Goal: Information Seeking & Learning: Learn about a topic

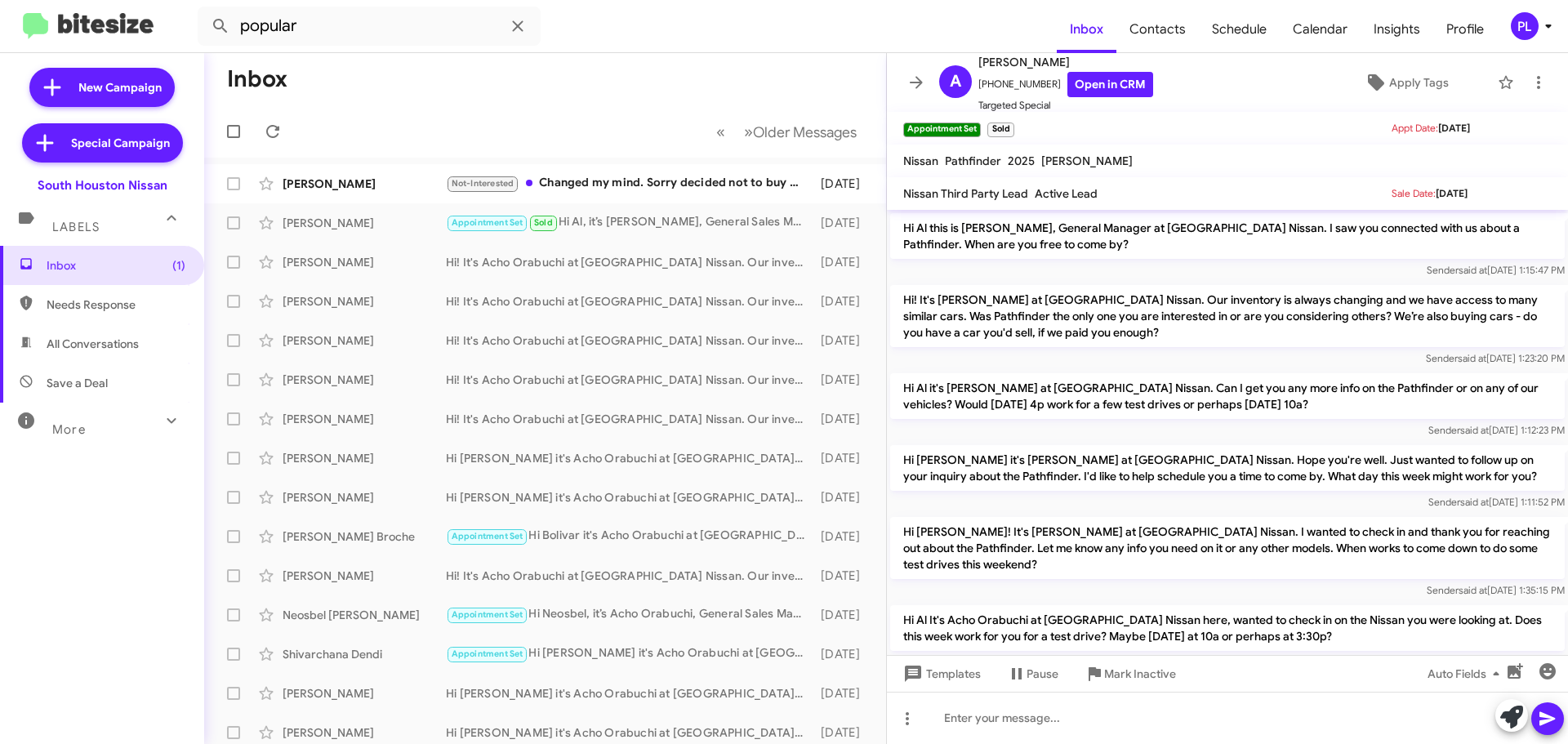
scroll to position [378, 0]
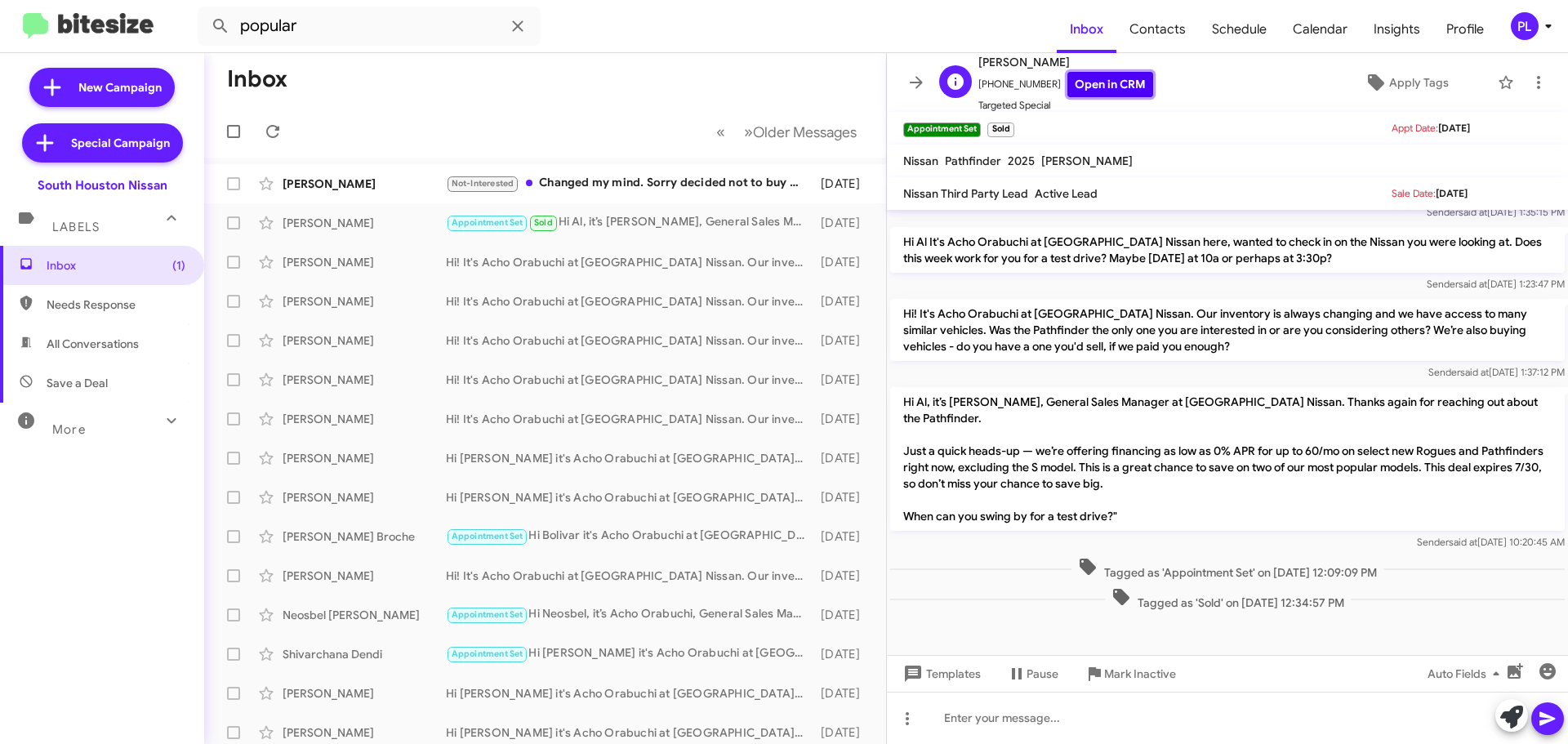
click at [1111, 92] on link "Open in CRM" at bounding box center [1111, 84] width 86 height 26
click at [913, 82] on icon at bounding box center [917, 82] width 13 height 12
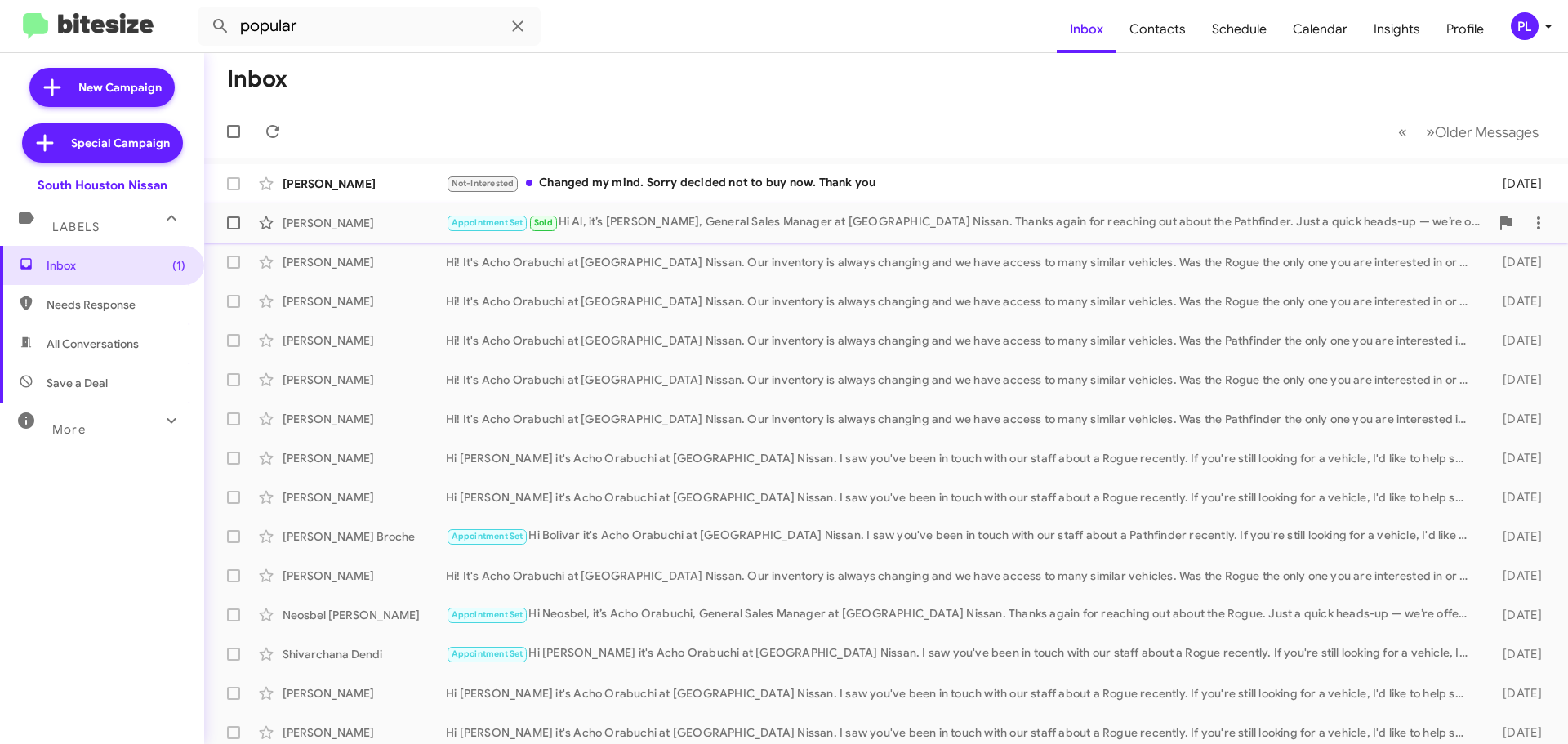
click at [720, 218] on div "Appointment Set Sold Hi Al, it’s Acho Orabuchi, General Sales Manager at South …" at bounding box center [967, 223] width 1044 height 19
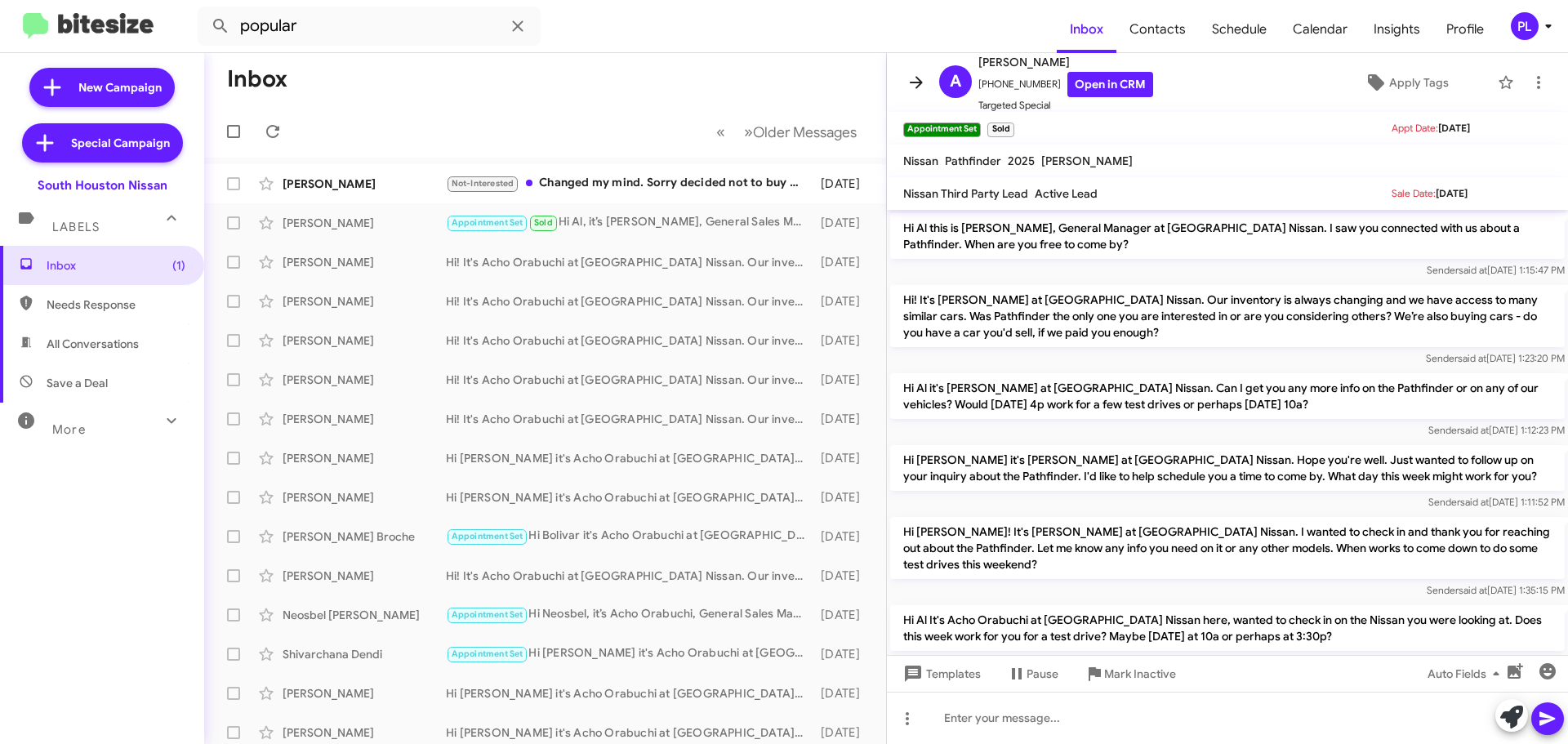
click at [914, 83] on icon at bounding box center [917, 82] width 13 height 12
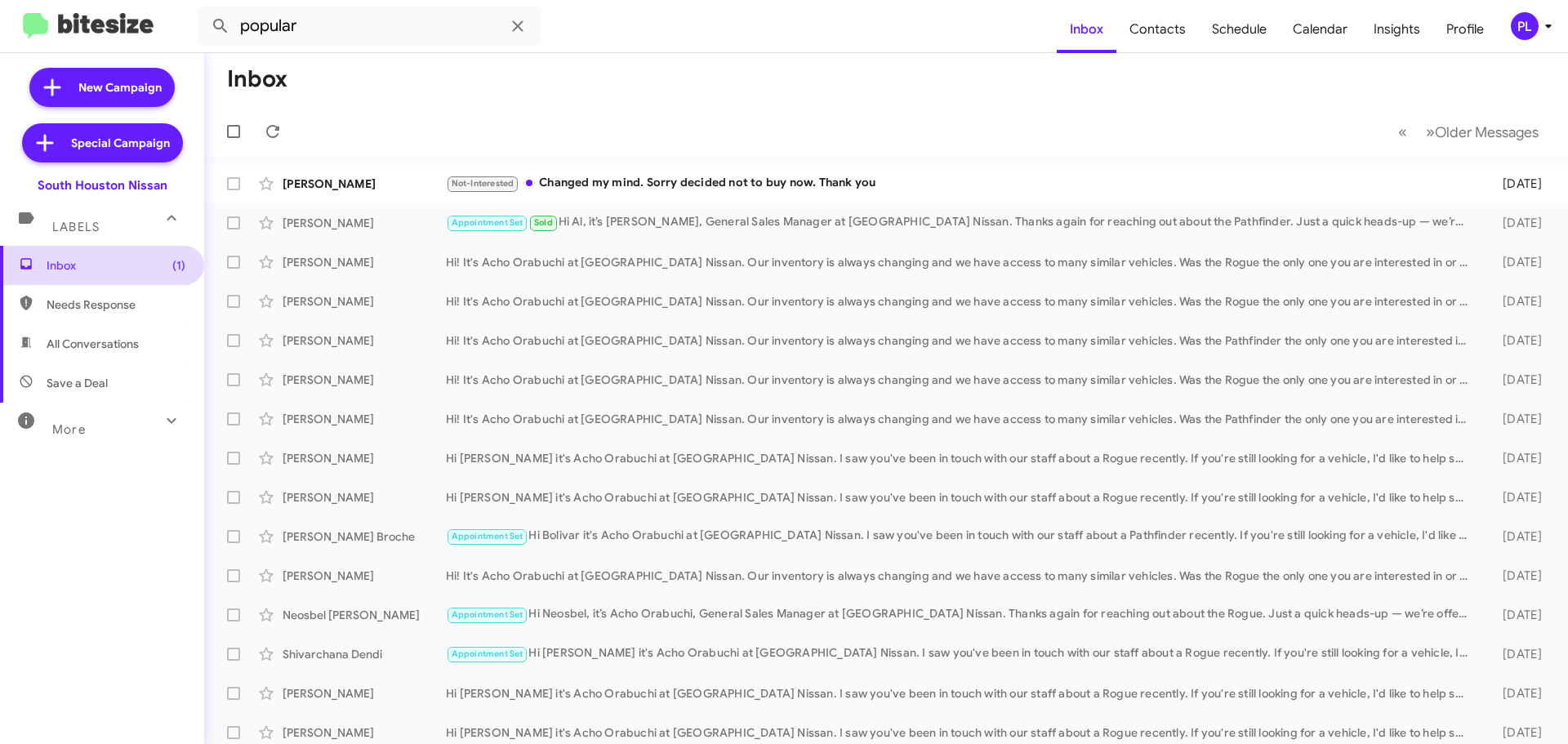
click at [96, 263] on span "Inbox (1)" at bounding box center [116, 265] width 138 height 16
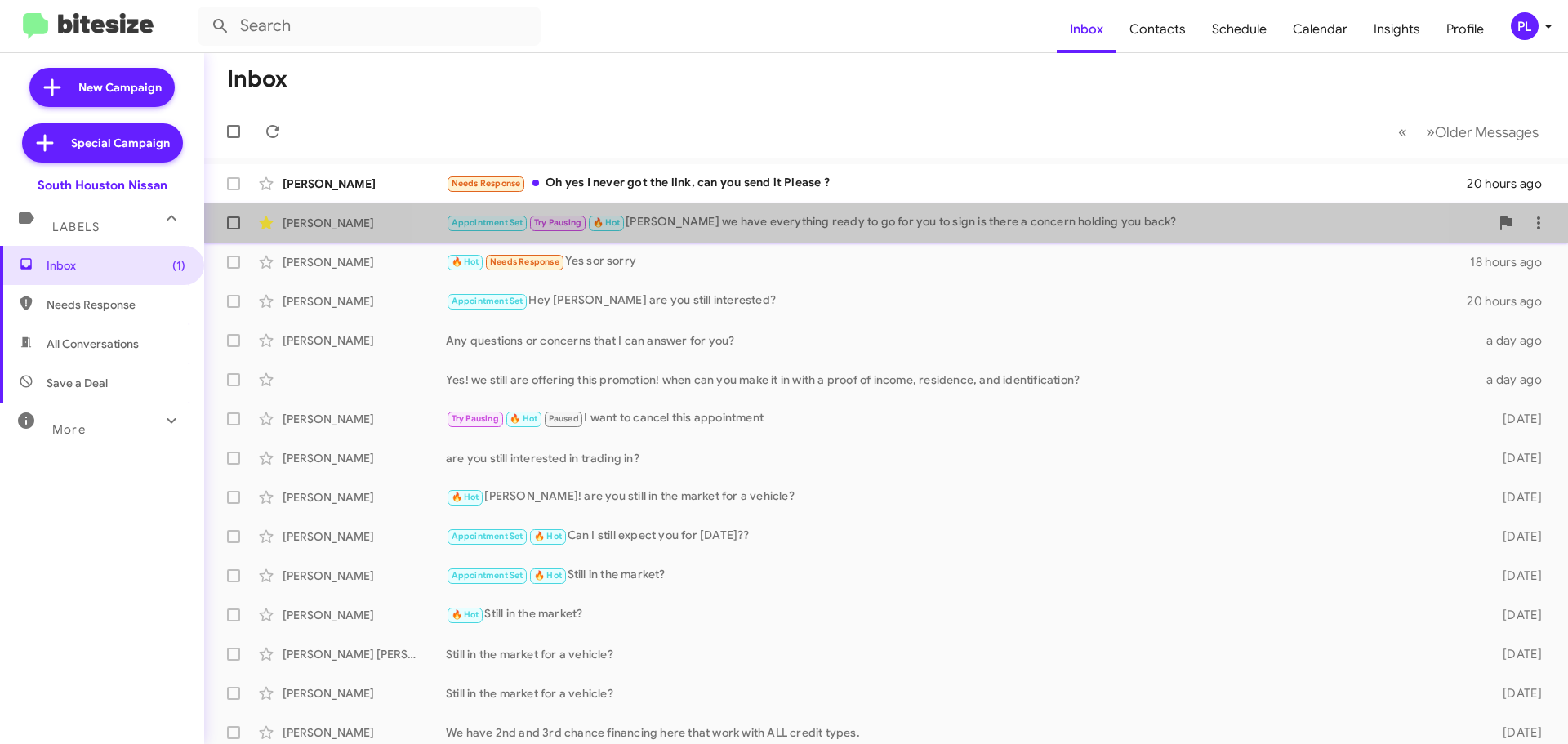
click at [900, 228] on div "Appointment Set Try Pausing 🔥 Hot Mr. Louis we have everything ready to go for …" at bounding box center [967, 223] width 1044 height 19
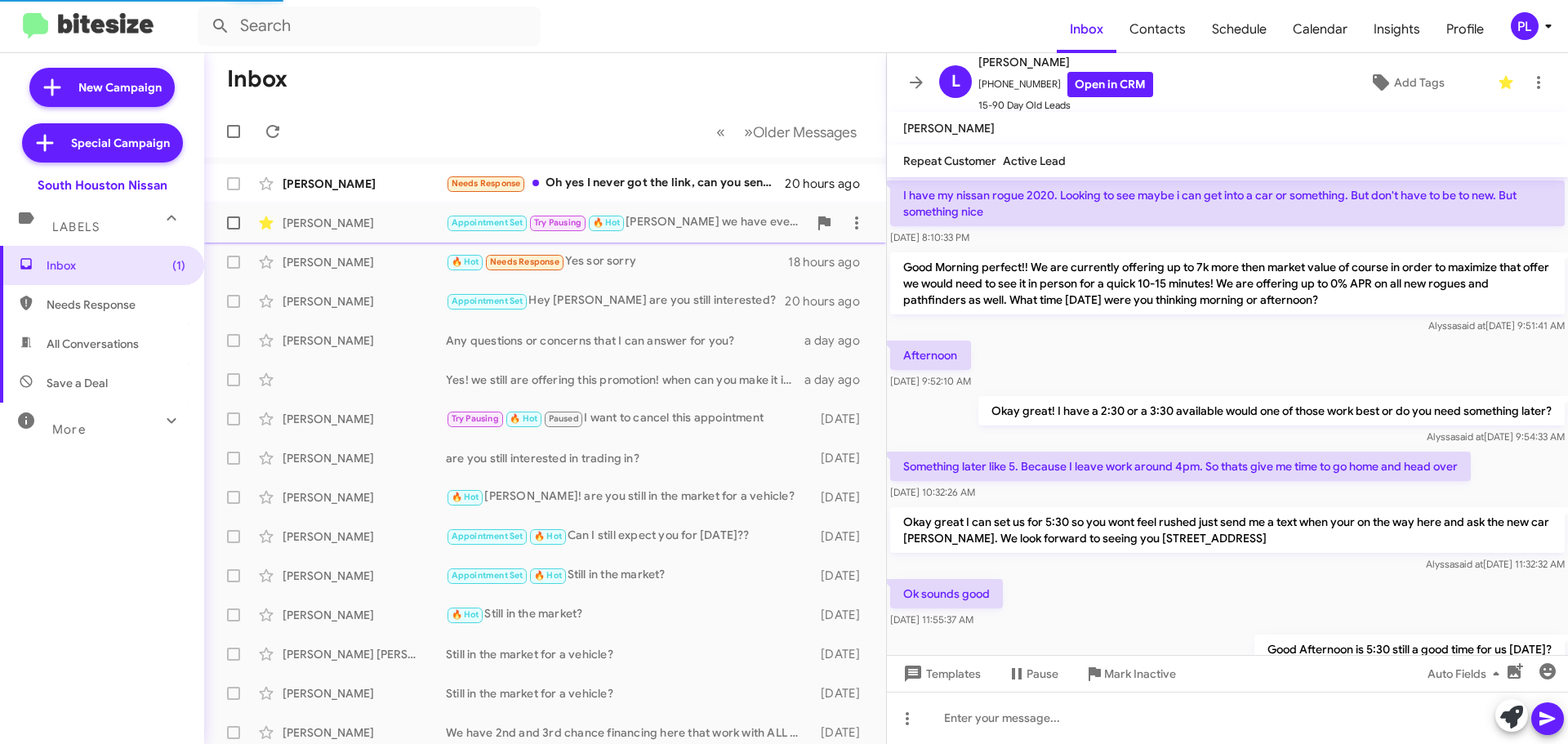
scroll to position [928, 0]
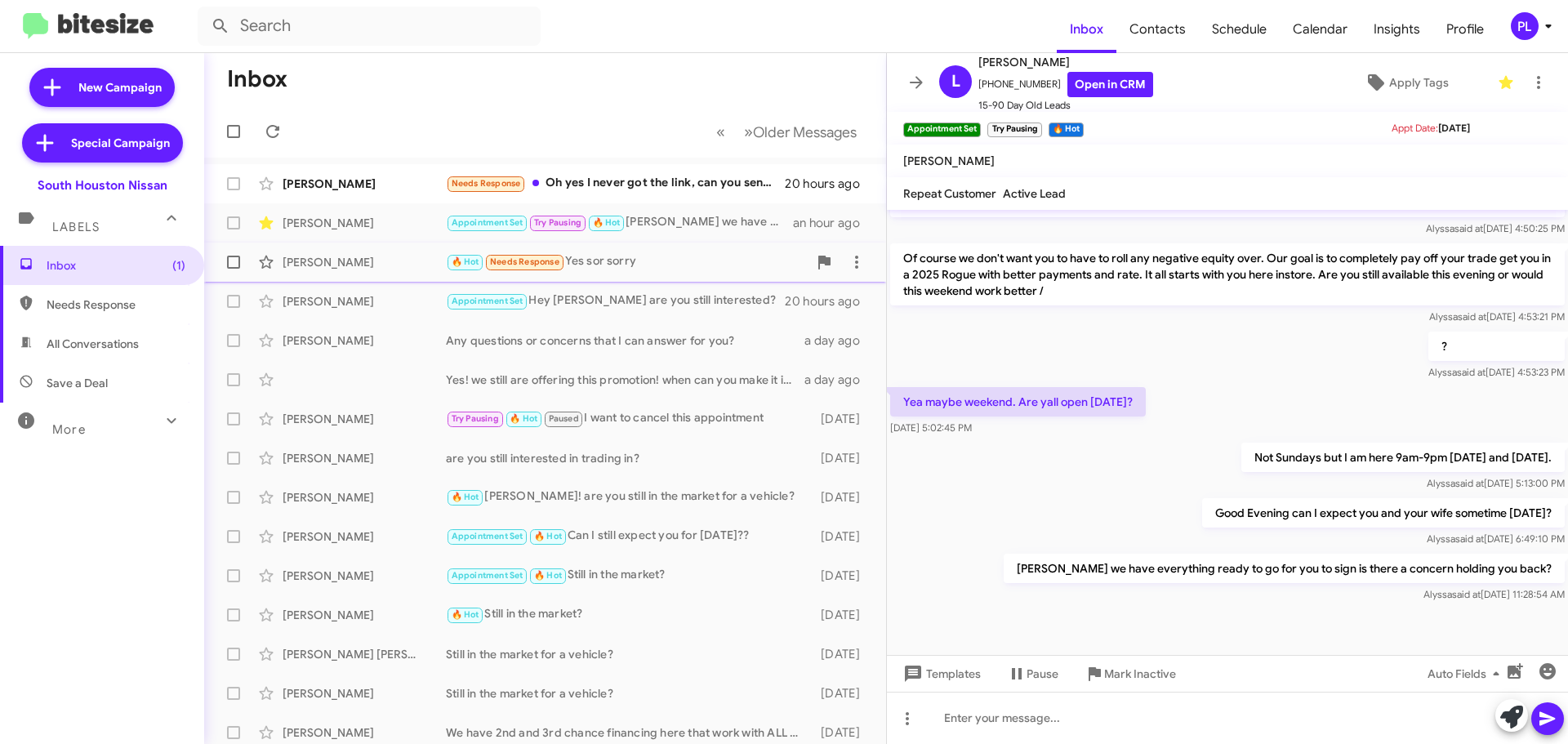
click at [354, 257] on div "[PERSON_NAME]" at bounding box center [364, 262] width 163 height 16
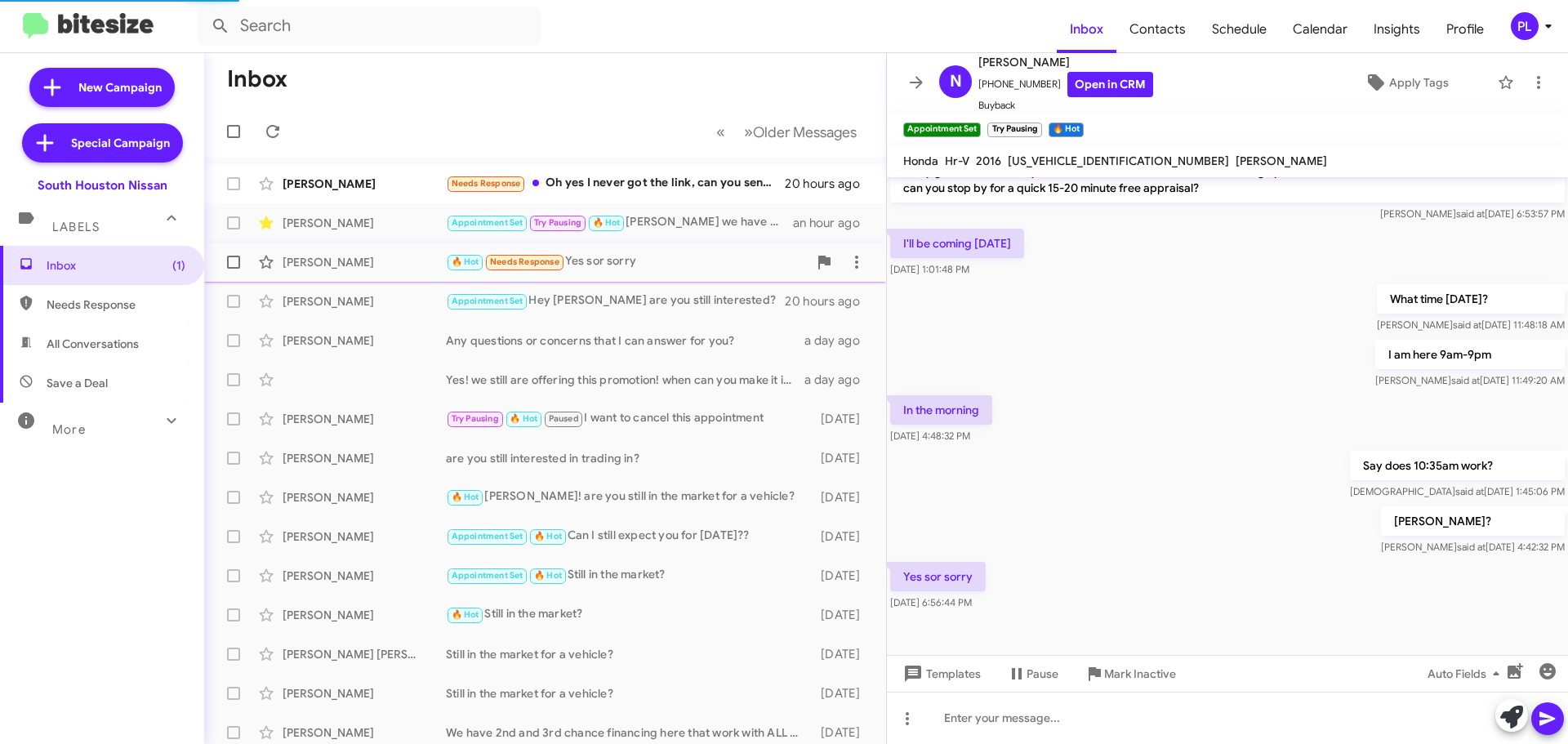
scroll to position [183, 0]
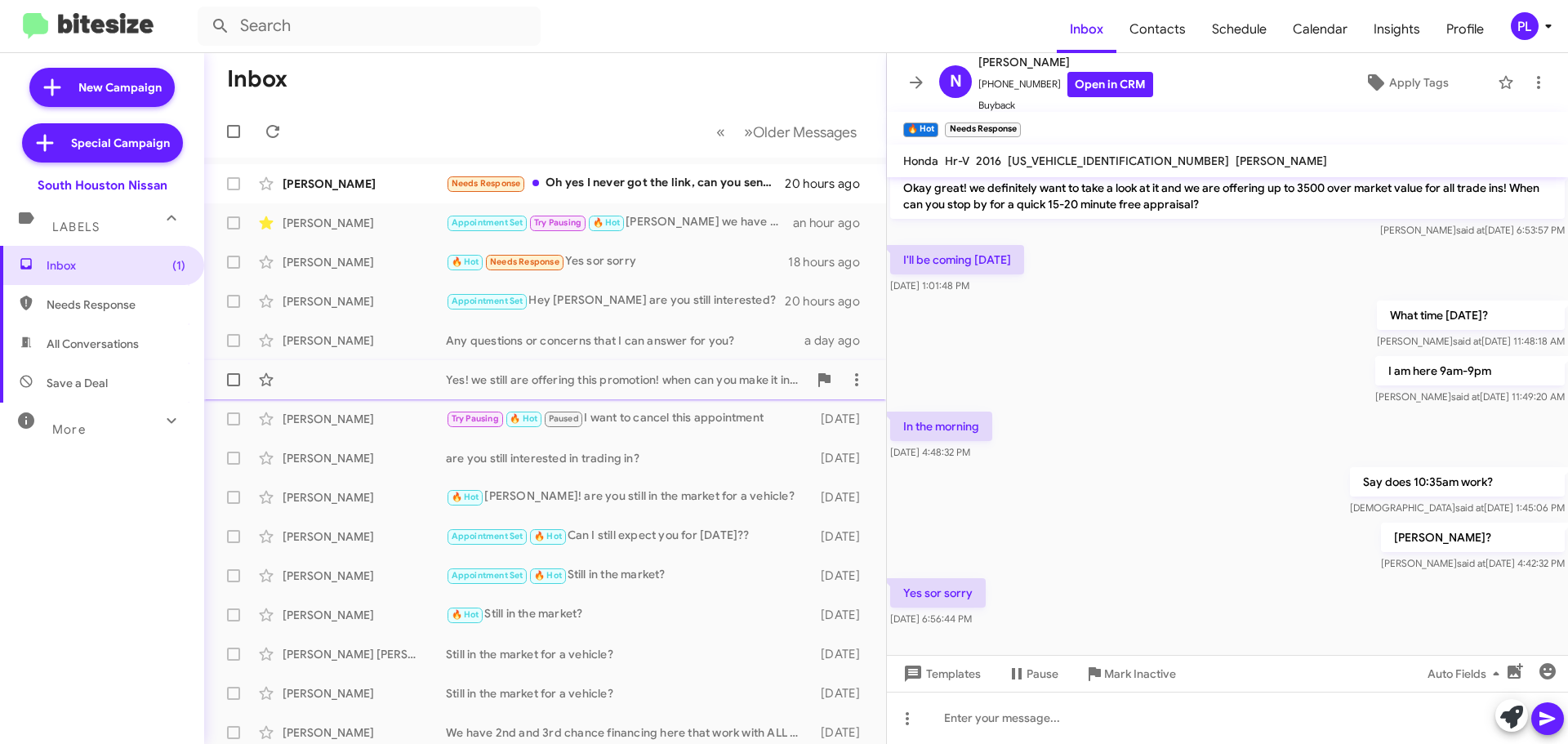
click at [300, 380] on div "Yes! we still are offering this promotion! when can you make it in with a proof…" at bounding box center [545, 380] width 656 height 32
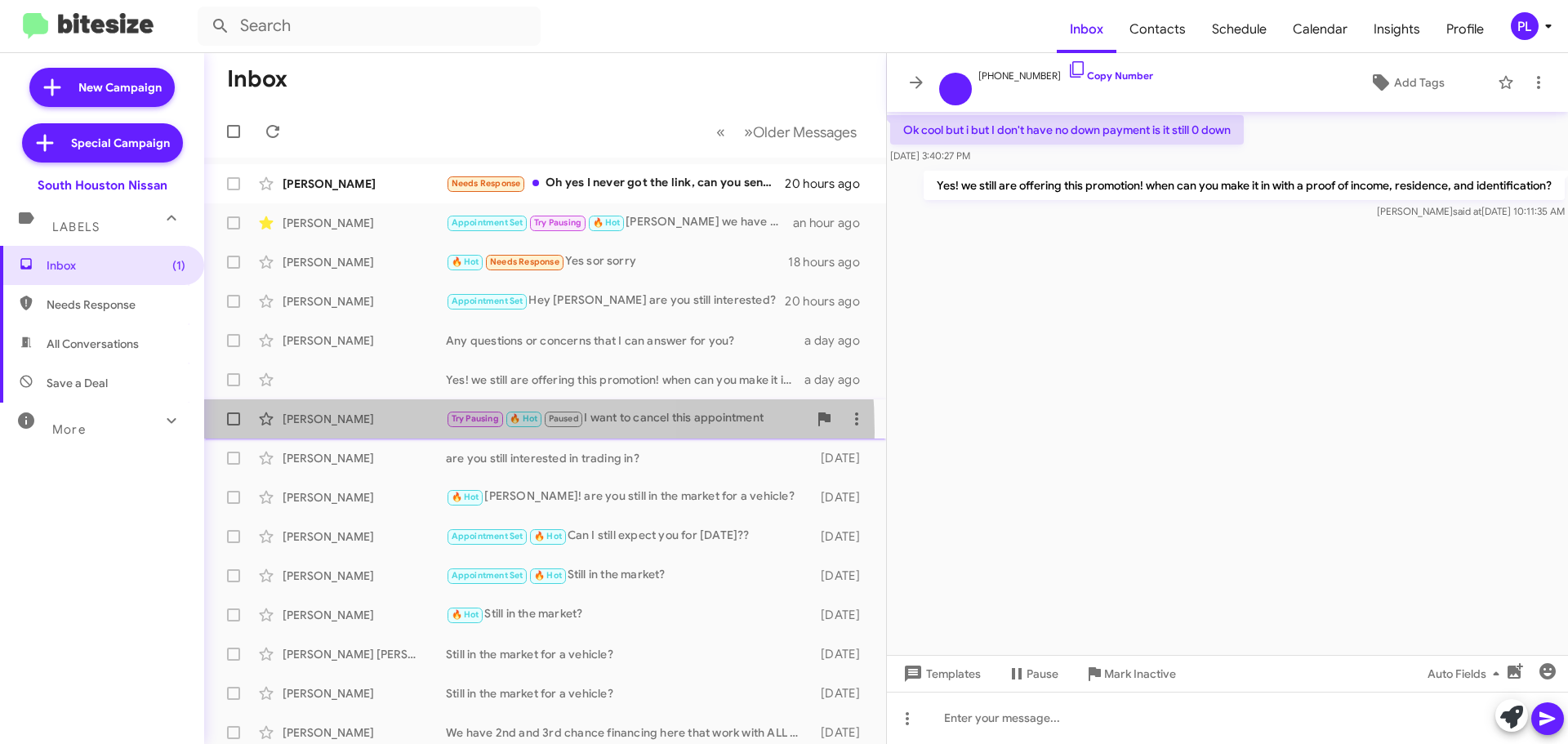
click at [360, 433] on div "Sondra Monteil Try Pausing 🔥 Hot Paused I want to cancel this appointment 2 day…" at bounding box center [545, 419] width 656 height 32
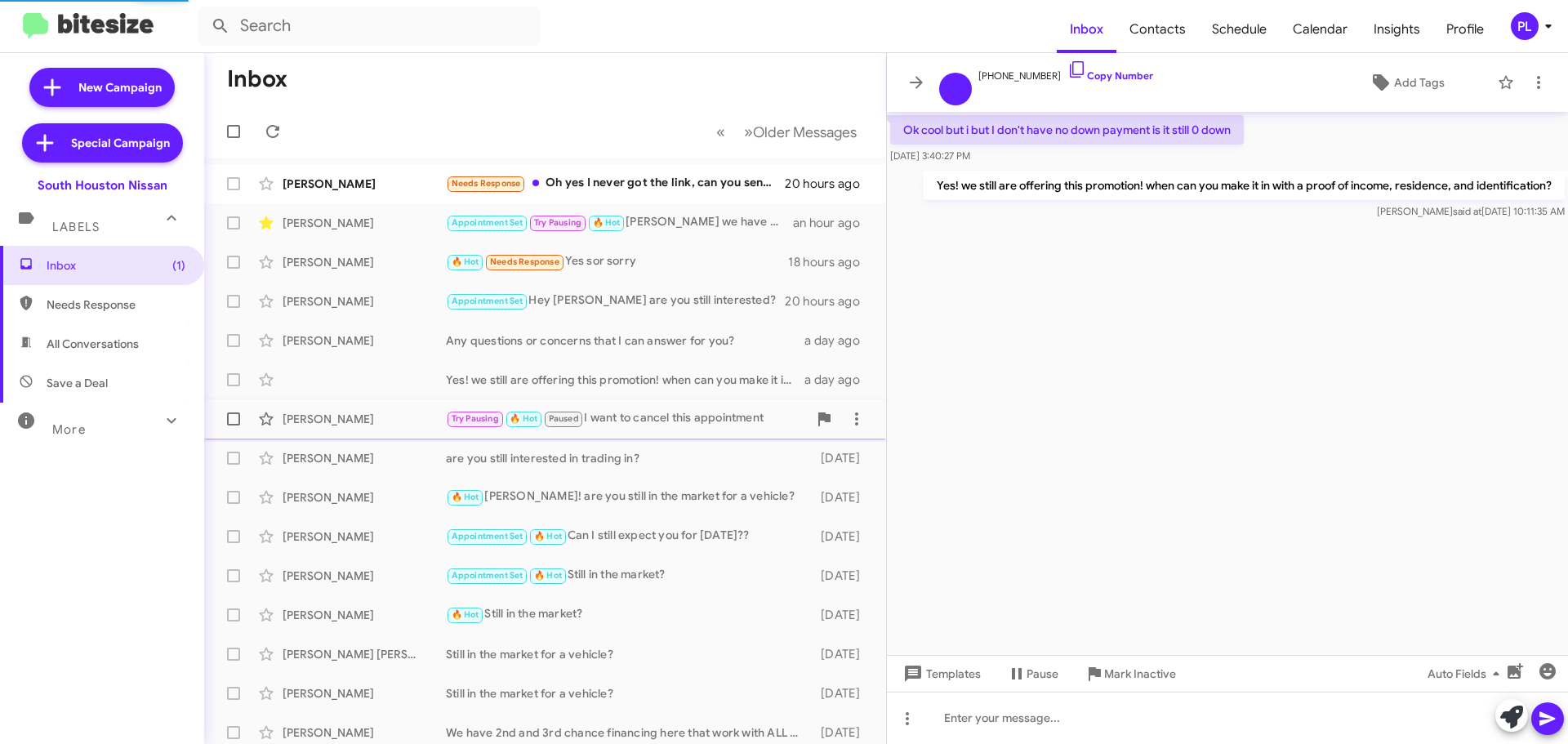
scroll to position [546, 0]
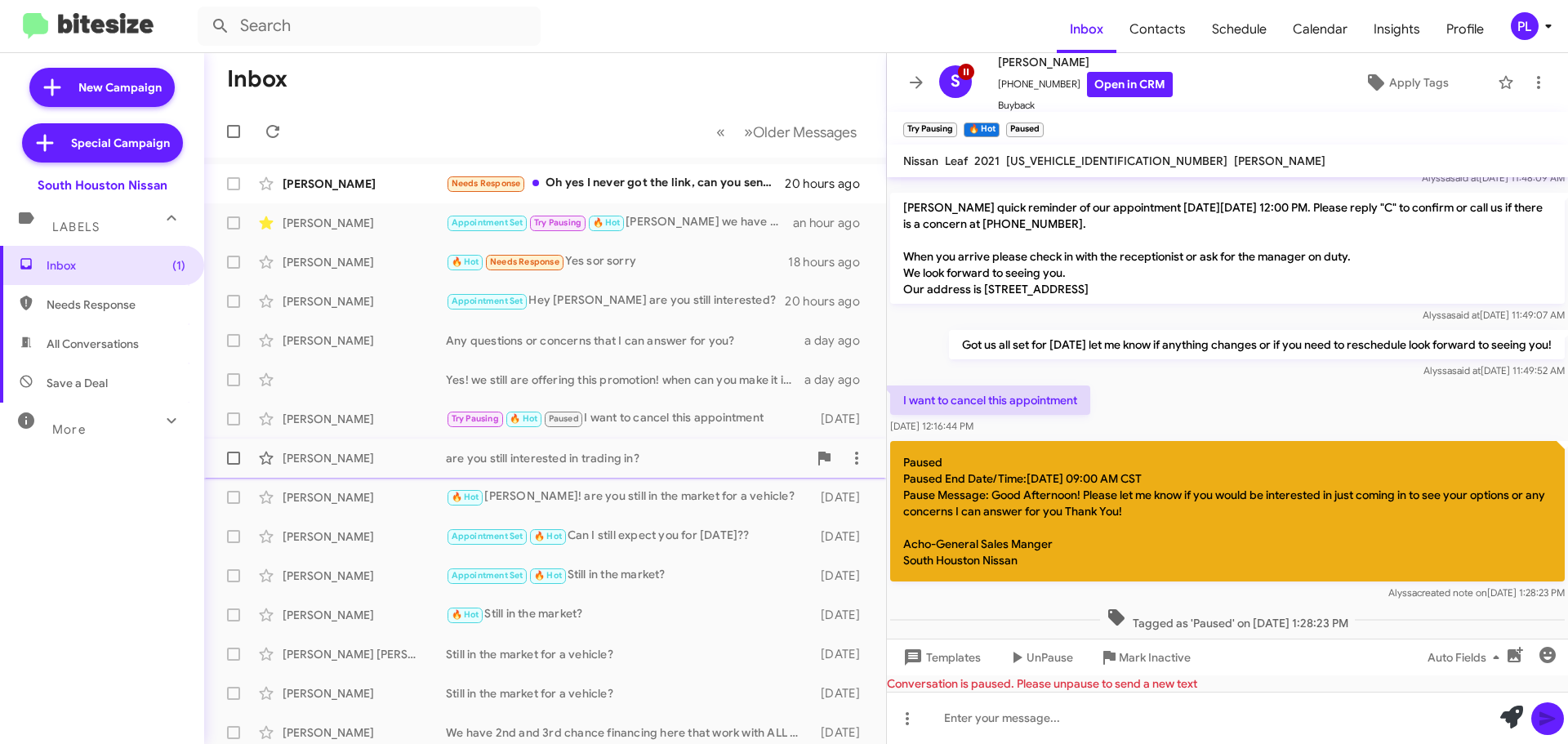
click at [353, 450] on div "[PERSON_NAME]" at bounding box center [364, 457] width 163 height 16
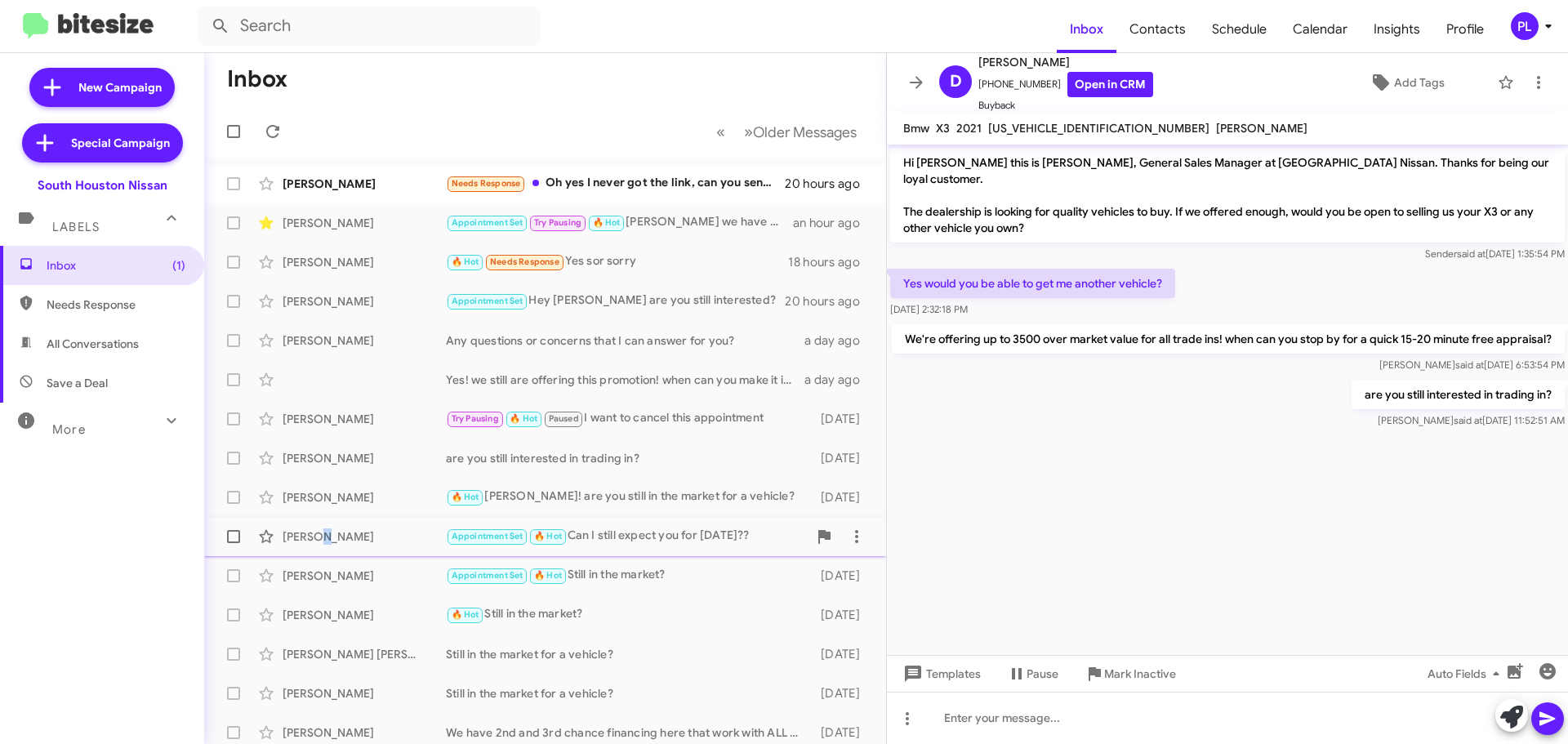
click at [325, 542] on div "[PERSON_NAME]" at bounding box center [364, 536] width 163 height 16
click at [331, 584] on div "[PERSON_NAME]" at bounding box center [364, 576] width 163 height 16
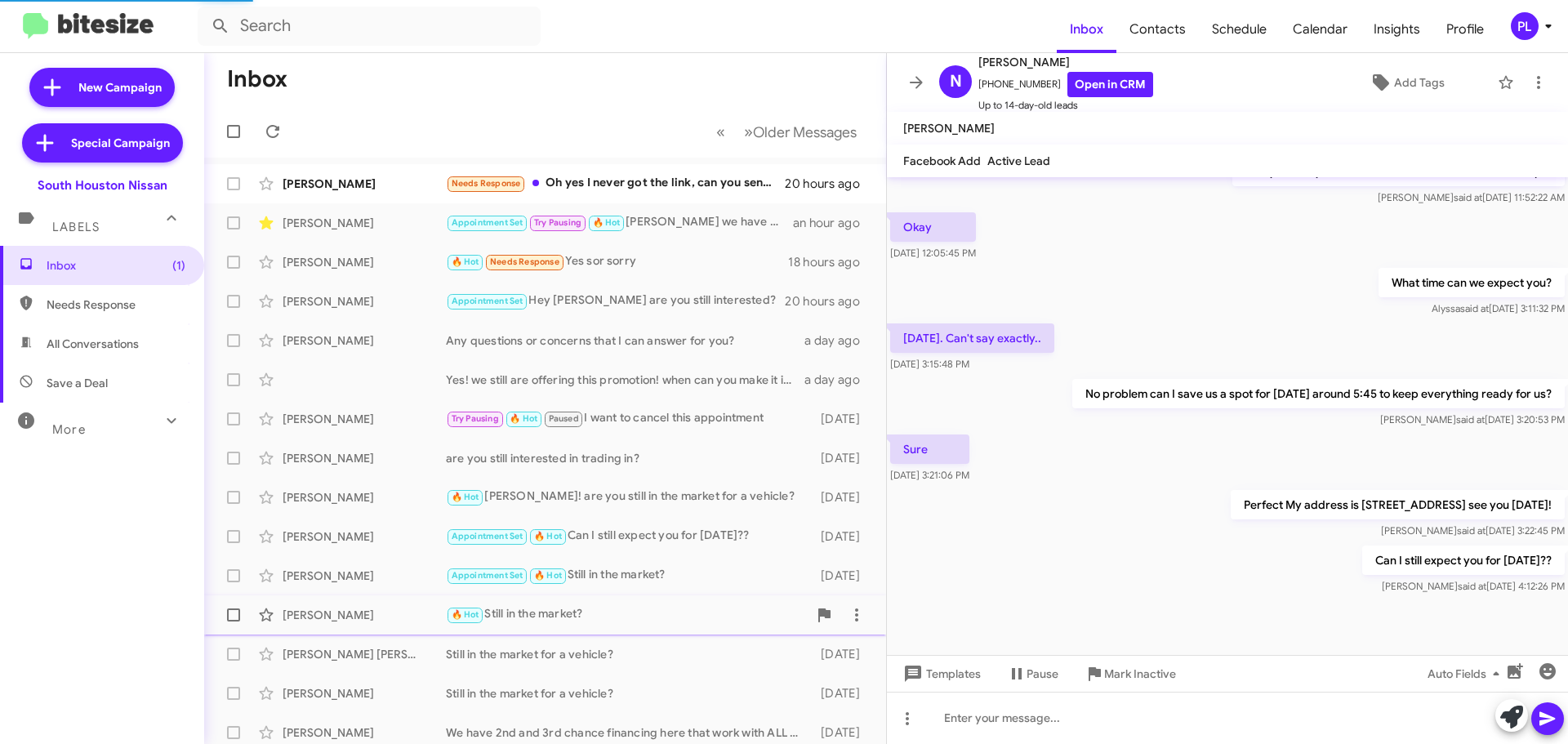
click at [325, 617] on div "[PERSON_NAME]" at bounding box center [364, 615] width 163 height 16
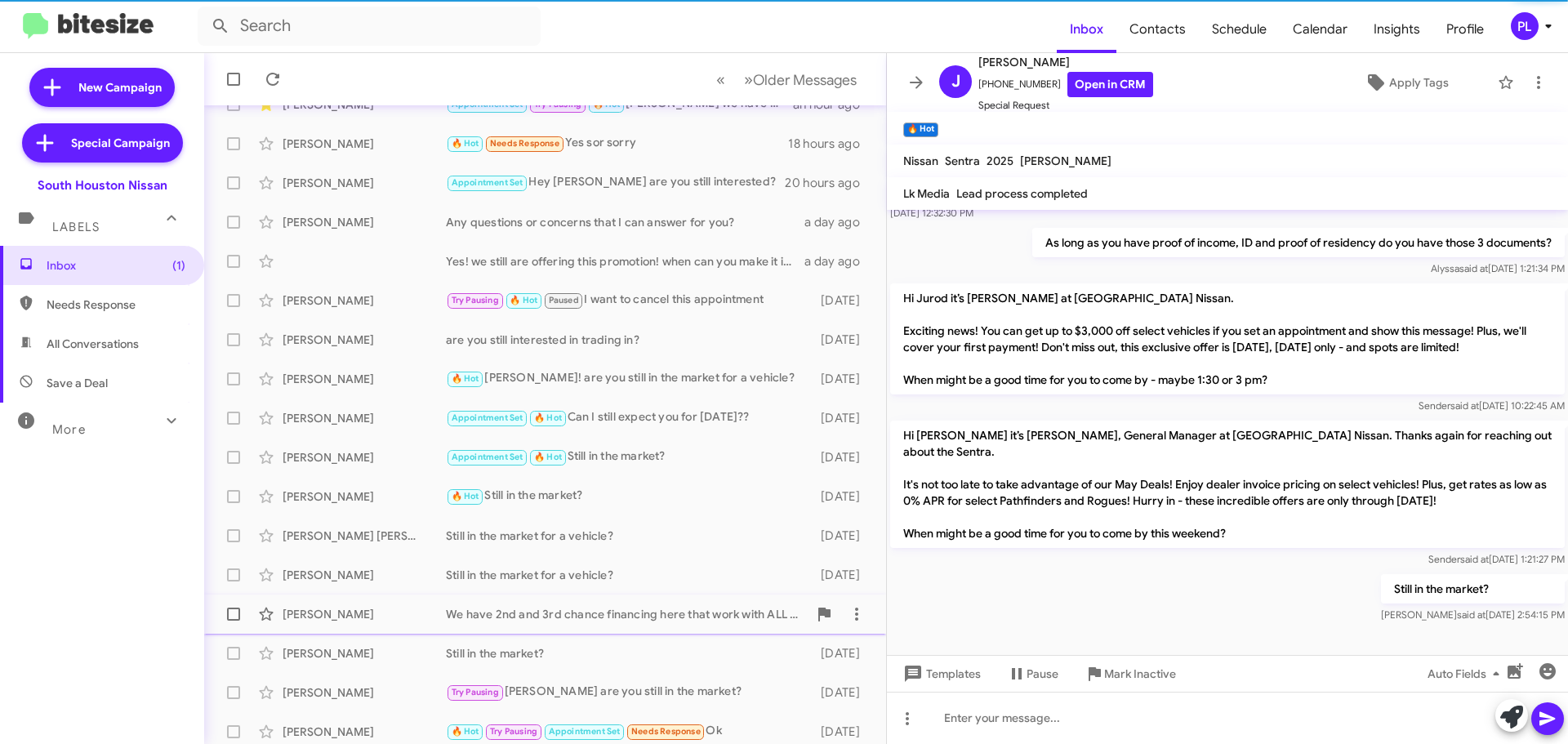
scroll to position [163, 0]
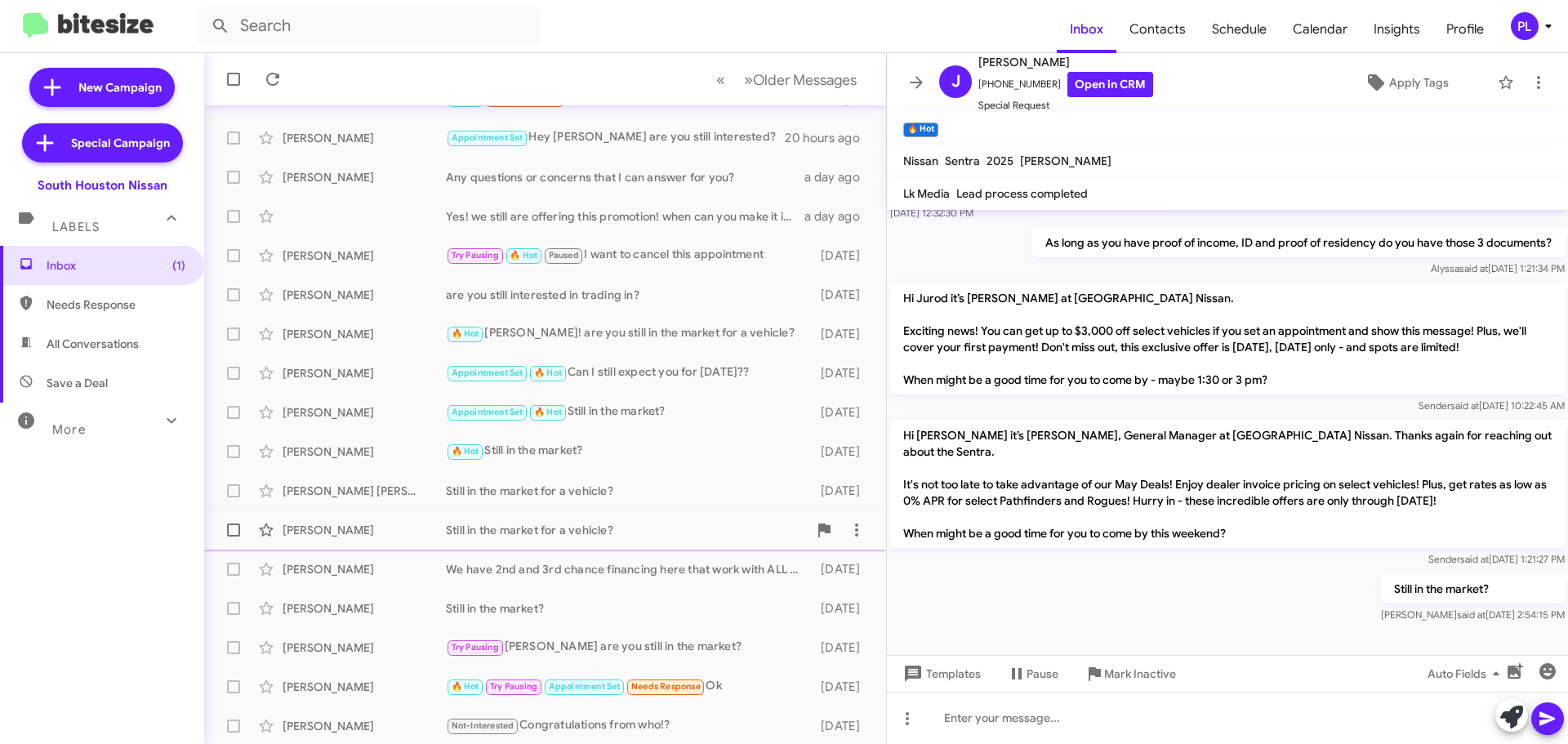
click at [331, 535] on div "[PERSON_NAME]" at bounding box center [364, 530] width 163 height 16
click at [325, 568] on div "[PERSON_NAME]" at bounding box center [364, 569] width 163 height 16
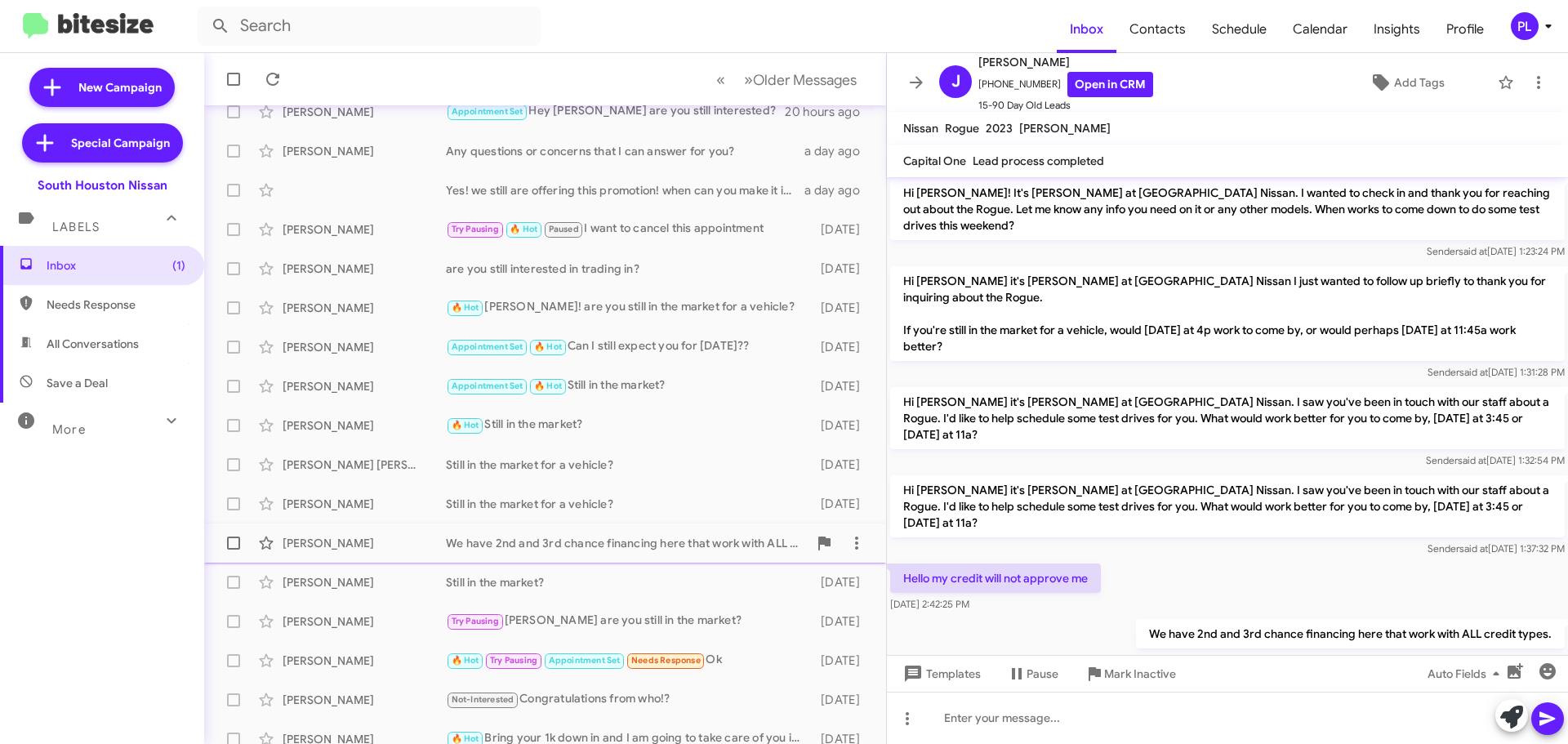
scroll to position [204, 0]
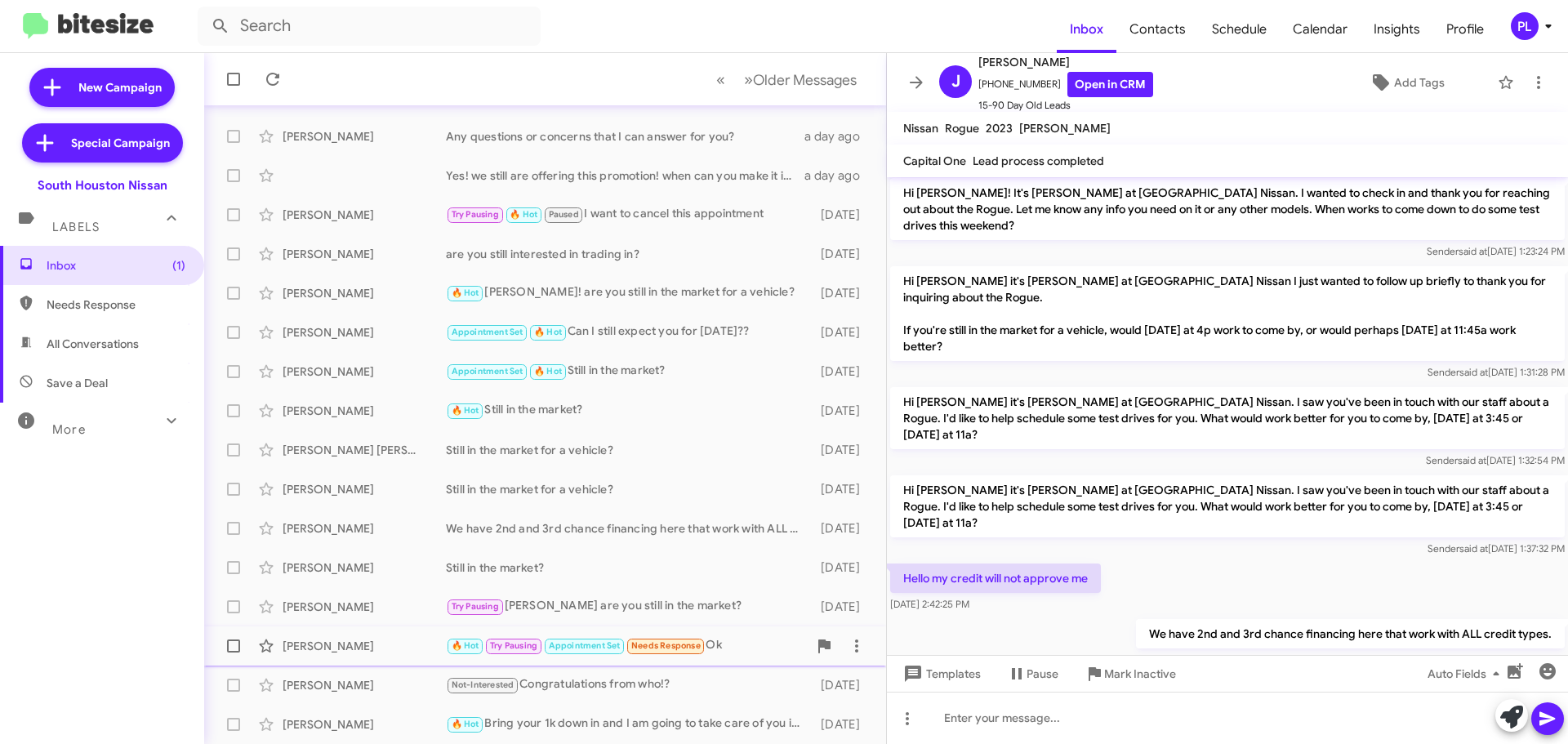
click at [352, 642] on div "[PERSON_NAME]" at bounding box center [364, 646] width 163 height 16
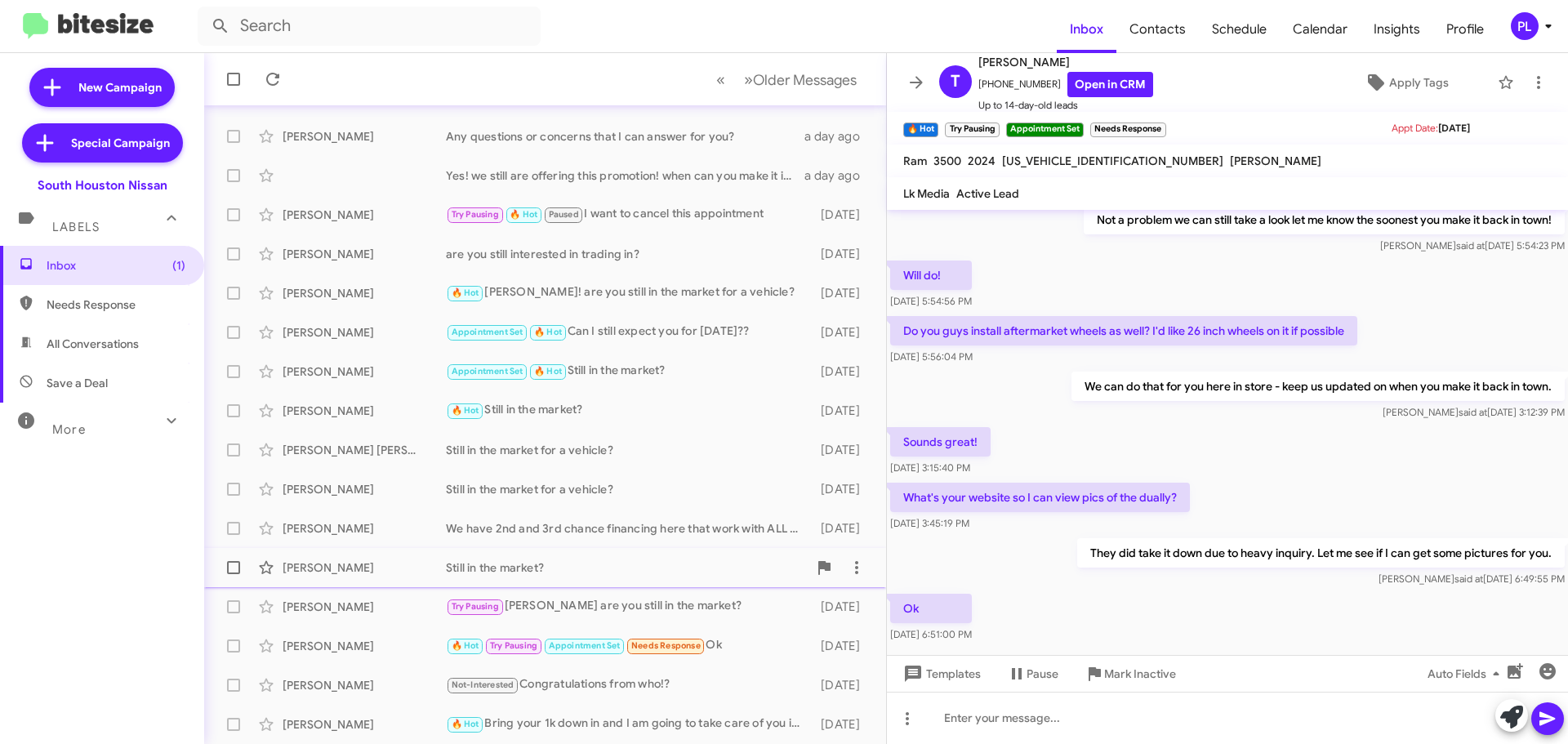
scroll to position [755, 0]
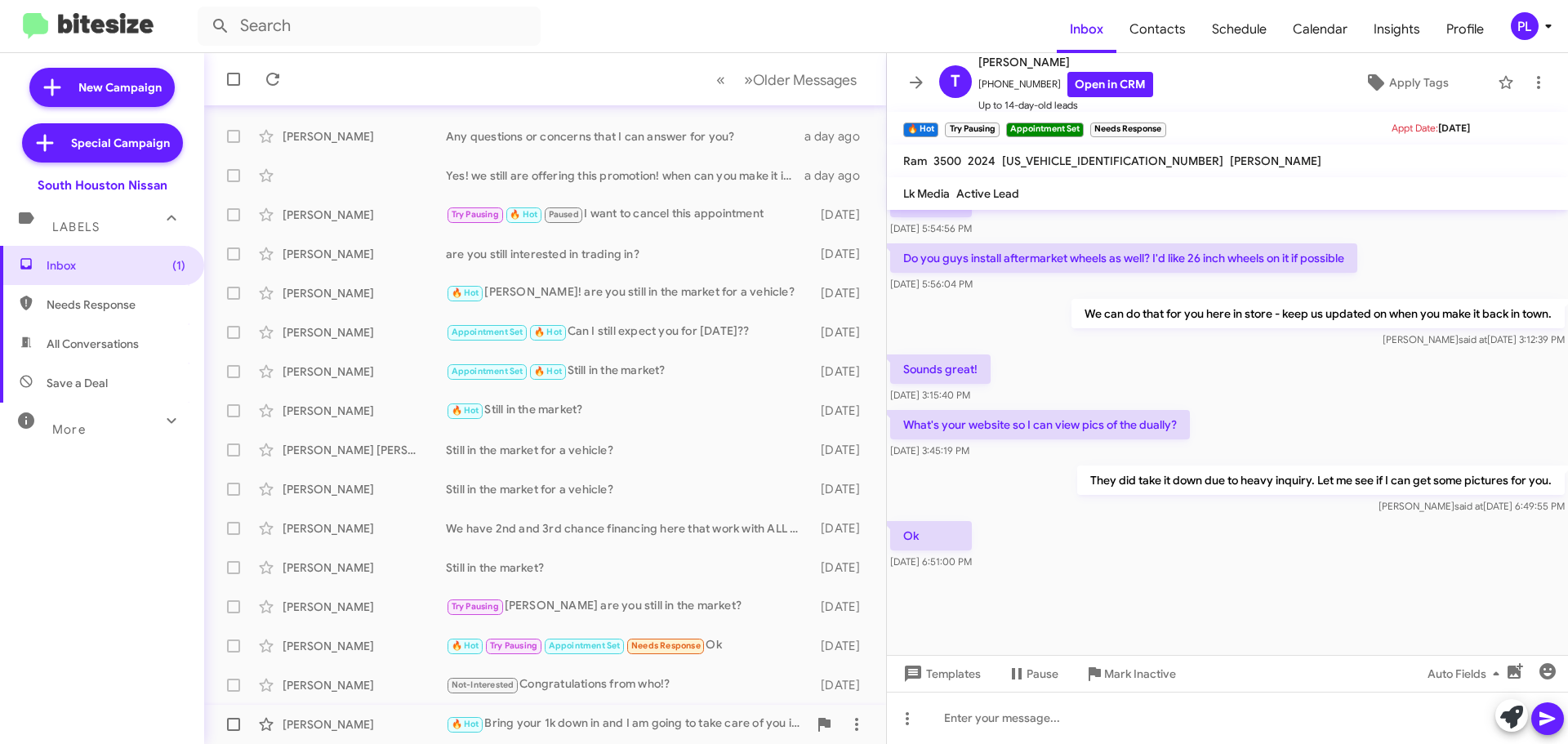
click at [557, 729] on div "🔥 Hot Bring your 1k down in and I am going to take care of you in finding you a…" at bounding box center [626, 725] width 362 height 19
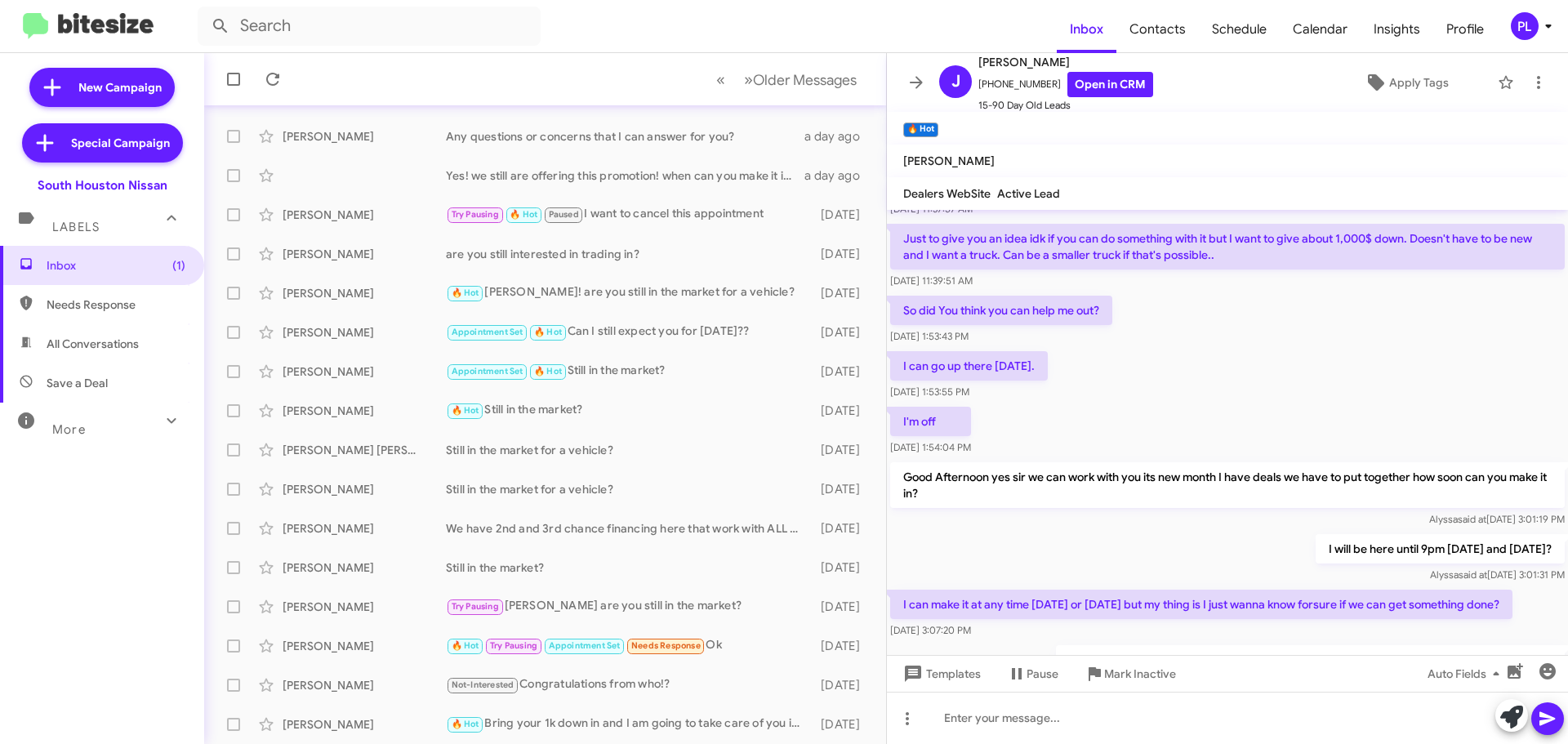
scroll to position [867, 0]
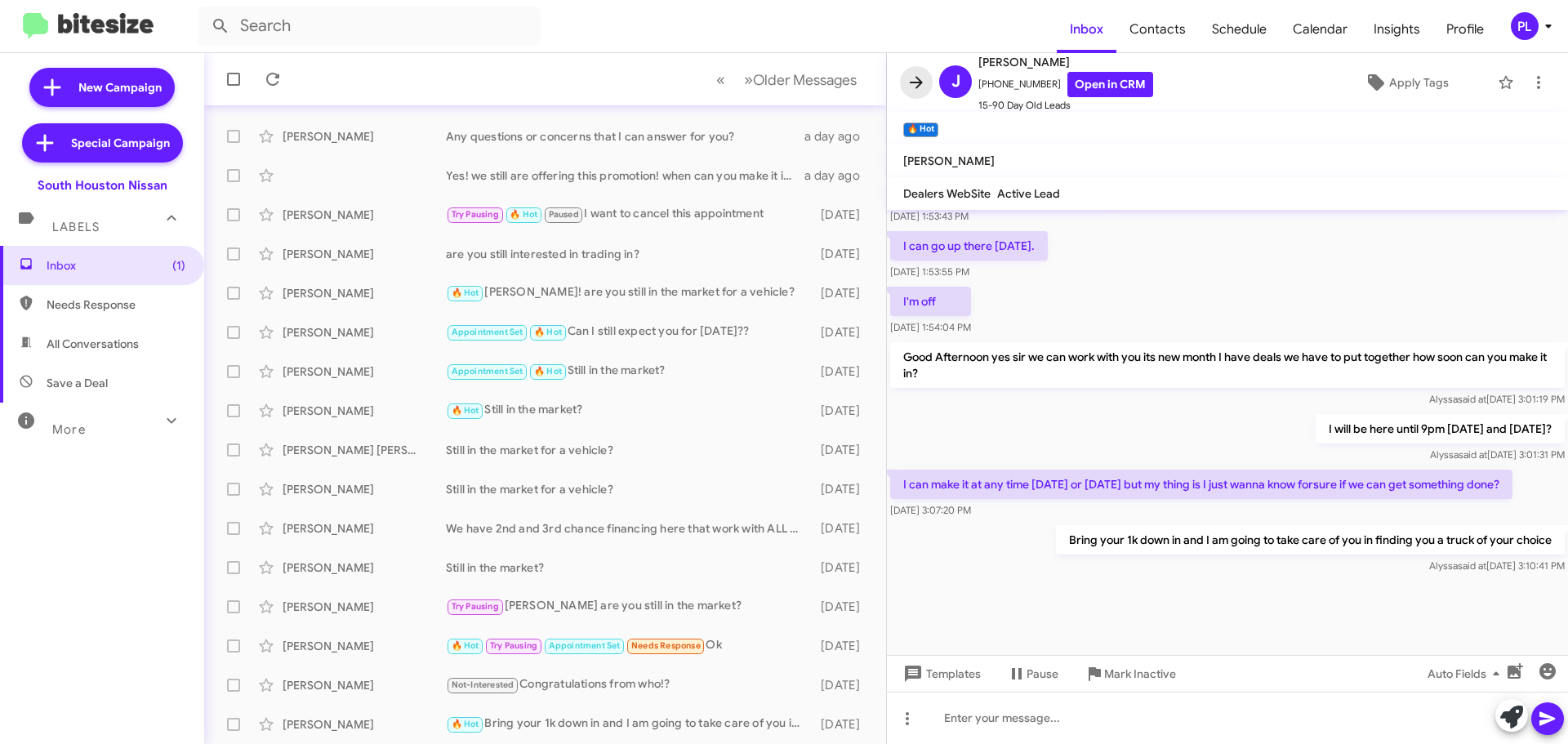
click at [924, 88] on icon at bounding box center [917, 82] width 20 height 20
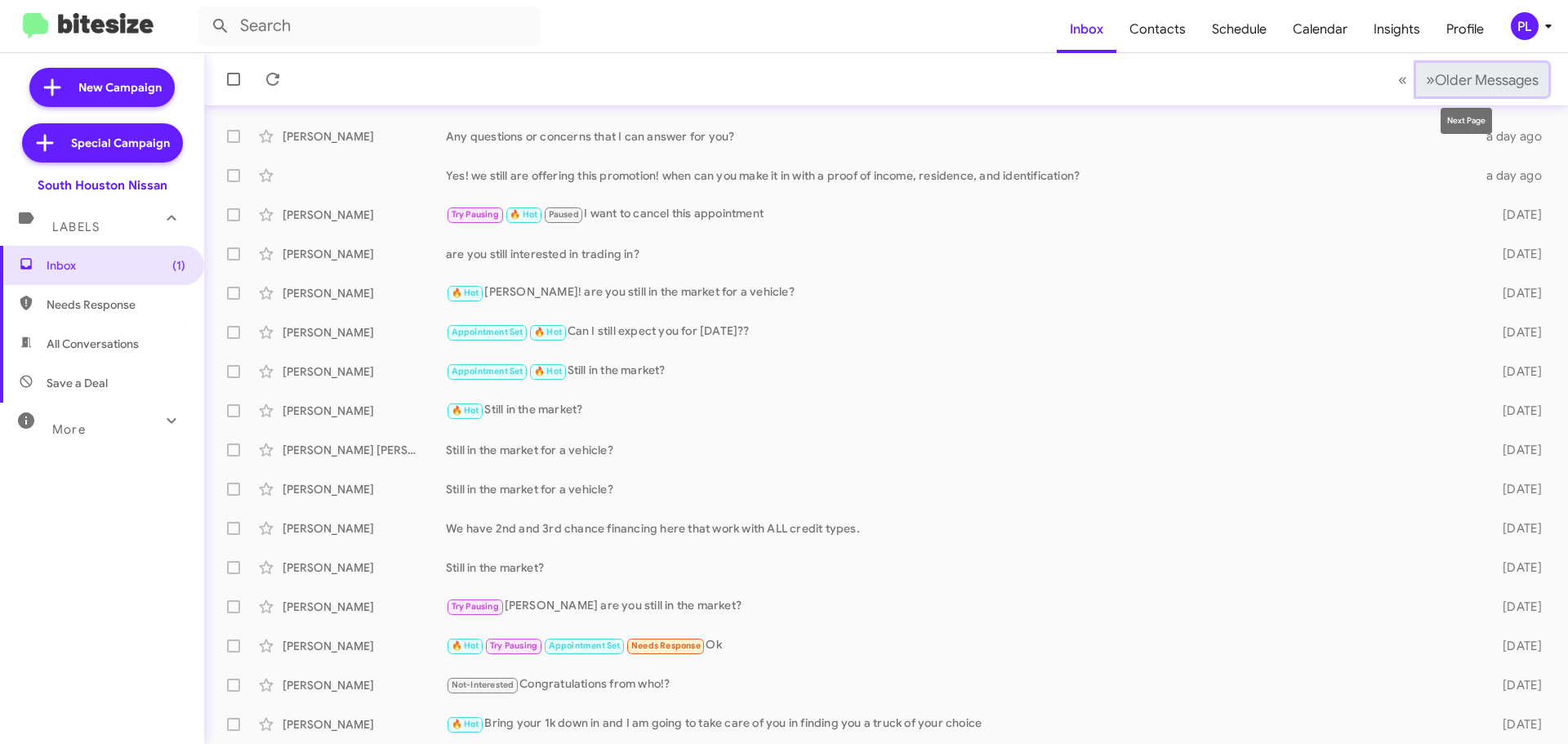
click at [1435, 88] on span "Older Messages" at bounding box center [1487, 79] width 104 height 18
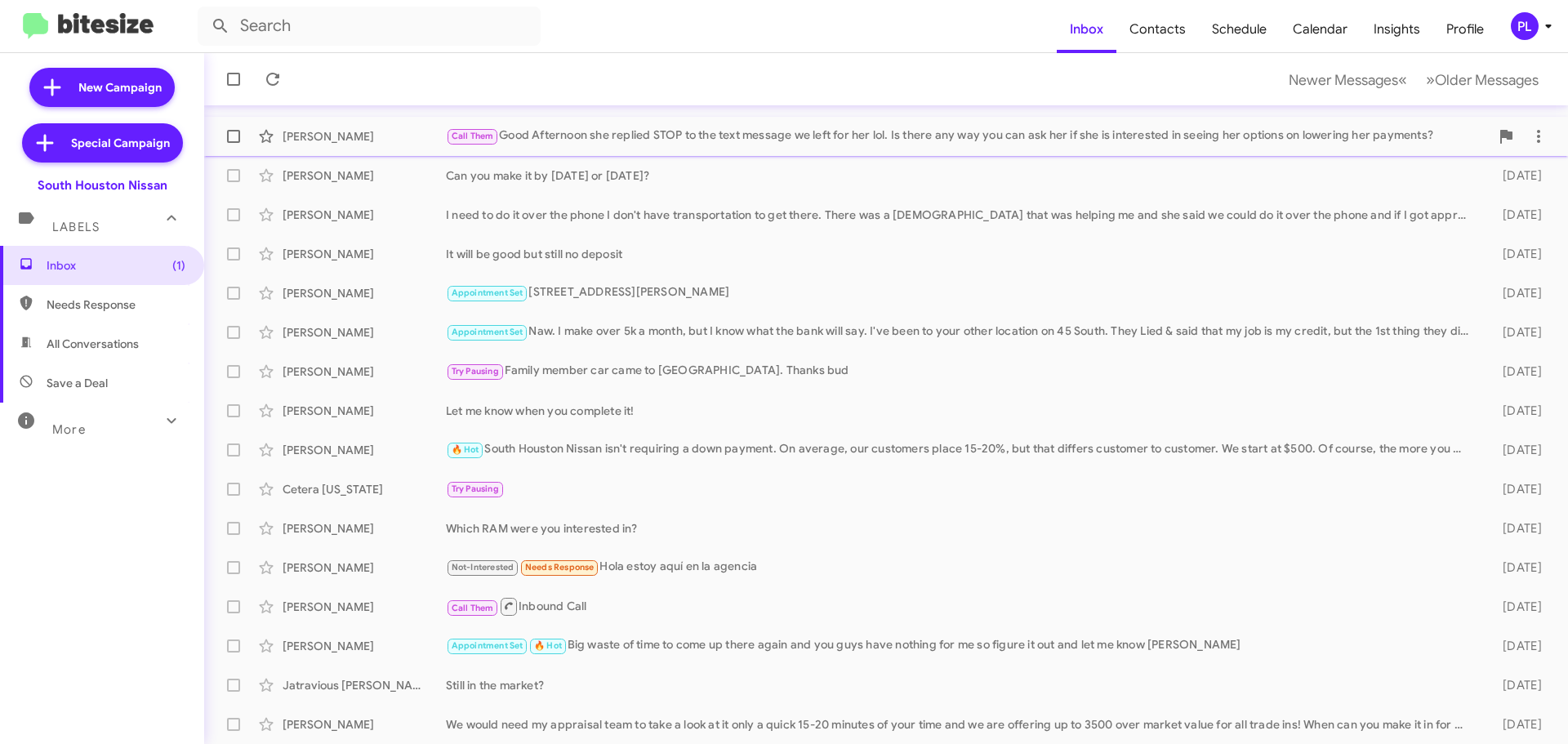
click at [877, 133] on div "Call Them Good Afternoon she replied STOP to the text message we left for her l…" at bounding box center [967, 137] width 1044 height 19
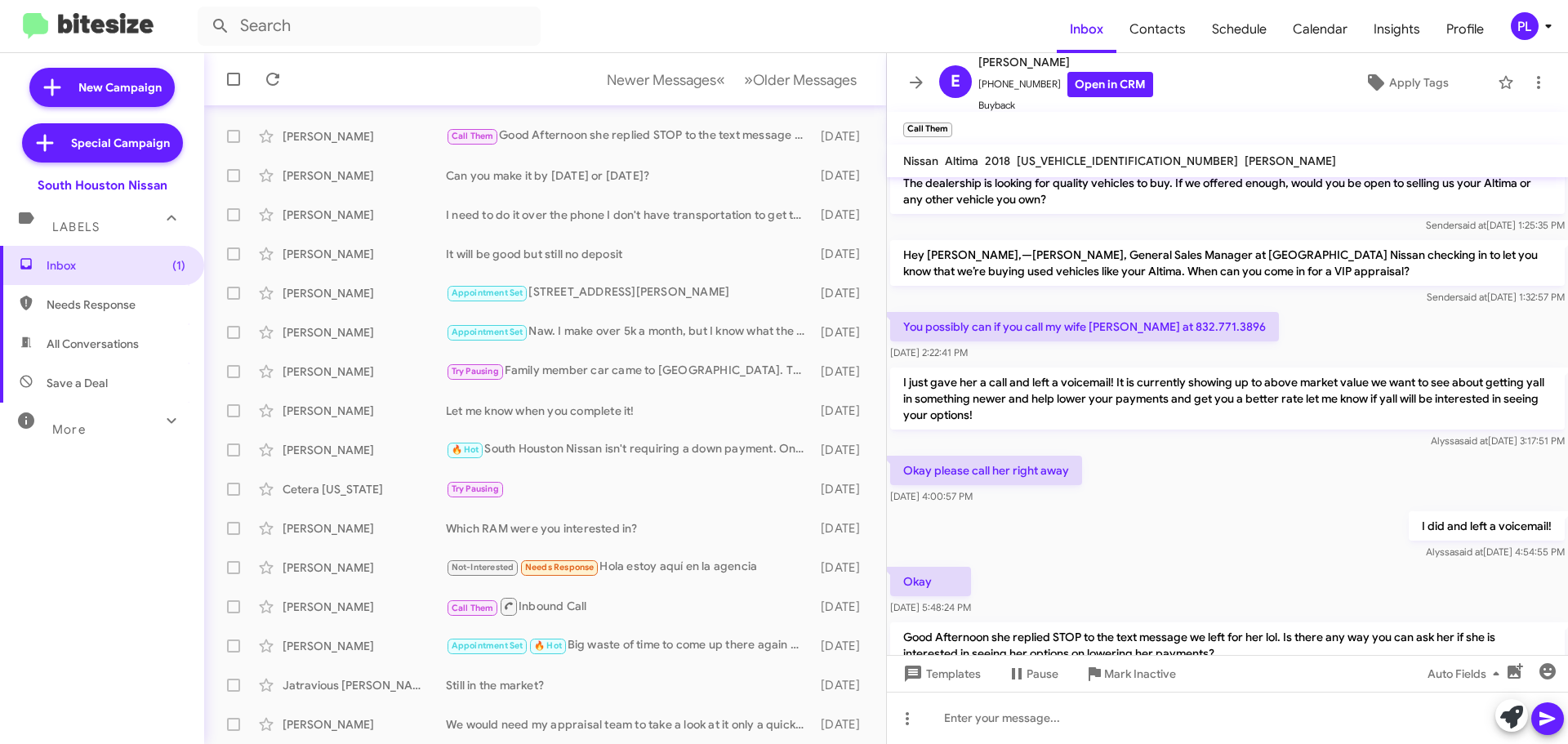
scroll to position [114, 0]
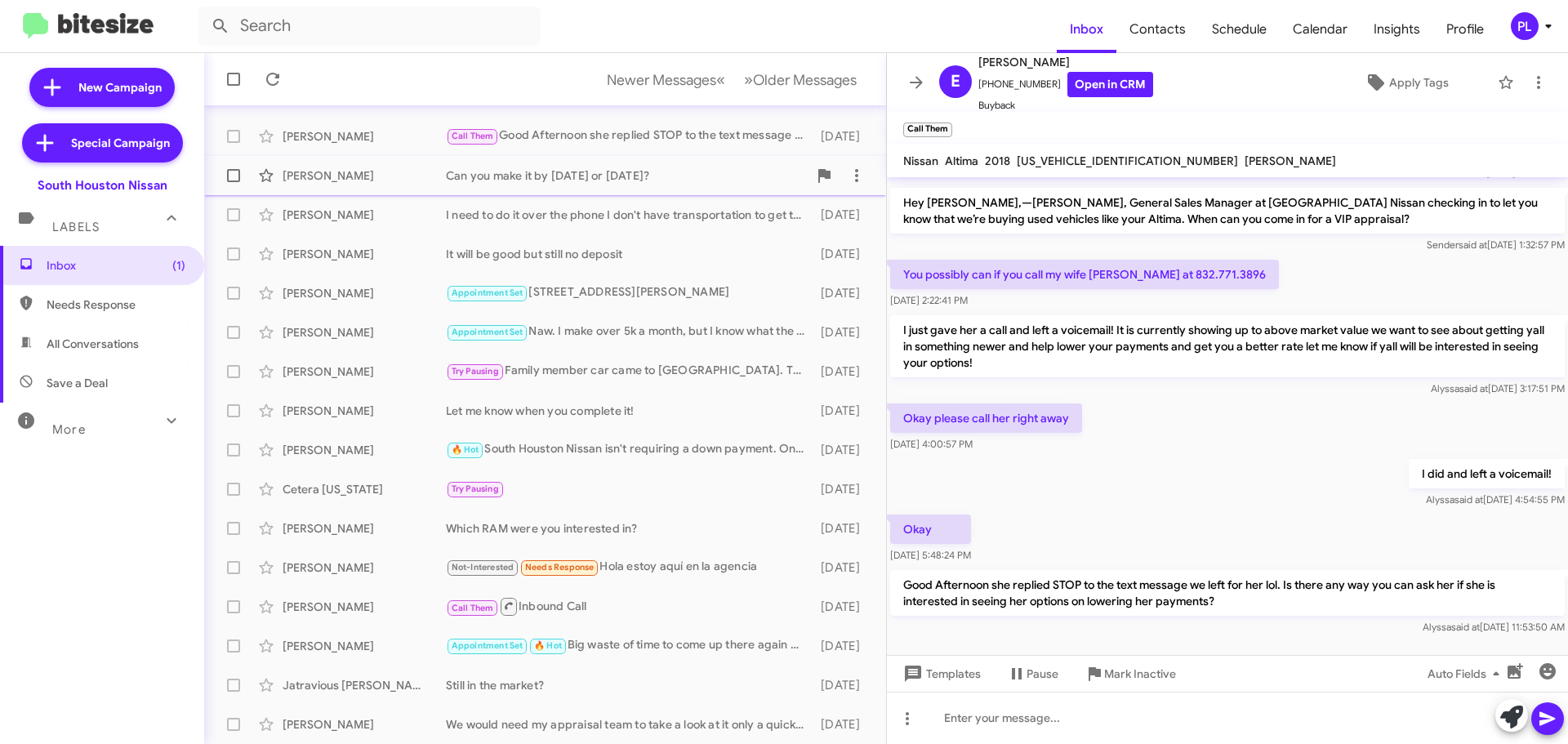
click at [552, 179] on div "Can you make it by [DATE] or [DATE]?" at bounding box center [626, 175] width 362 height 16
click at [561, 223] on div "Tammy Waskoviak I need to do it over the phone I don't have transportation to g…" at bounding box center [545, 215] width 656 height 32
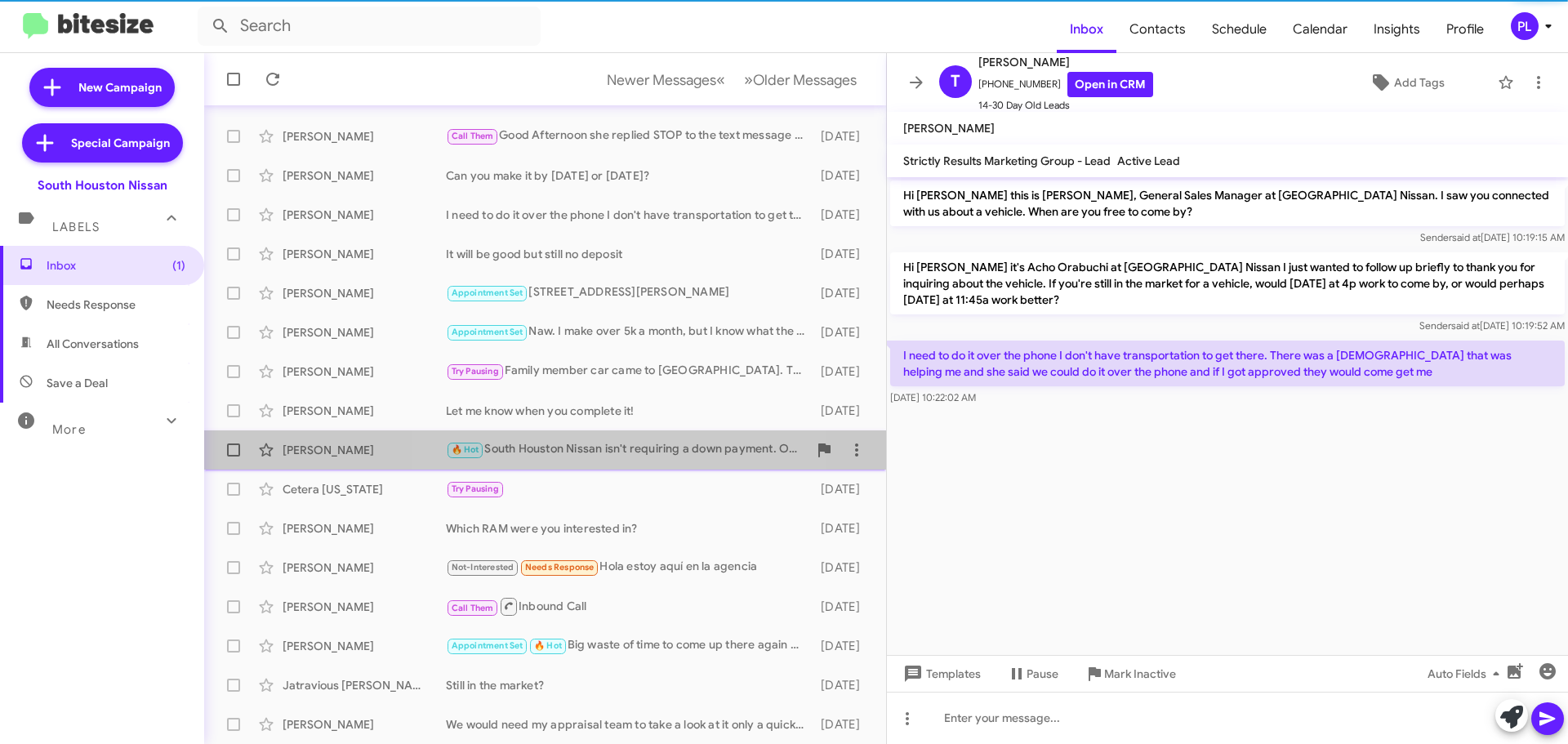
click at [576, 453] on div "🔥 Hot South Houston Nissan isn't requiring a down payment. On average, our cust…" at bounding box center [626, 450] width 362 height 19
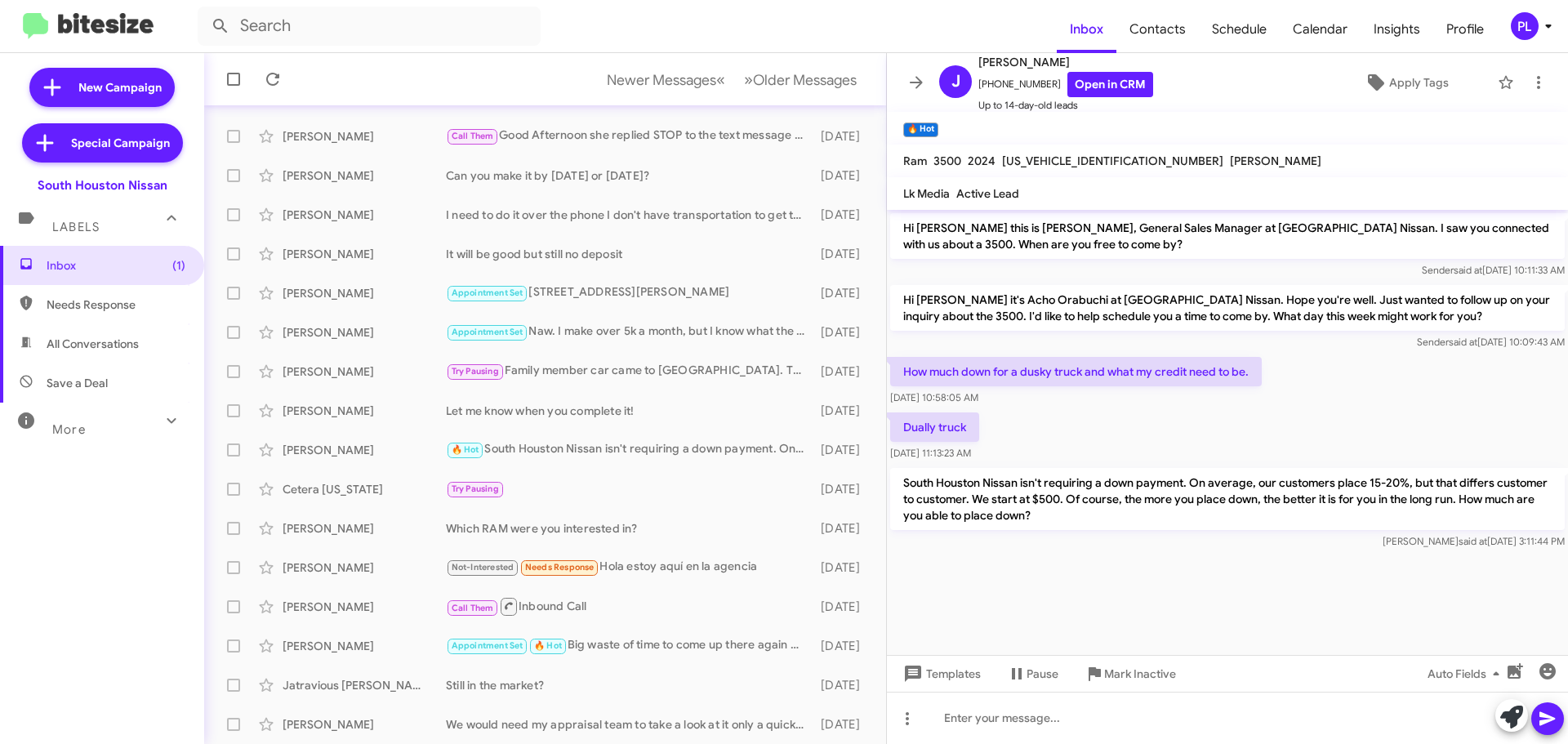
click at [1545, 19] on icon at bounding box center [1549, 26] width 20 height 20
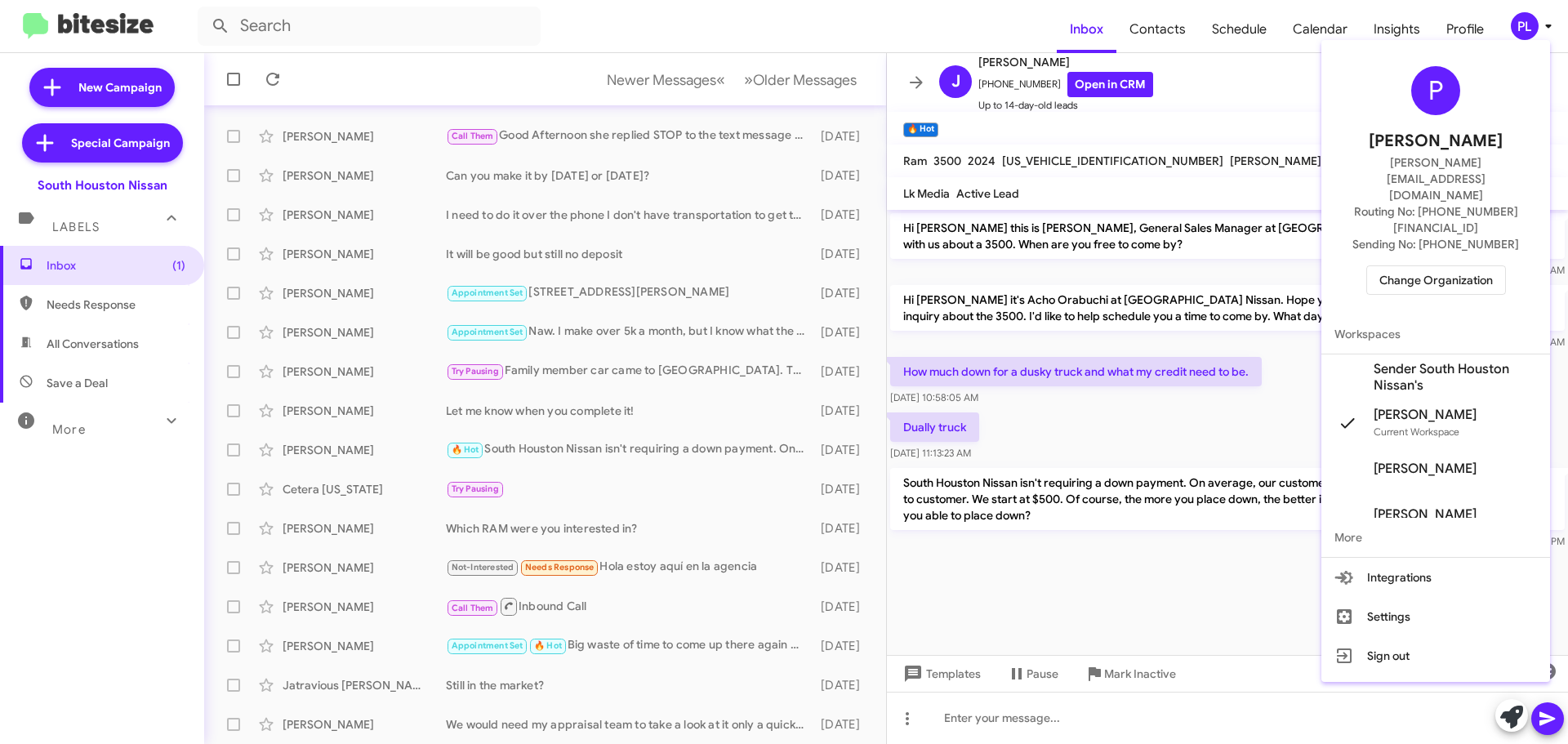
click at [1443, 266] on span "Change Organization" at bounding box center [1436, 280] width 114 height 28
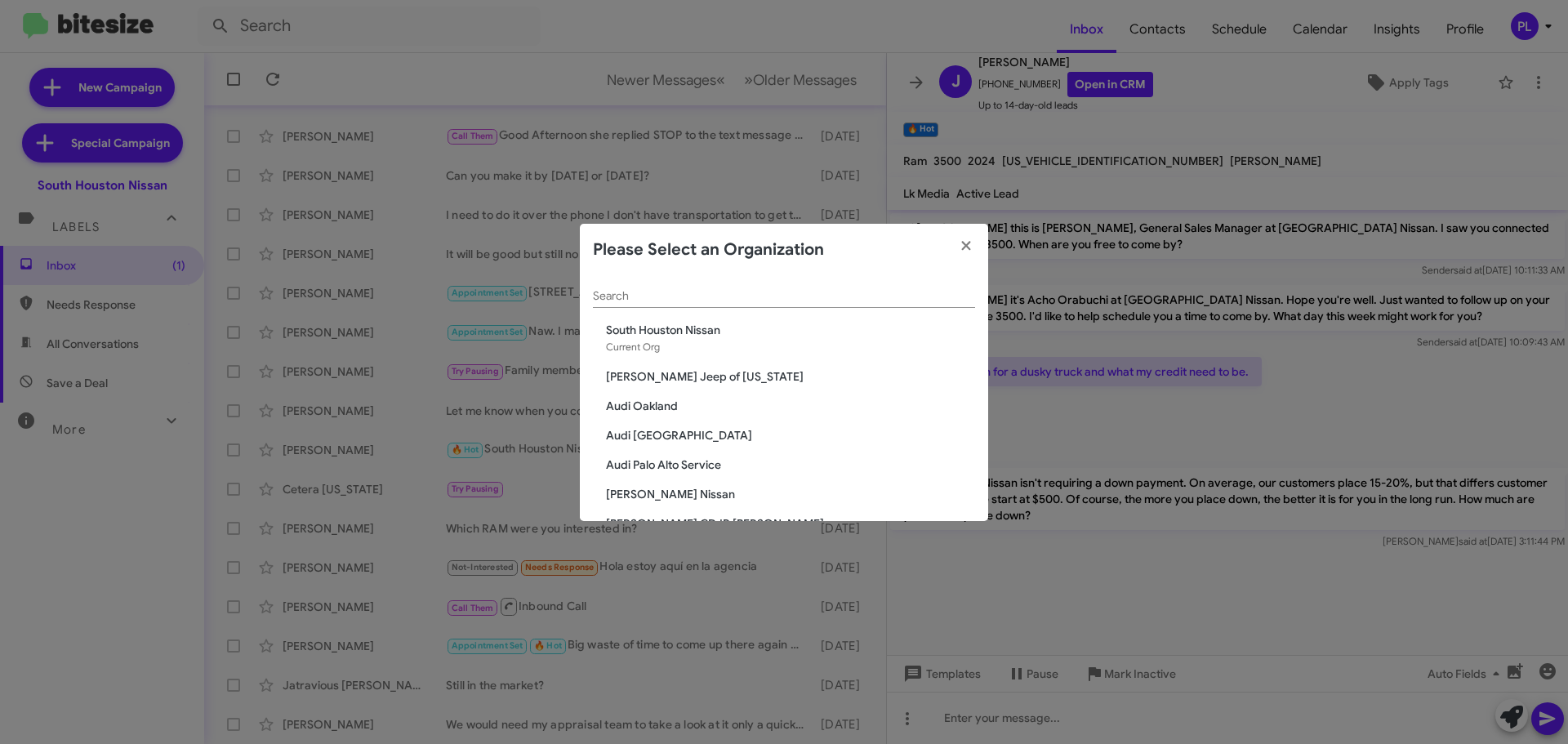
click at [704, 286] on div "Search" at bounding box center [784, 291] width 382 height 32
click at [647, 491] on span "Baker Nissan" at bounding box center [791, 494] width 370 height 16
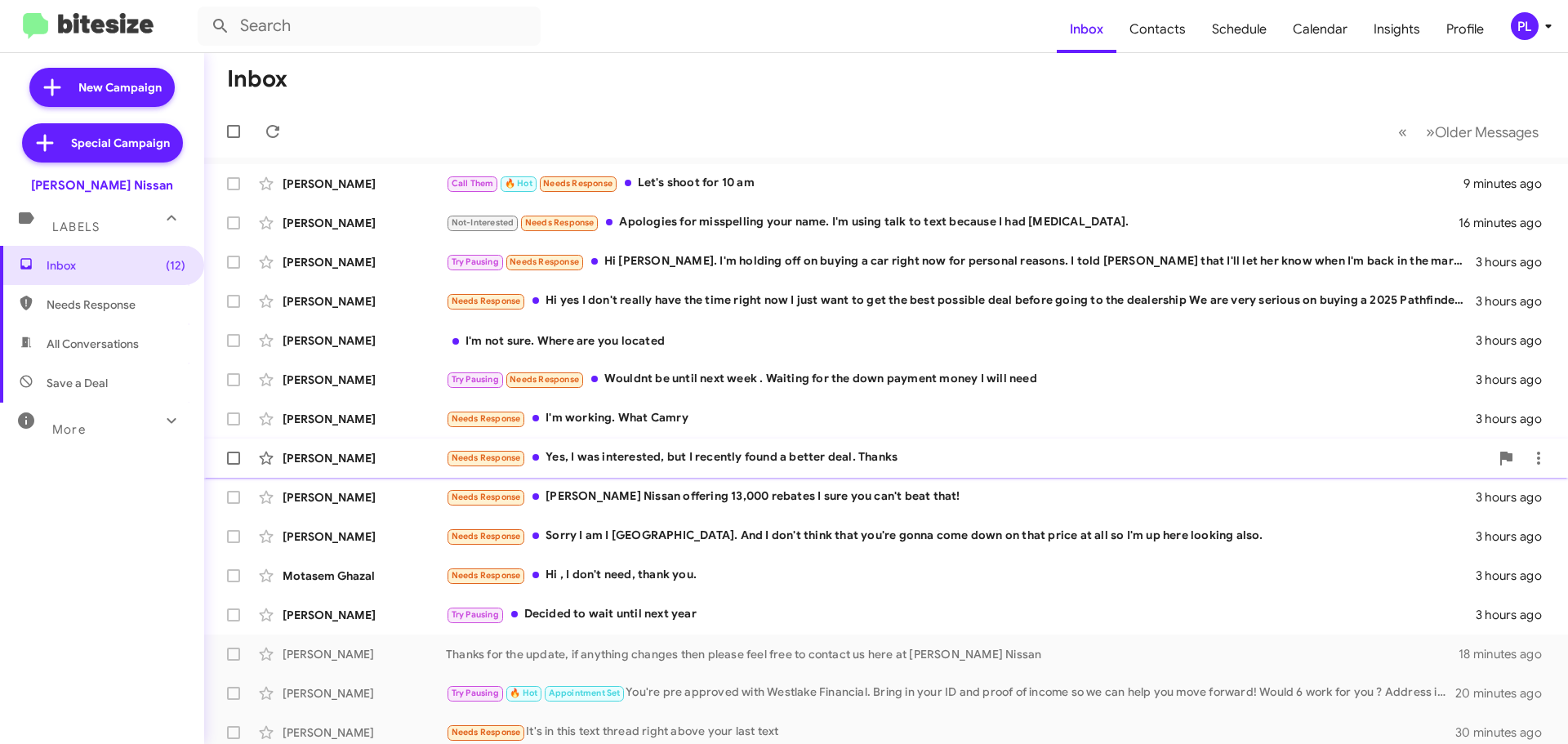
scroll to position [204, 0]
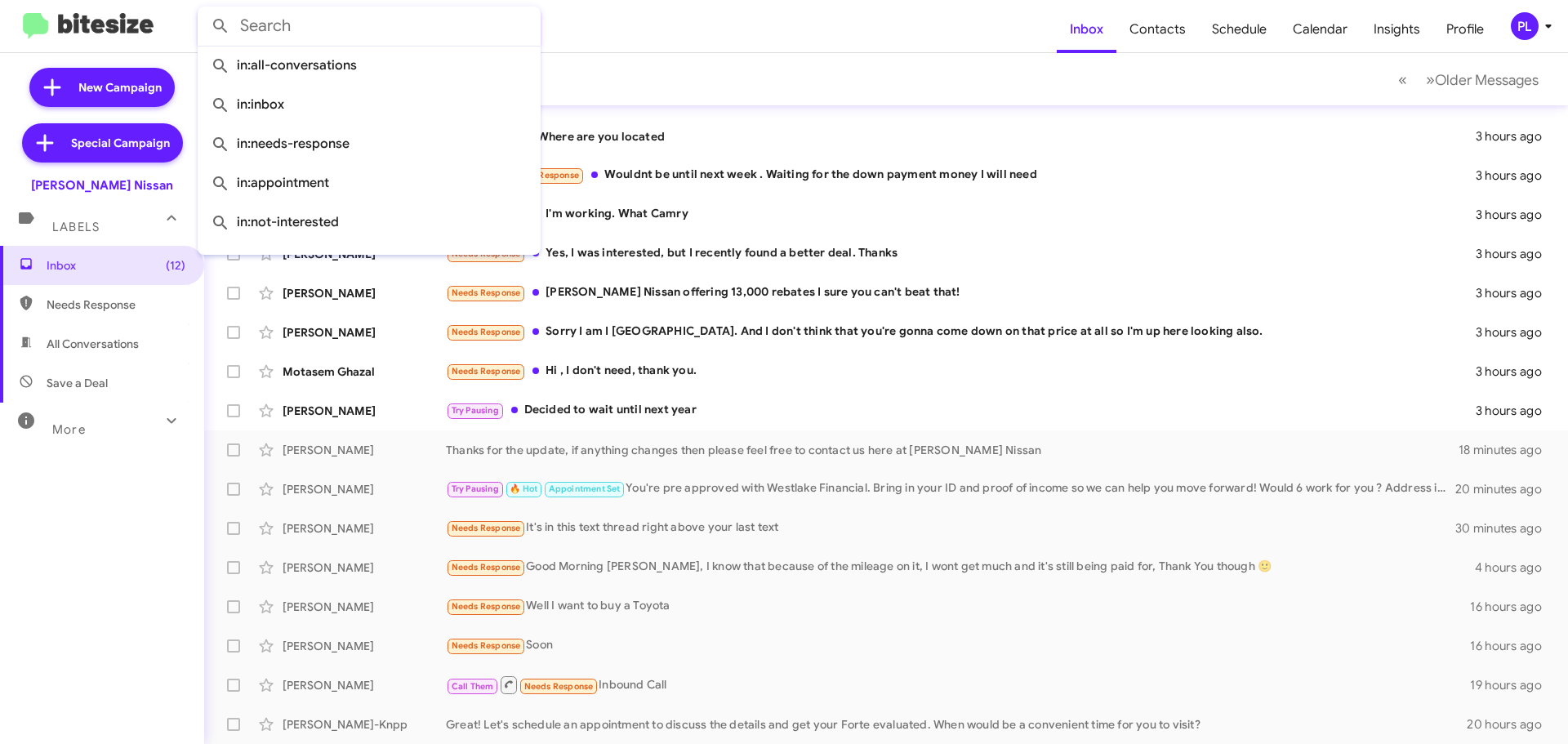
click at [397, 29] on input "text" at bounding box center [369, 26] width 343 height 39
type input "a"
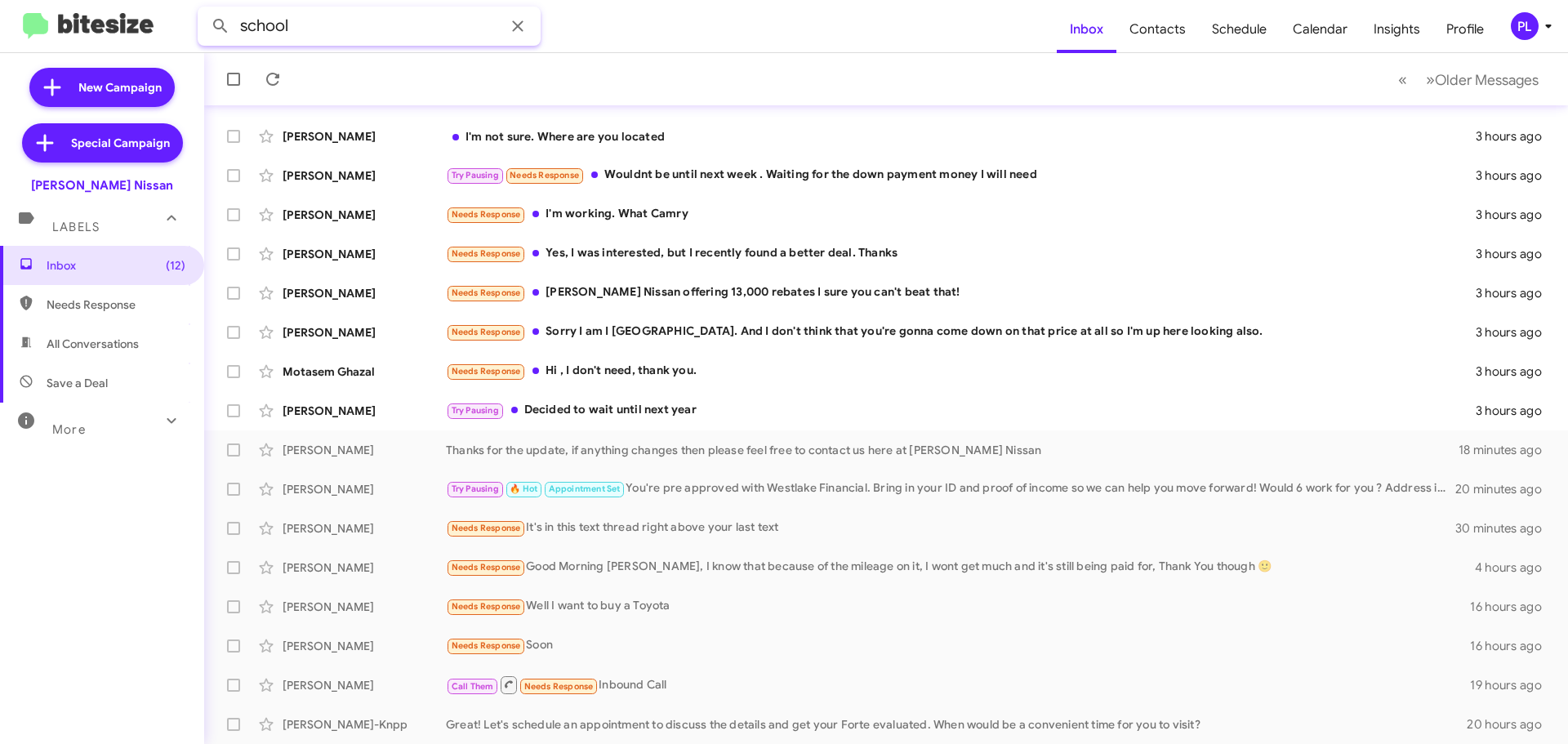
click at [204, 10] on button at bounding box center [221, 26] width 32 height 32
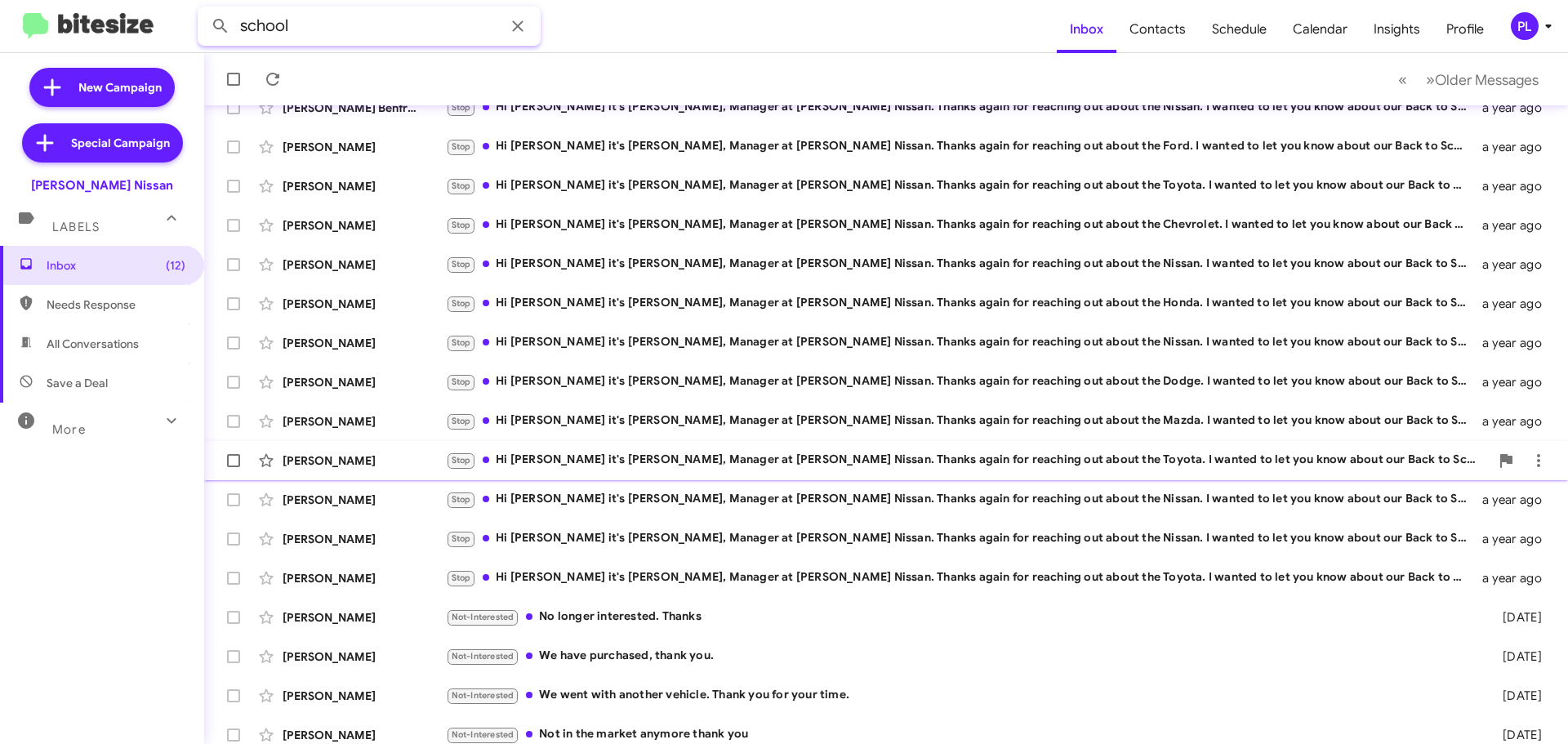
scroll to position [400, 0]
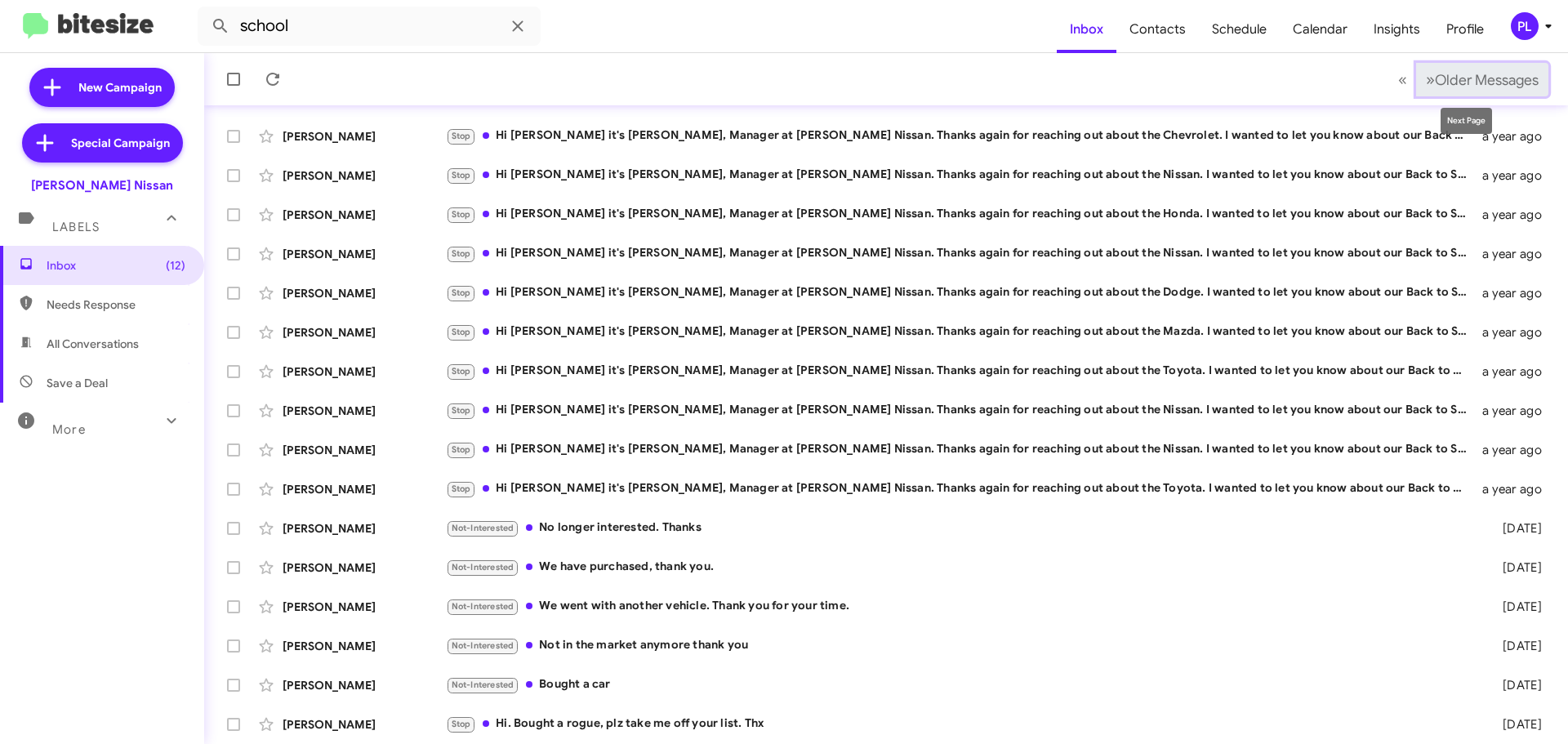
click at [1500, 82] on span "Older Messages" at bounding box center [1487, 79] width 104 height 18
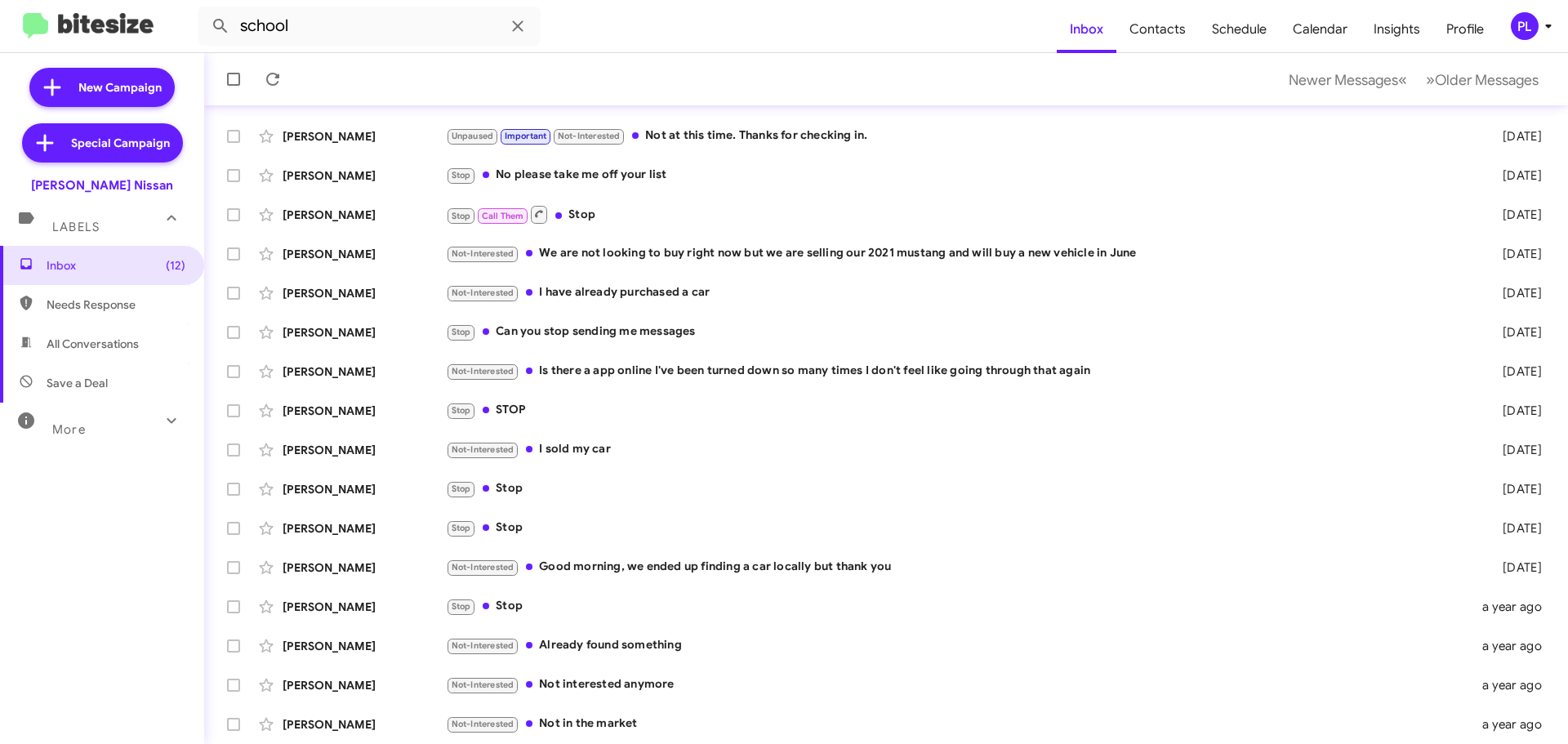
click at [1449, 56] on mat-toolbar-row "Newer Messages « Previous » Next Older Messages" at bounding box center [886, 79] width 1365 height 53
click at [1454, 71] on span "Older Messages" at bounding box center [1487, 79] width 104 height 18
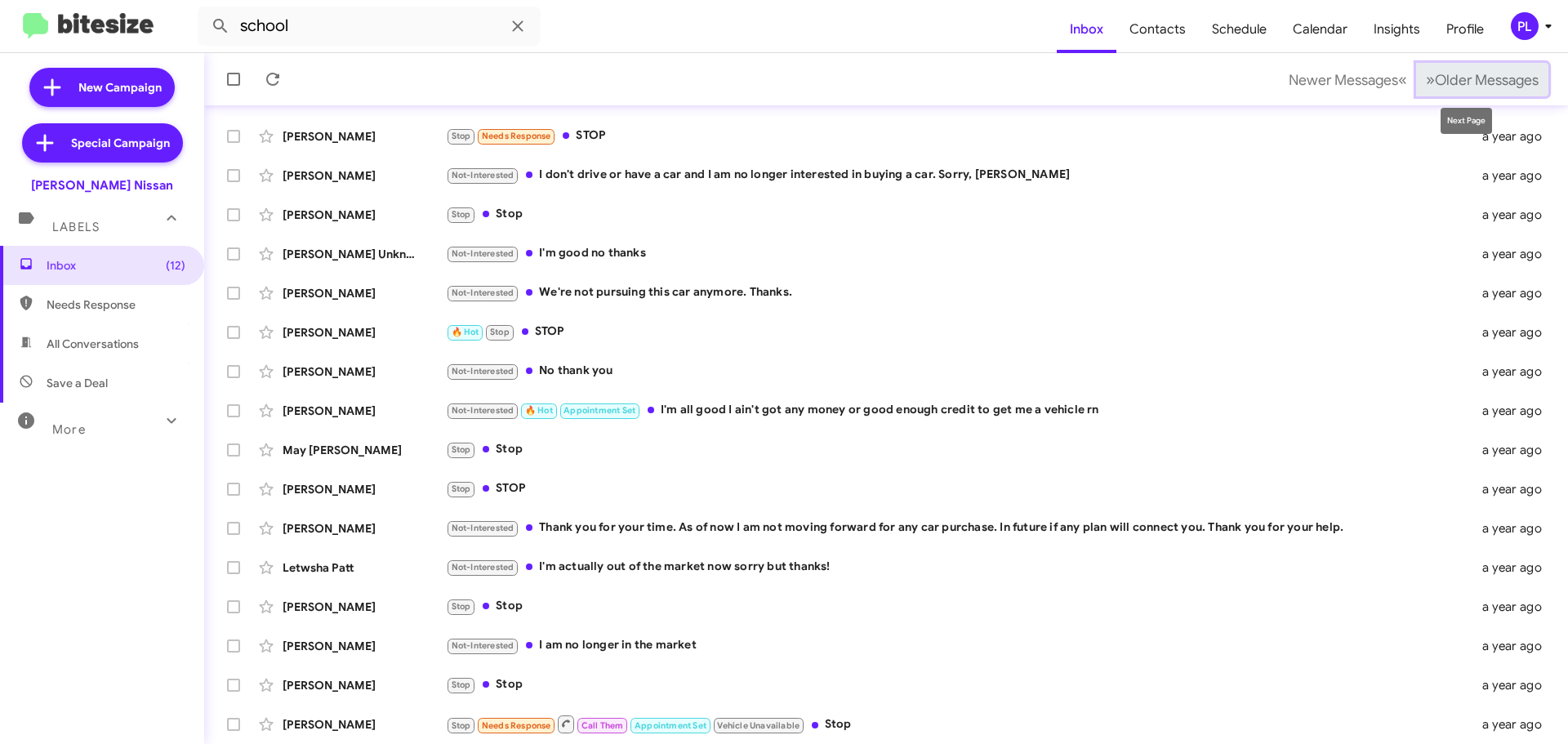
click at [1459, 71] on span "Older Messages" at bounding box center [1487, 79] width 104 height 18
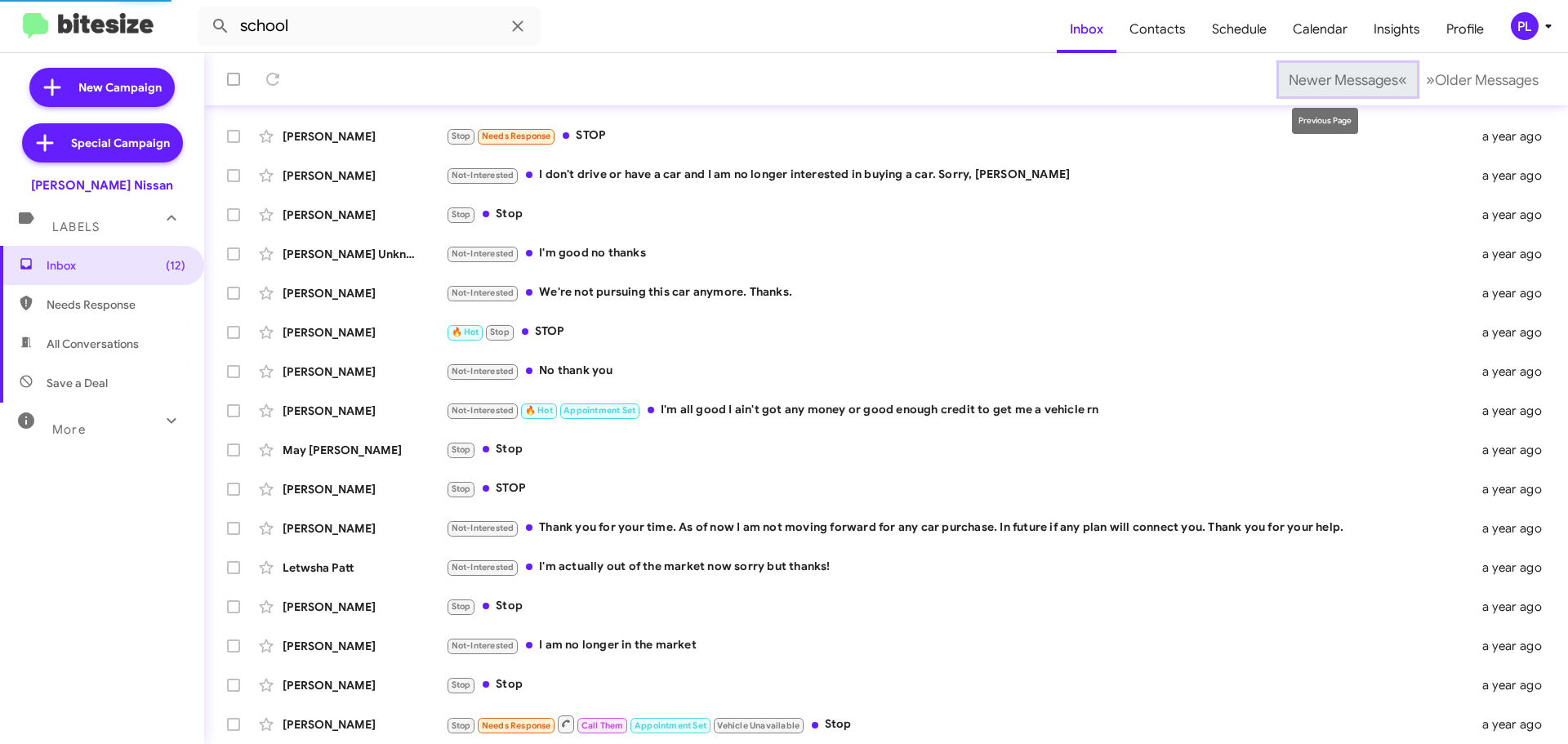
click at [1359, 86] on span "Newer Messages" at bounding box center [1344, 79] width 110 height 18
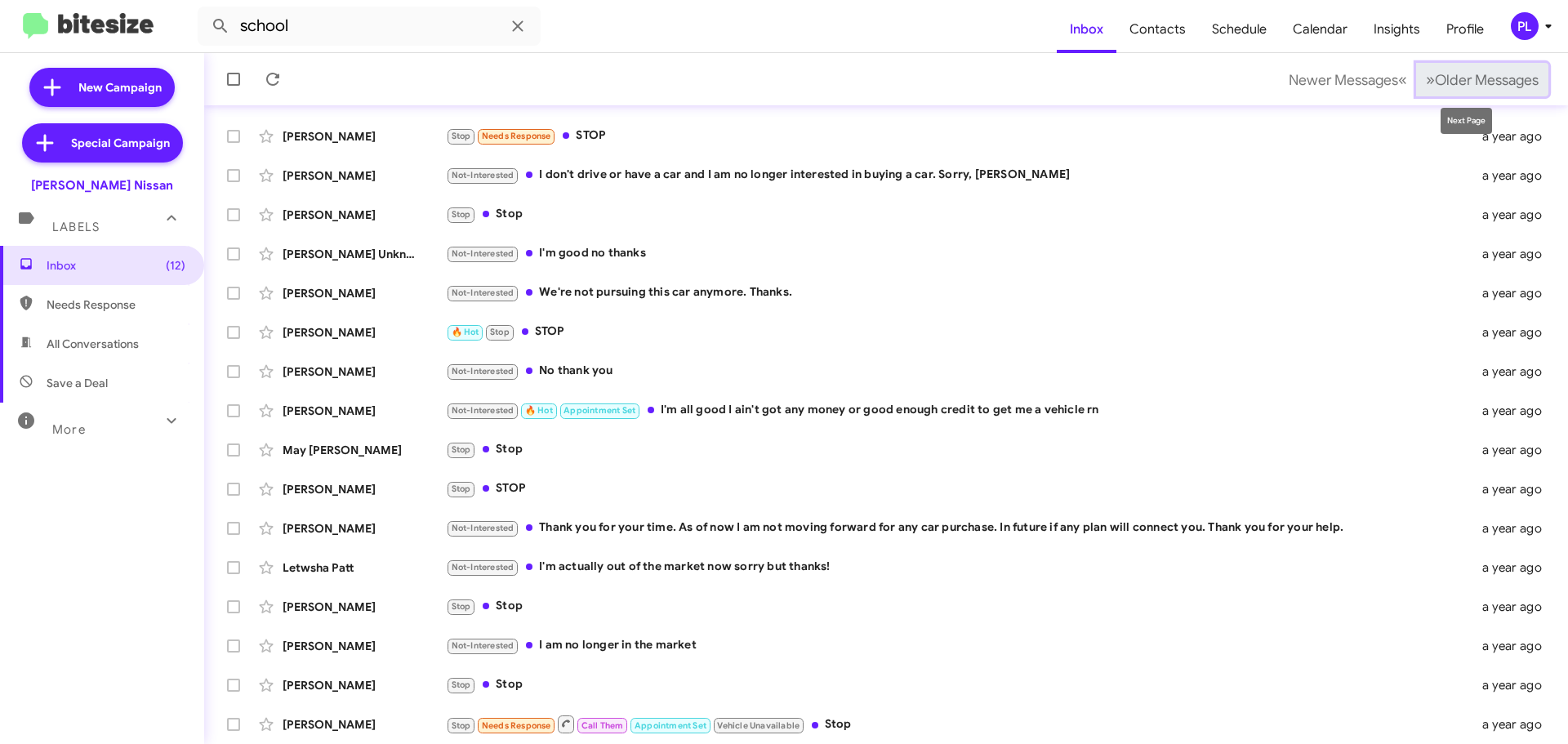
click at [1447, 81] on span "Older Messages" at bounding box center [1487, 79] width 104 height 18
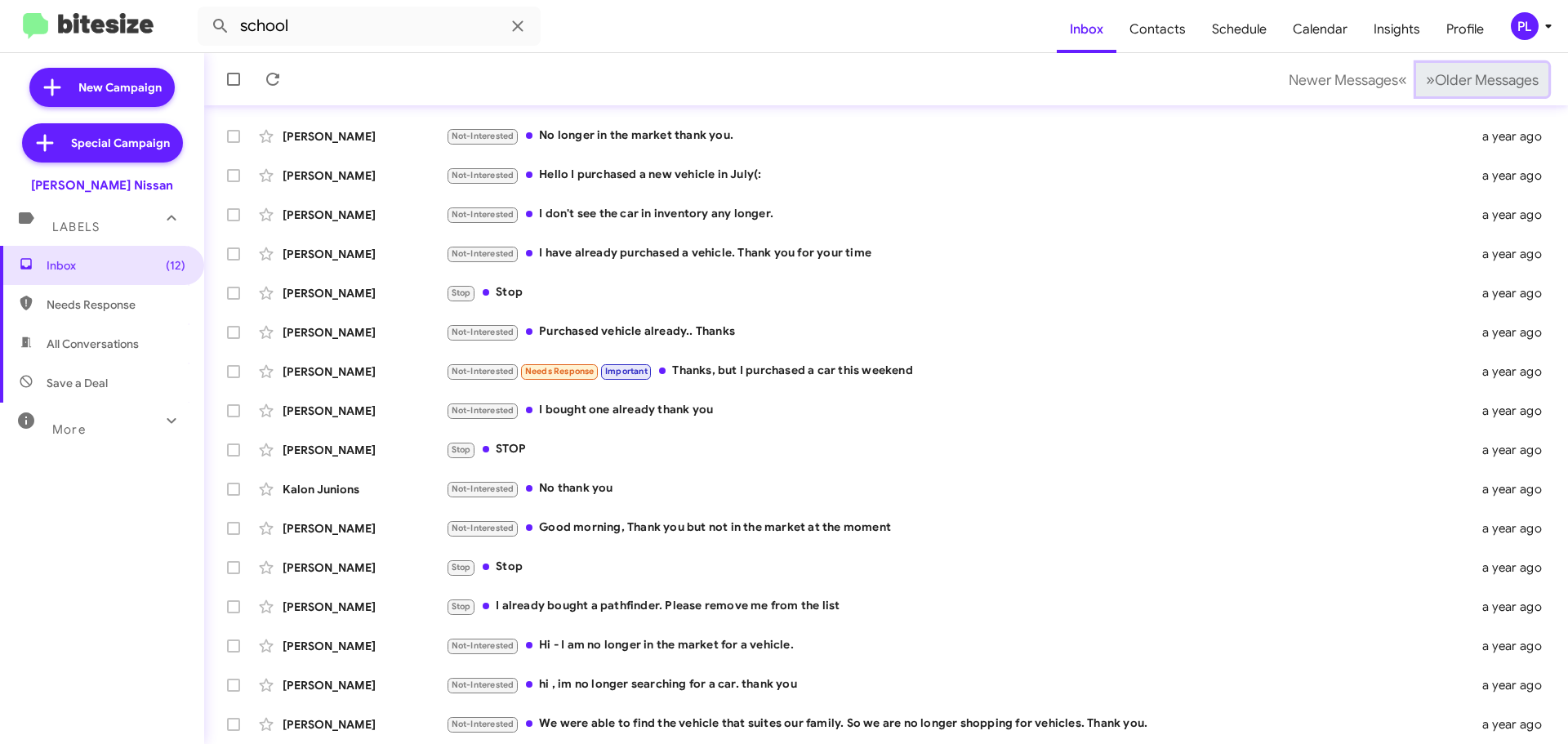
click at [1447, 81] on span "Older Messages" at bounding box center [1487, 79] width 104 height 18
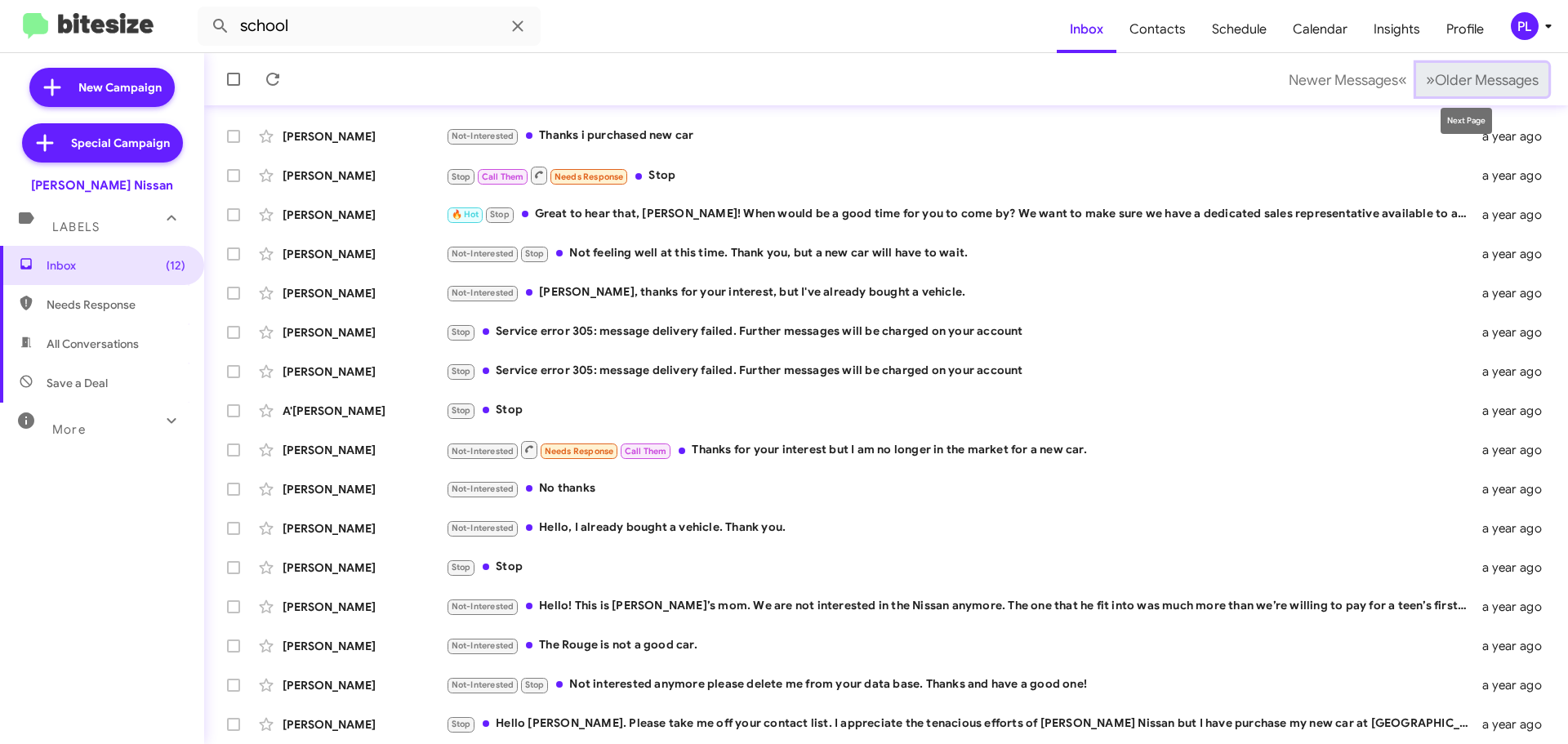
click at [1447, 74] on span "Older Messages" at bounding box center [1487, 79] width 104 height 18
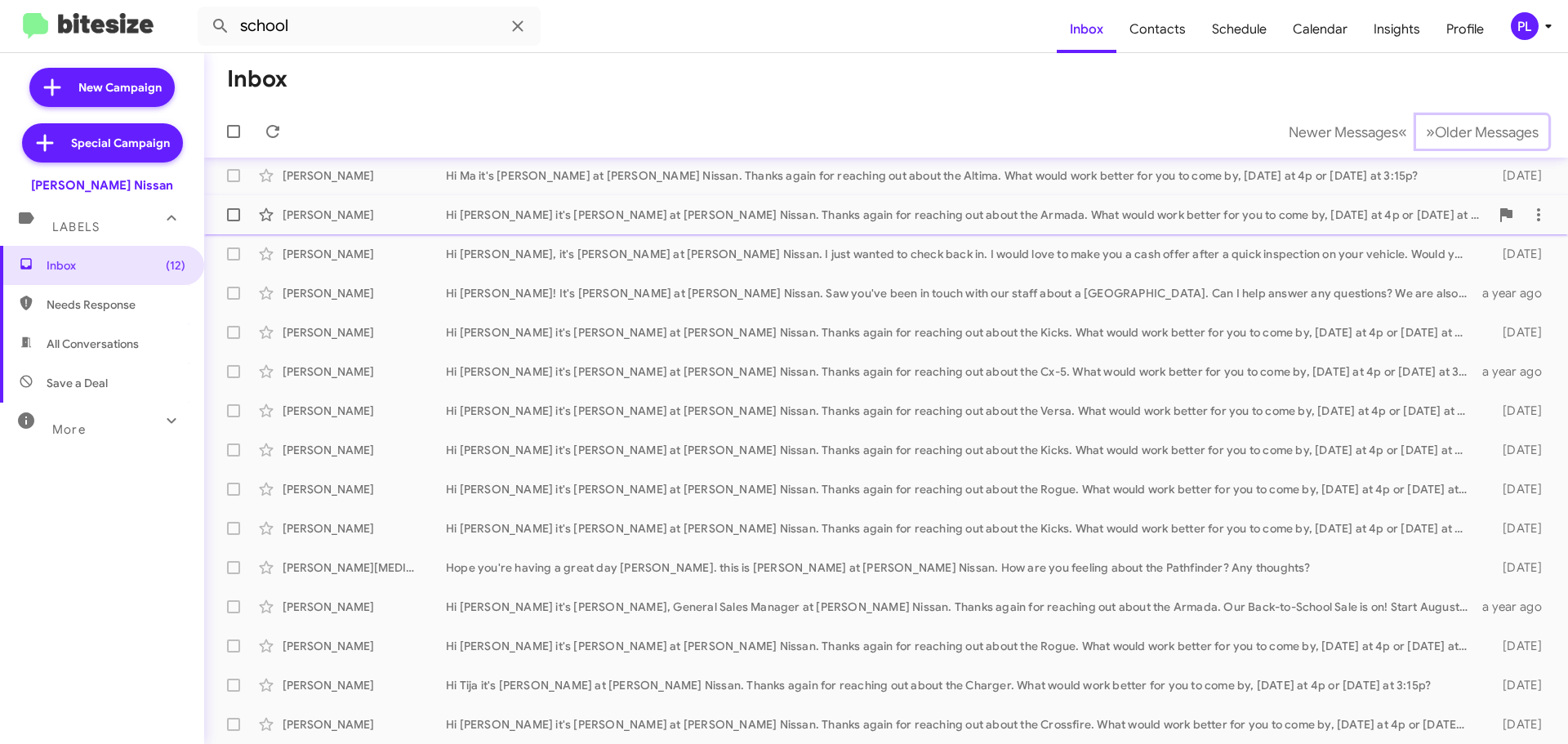
scroll to position [74, 0]
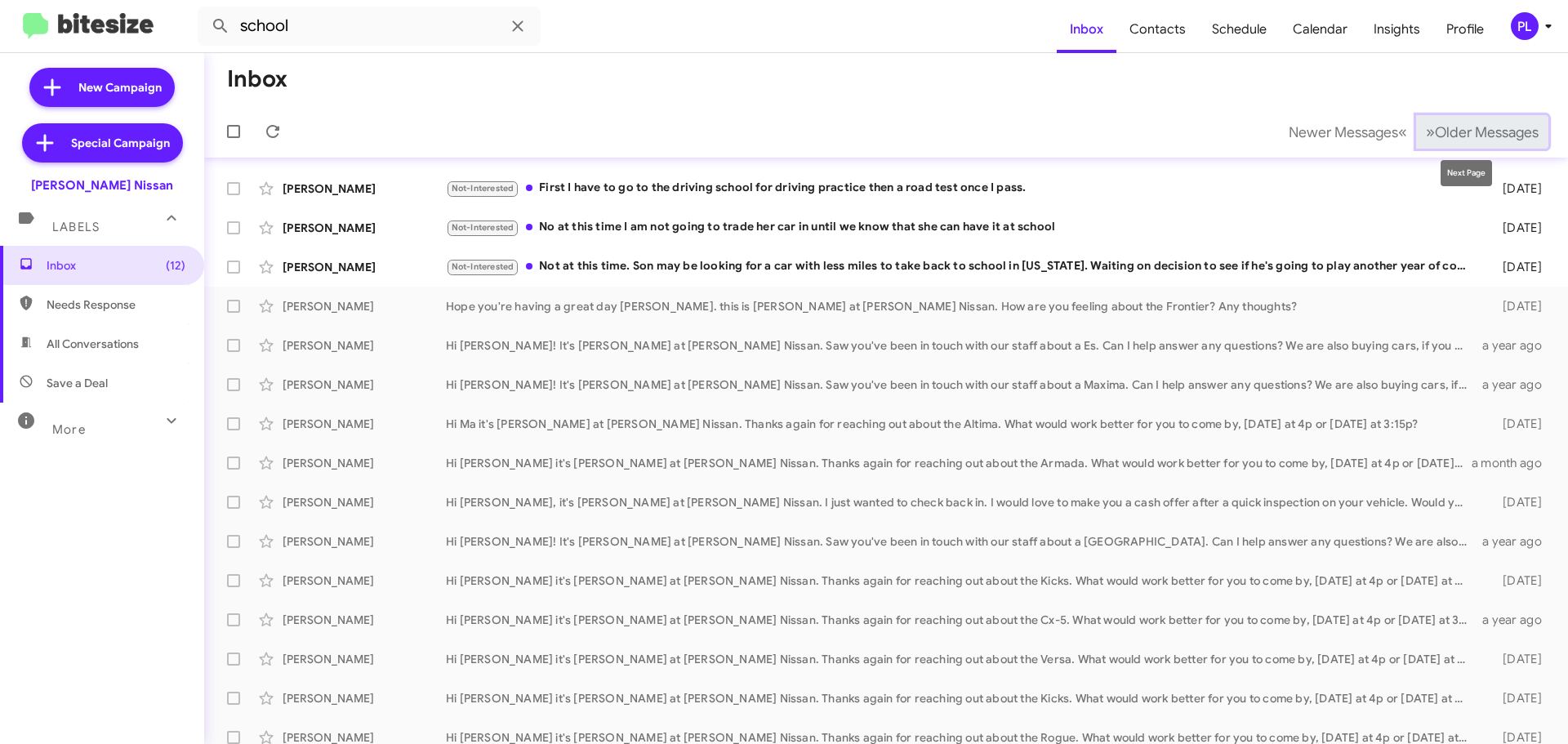
click at [1435, 136] on span "Older Messages" at bounding box center [1487, 132] width 104 height 18
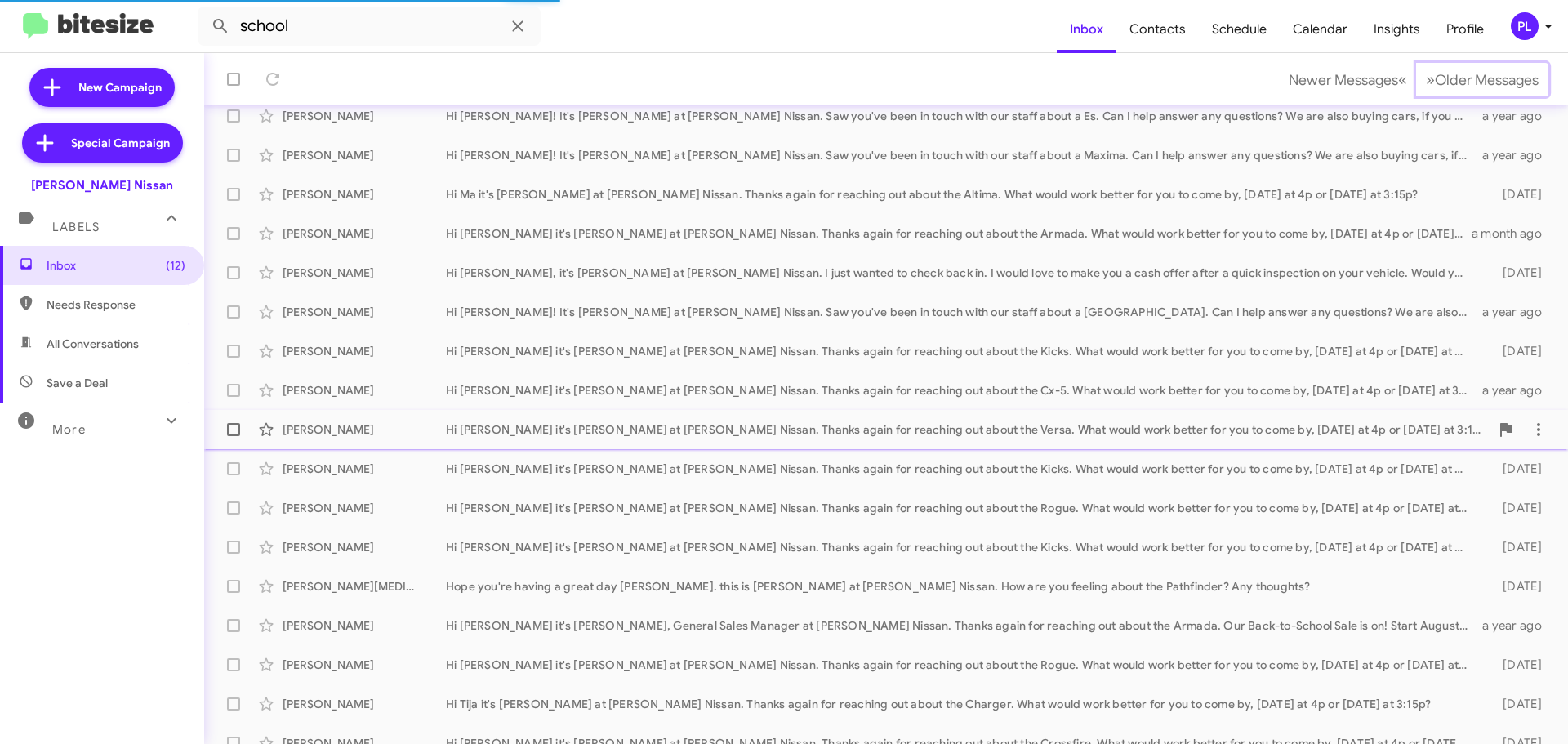
scroll to position [400, 0]
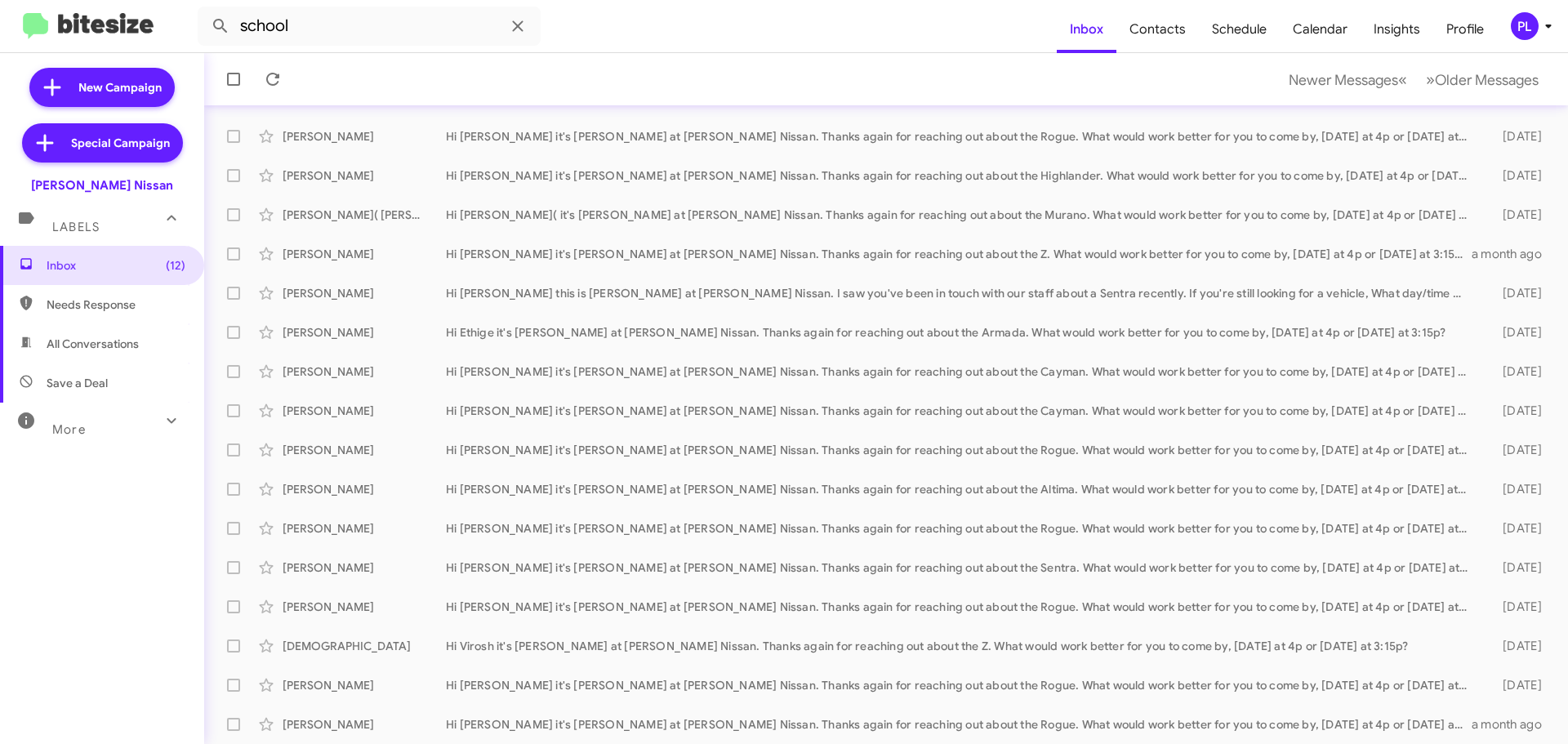
click at [99, 425] on div "More" at bounding box center [86, 423] width 145 height 31
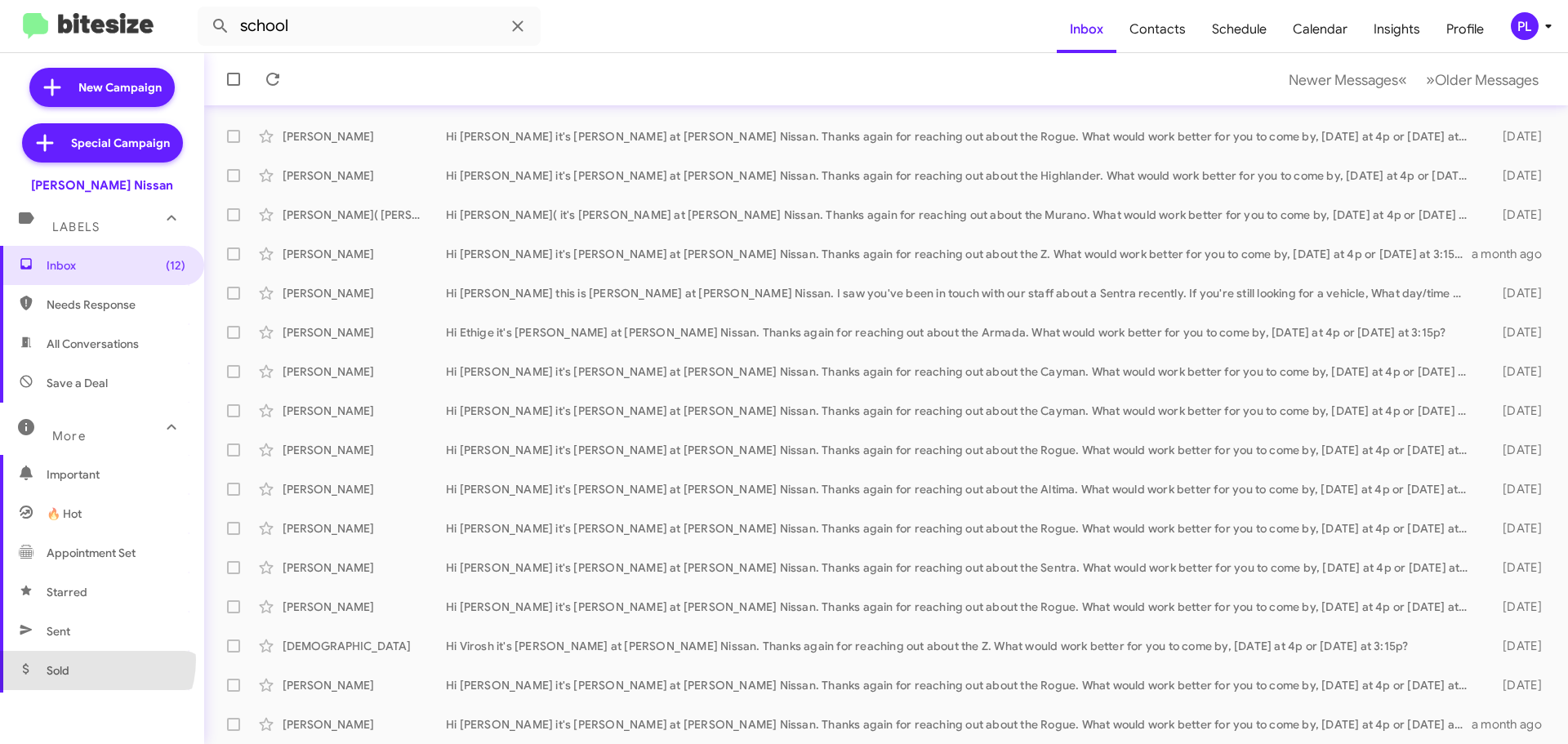
click at [86, 660] on span "Sold" at bounding box center [102, 670] width 204 height 39
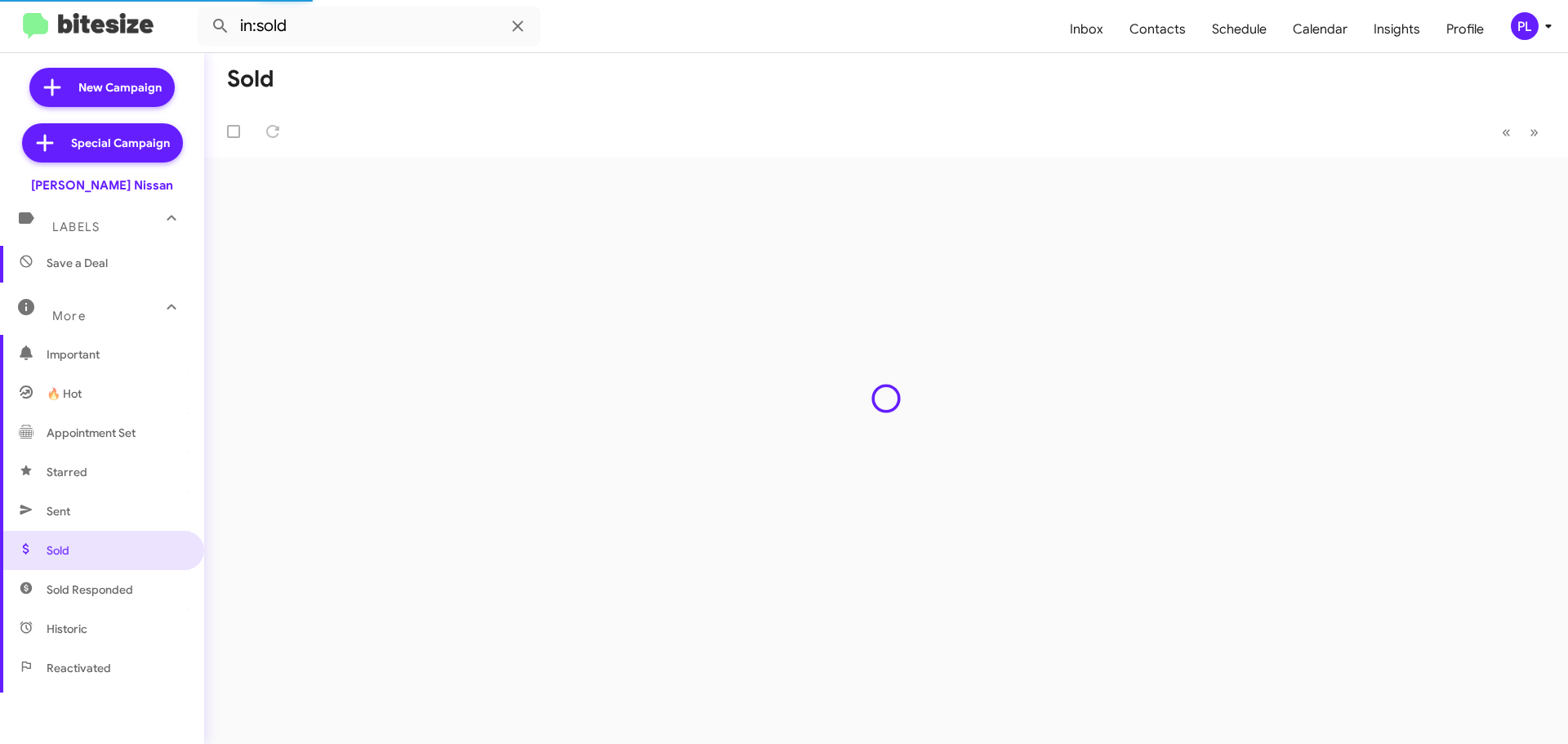
scroll to position [325, 0]
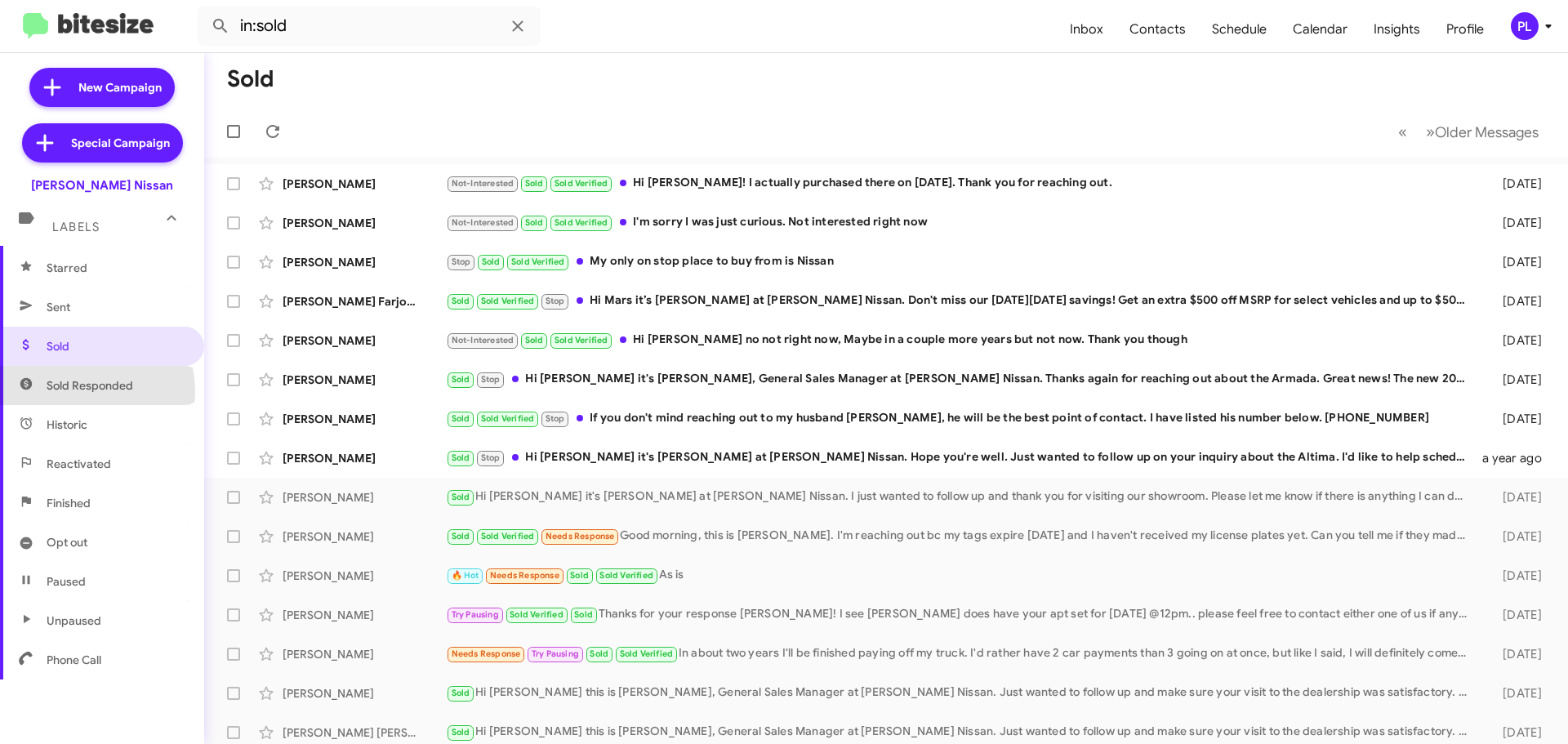
click at [85, 392] on span "Sold Responded" at bounding box center [90, 385] width 87 height 16
type input "in:sold-verified"
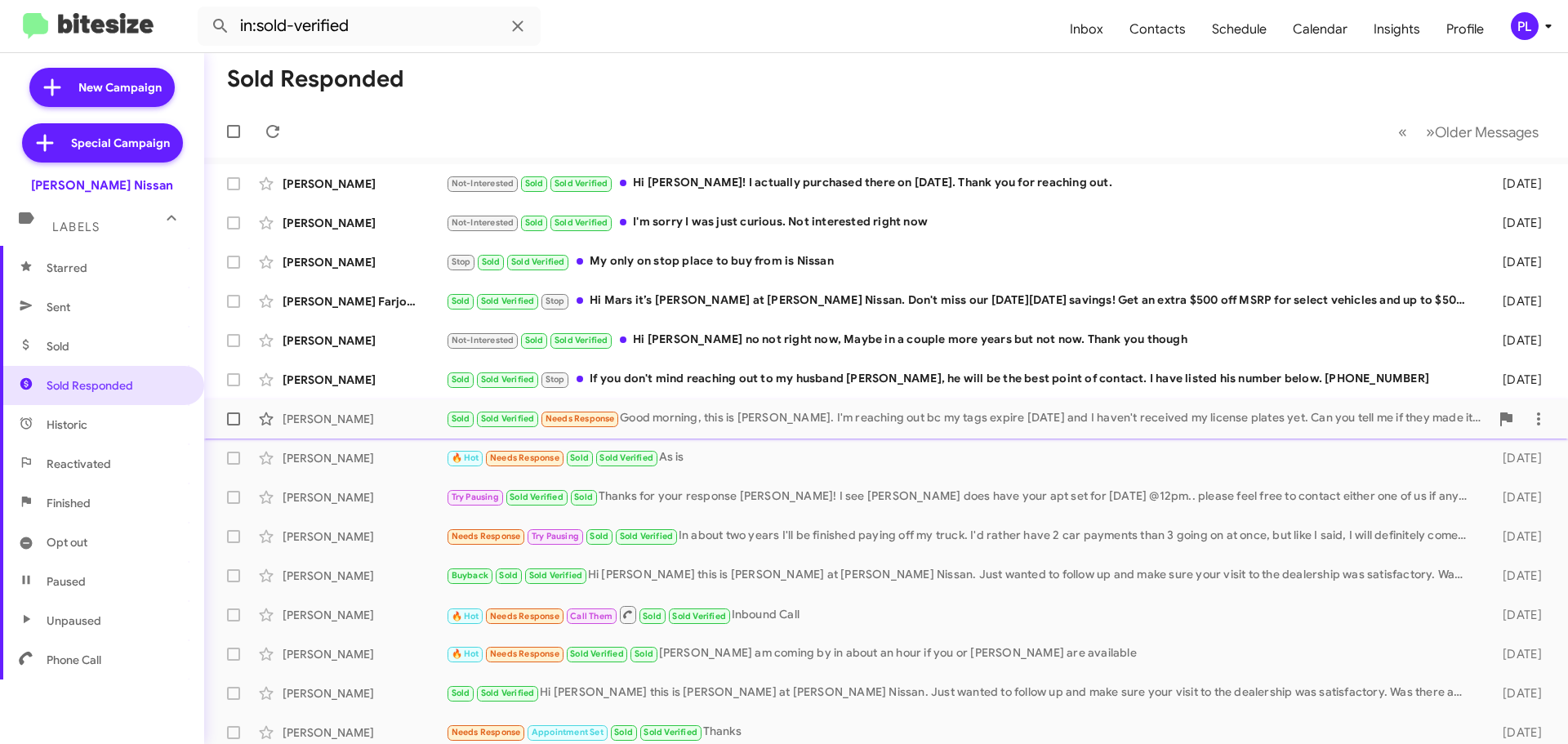
click at [1046, 415] on div "Sold Sold Verified Needs Response Good morning, this is Biola Brathwaite. I'm r…" at bounding box center [967, 419] width 1044 height 19
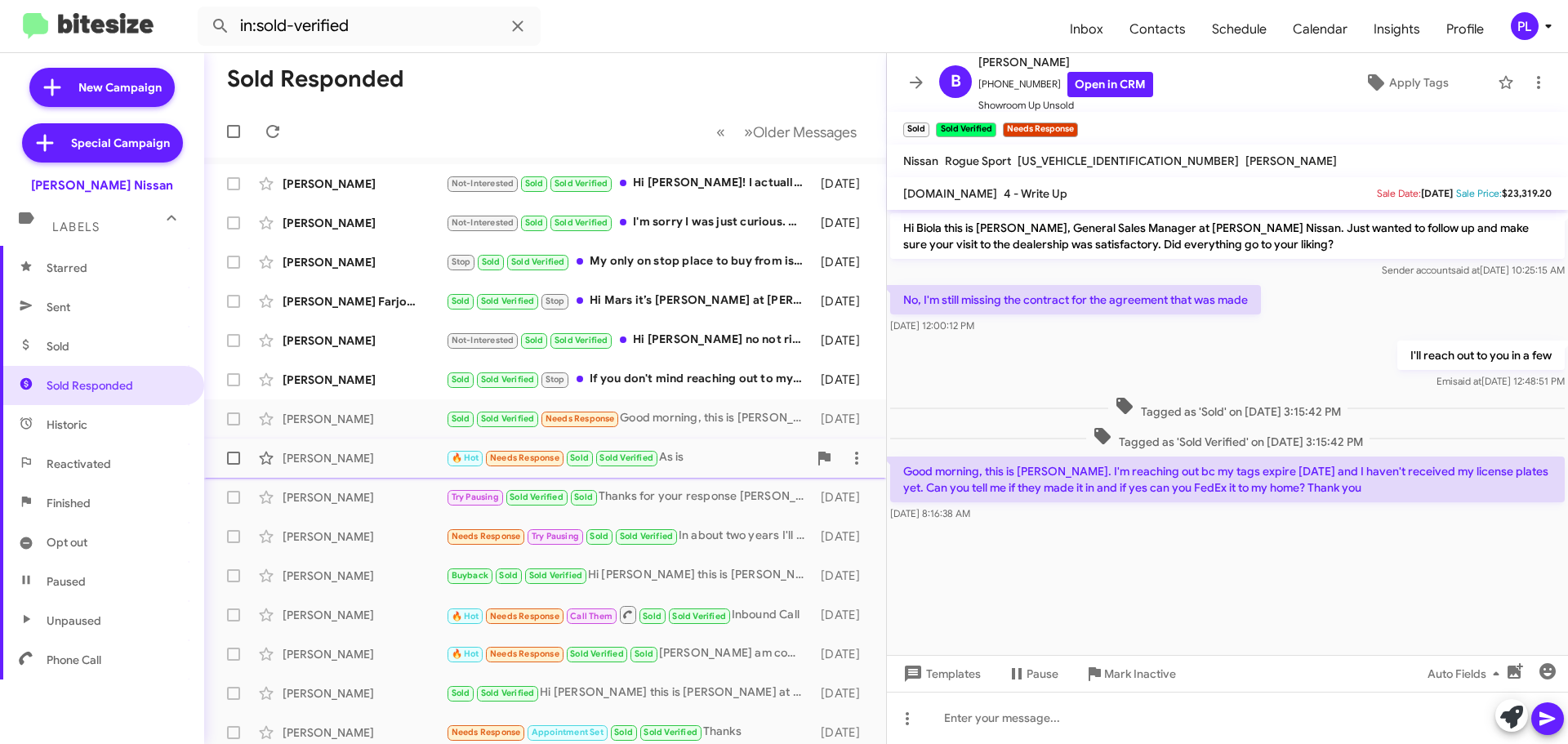
click at [348, 467] on div "Kurt Riddle 🔥 Hot Needs Response Sold Sold Verified As is 3 days ago" at bounding box center [545, 458] width 656 height 32
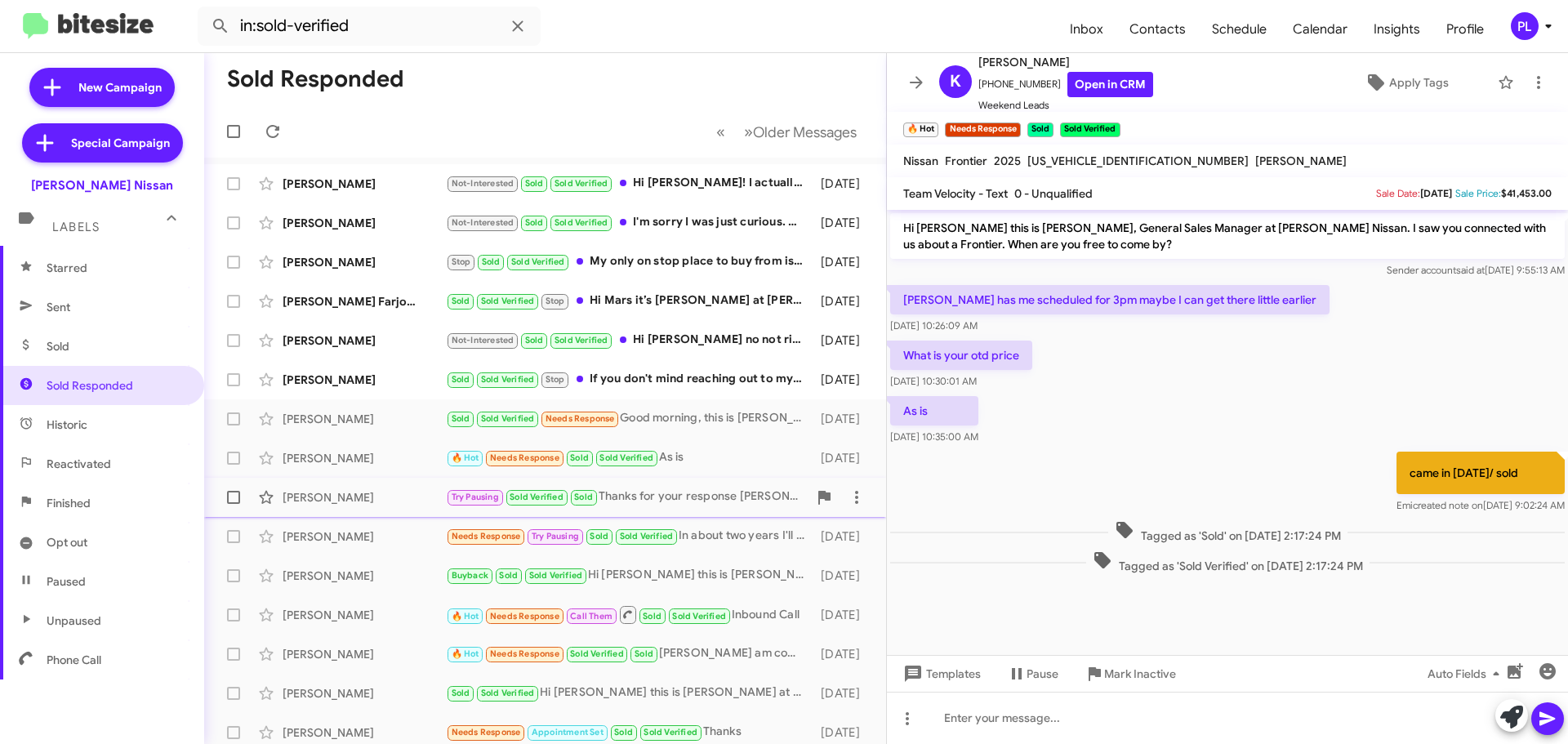
click at [343, 516] on span "Anthony Leal Try Pausing Sold Verified Sold Thanks for your response Anthony! I…" at bounding box center [545, 497] width 682 height 39
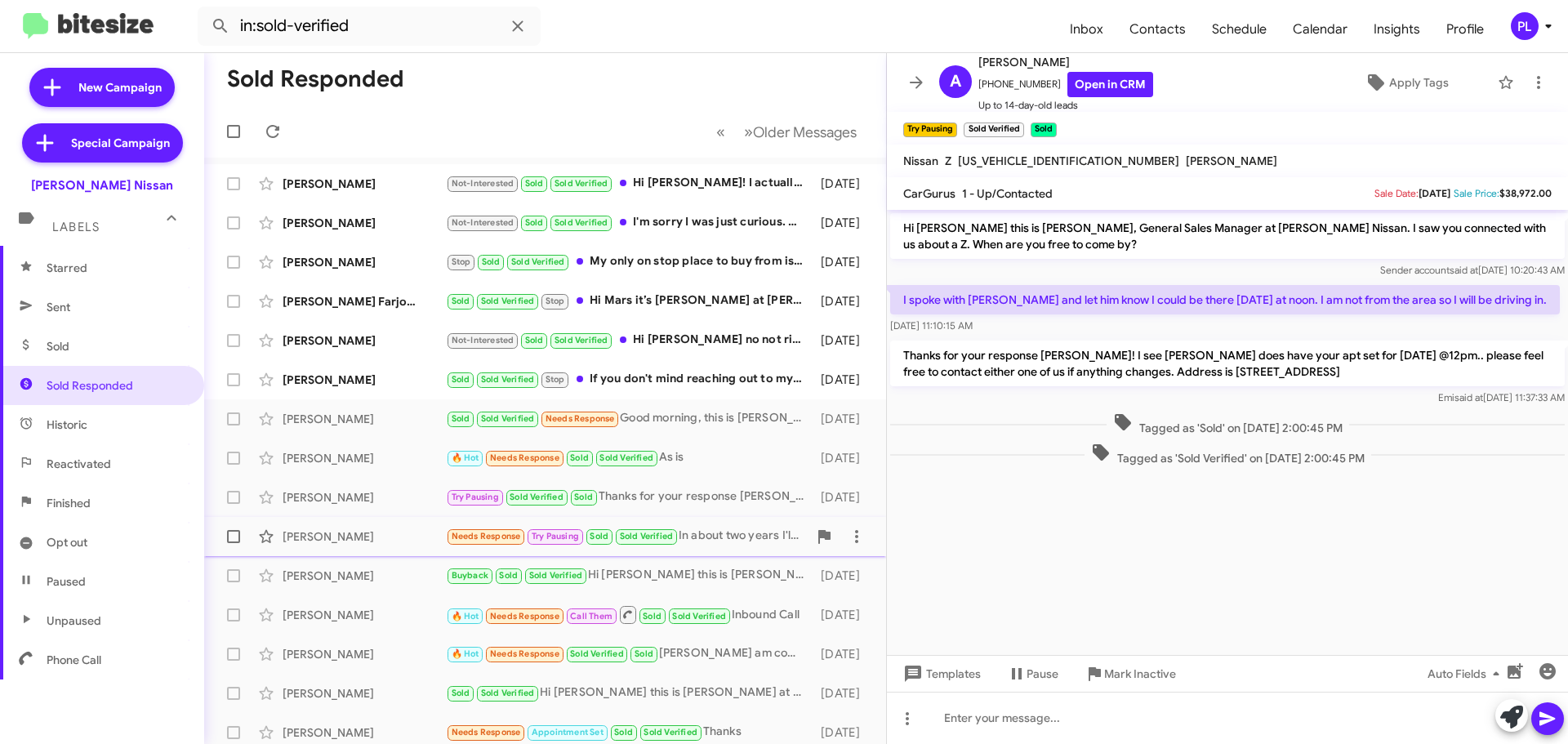
click at [339, 537] on div "Mario Jimenez" at bounding box center [364, 536] width 163 height 16
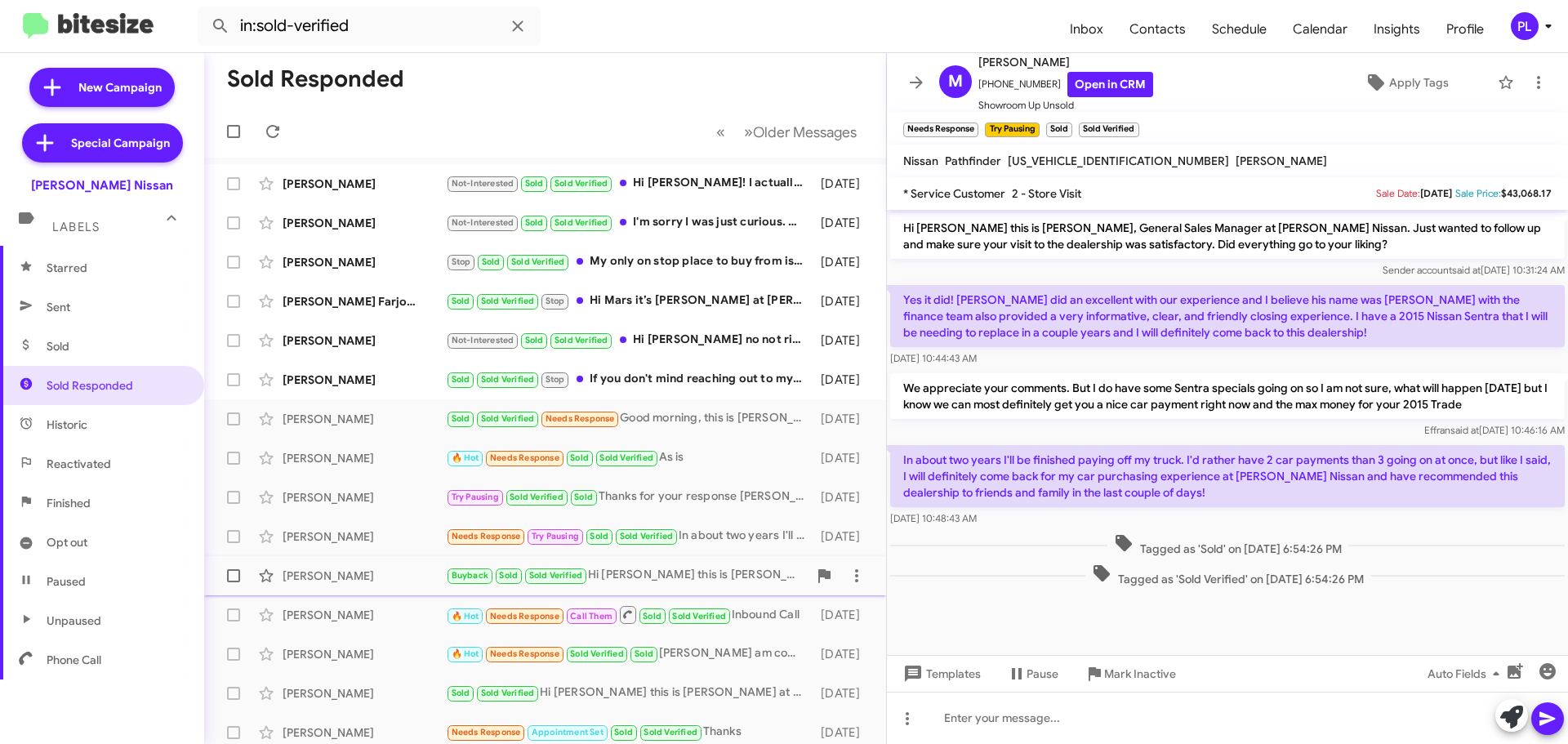
click at [336, 571] on div "Mayra Gamboa" at bounding box center [364, 576] width 163 height 16
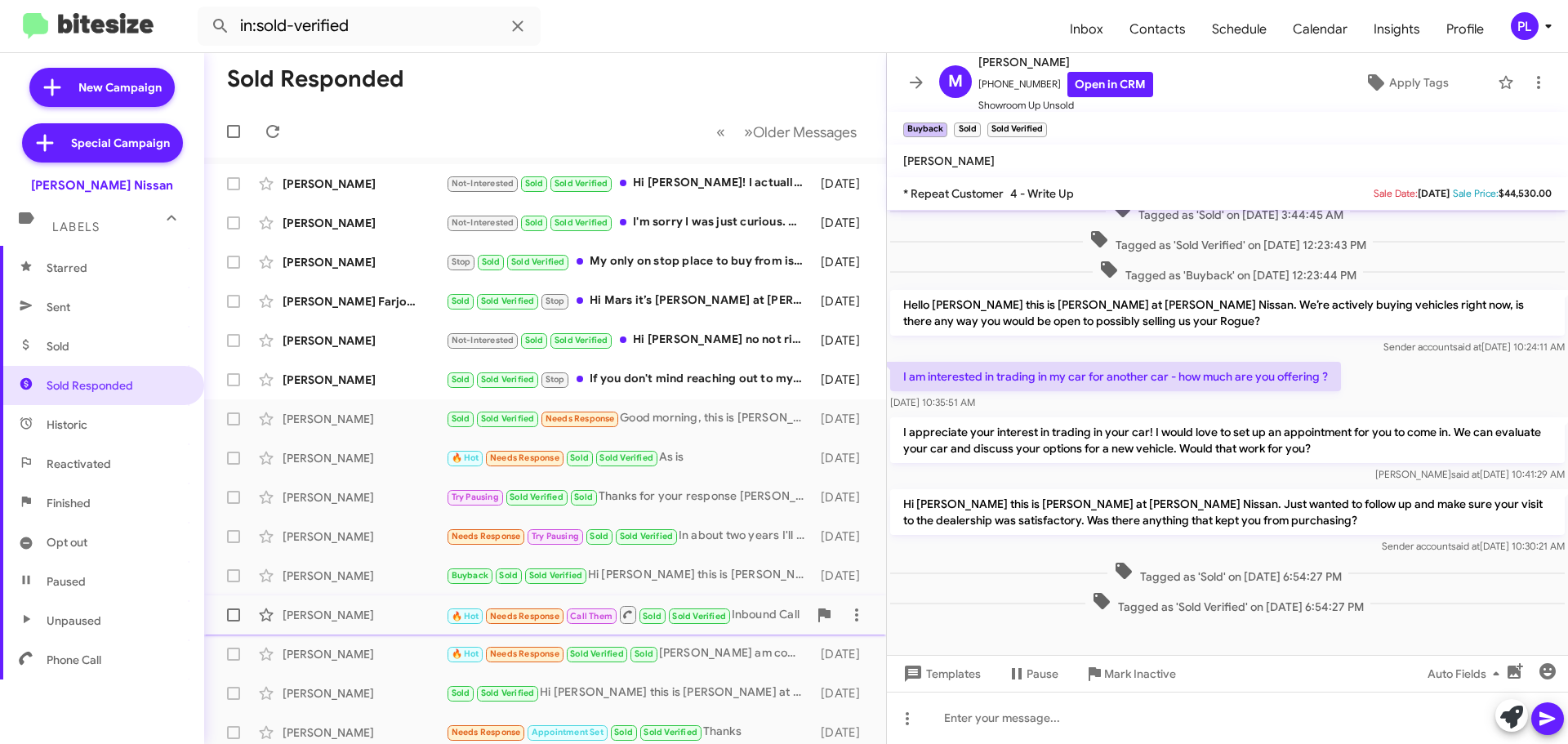
click at [331, 607] on div "Zakia Errebiyiy" at bounding box center [364, 615] width 163 height 16
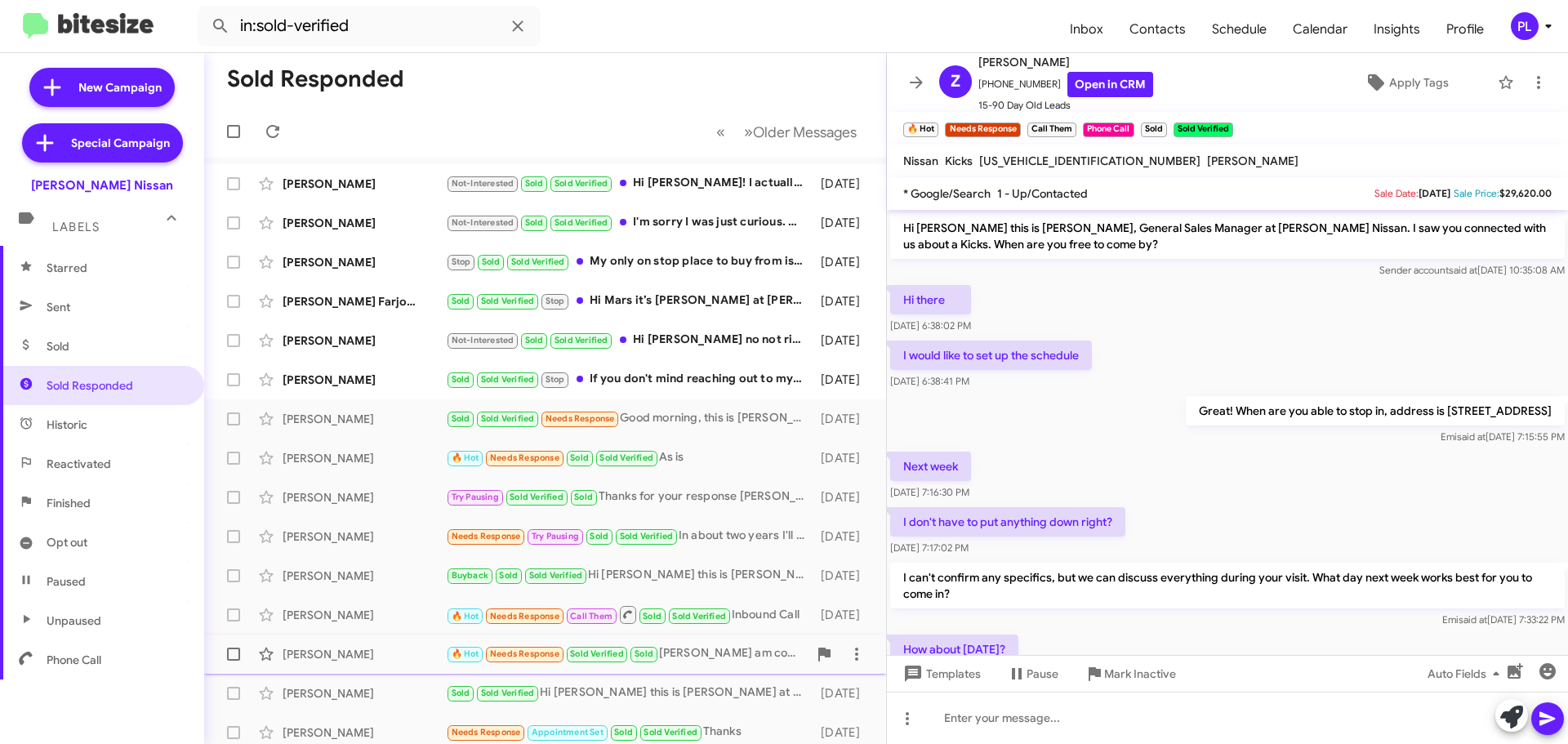
click at [328, 650] on div "John Allen" at bounding box center [364, 654] width 163 height 16
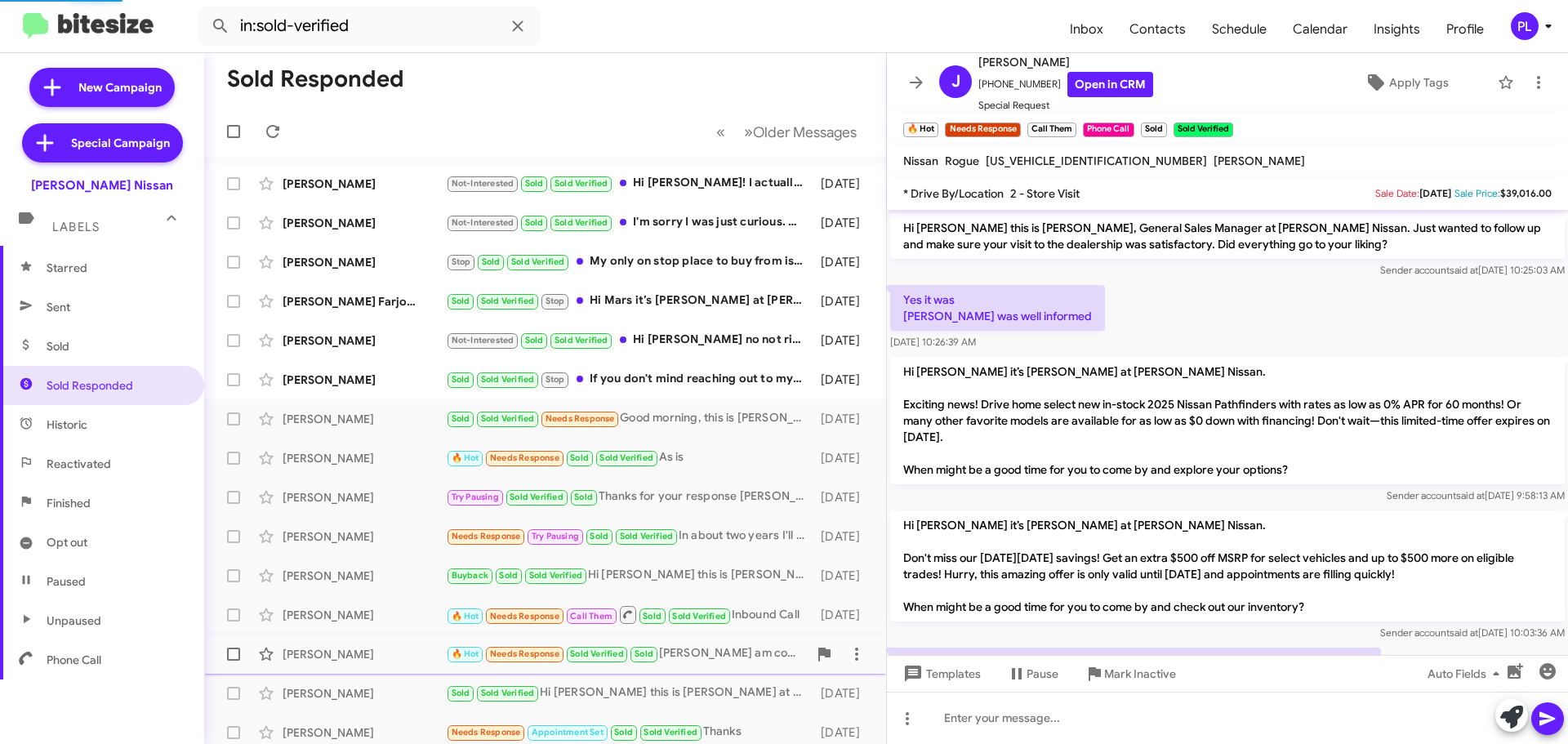
scroll to position [206, 0]
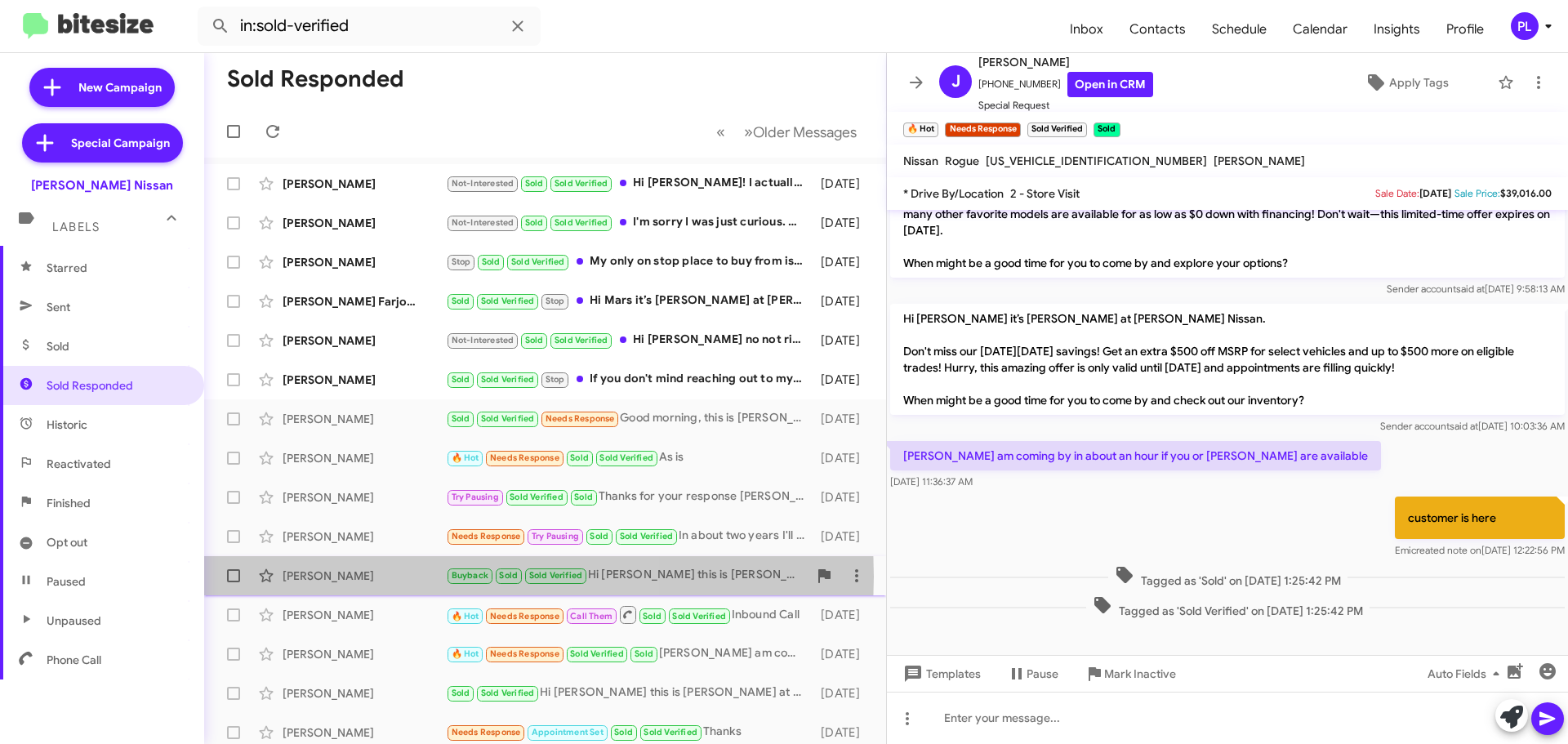
click at [351, 577] on div "Mayra Gamboa" at bounding box center [364, 576] width 163 height 16
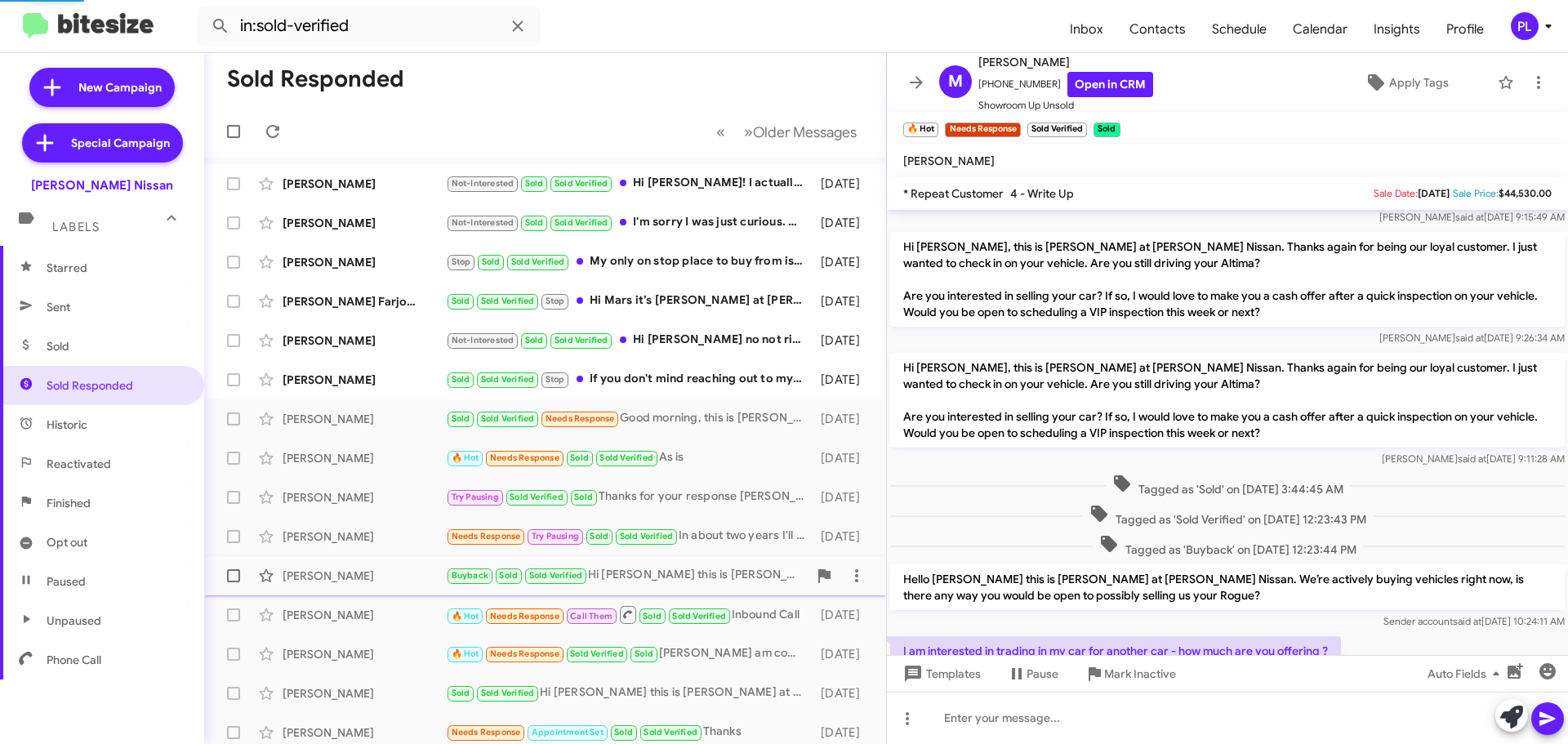
scroll to position [481, 0]
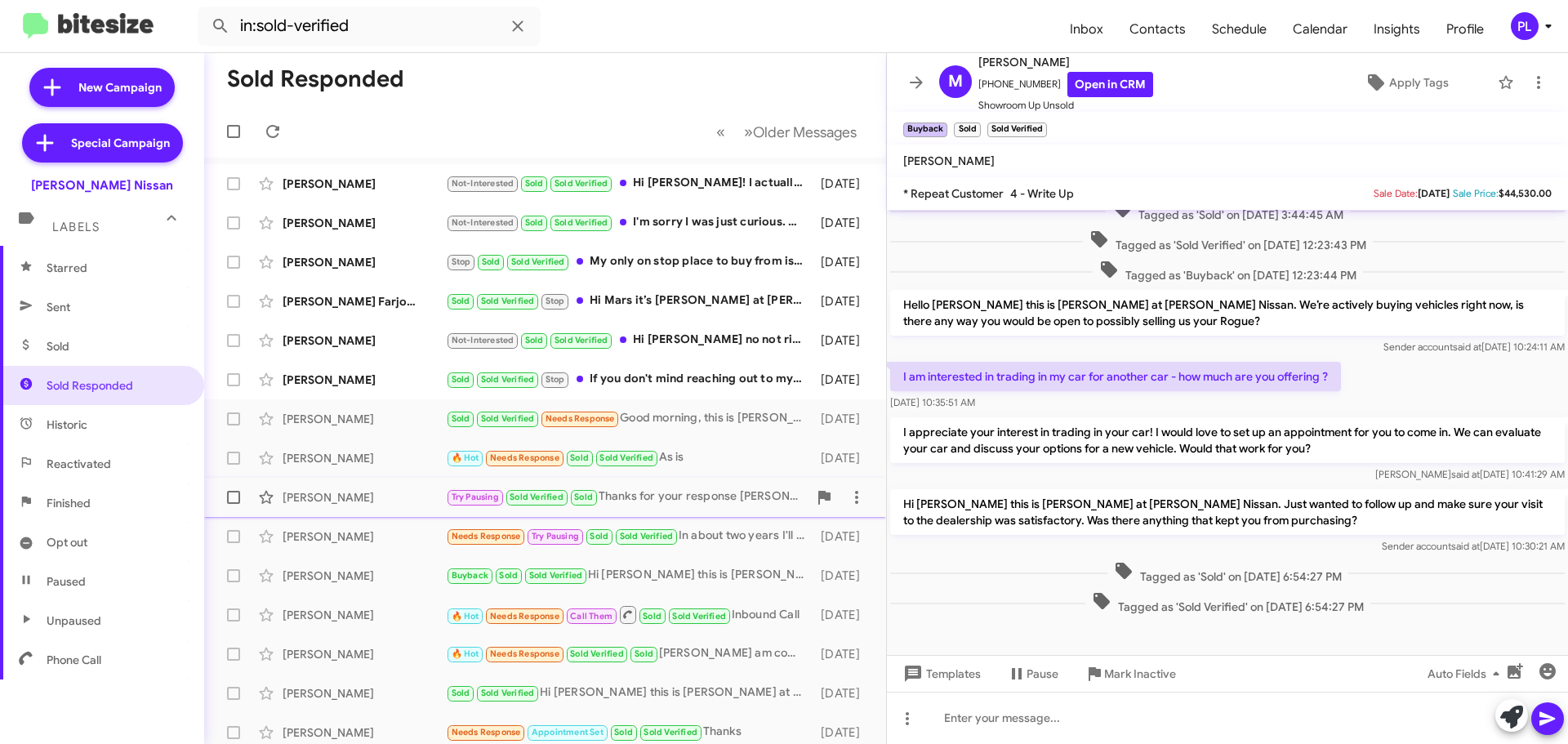
click at [350, 492] on div "Anthony Leal" at bounding box center [364, 497] width 163 height 16
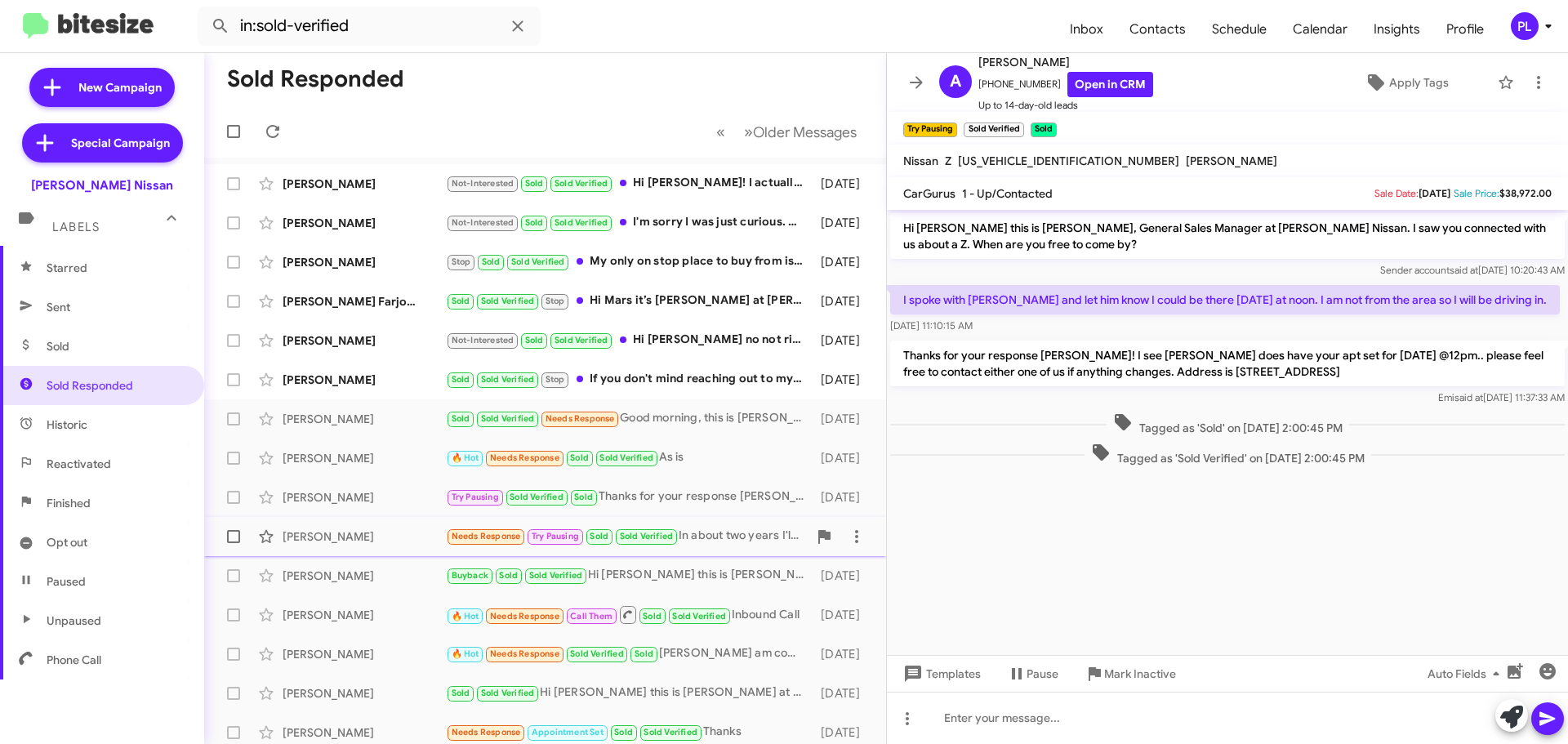
click at [328, 538] on div "Mario Jimenez" at bounding box center [364, 536] width 163 height 16
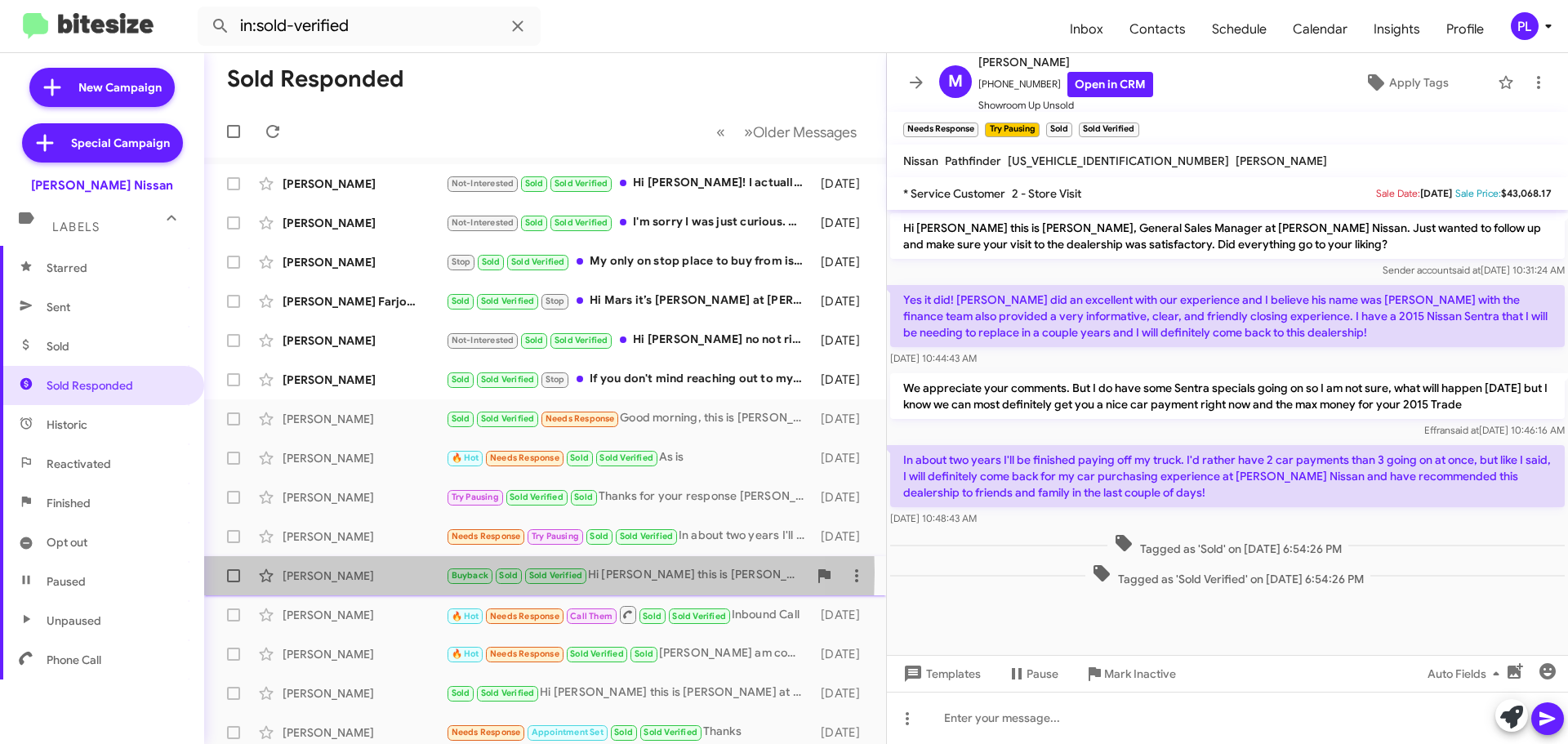
click at [330, 573] on div "Mayra Gamboa" at bounding box center [364, 576] width 163 height 16
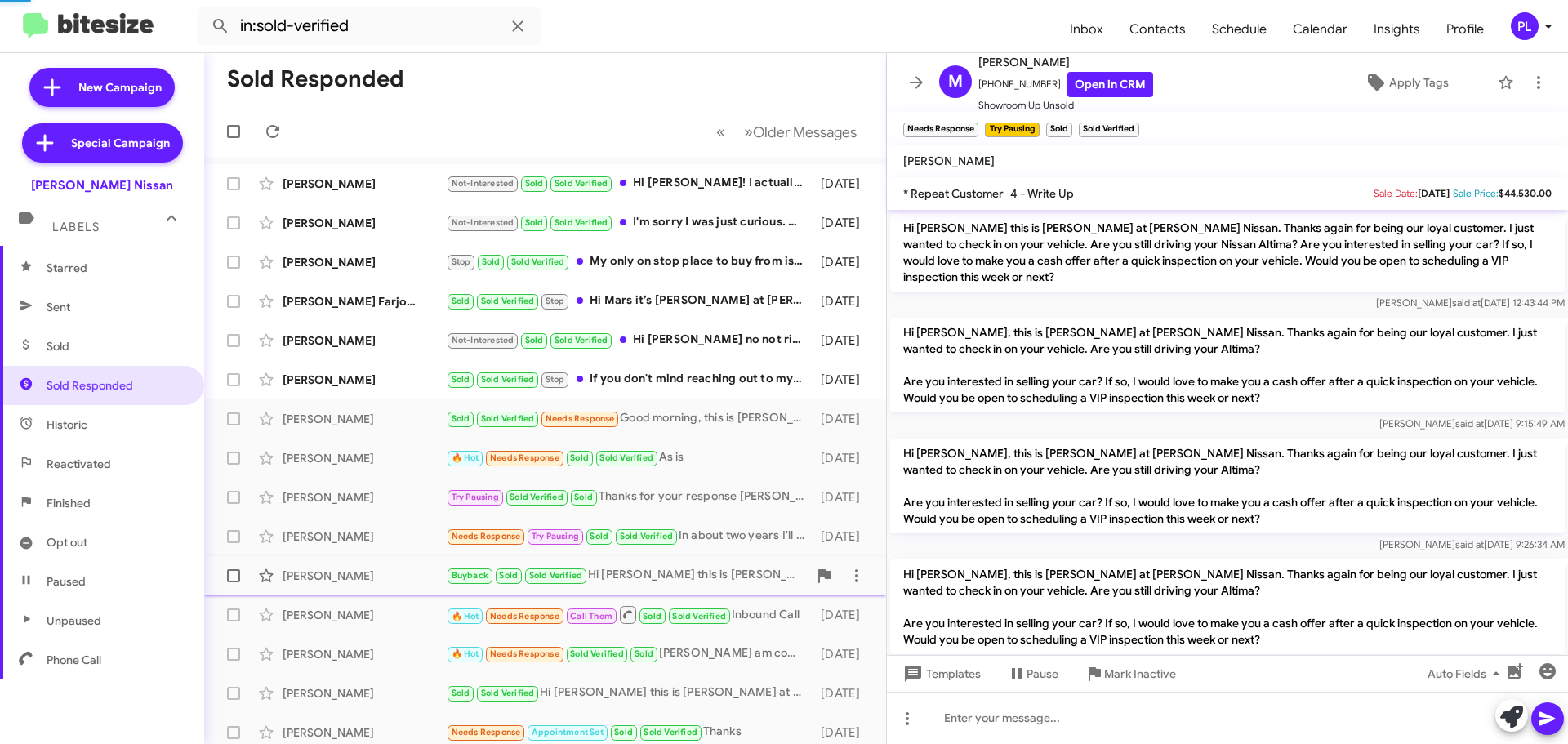
scroll to position [481, 0]
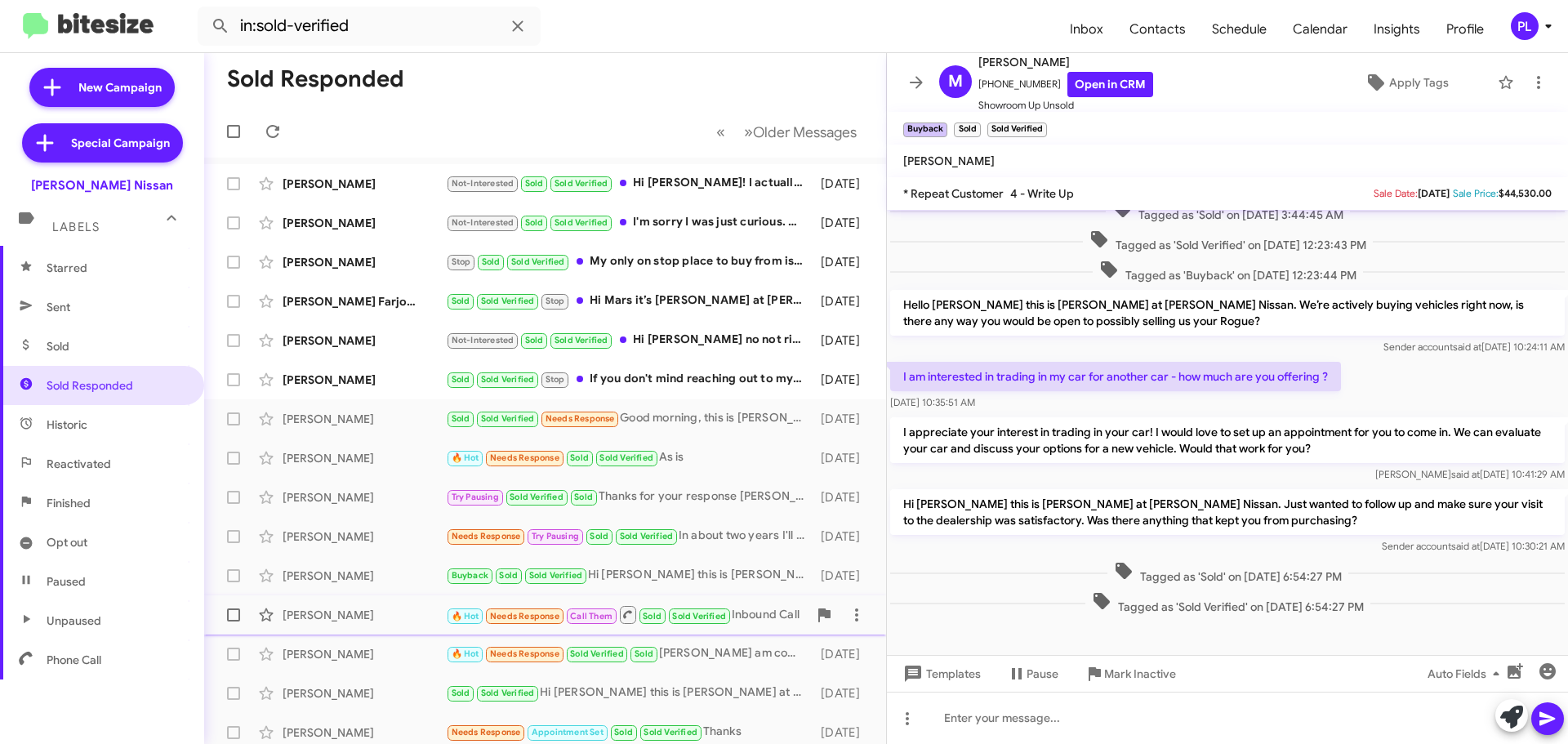
click at [325, 627] on div "Zakia Errebiyiy 🔥 Hot Needs Response Call Them Sold Sold Verified Inbound Call …" at bounding box center [545, 615] width 656 height 32
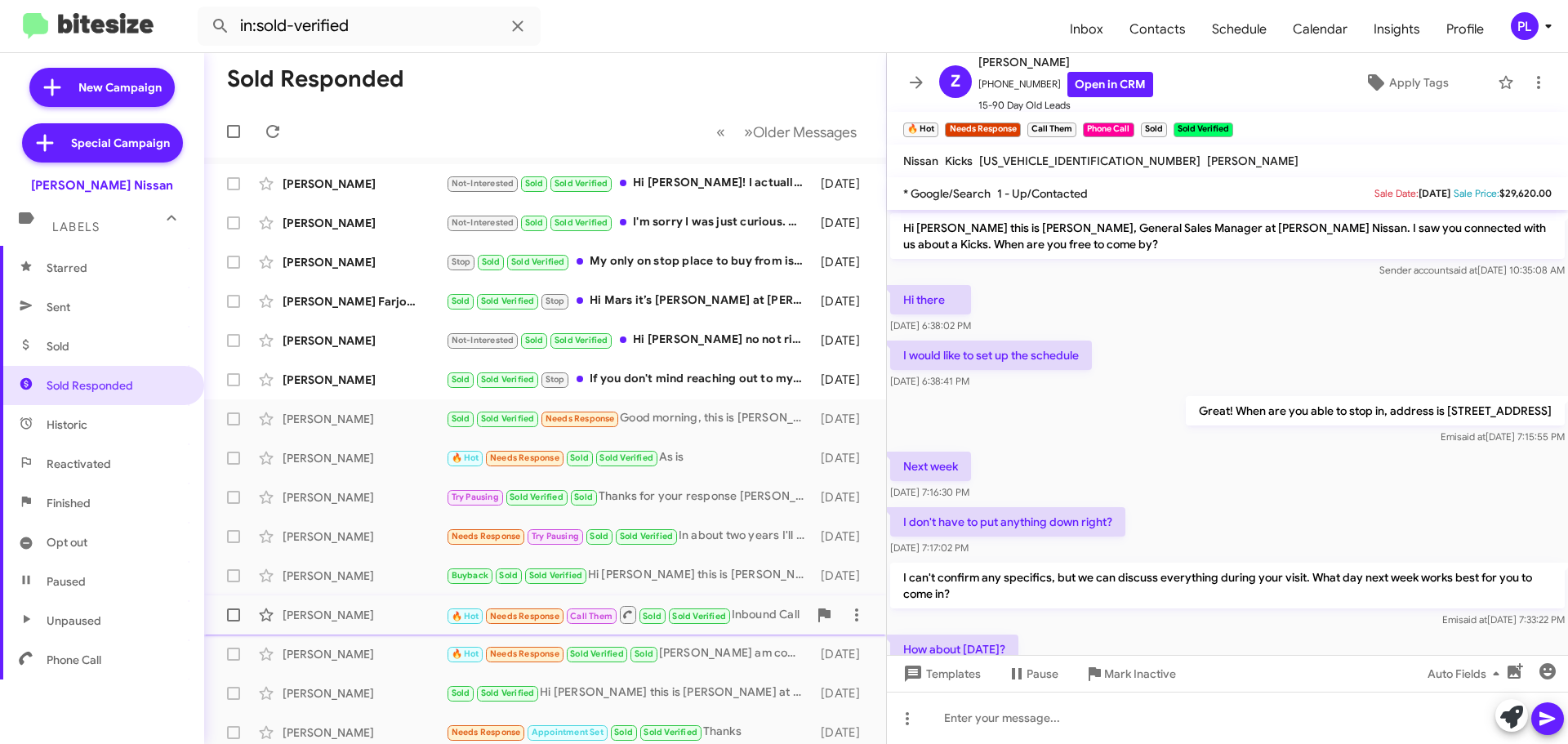
click at [336, 625] on div "Zakia Errebiyiy 🔥 Hot Needs Response Call Them Sold Sold Verified Inbound Call …" at bounding box center [545, 615] width 656 height 32
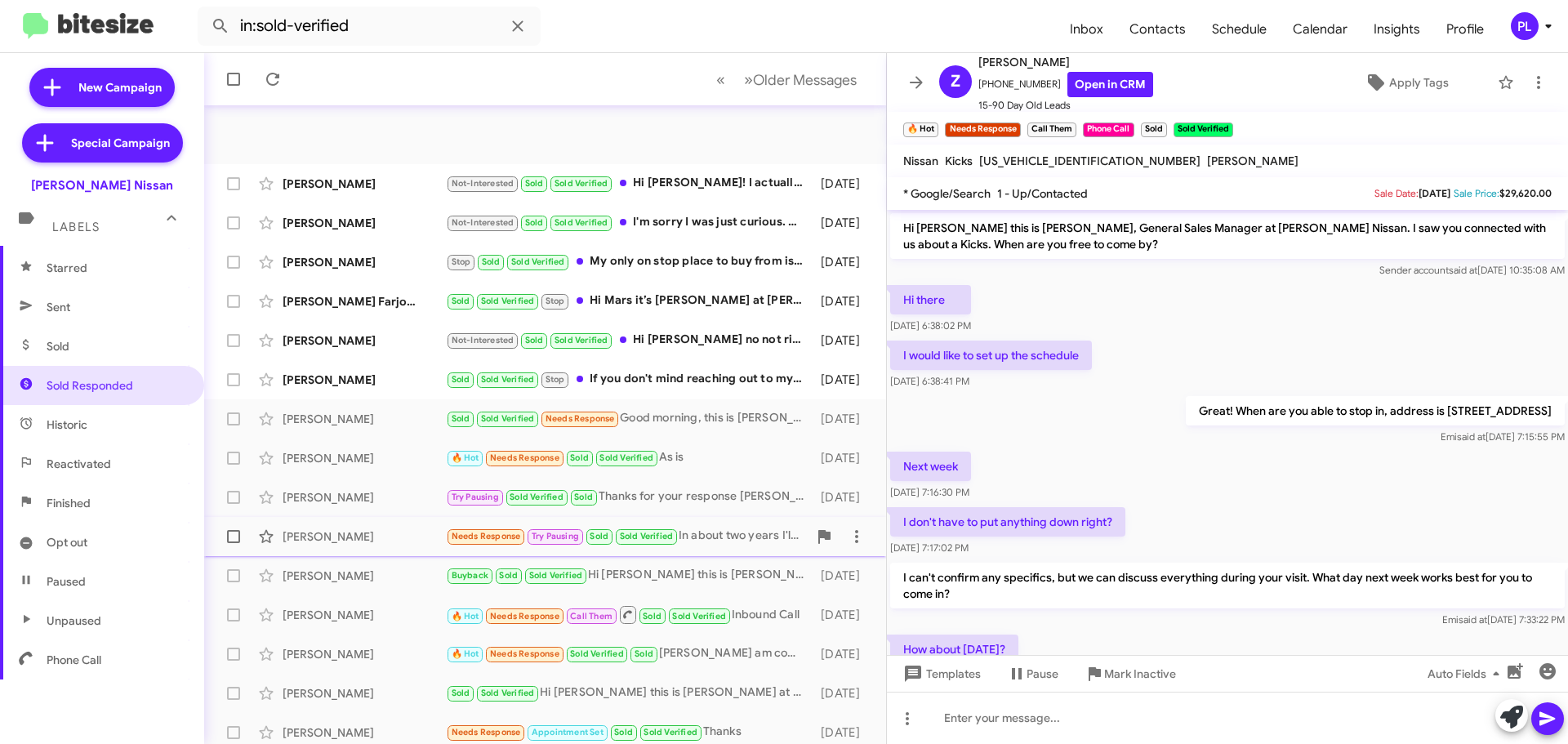
scroll to position [163, 0]
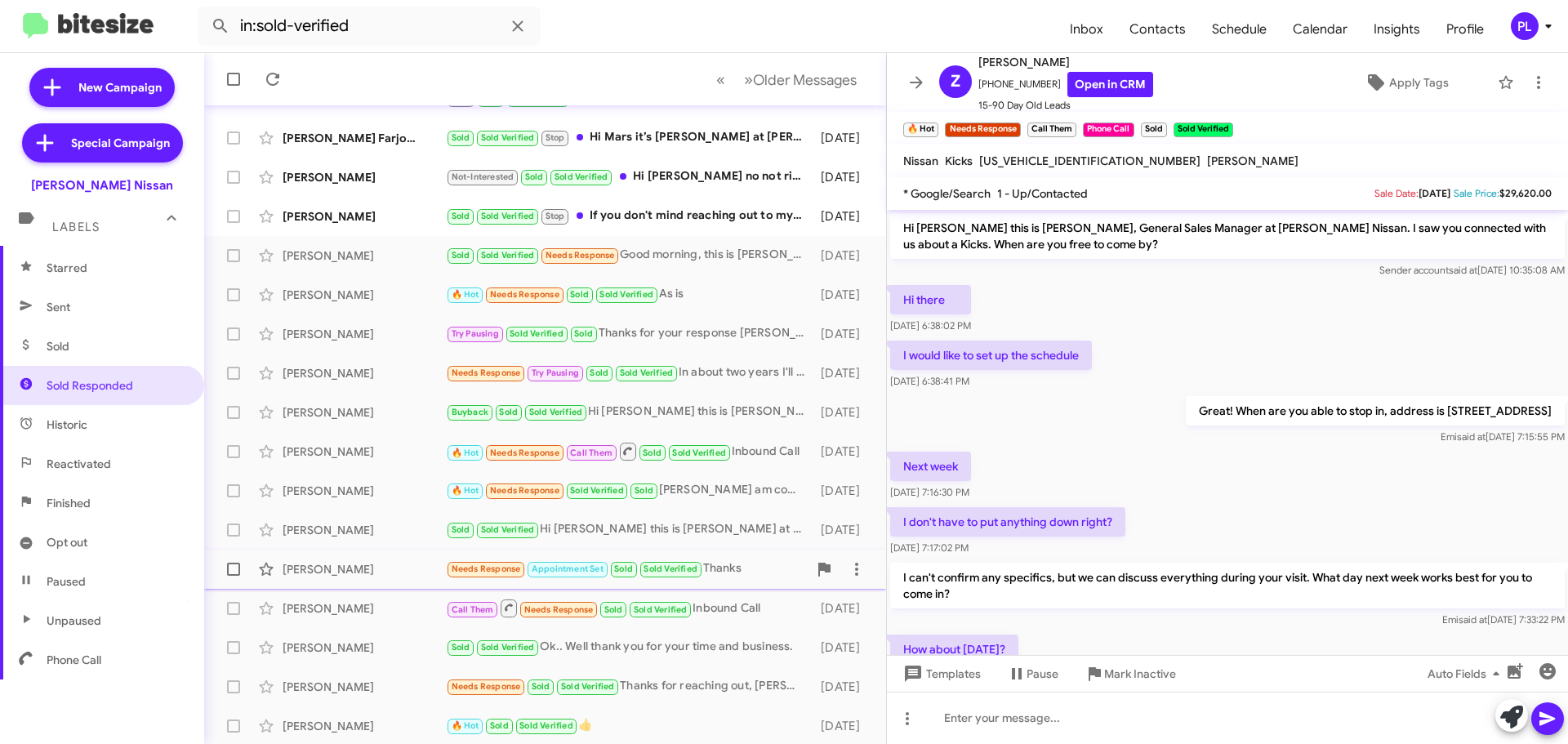
click at [372, 563] on div "Corina Hederra" at bounding box center [364, 569] width 163 height 16
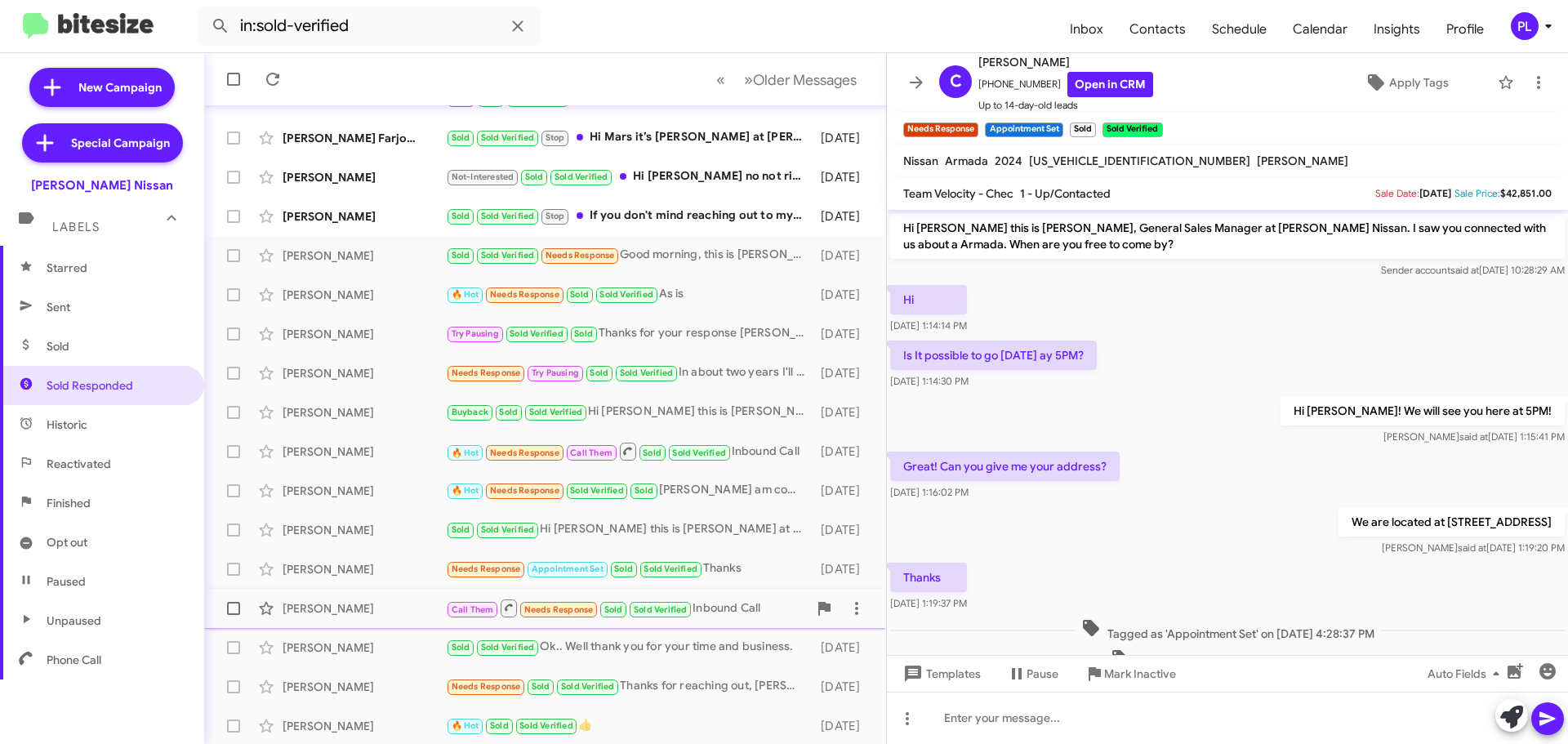
click at [342, 596] on div "Leroy Schiffauer Call Them Needs Response Sold Sold Verified Inbound Call 17 da…" at bounding box center [545, 608] width 656 height 32
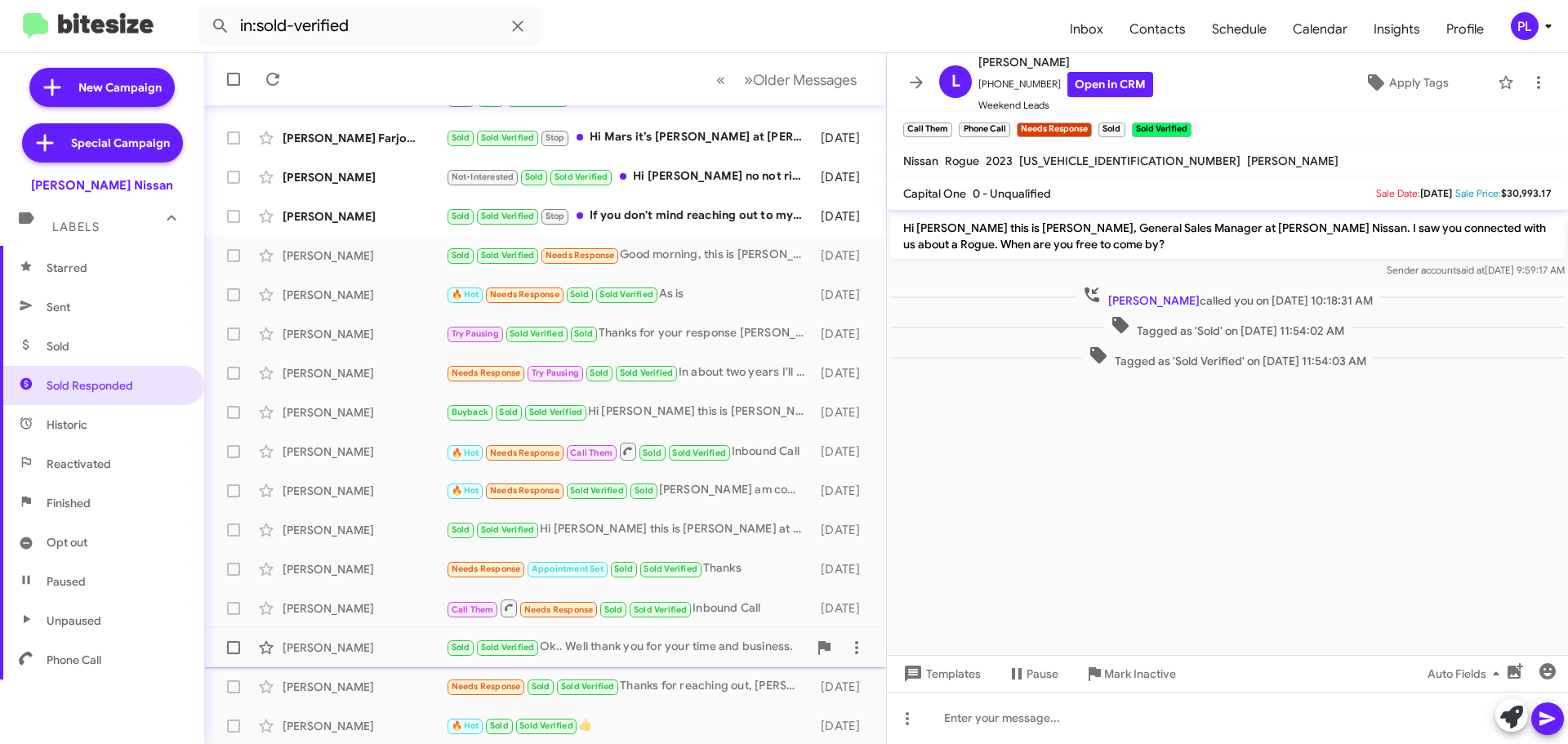
click at [342, 663] on div "Amirah Baker Sold Sold Verified Ok.. Well thank you for your time and business.…" at bounding box center [545, 648] width 656 height 32
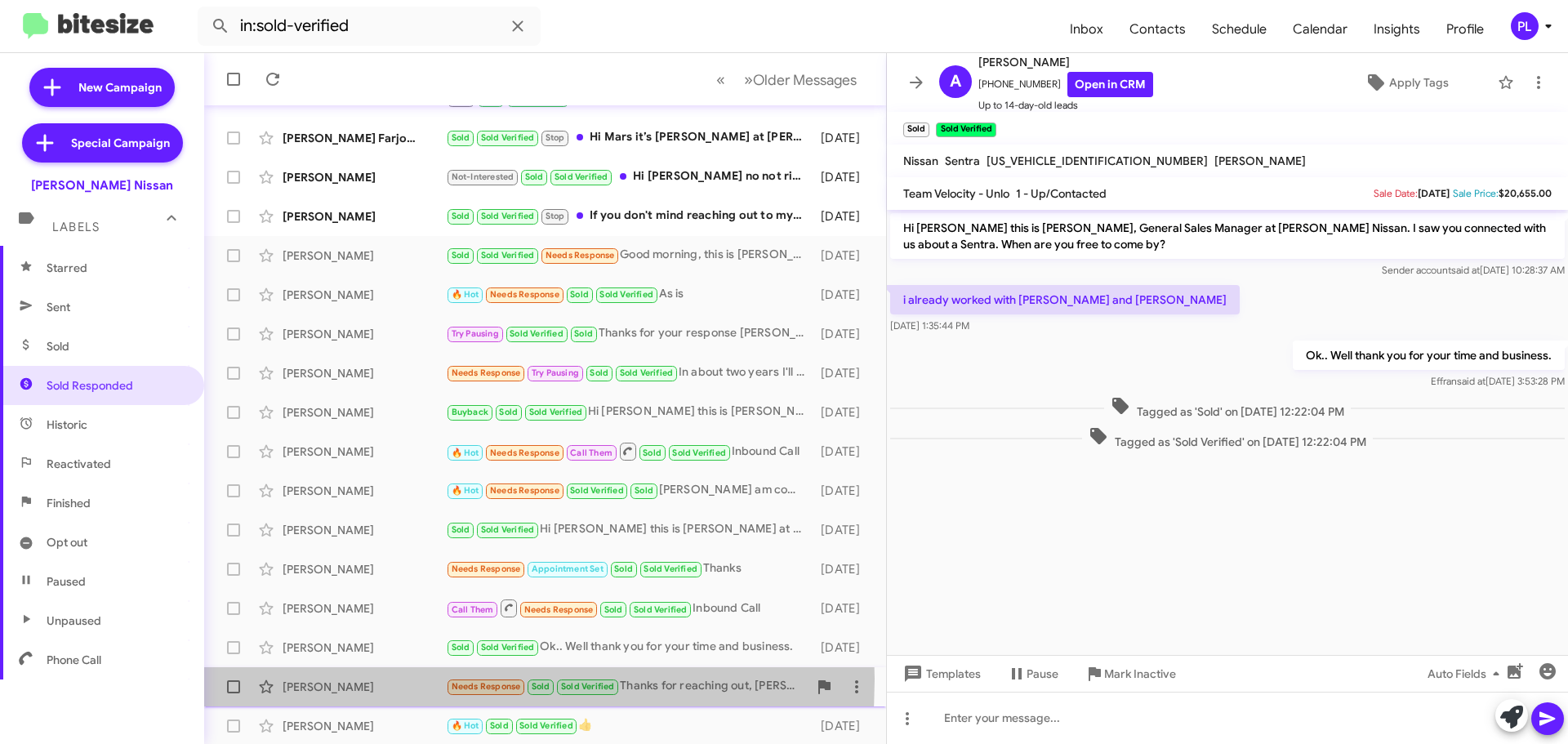
click at [333, 679] on div "Manny Cortez" at bounding box center [364, 687] width 163 height 16
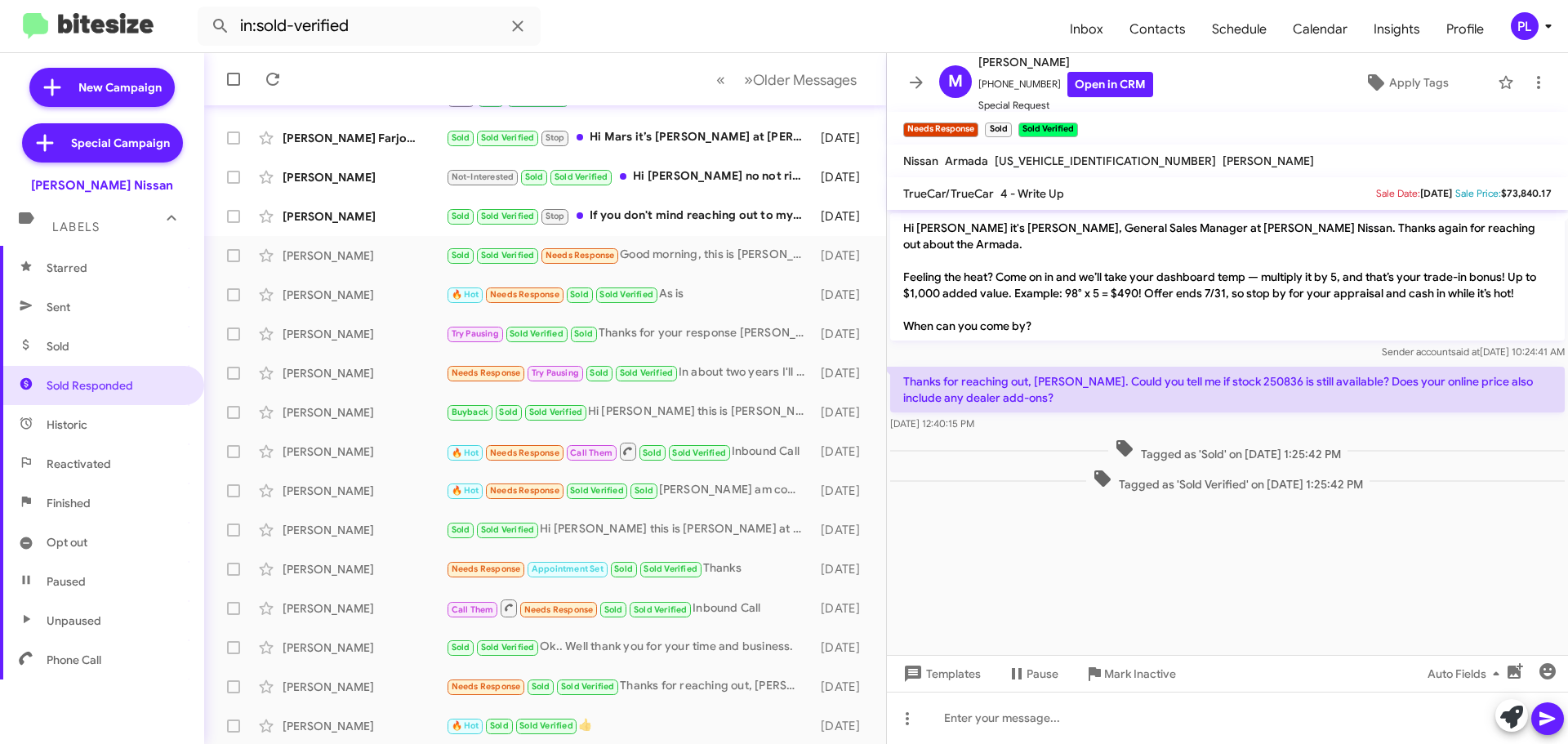
click at [1547, 31] on icon at bounding box center [1549, 26] width 20 height 20
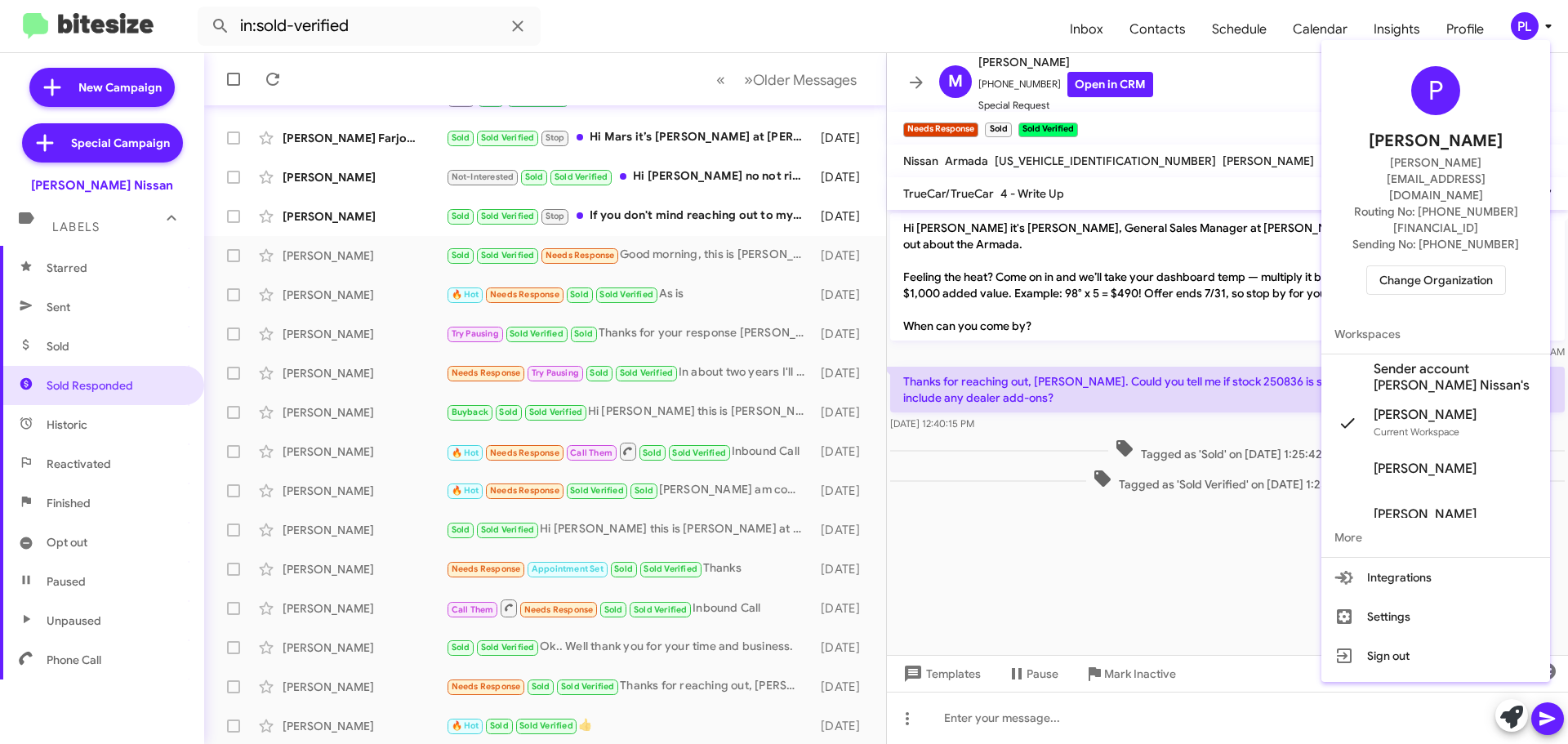
click at [1423, 266] on span "Change Organization" at bounding box center [1436, 280] width 114 height 28
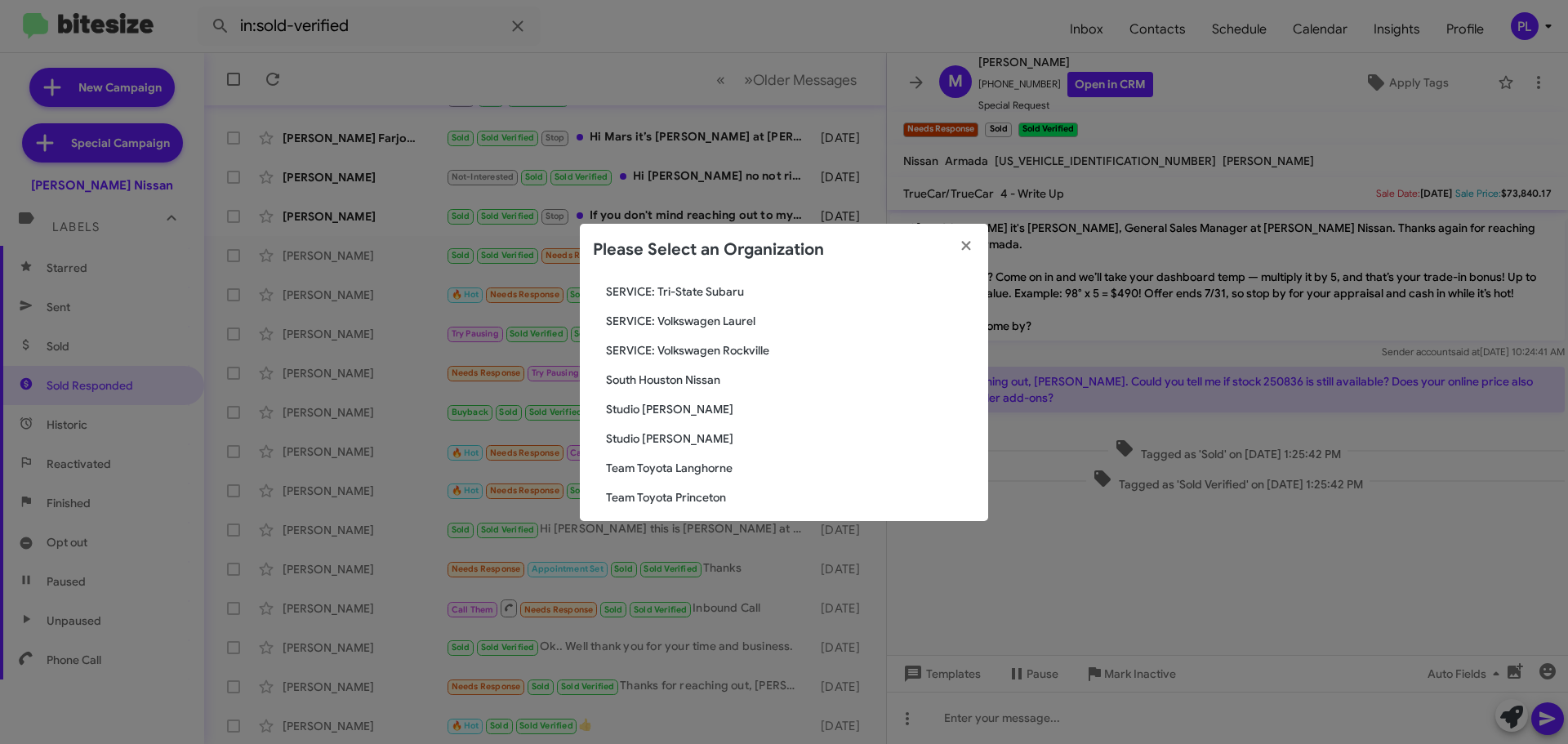
scroll to position [2399, 0]
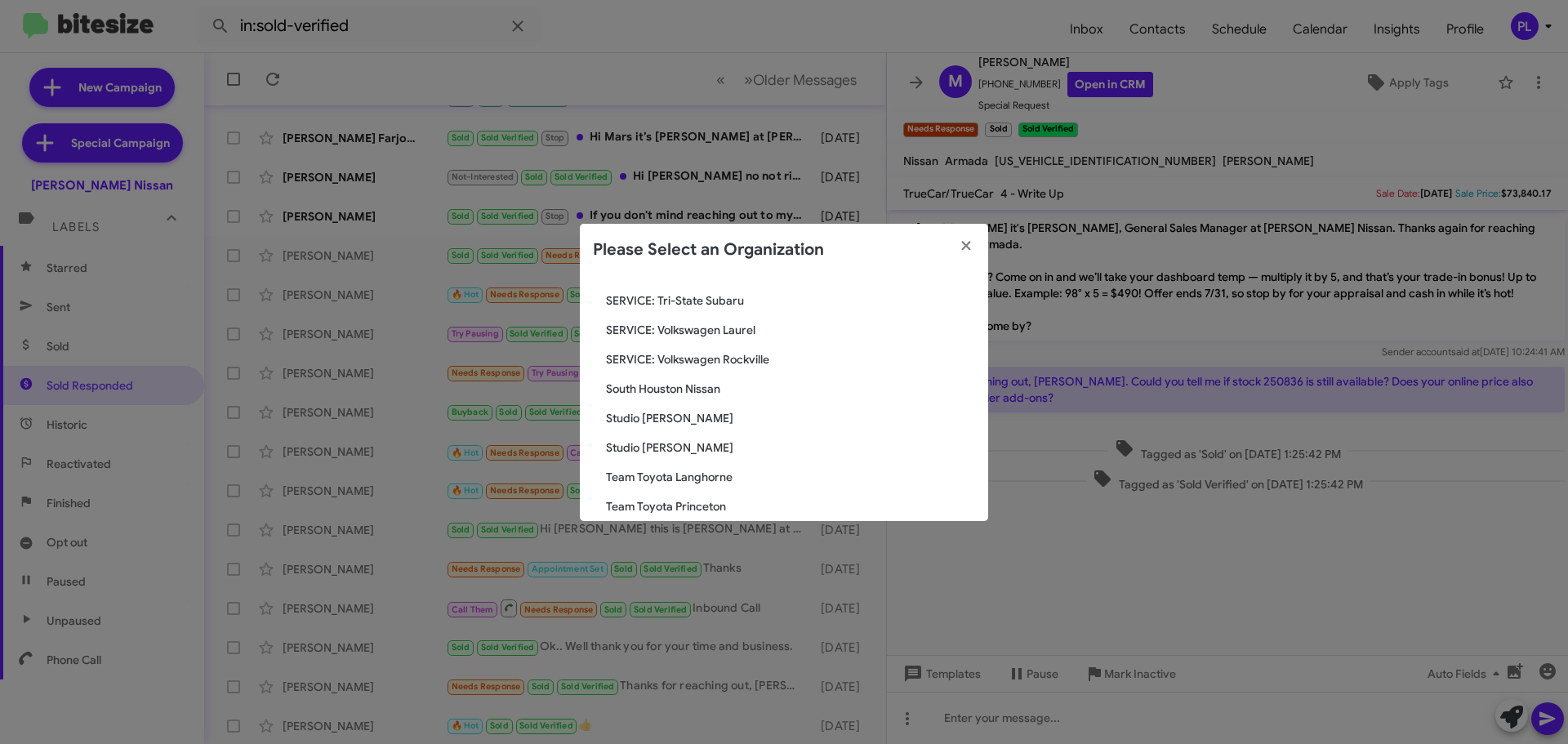
click at [651, 387] on span "South Houston Nissan" at bounding box center [791, 389] width 370 height 16
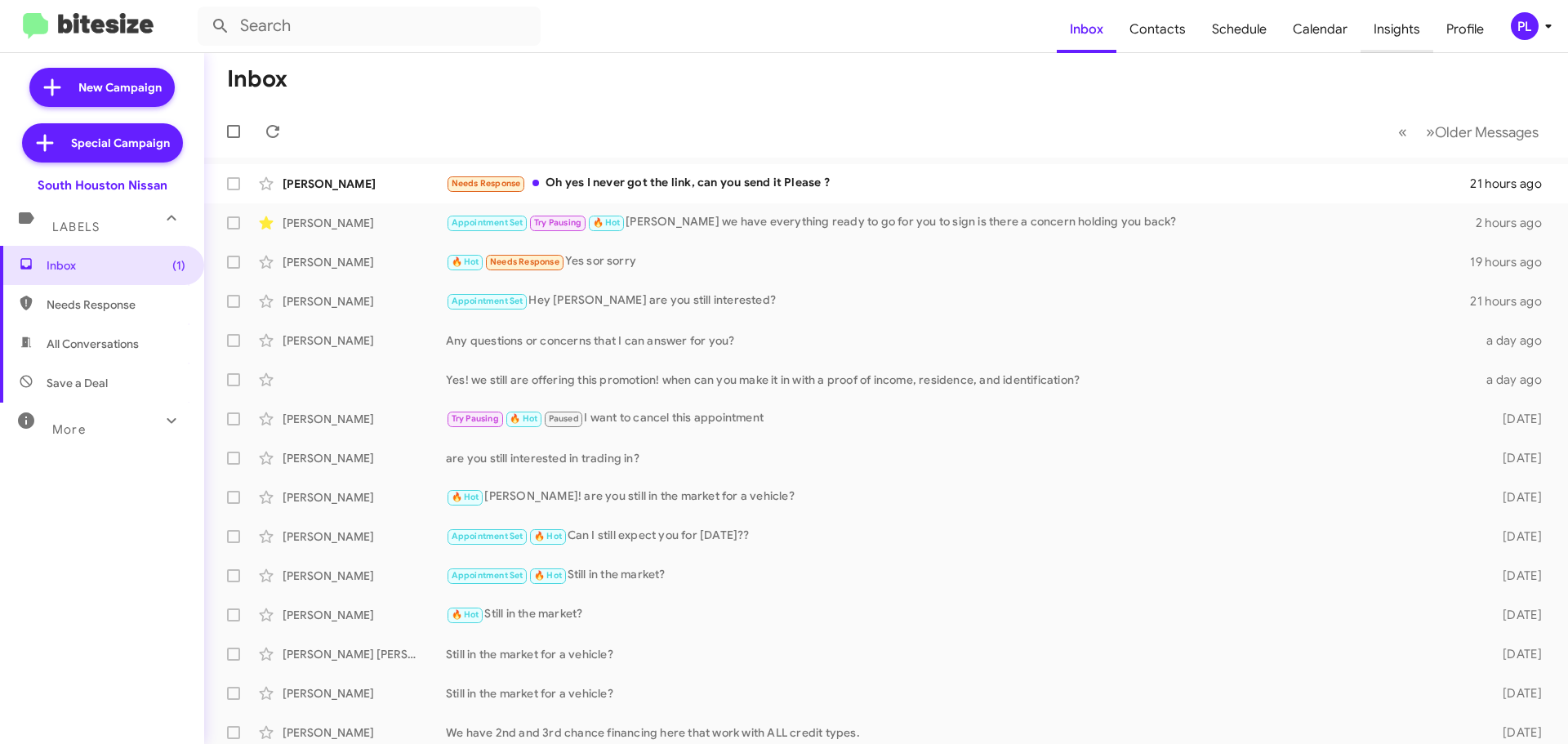
click at [1403, 36] on span "Insights" at bounding box center [1397, 30] width 73 height 48
click at [1308, 39] on body "Inbox Contacts Schedule Calendar Insights Profile PL New Campaign Special Campa…" at bounding box center [784, 372] width 1568 height 744
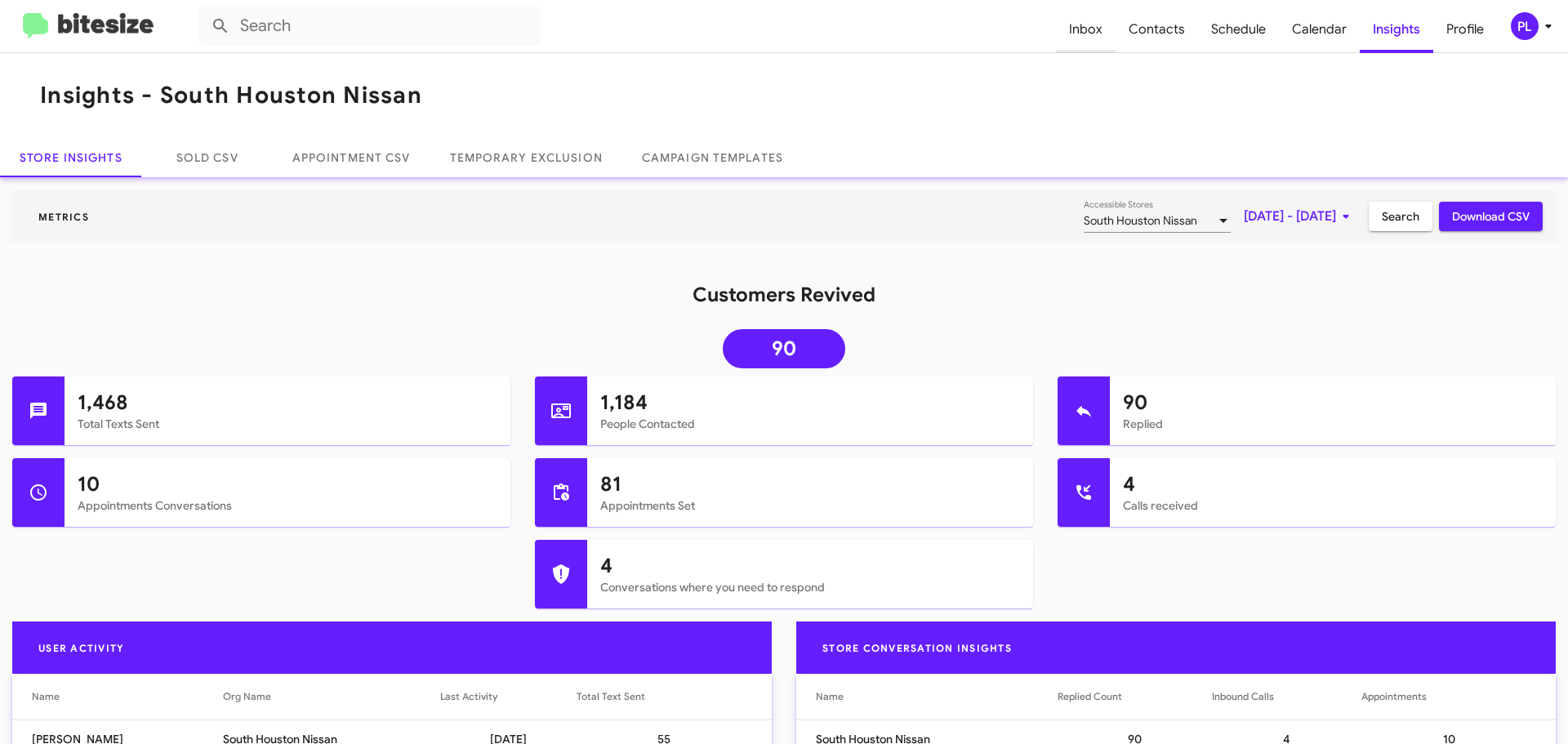
click at [1093, 34] on span "Inbox" at bounding box center [1086, 30] width 59 height 48
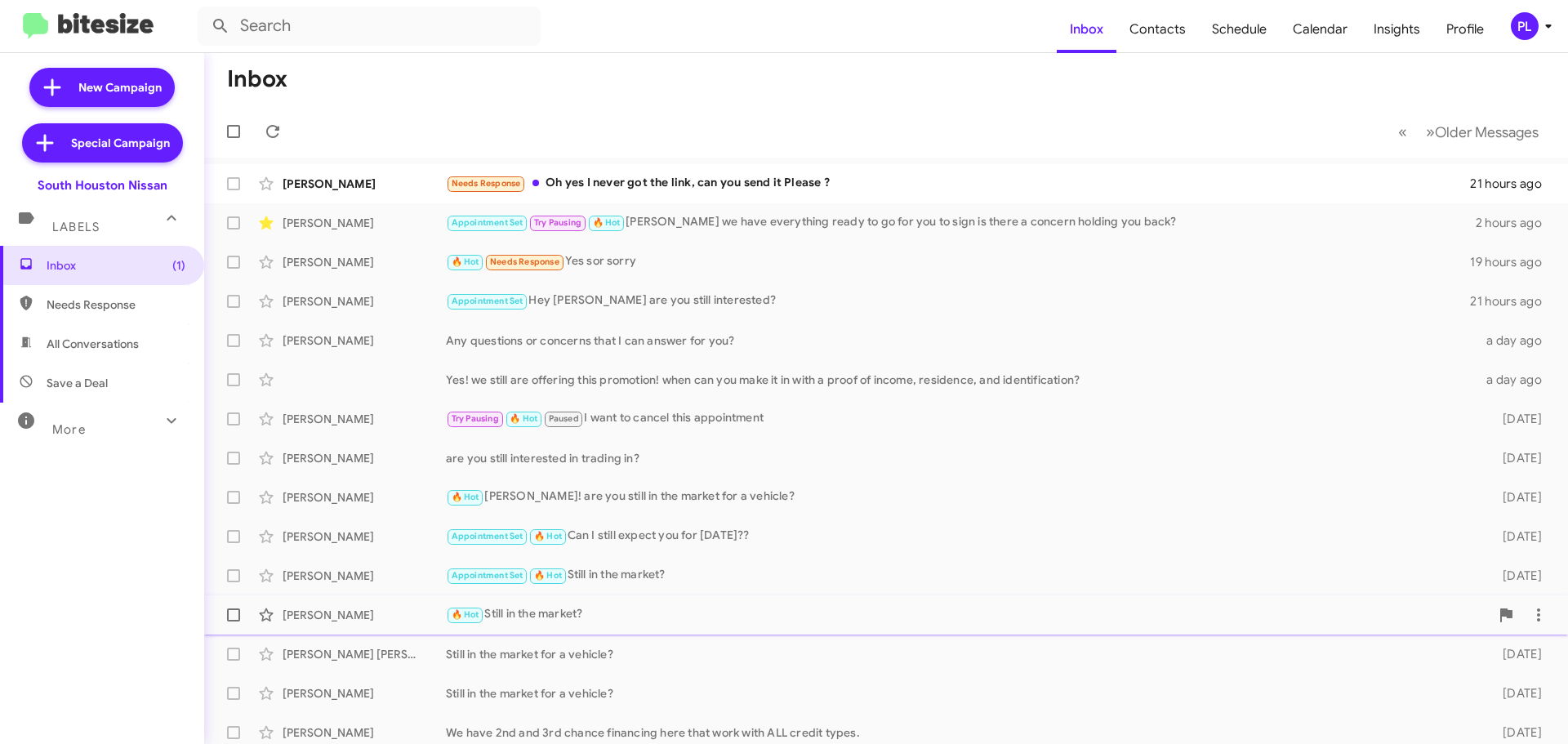
click at [609, 617] on div "🔥 Hot Still in the market?" at bounding box center [967, 615] width 1044 height 19
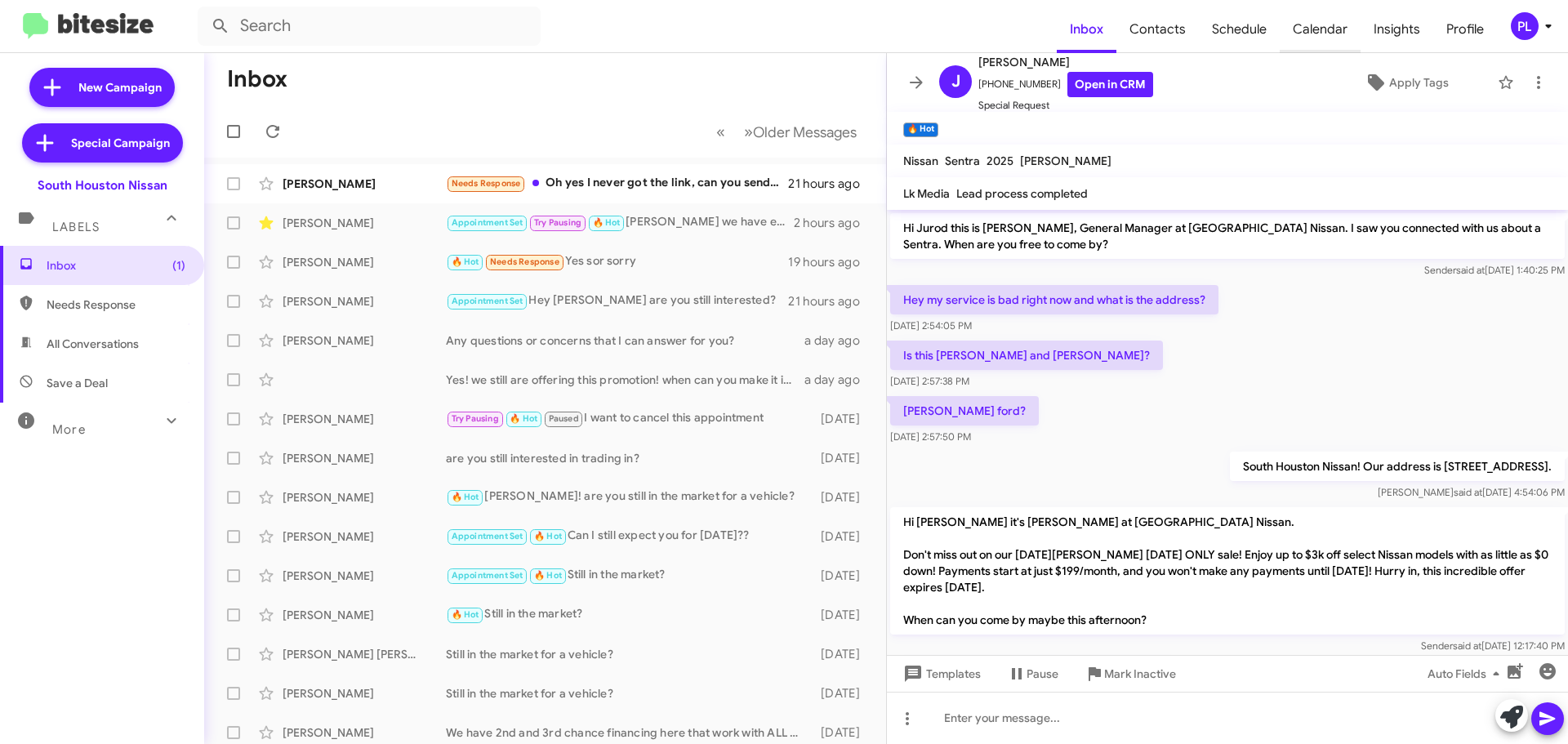
click at [1314, 27] on span "Calendar" at bounding box center [1320, 30] width 81 height 48
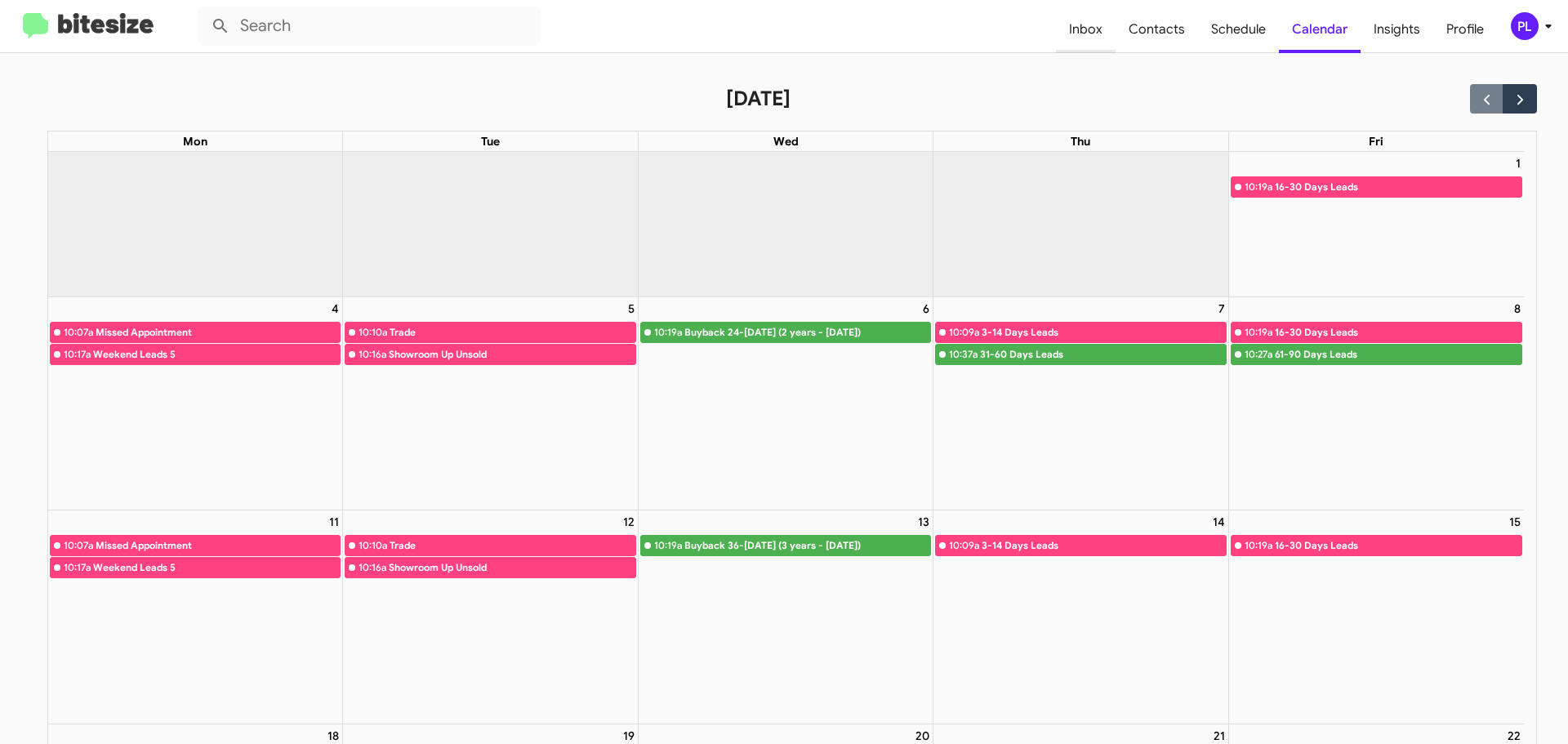
click at [1079, 21] on span "Inbox" at bounding box center [1086, 30] width 59 height 48
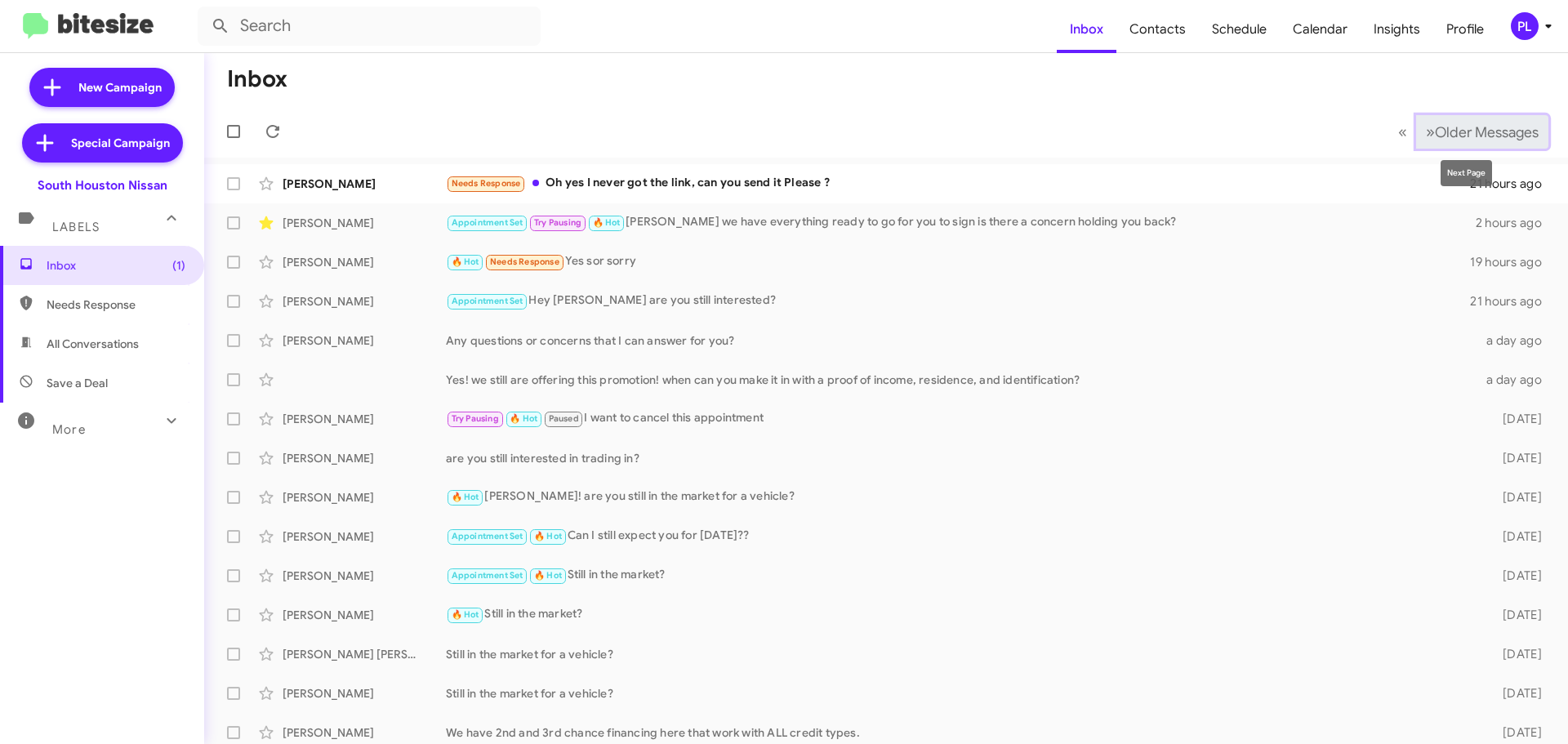
click at [1490, 135] on span "Older Messages" at bounding box center [1487, 132] width 104 height 18
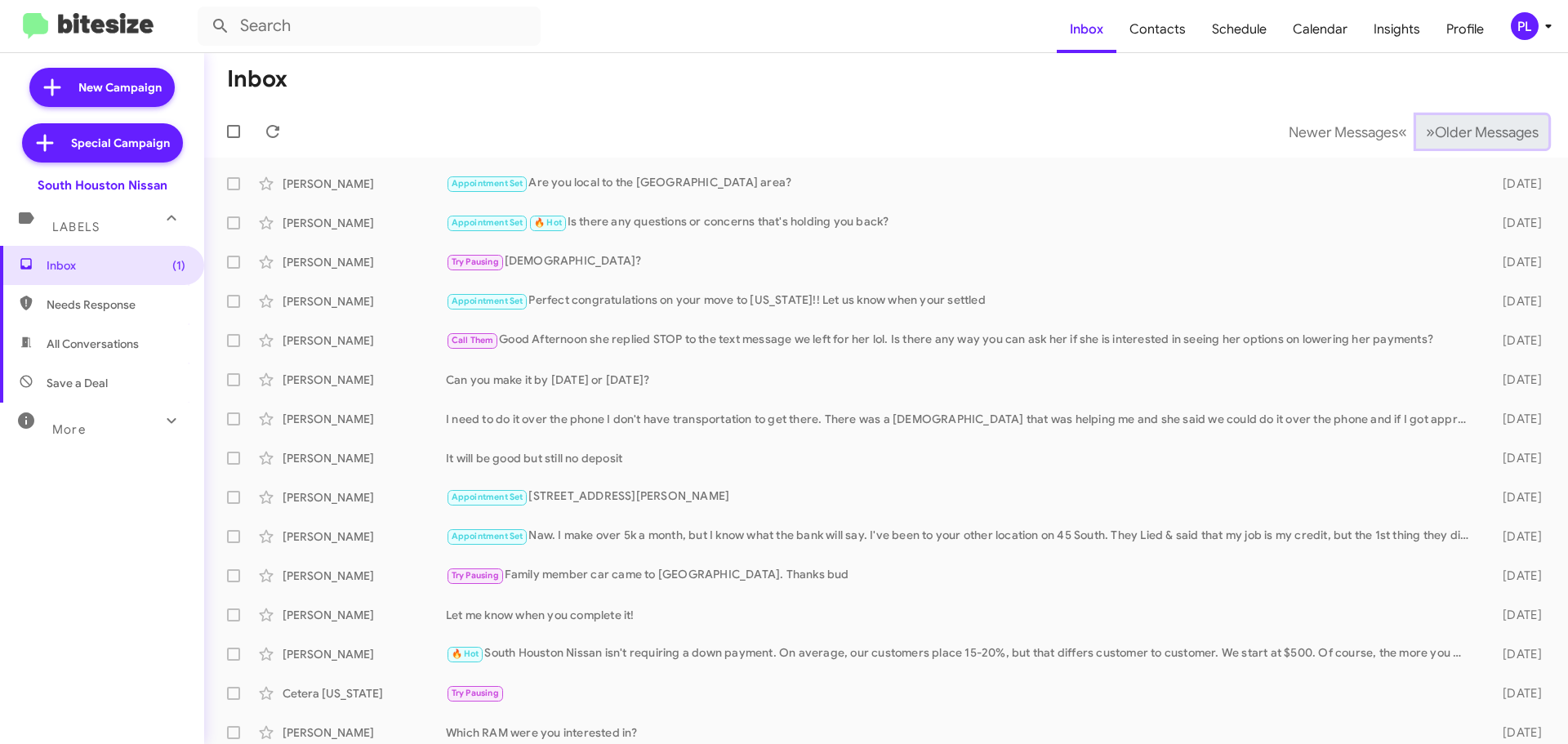
click at [1487, 133] on span "Older Messages" at bounding box center [1487, 132] width 104 height 18
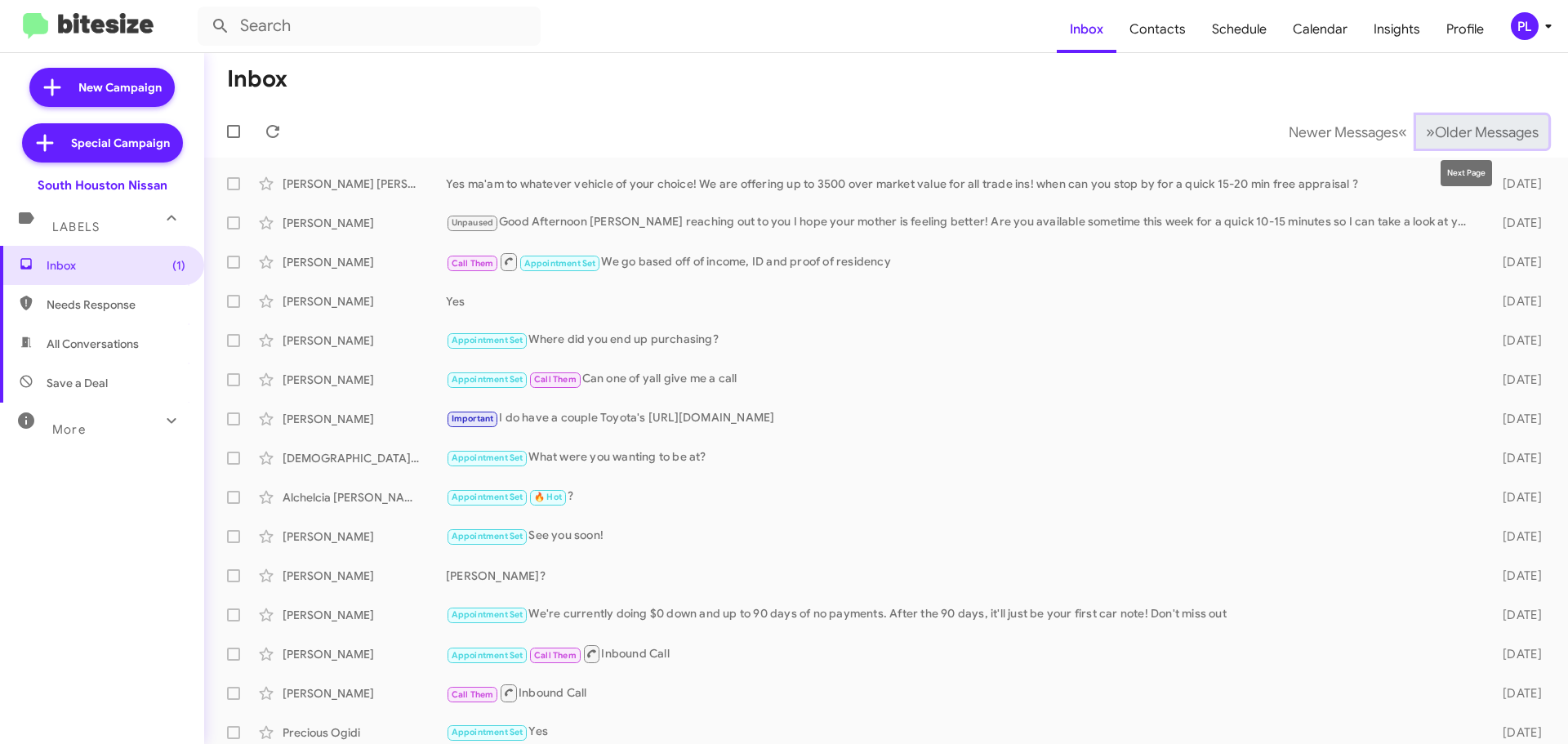
click at [1436, 138] on span "Older Messages" at bounding box center [1487, 132] width 104 height 18
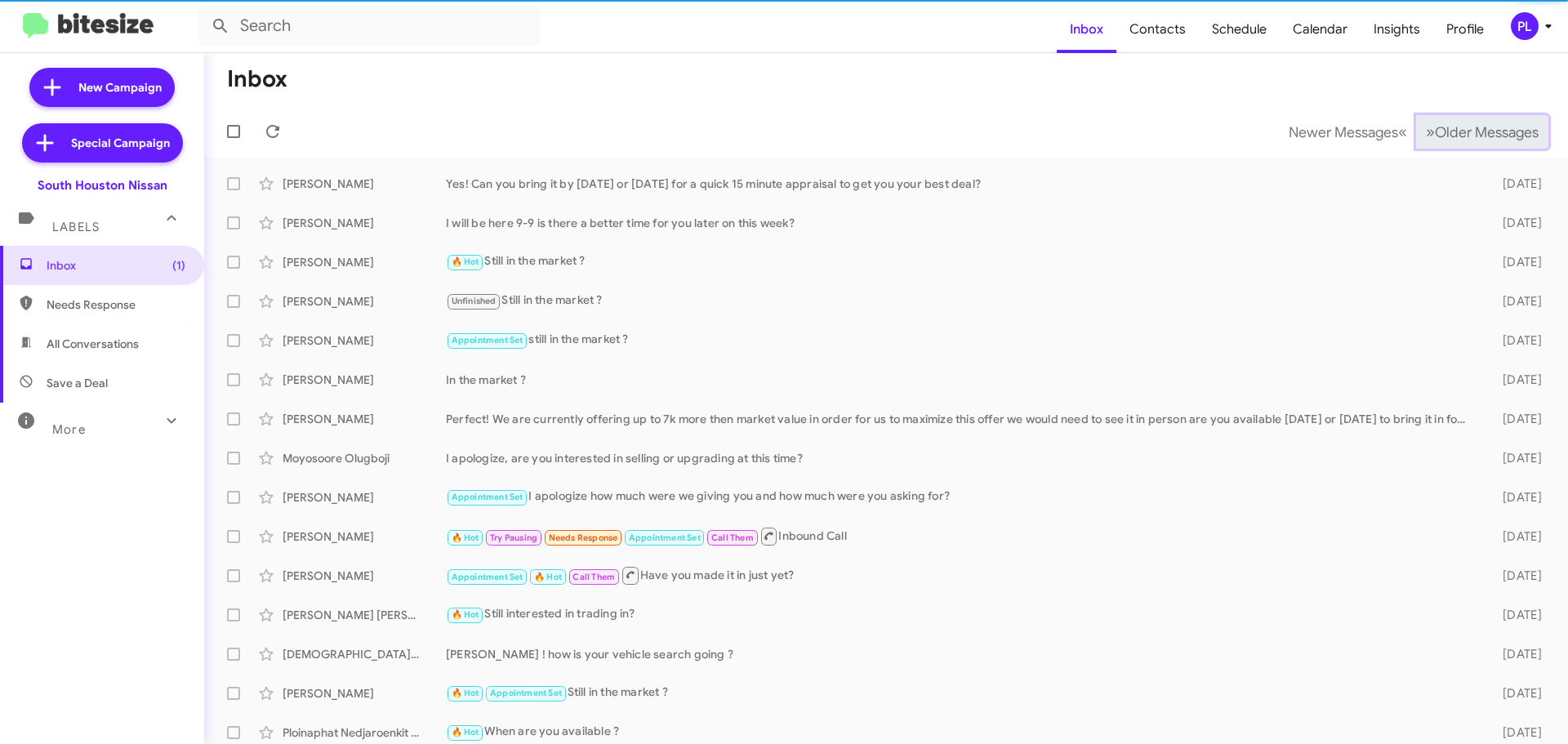
click at [1436, 138] on span "Older Messages" at bounding box center [1487, 132] width 104 height 18
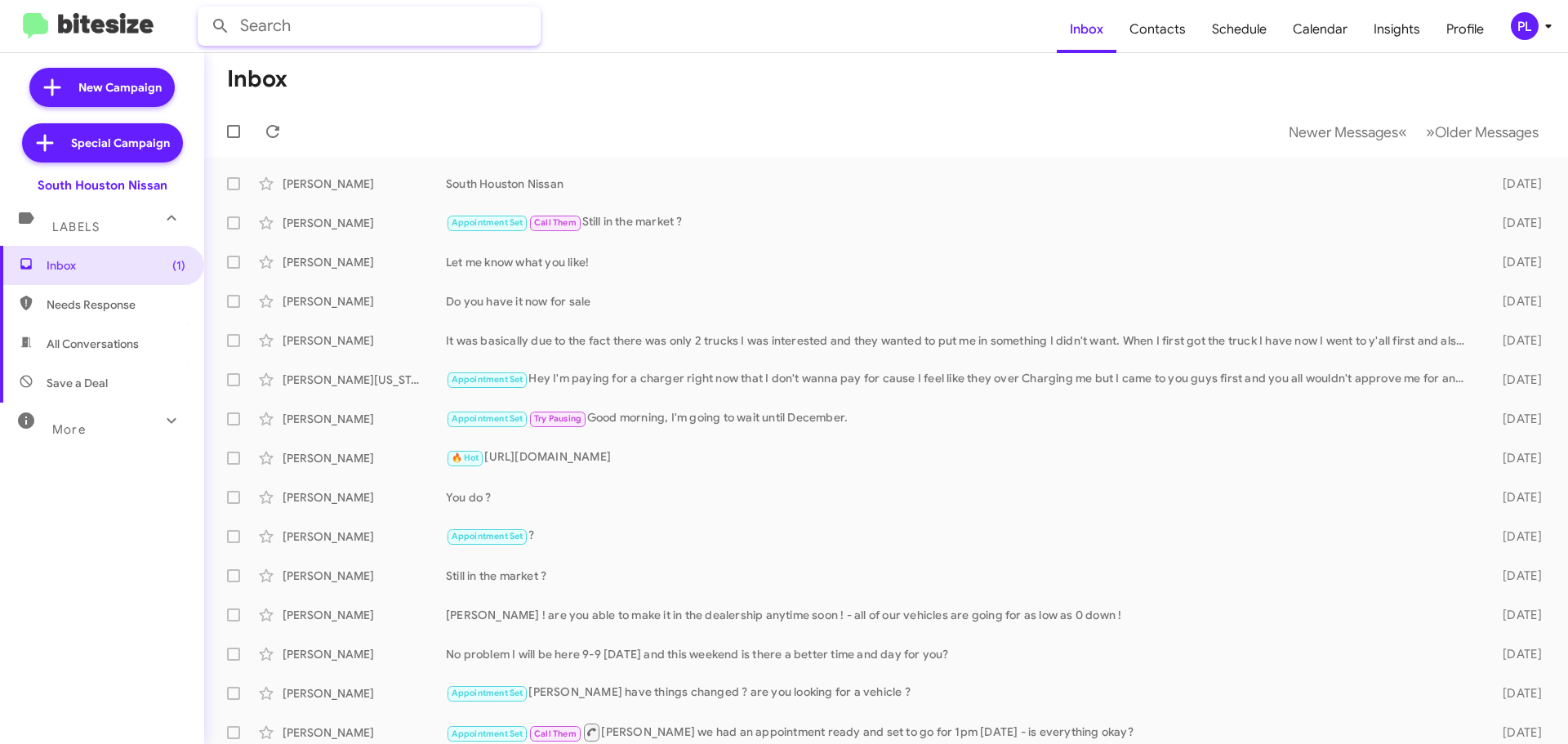
click at [303, 25] on input "text" at bounding box center [369, 26] width 343 height 39
type input "armada"
click at [204, 10] on button at bounding box center [221, 26] width 32 height 32
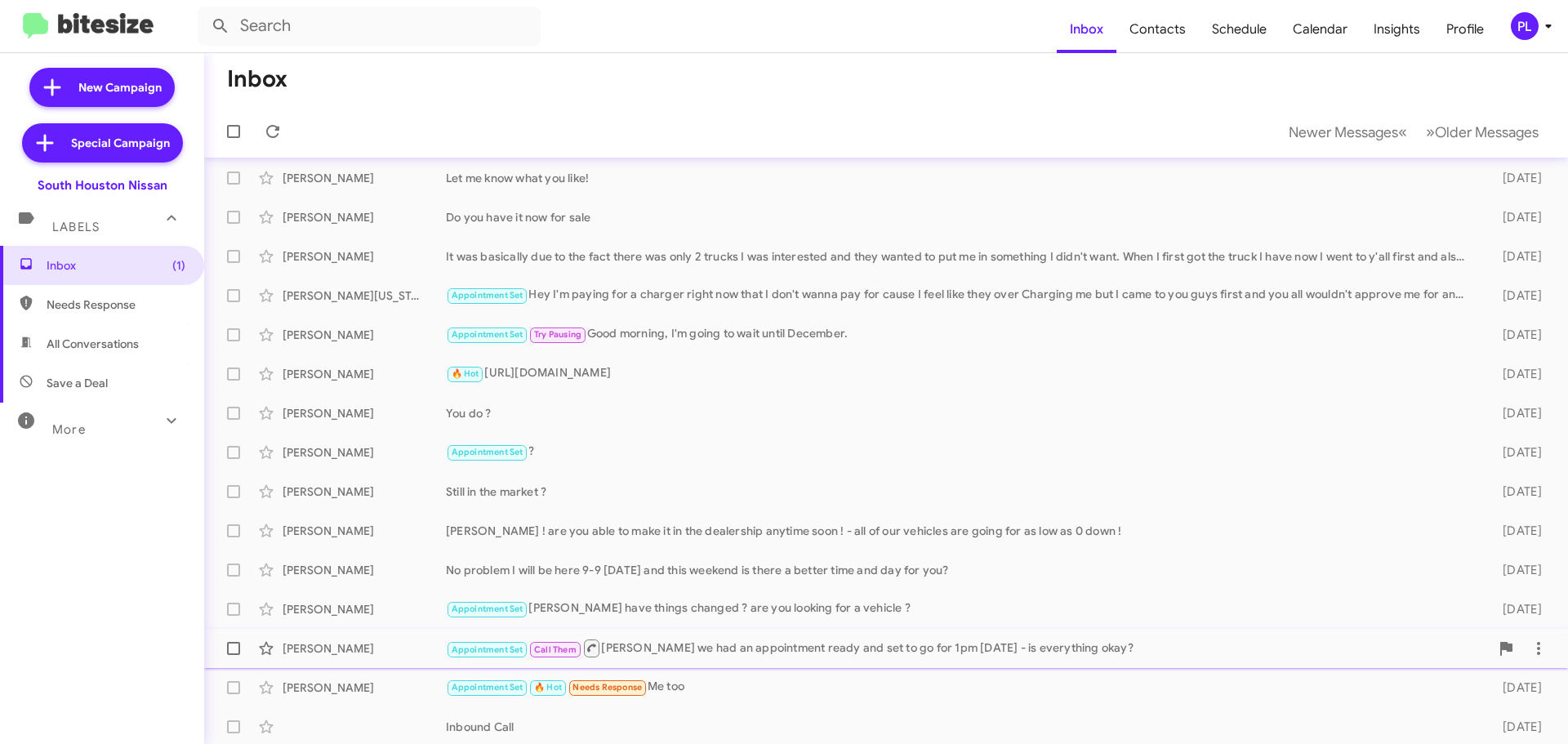
scroll to position [204, 0]
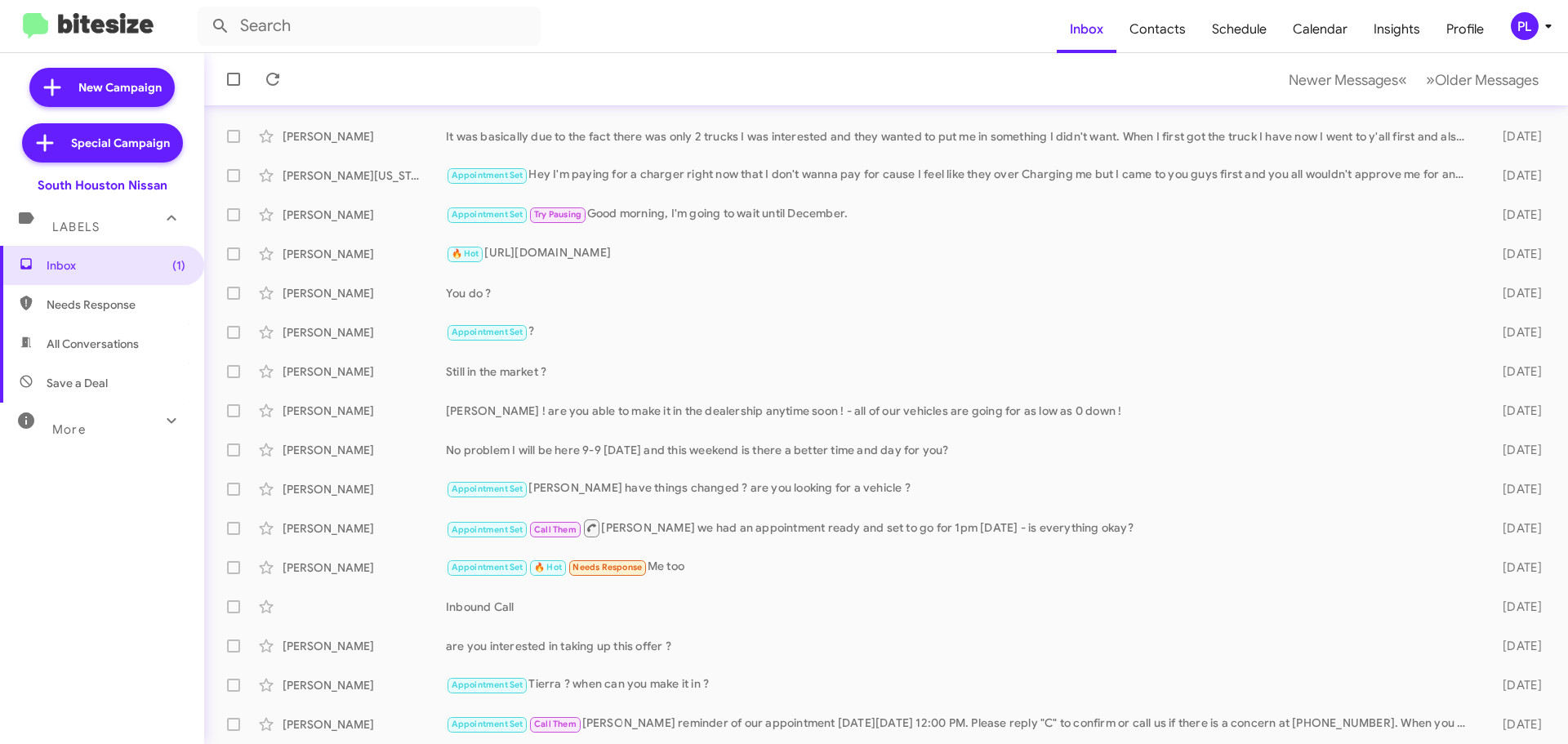
click at [127, 438] on mat-expansion-panel-header "More" at bounding box center [102, 422] width 204 height 39
click at [121, 308] on span "Needs Response" at bounding box center [116, 305] width 138 height 16
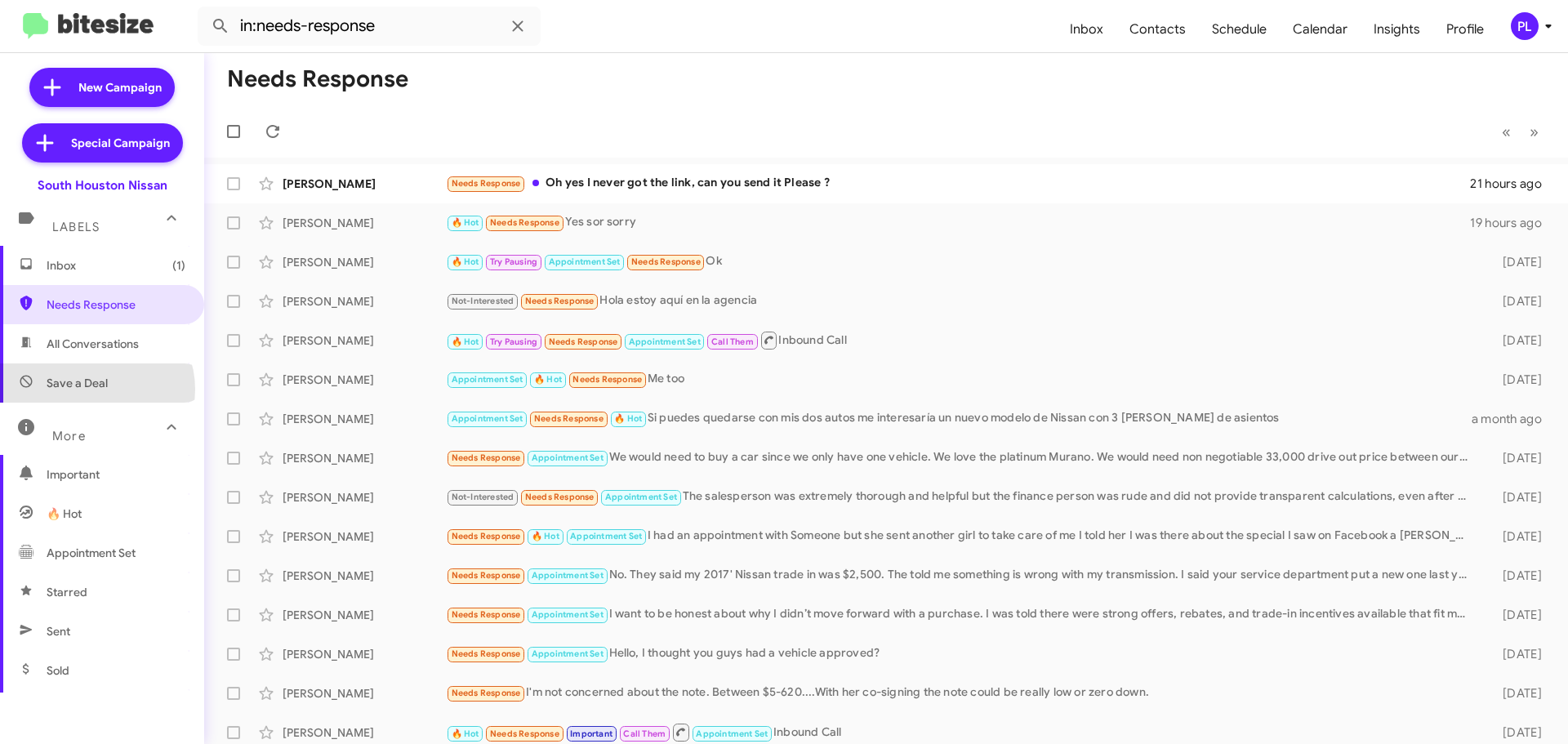
click at [94, 390] on span "Save a Deal" at bounding box center [77, 383] width 61 height 16
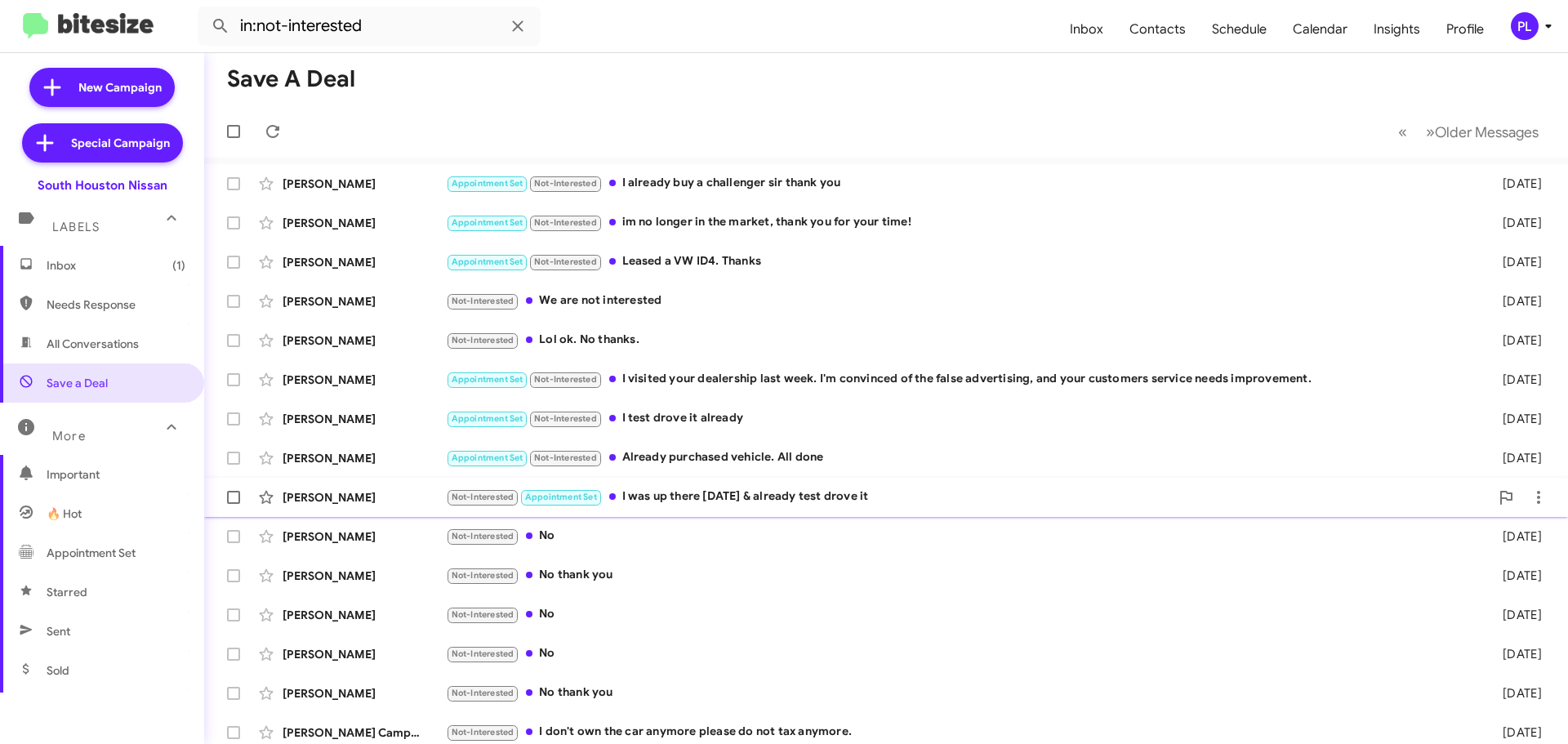
click at [806, 500] on div "Not-Interested Appointment Set I was up there Monday & already test drove it" at bounding box center [967, 498] width 1044 height 19
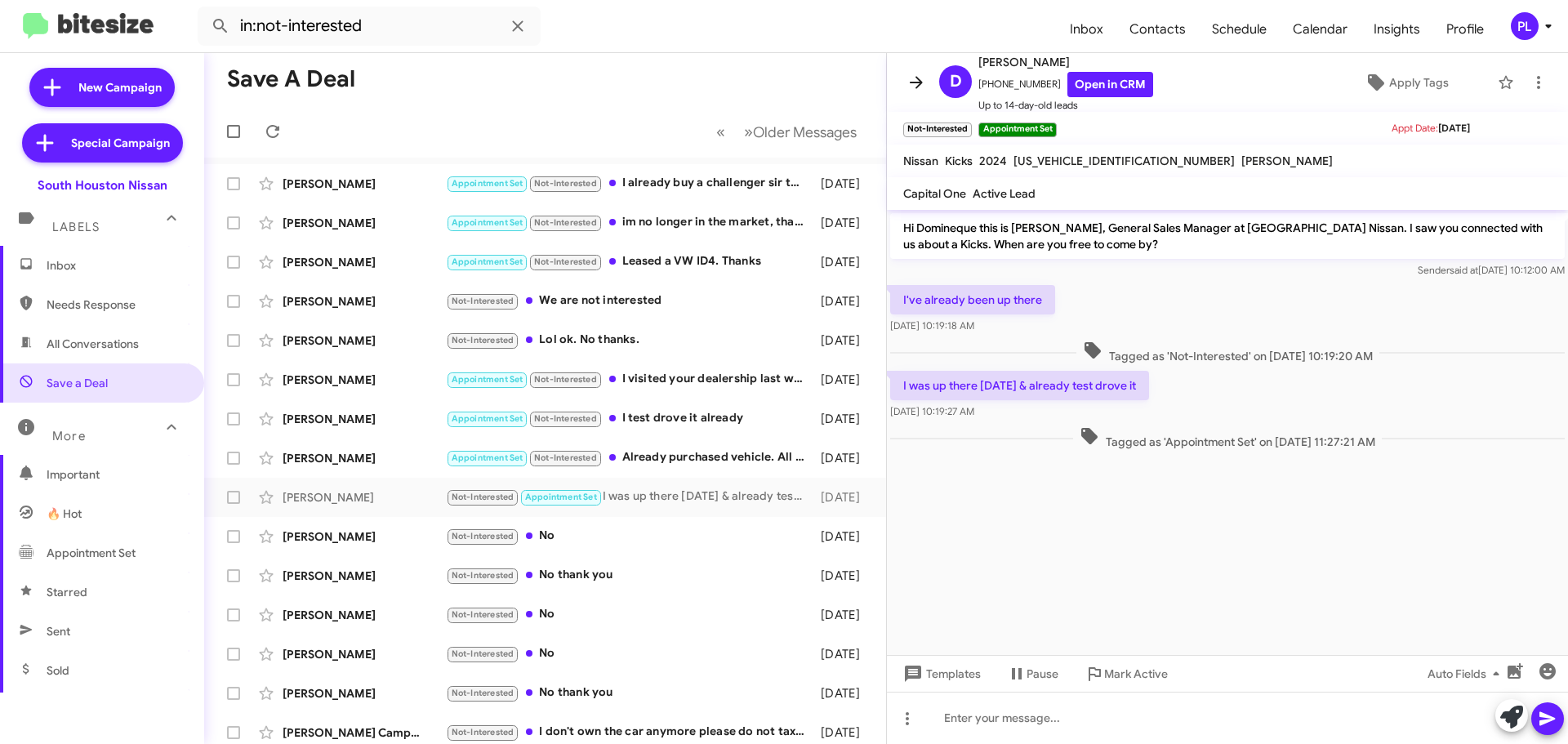
click at [916, 83] on icon at bounding box center [917, 82] width 13 height 12
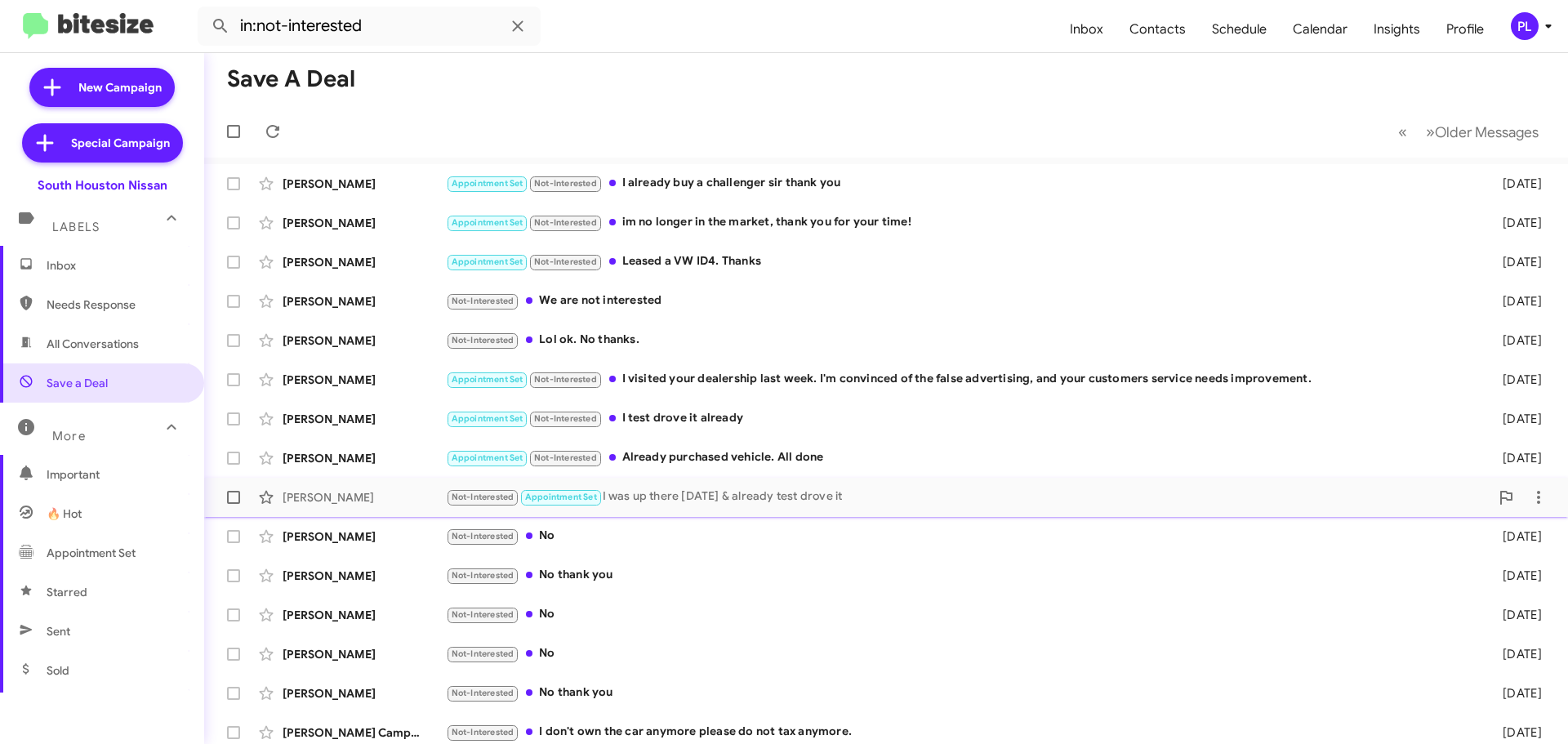
click at [683, 497] on div "Not-Interested Appointment Set I was up there Monday & already test drove it" at bounding box center [967, 498] width 1044 height 19
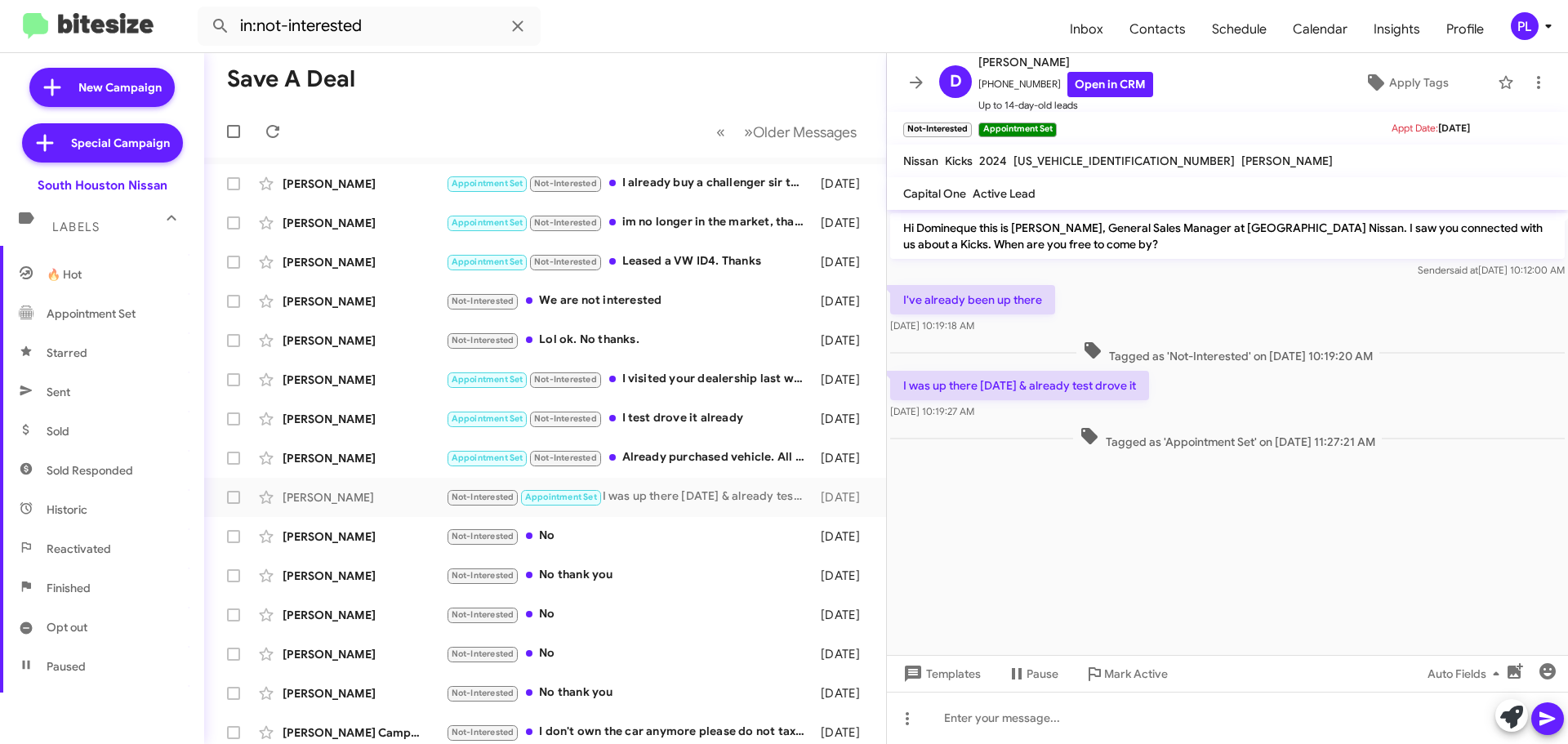
scroll to position [245, 0]
click at [91, 478] on span "Sold Responded" at bounding box center [102, 464] width 204 height 39
type input "in:sold-verified"
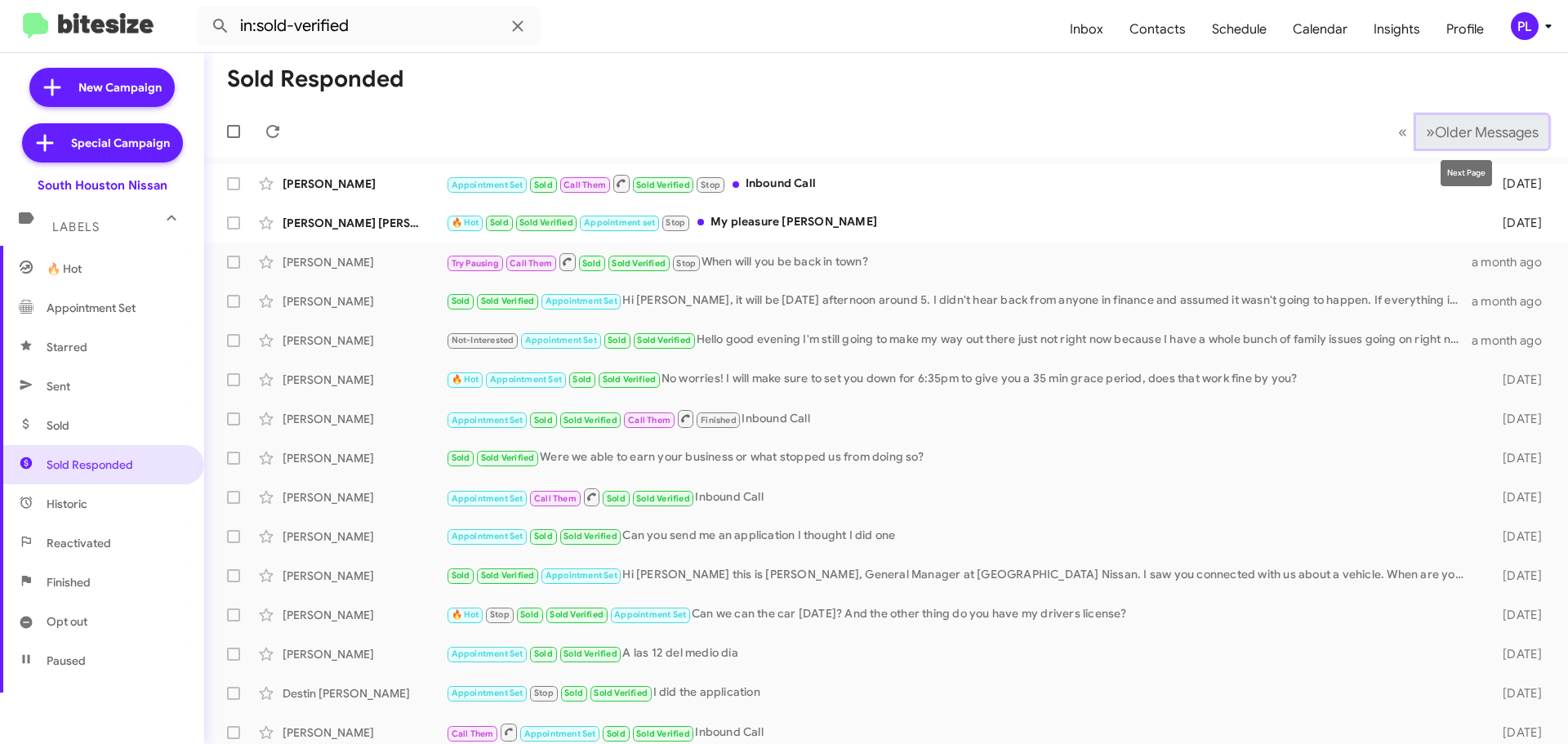
click at [1492, 135] on span "Older Messages" at bounding box center [1487, 132] width 104 height 18
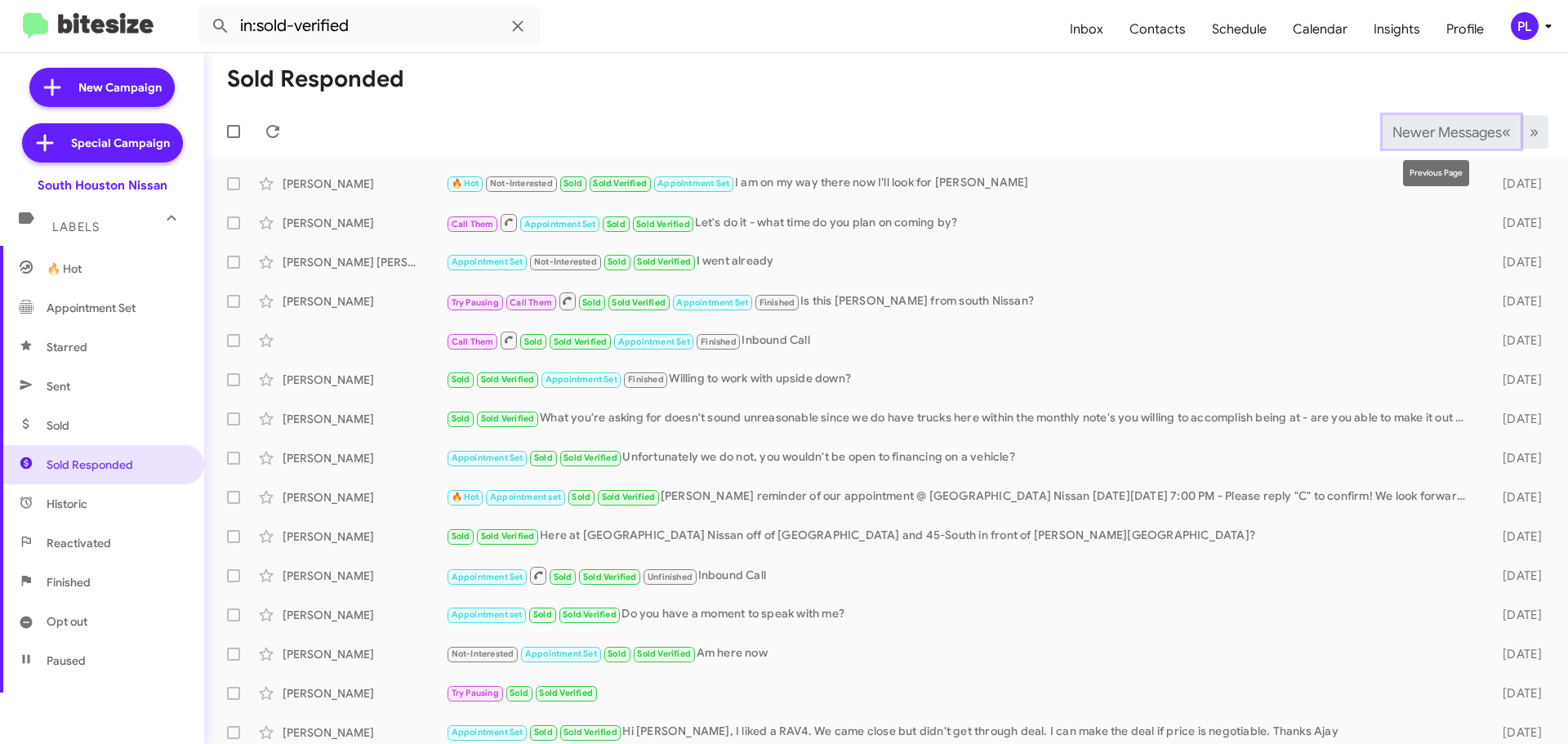
click at [1420, 129] on span "Newer Messages" at bounding box center [1448, 132] width 110 height 18
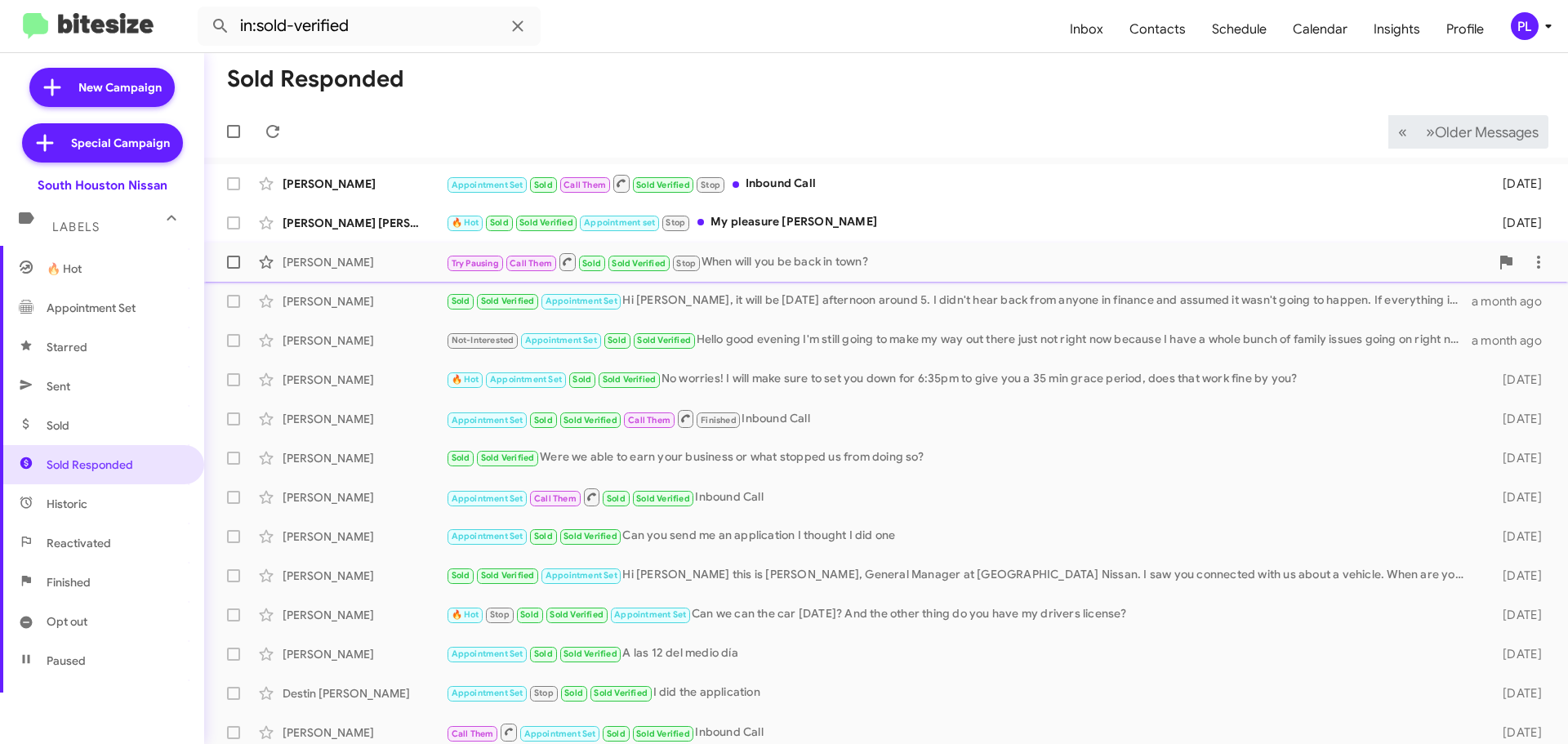
click at [884, 264] on div "Try Pausing Call Them Sold Sold Verified Stop When will you be back in town?" at bounding box center [967, 261] width 1044 height 20
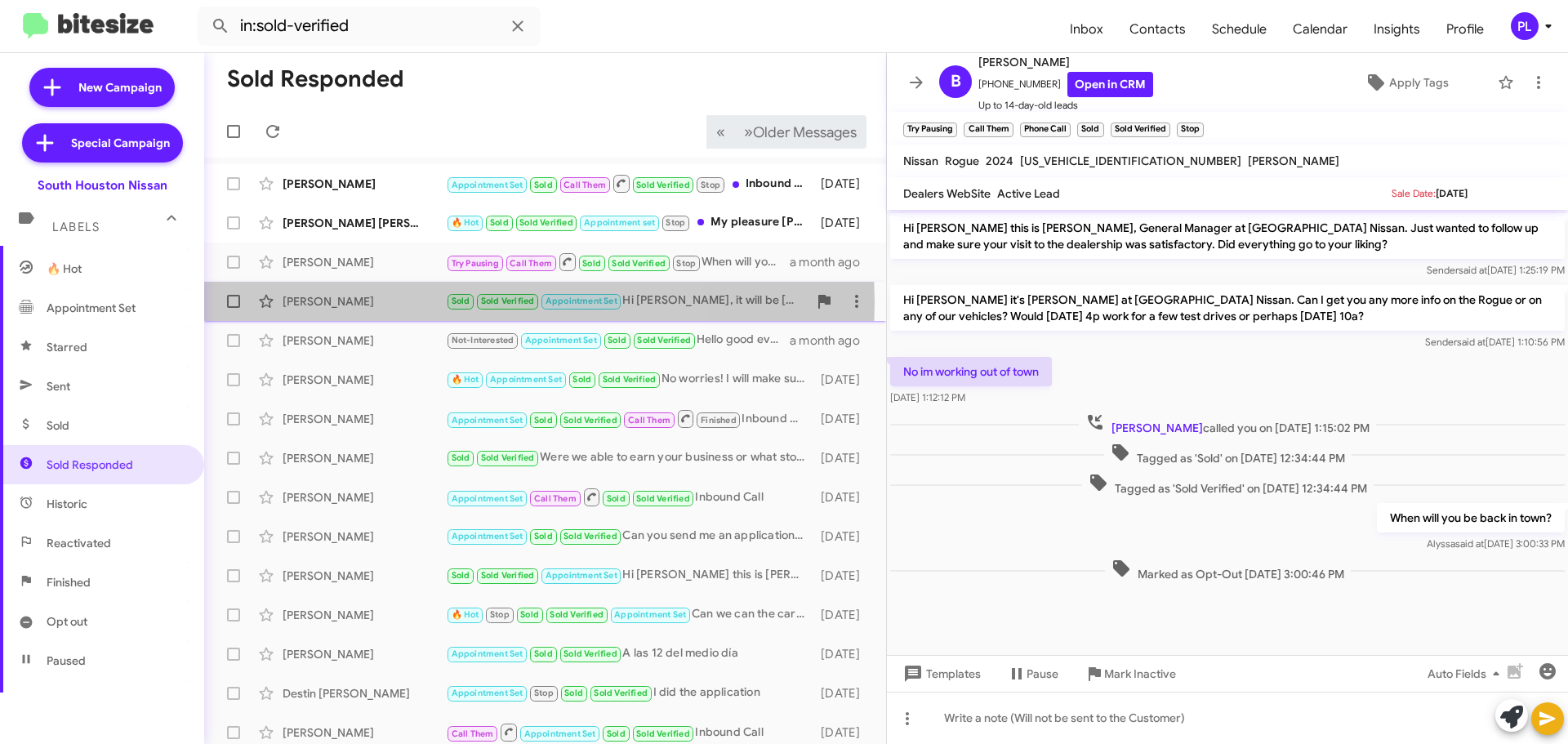
click at [375, 303] on div "[PERSON_NAME]" at bounding box center [364, 301] width 163 height 16
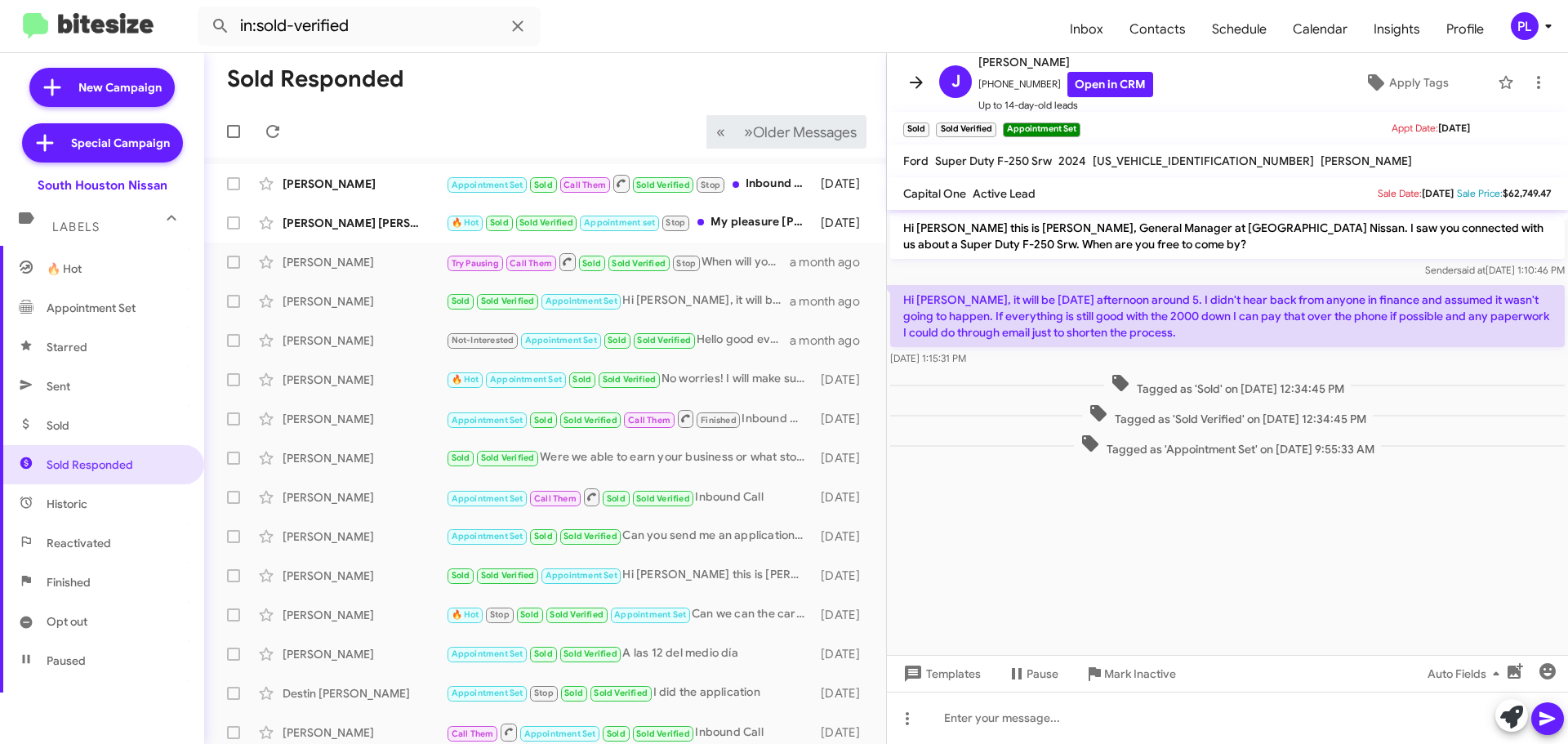
click at [909, 79] on icon at bounding box center [917, 82] width 20 height 20
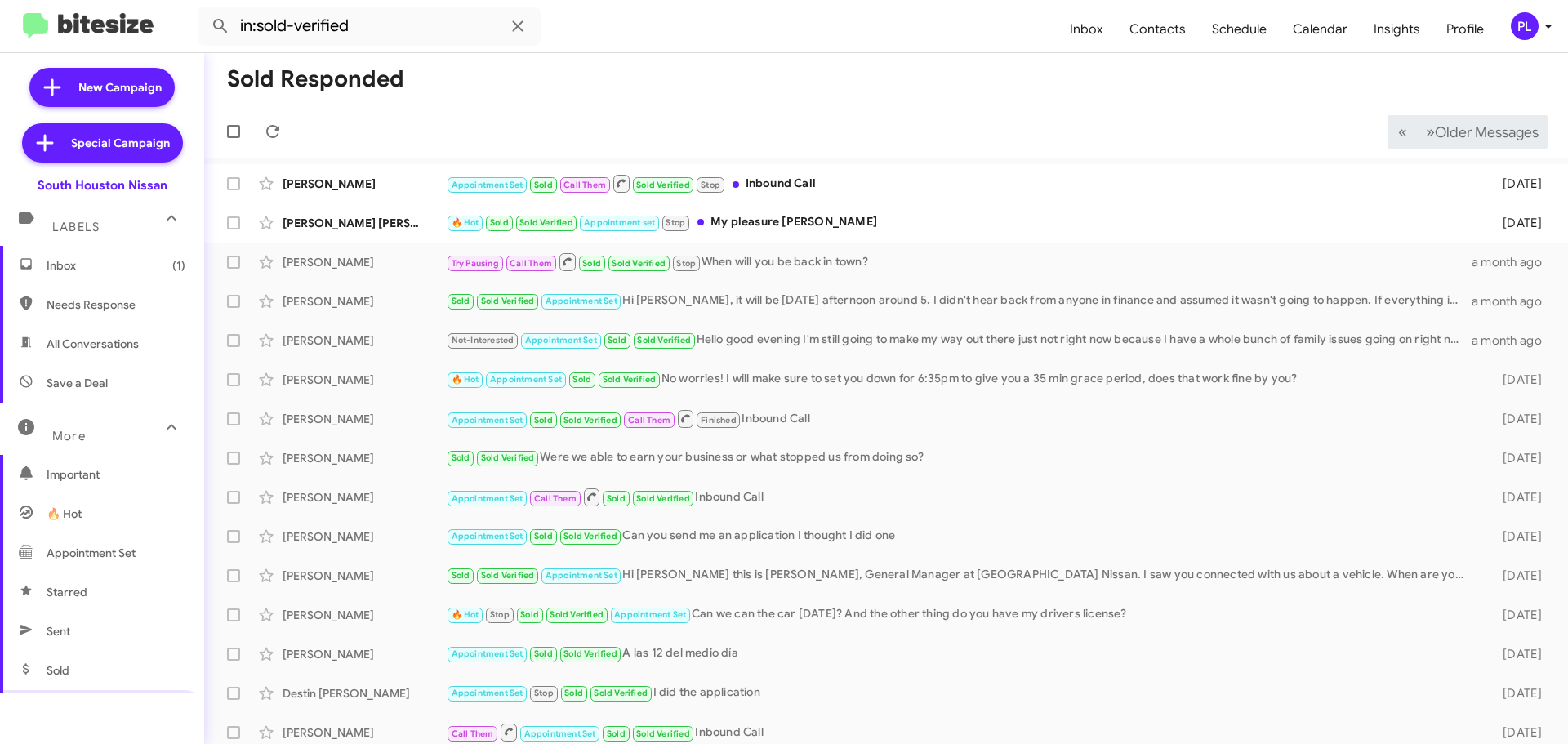
click at [112, 259] on span "Inbox (1)" at bounding box center [116, 265] width 138 height 16
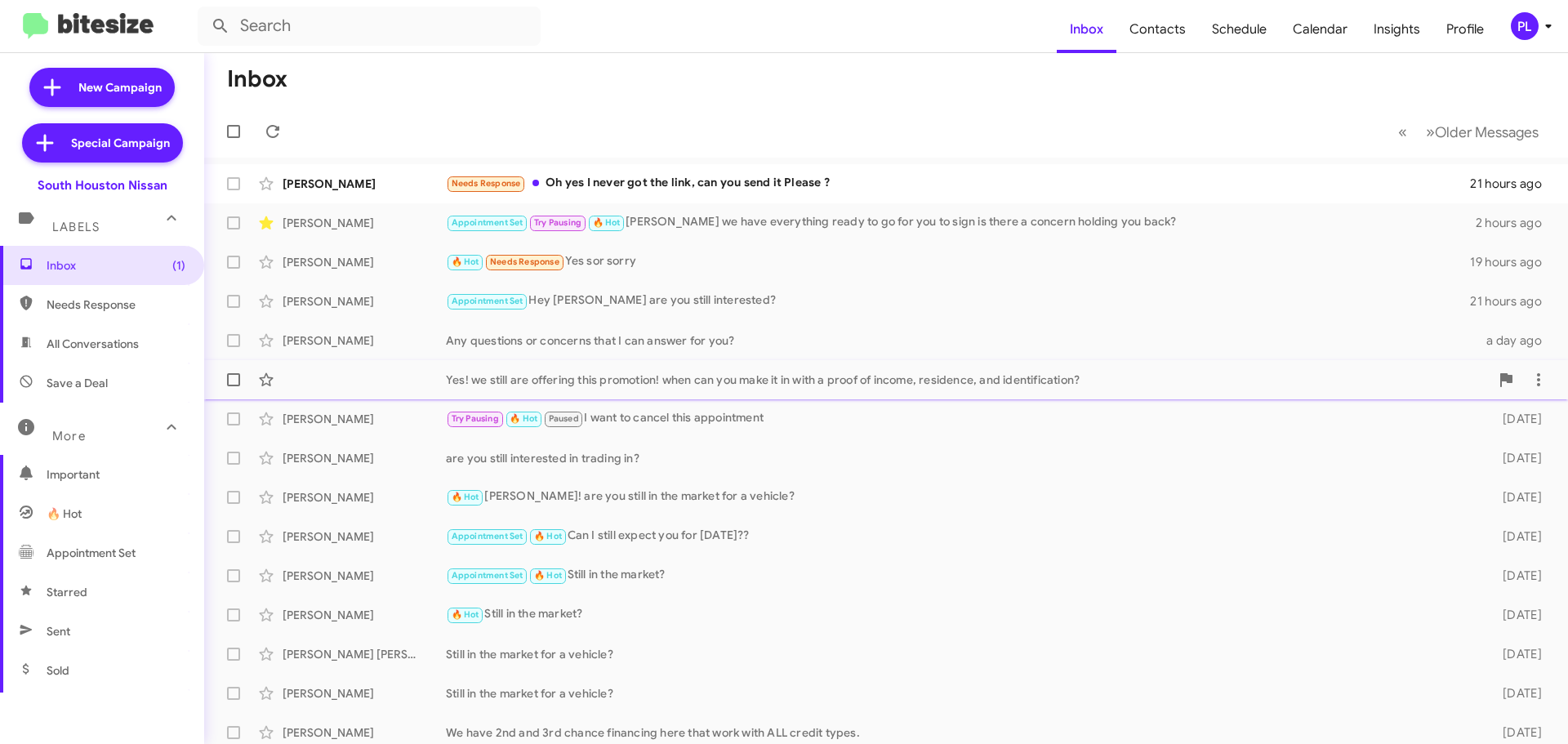
click at [1014, 394] on div "Yes! we still are offering this promotion! when can you make it in with a proof…" at bounding box center [886, 380] width 1338 height 32
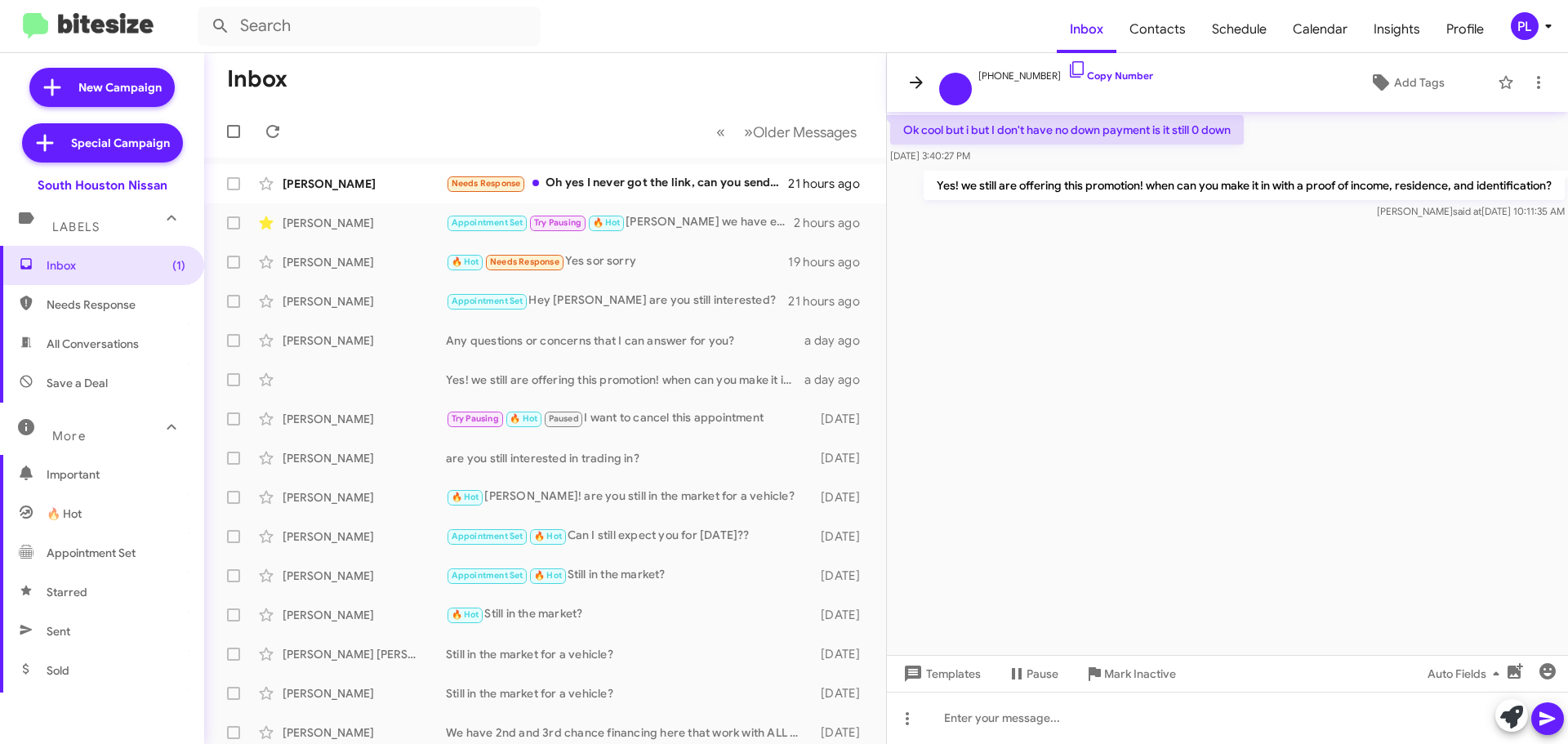
click at [921, 82] on icon at bounding box center [917, 82] width 13 height 12
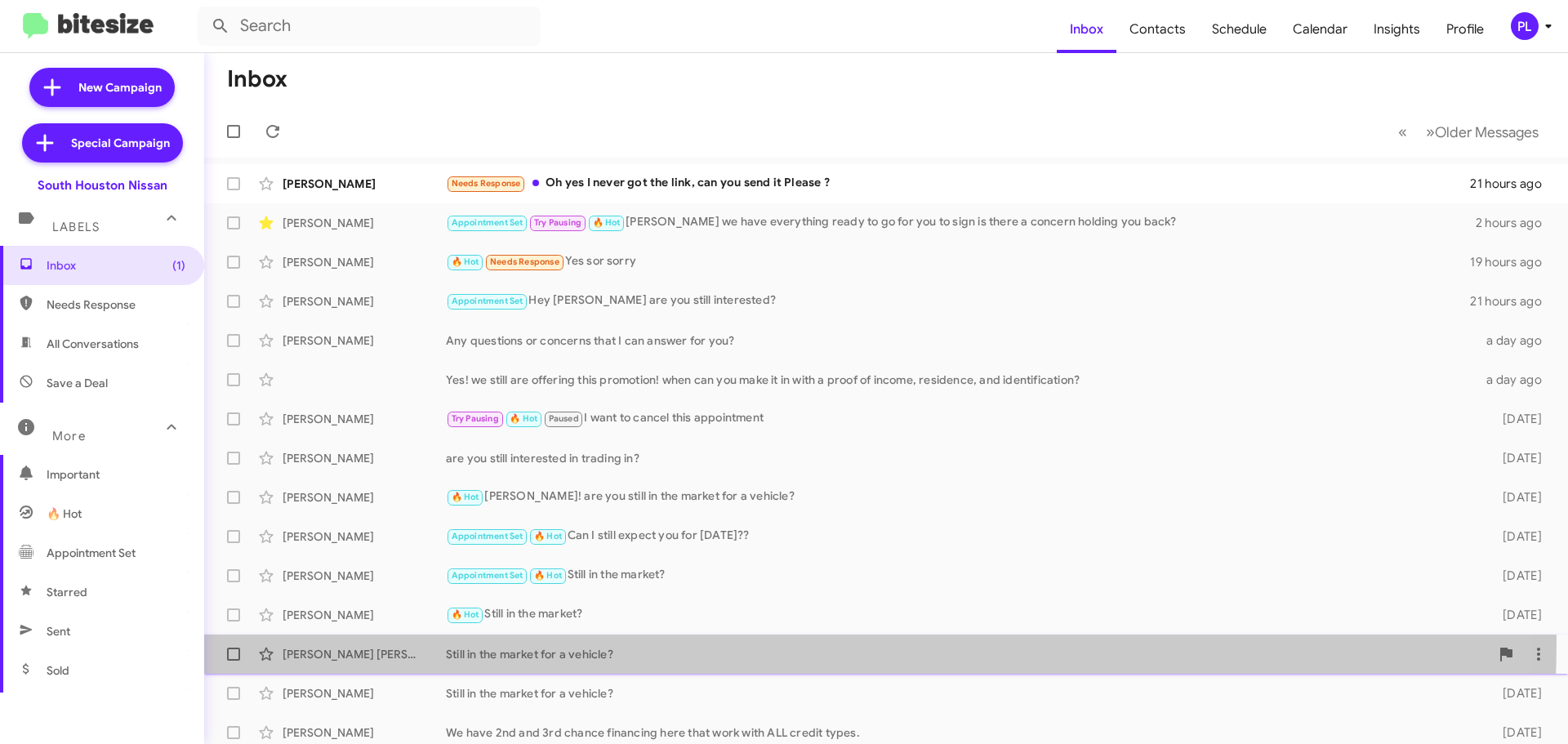
click at [610, 640] on div "Sara Anne Still in the market for a vehicle? 5 days ago" at bounding box center [886, 654] width 1338 height 32
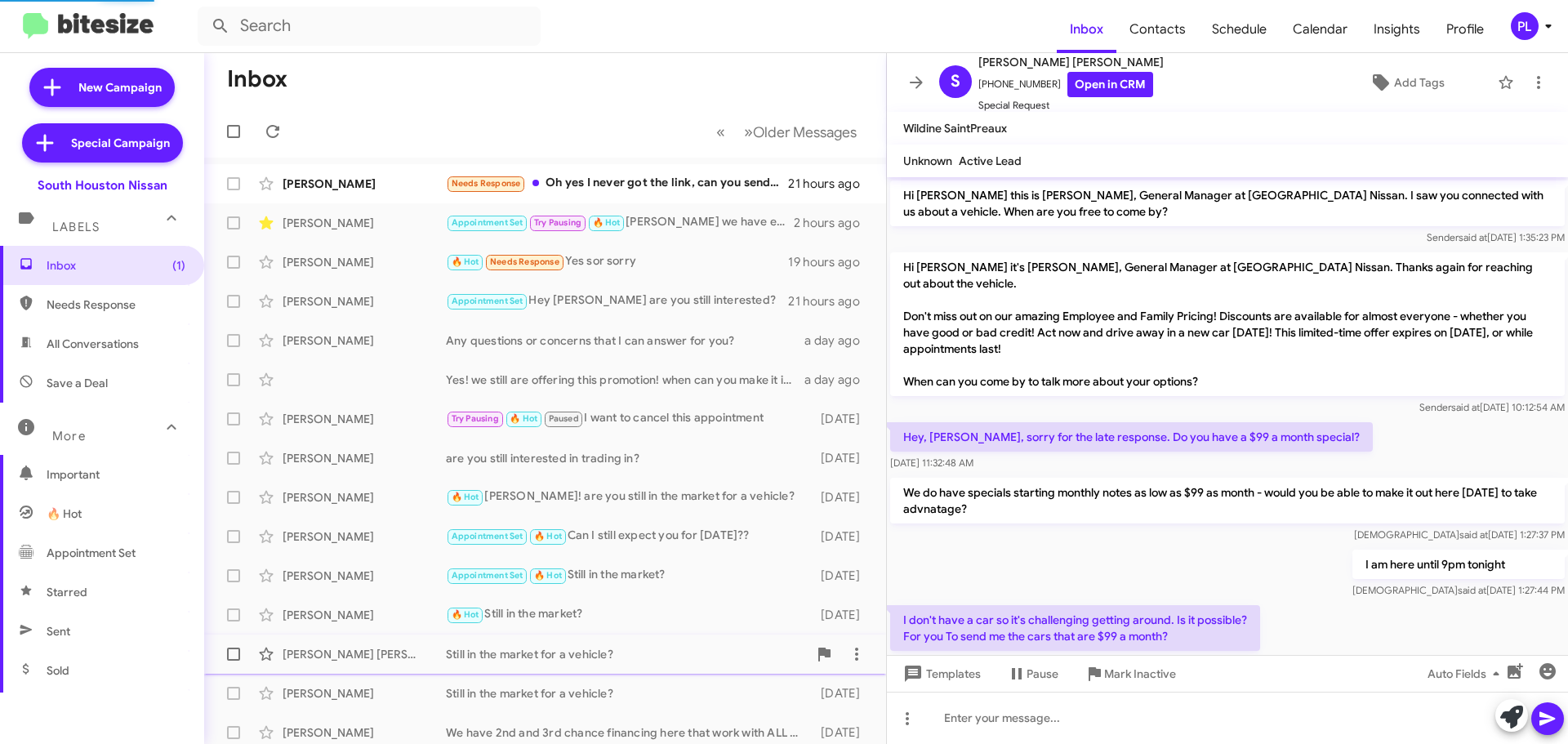
scroll to position [386, 0]
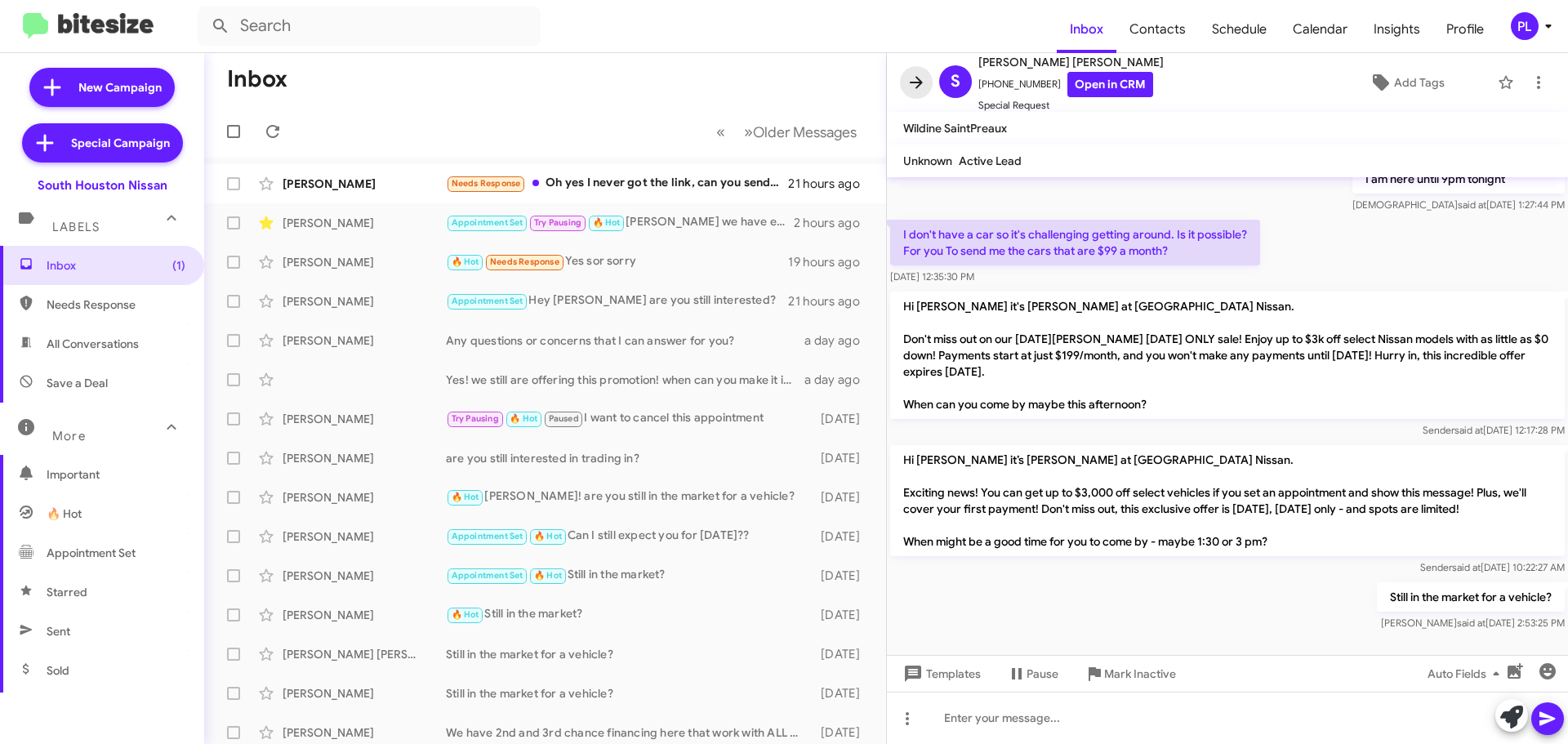
click at [910, 82] on icon at bounding box center [917, 82] width 20 height 20
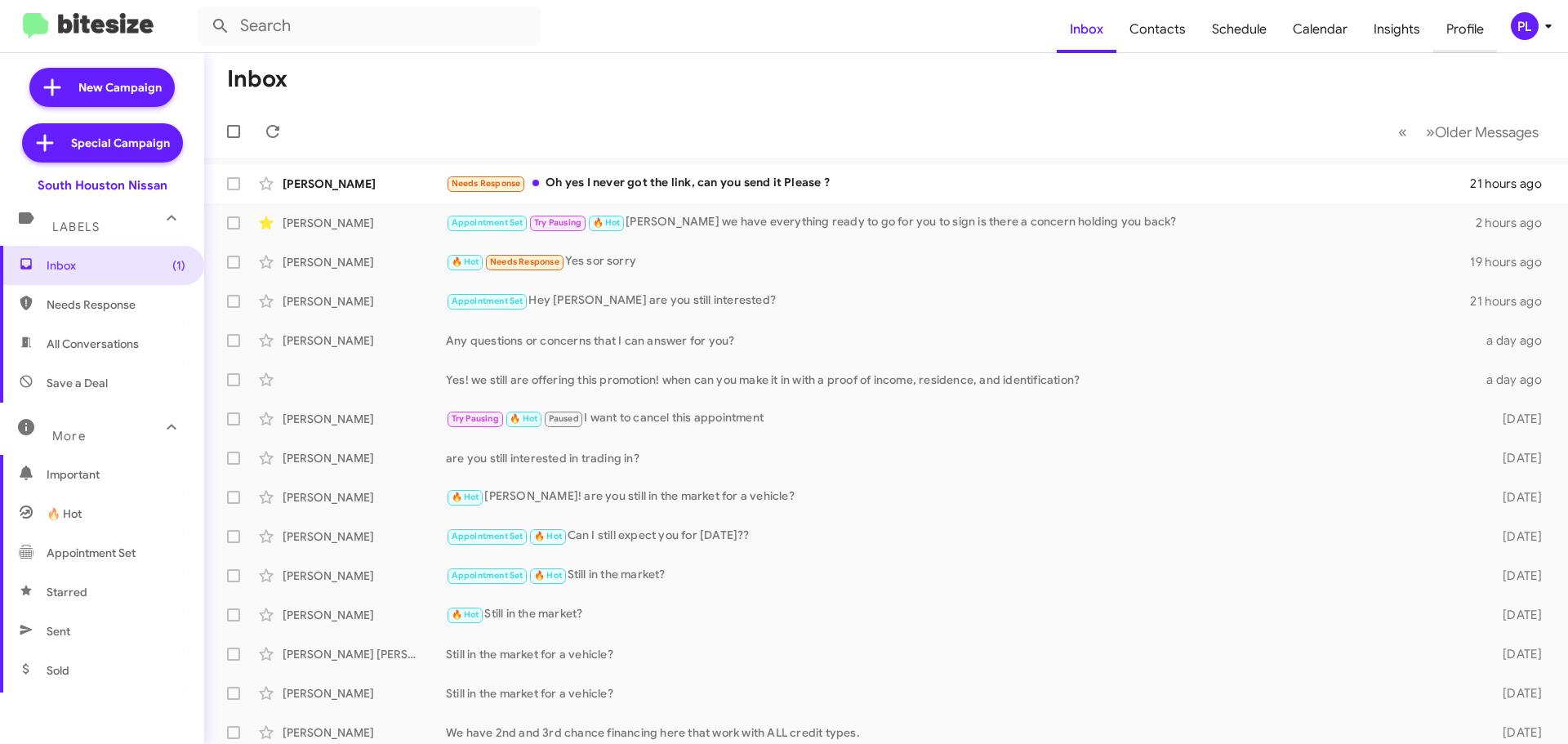
click at [1475, 35] on span "Profile" at bounding box center [1465, 30] width 64 height 48
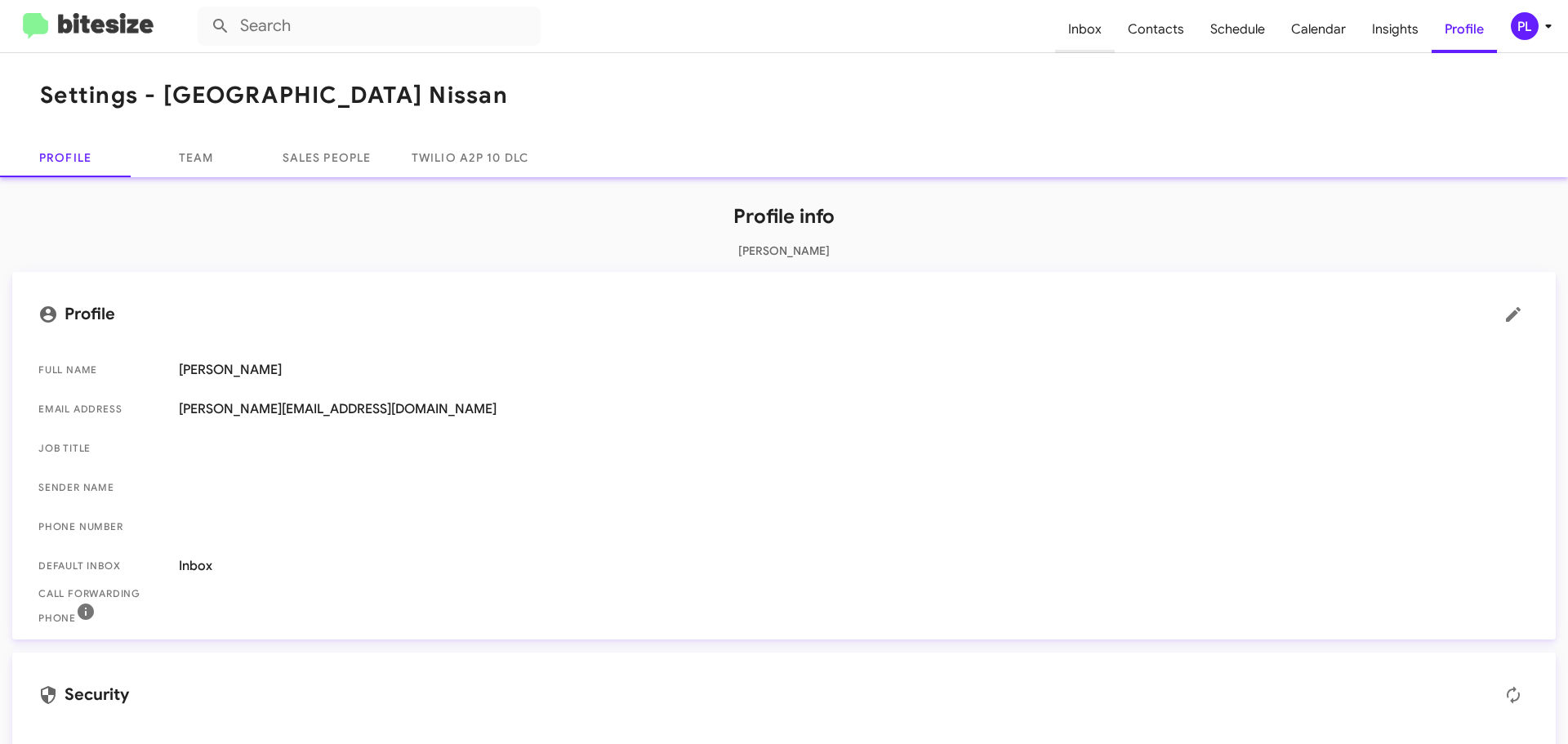
click at [1093, 34] on span "Inbox" at bounding box center [1085, 30] width 59 height 48
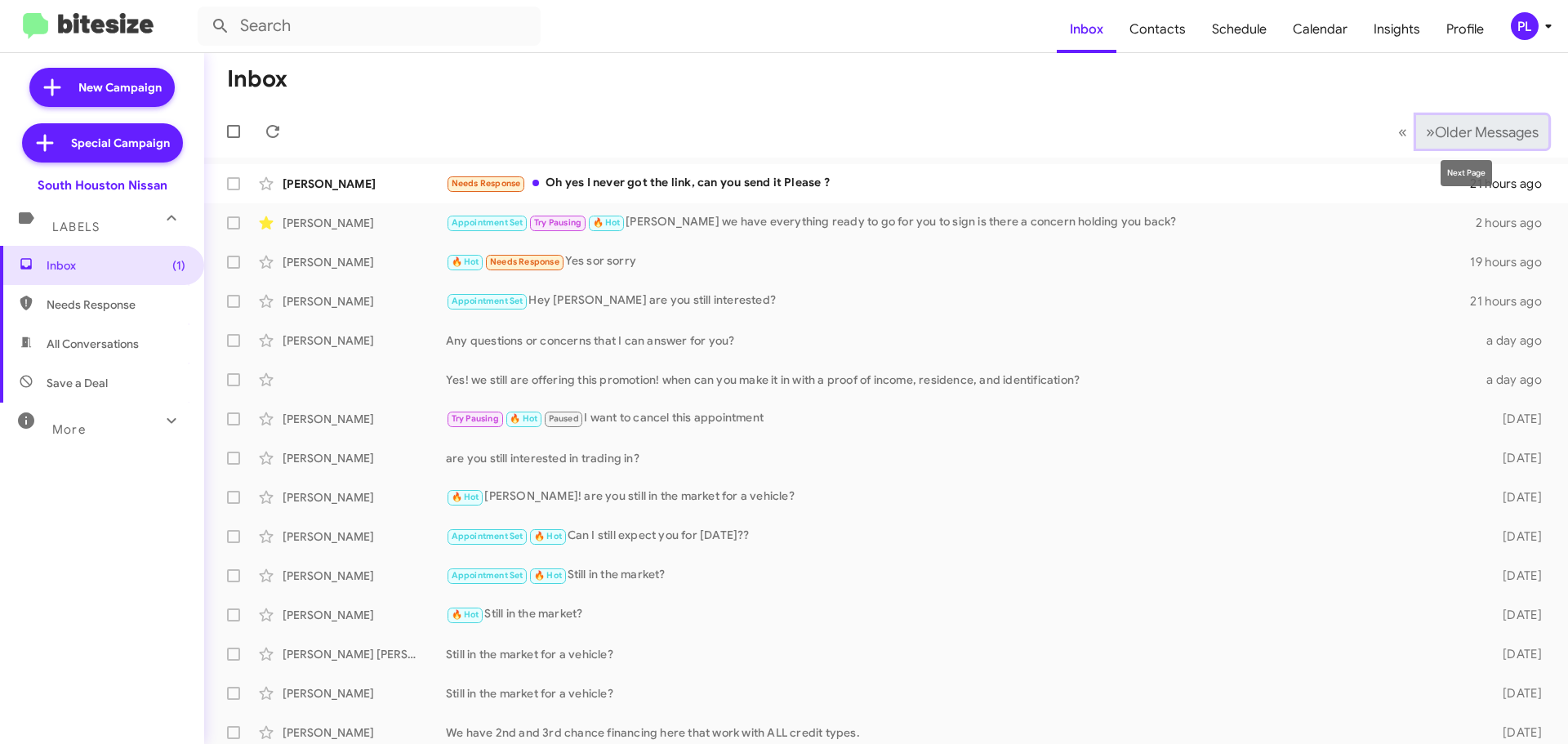
click at [1477, 133] on span "Older Messages" at bounding box center [1487, 132] width 104 height 18
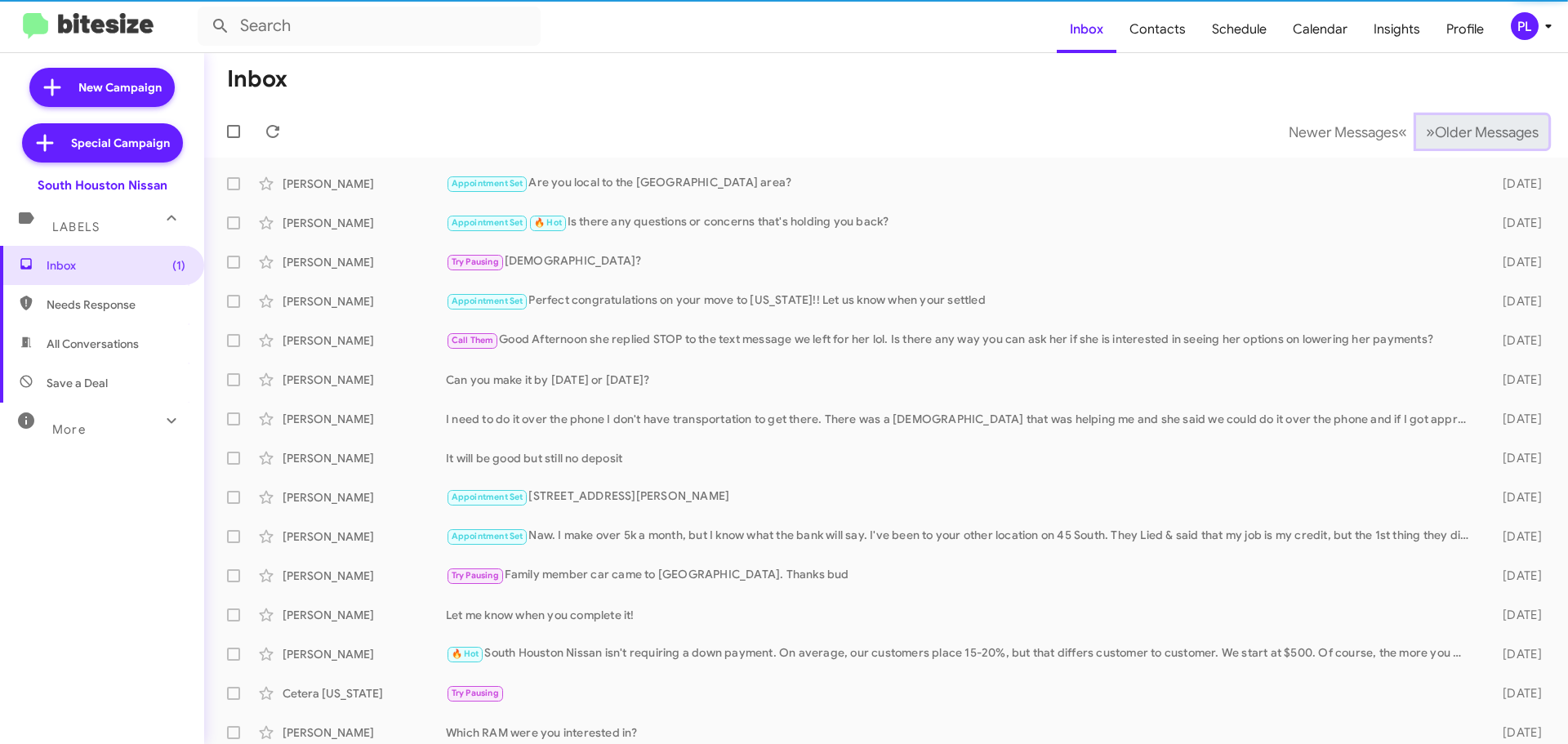
click at [1477, 133] on span "Older Messages" at bounding box center [1487, 132] width 104 height 18
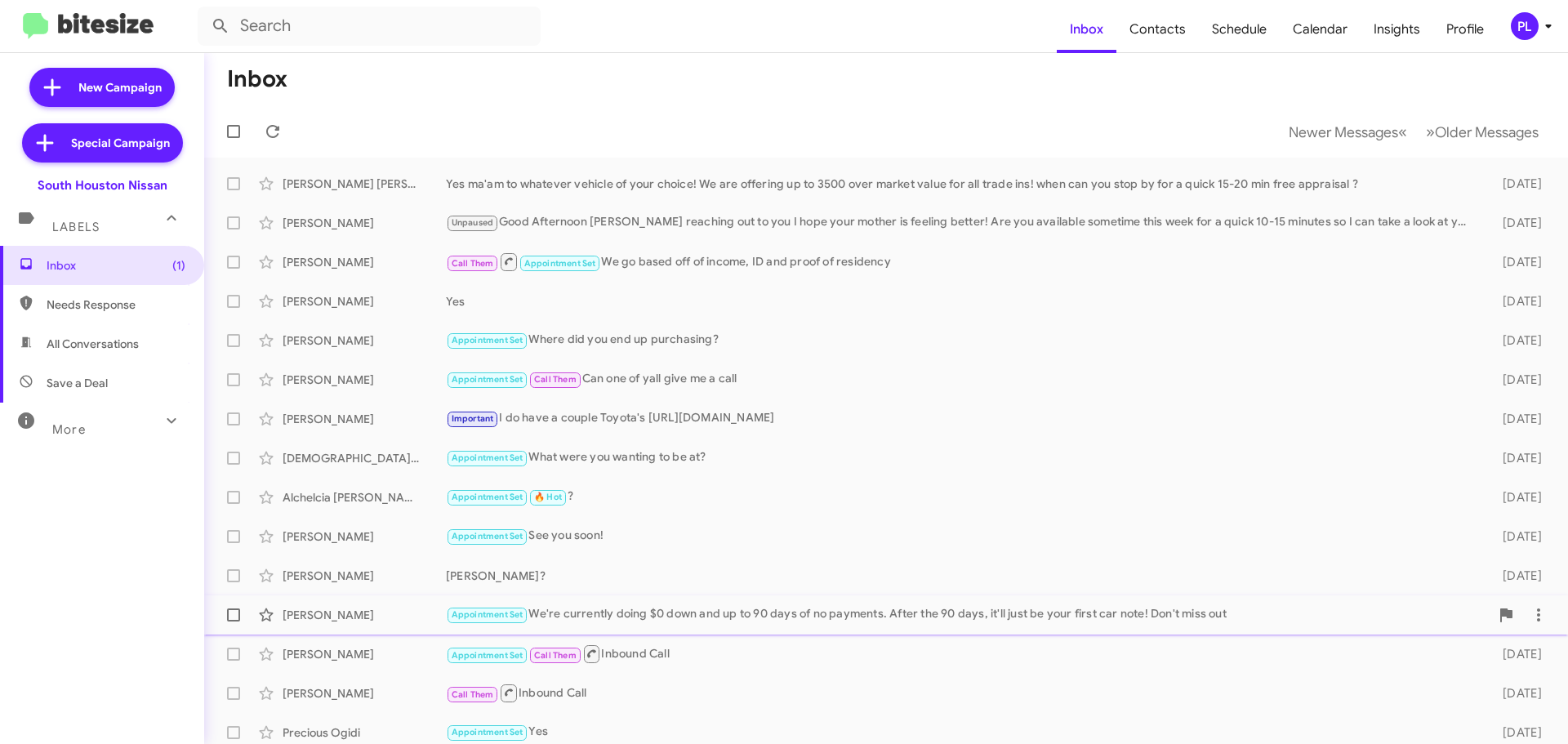
click at [1109, 616] on div "Appointment Set We're currently doing $0 down and up to 90 days of no payments.…" at bounding box center [967, 615] width 1044 height 19
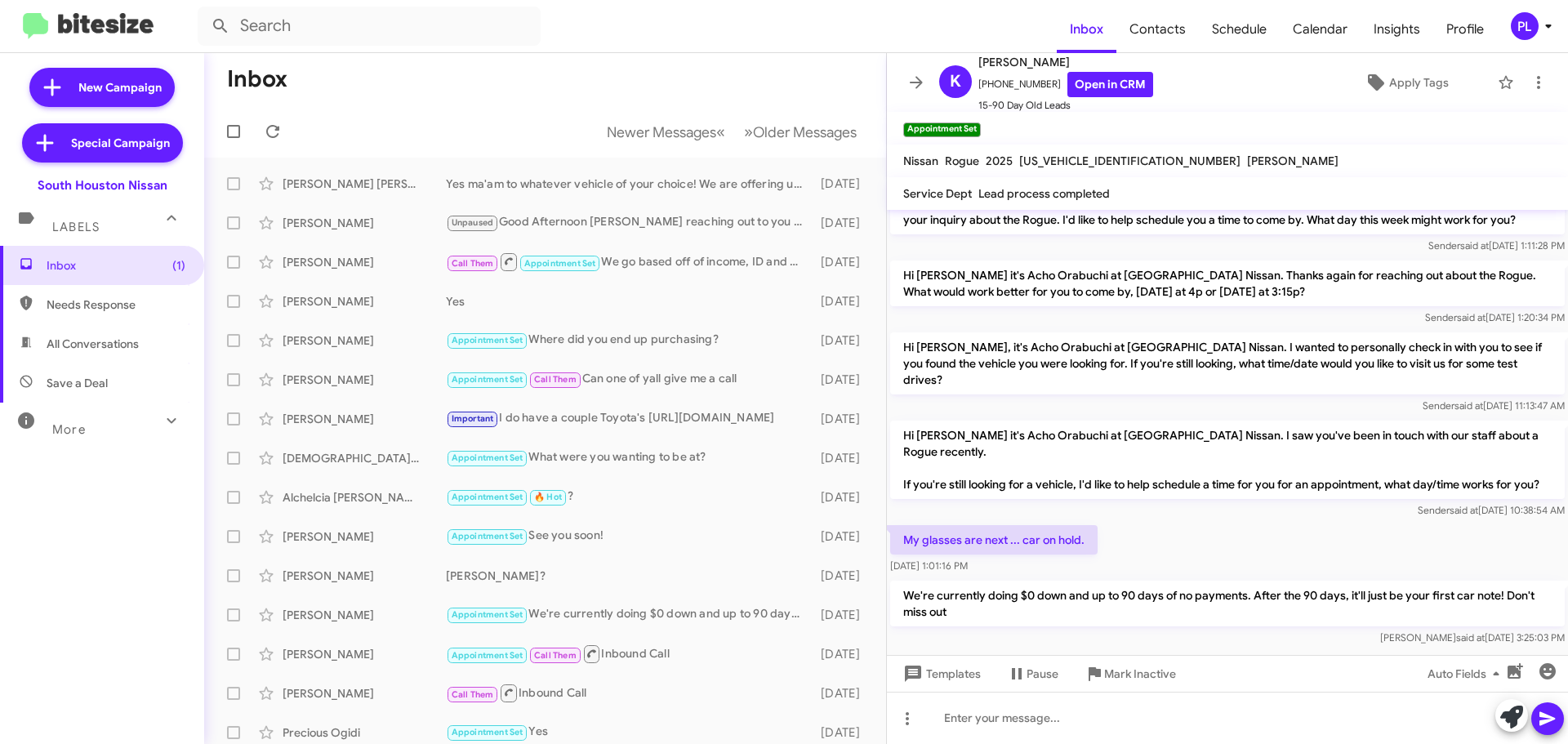
scroll to position [138, 0]
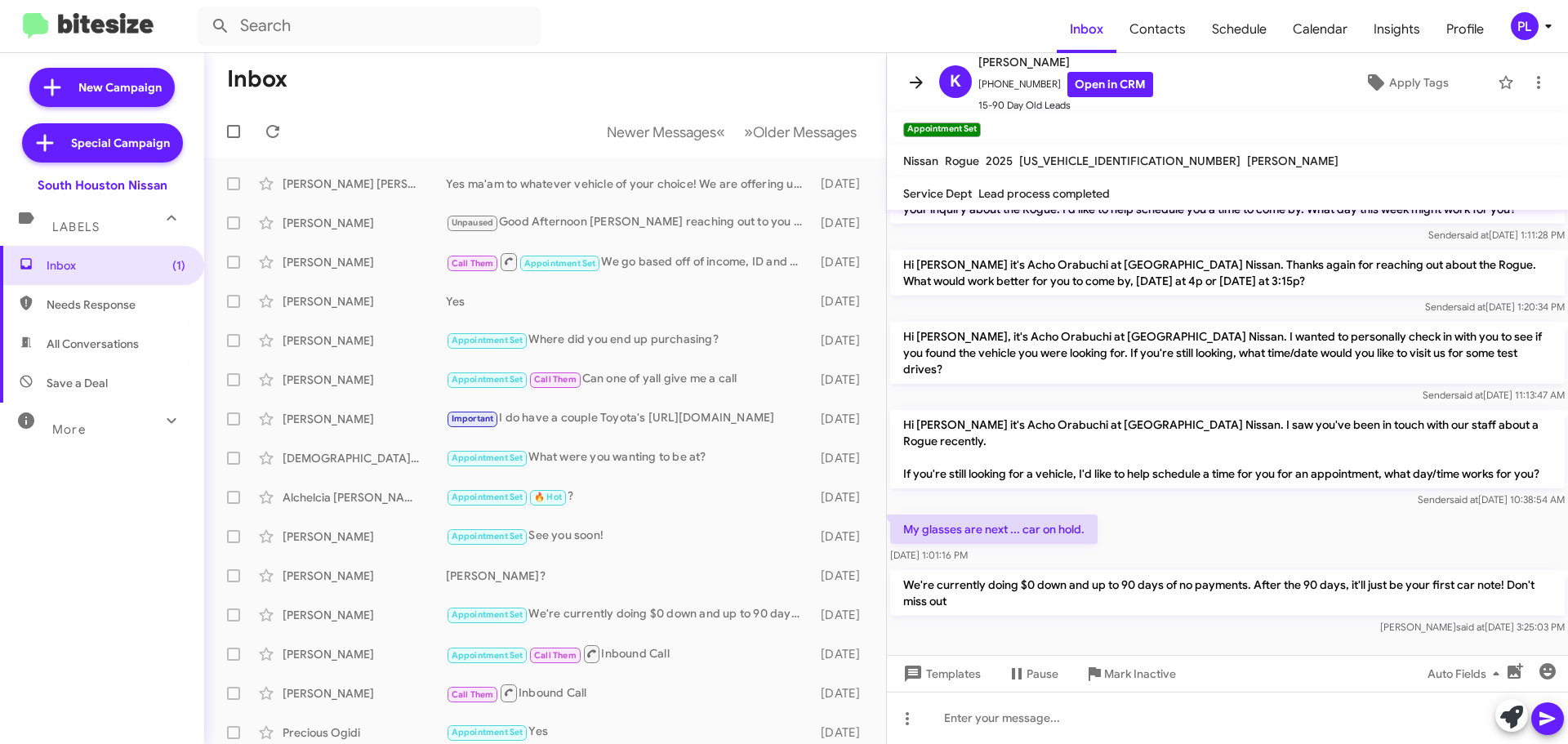
click at [915, 82] on icon at bounding box center [917, 82] width 13 height 12
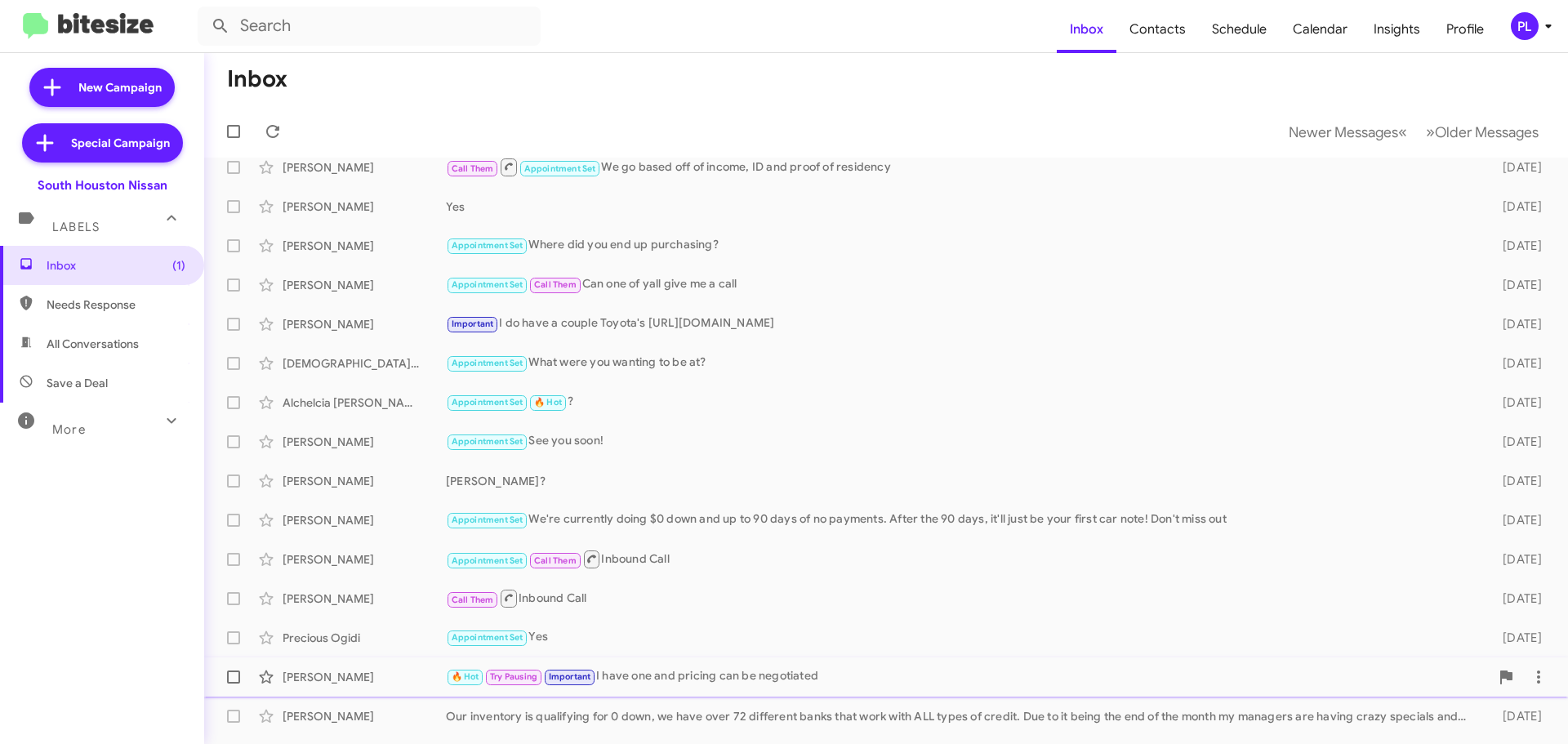
scroll to position [204, 0]
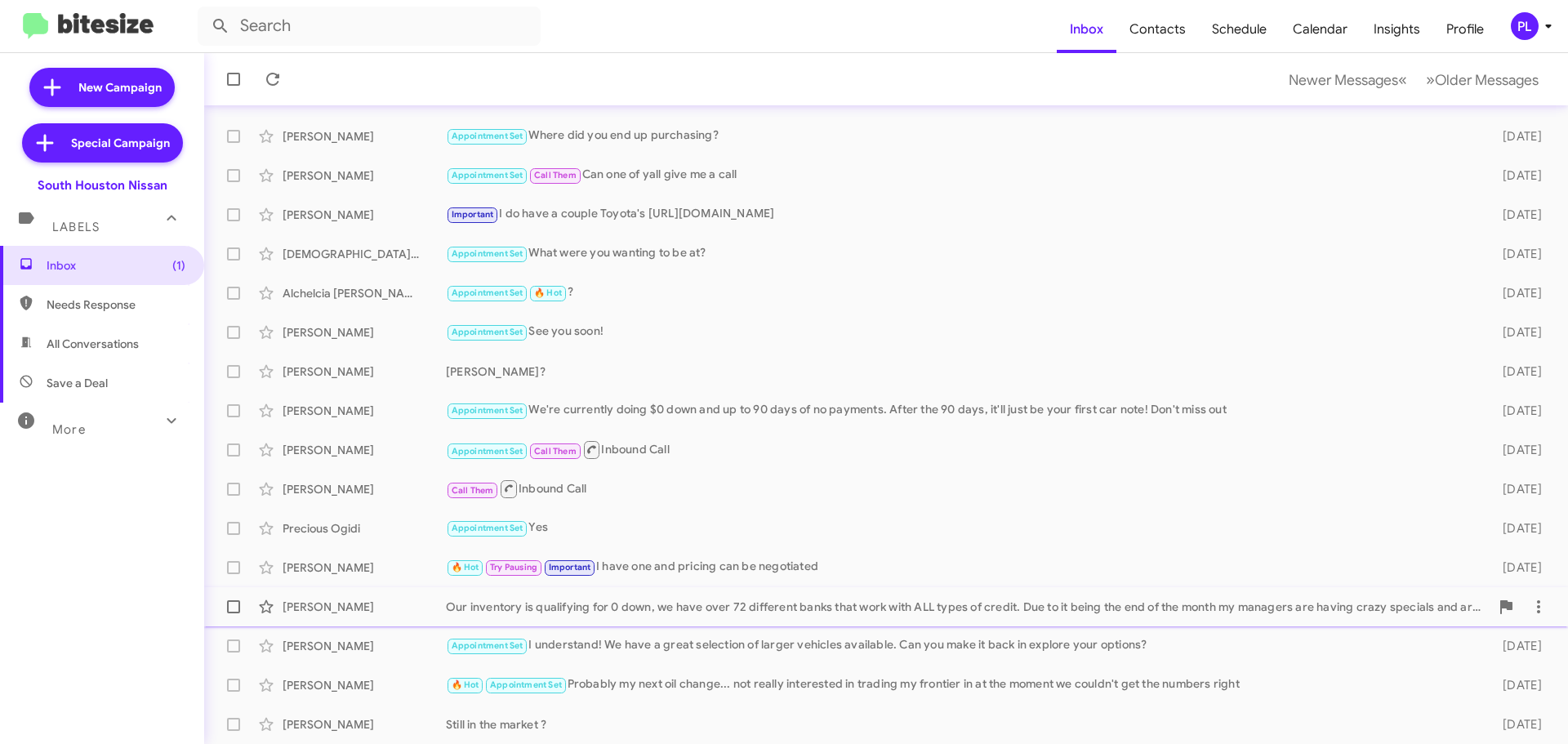
click at [702, 610] on div "Our inventory is qualifying for 0 down, we have over 72 different banks that wo…" at bounding box center [967, 606] width 1044 height 16
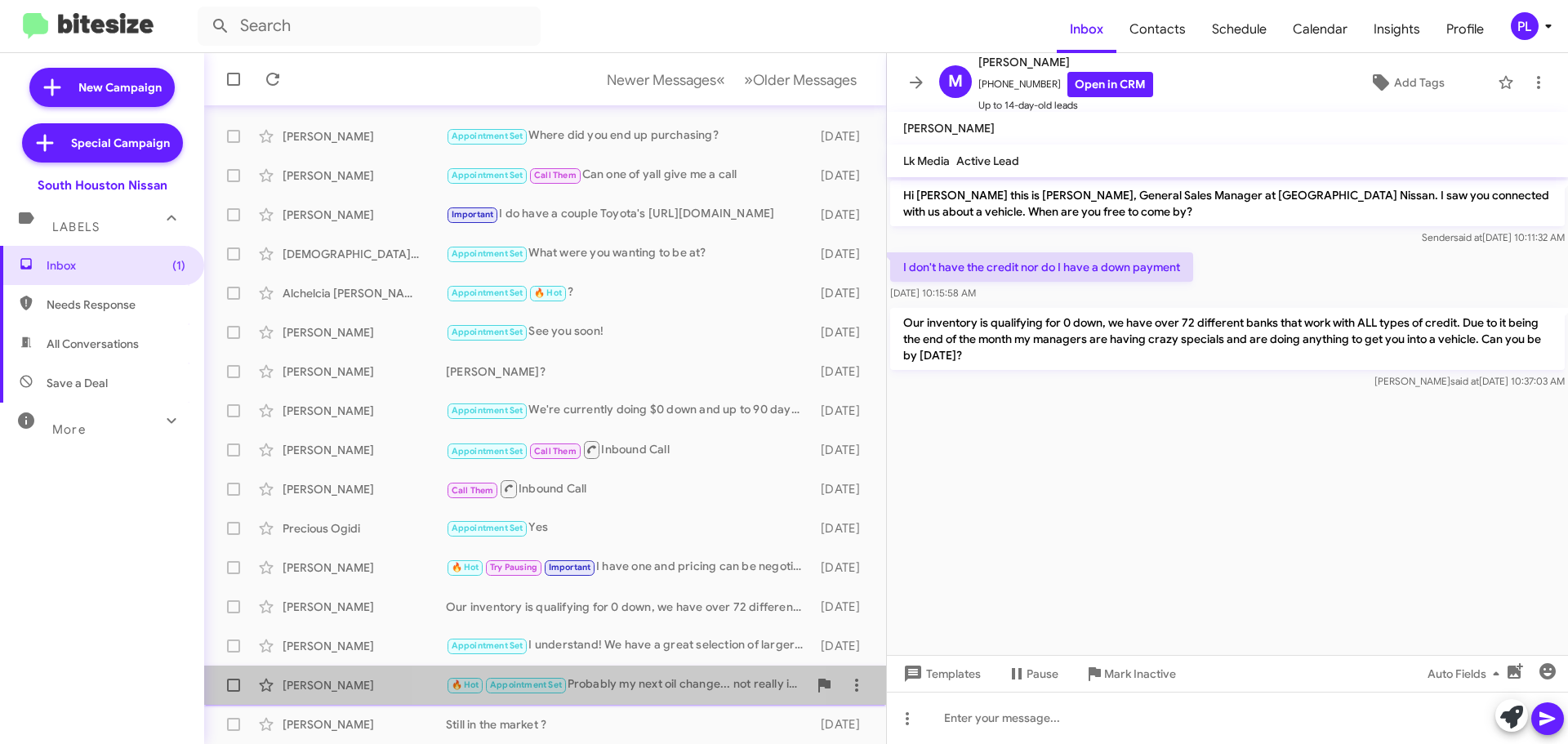
click at [633, 690] on div "🔥 Hot Appointment Set Probably my next oil change... not really interested in t…" at bounding box center [626, 685] width 362 height 19
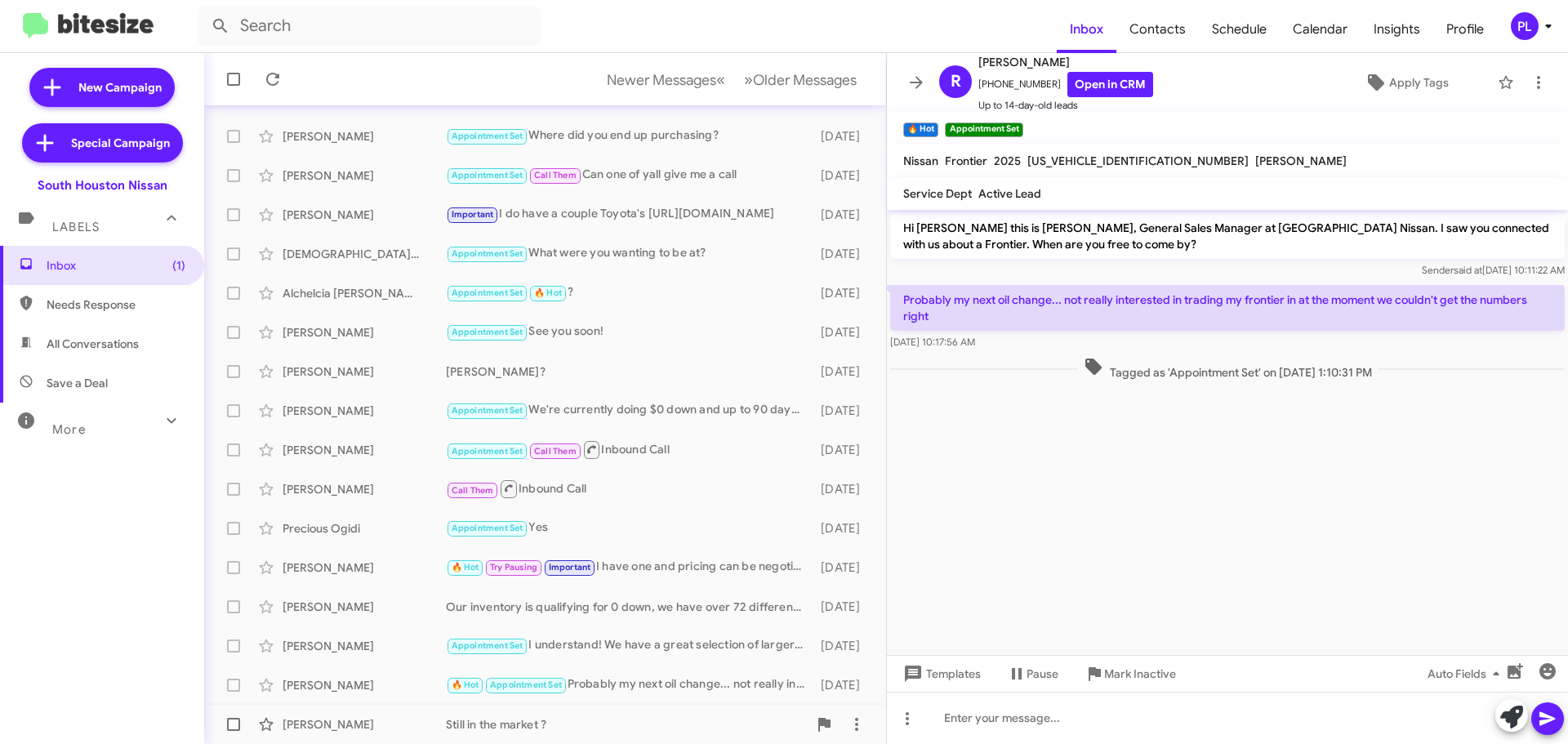
click at [582, 722] on div "Still in the market ?" at bounding box center [626, 724] width 362 height 16
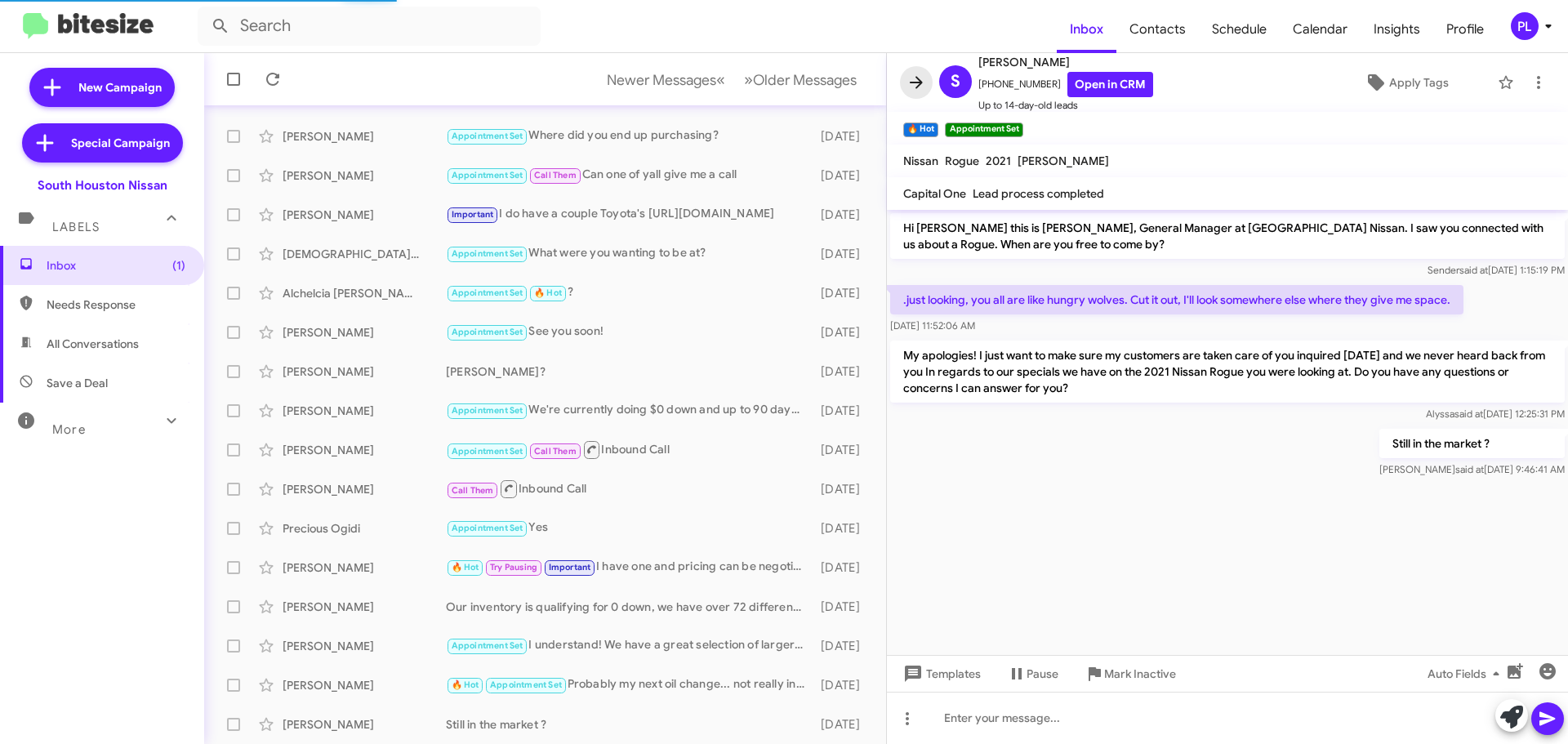
click at [910, 82] on icon at bounding box center [917, 82] width 13 height 12
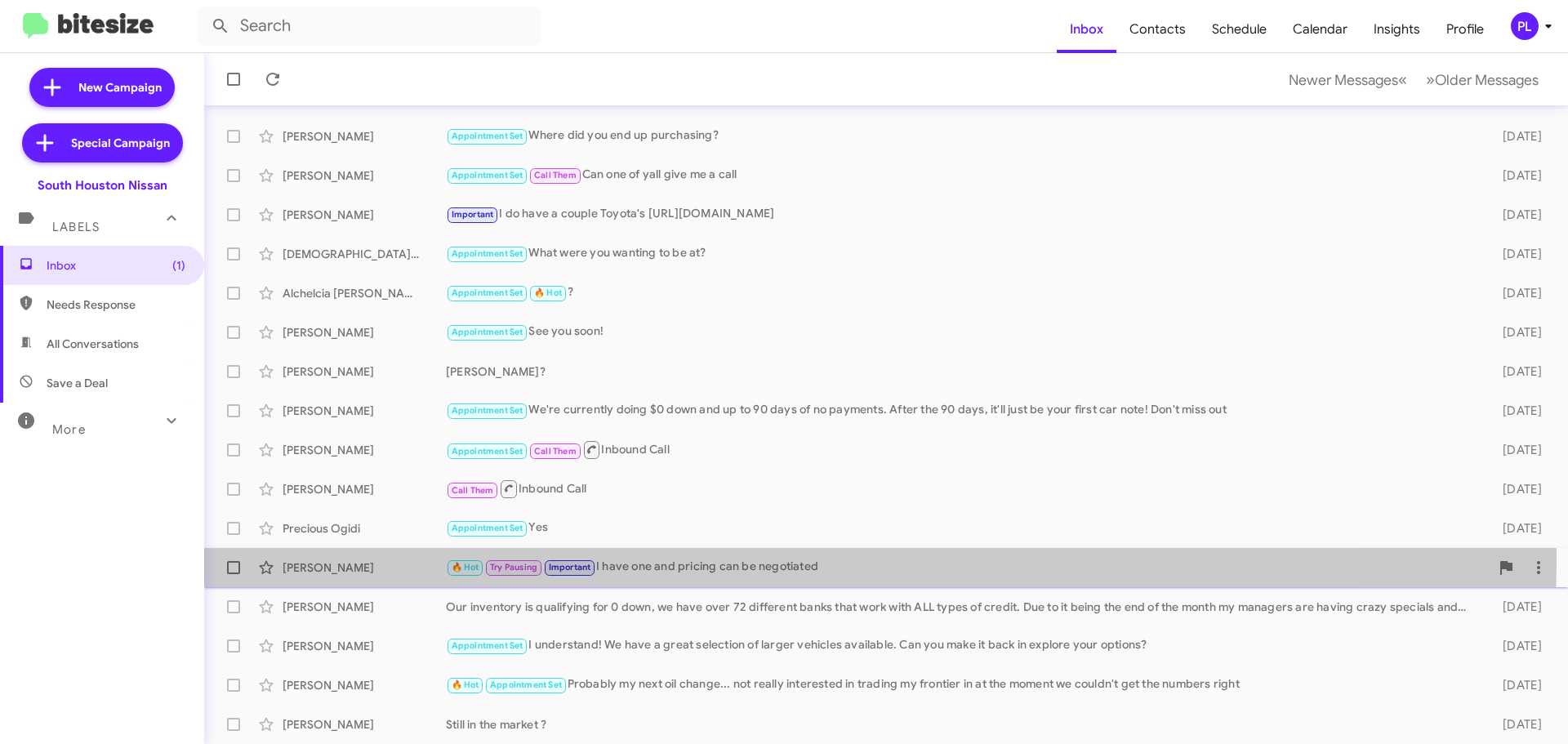
click at [731, 559] on div "🔥 Hot Try Pausing Important I have one and pricing can be negotiated" at bounding box center [967, 567] width 1044 height 19
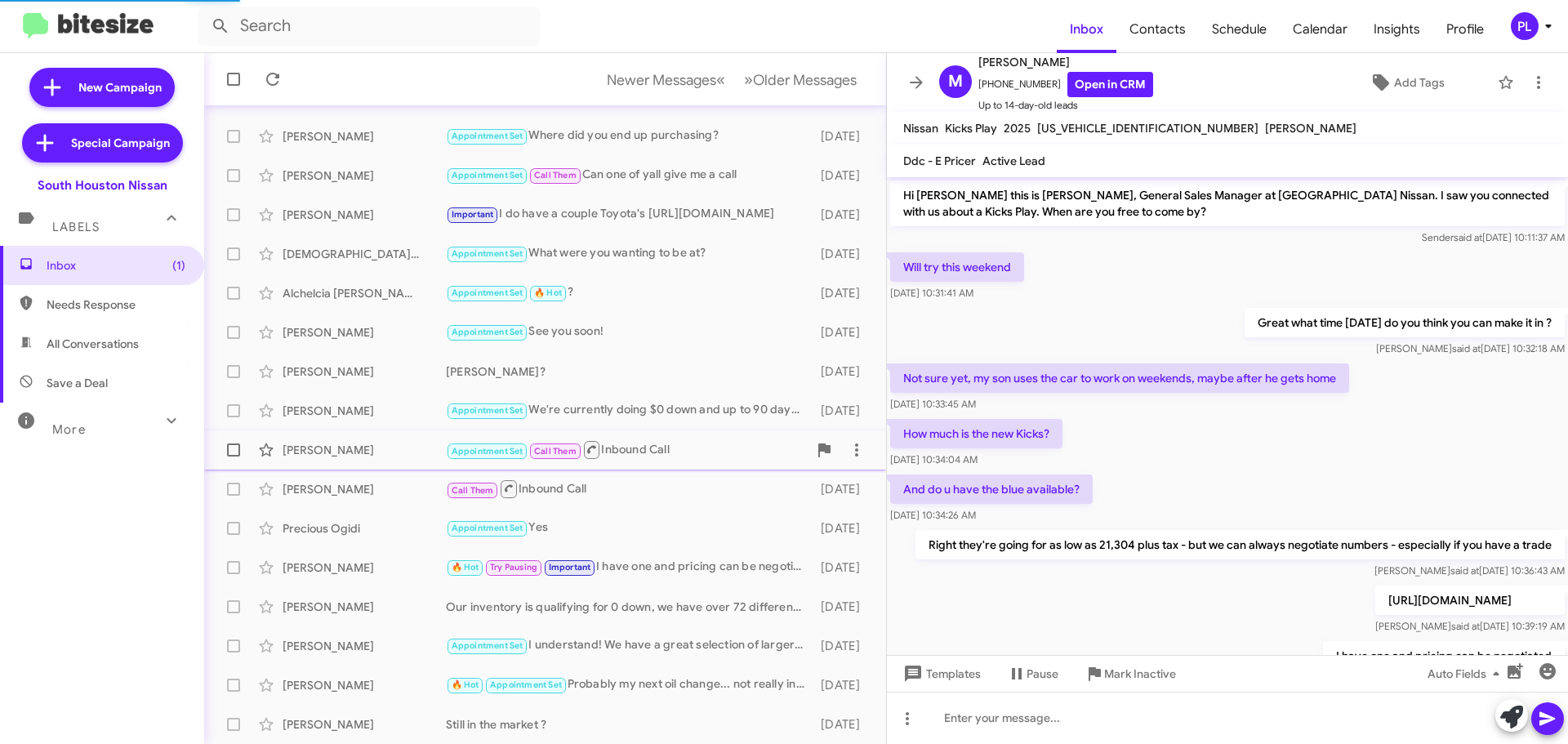
scroll to position [75, 0]
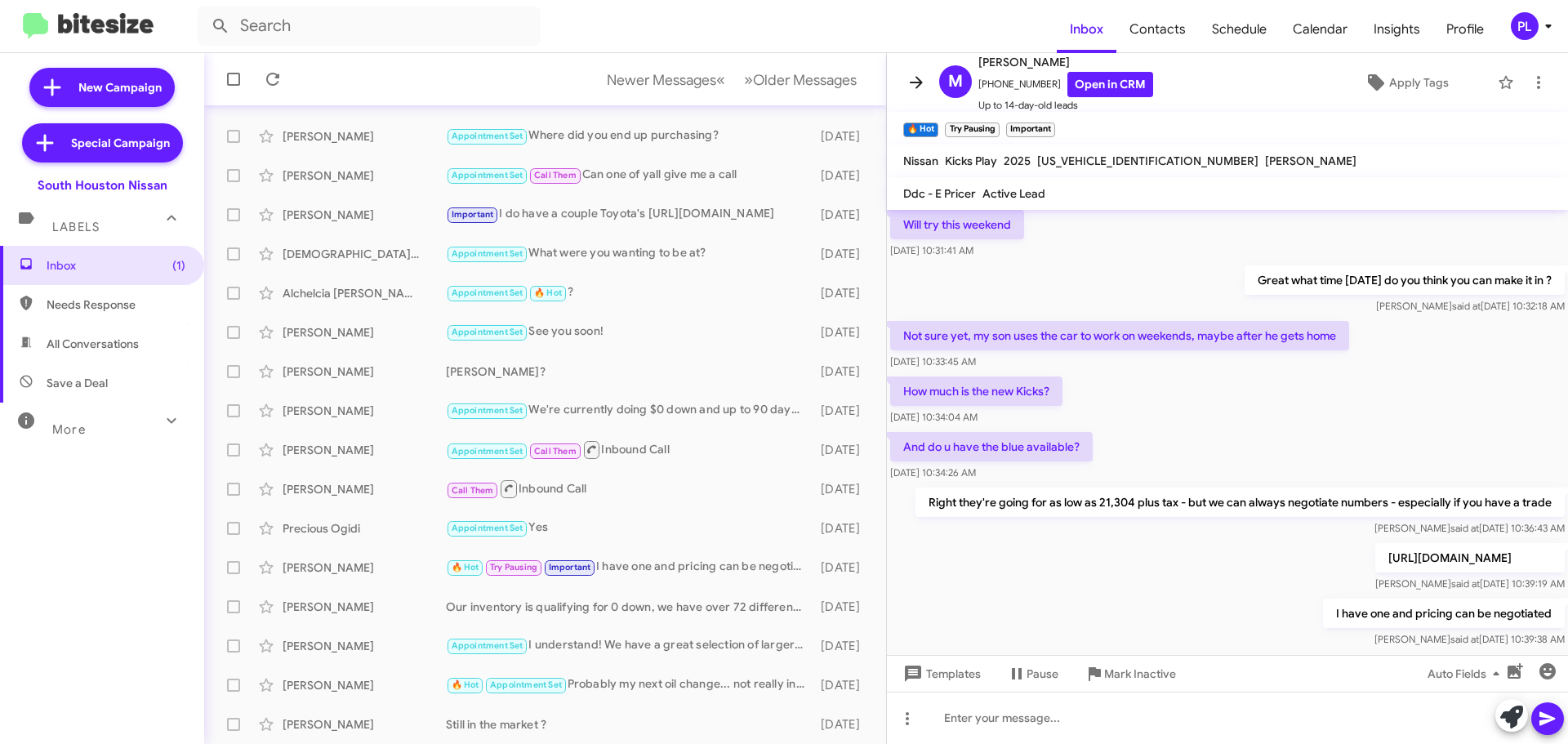
click at [921, 82] on icon at bounding box center [917, 82] width 13 height 12
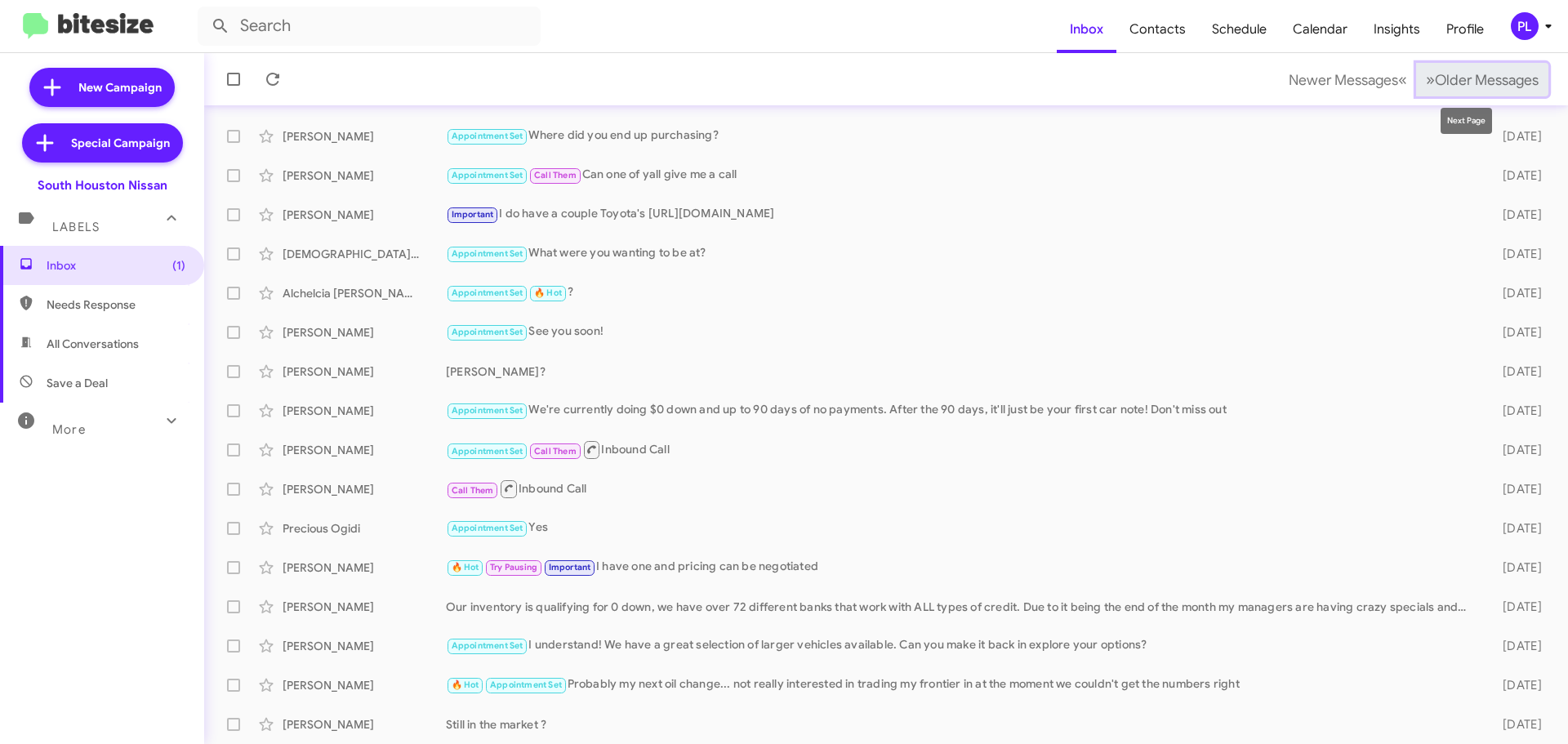
click at [1456, 77] on span "Older Messages" at bounding box center [1487, 79] width 104 height 18
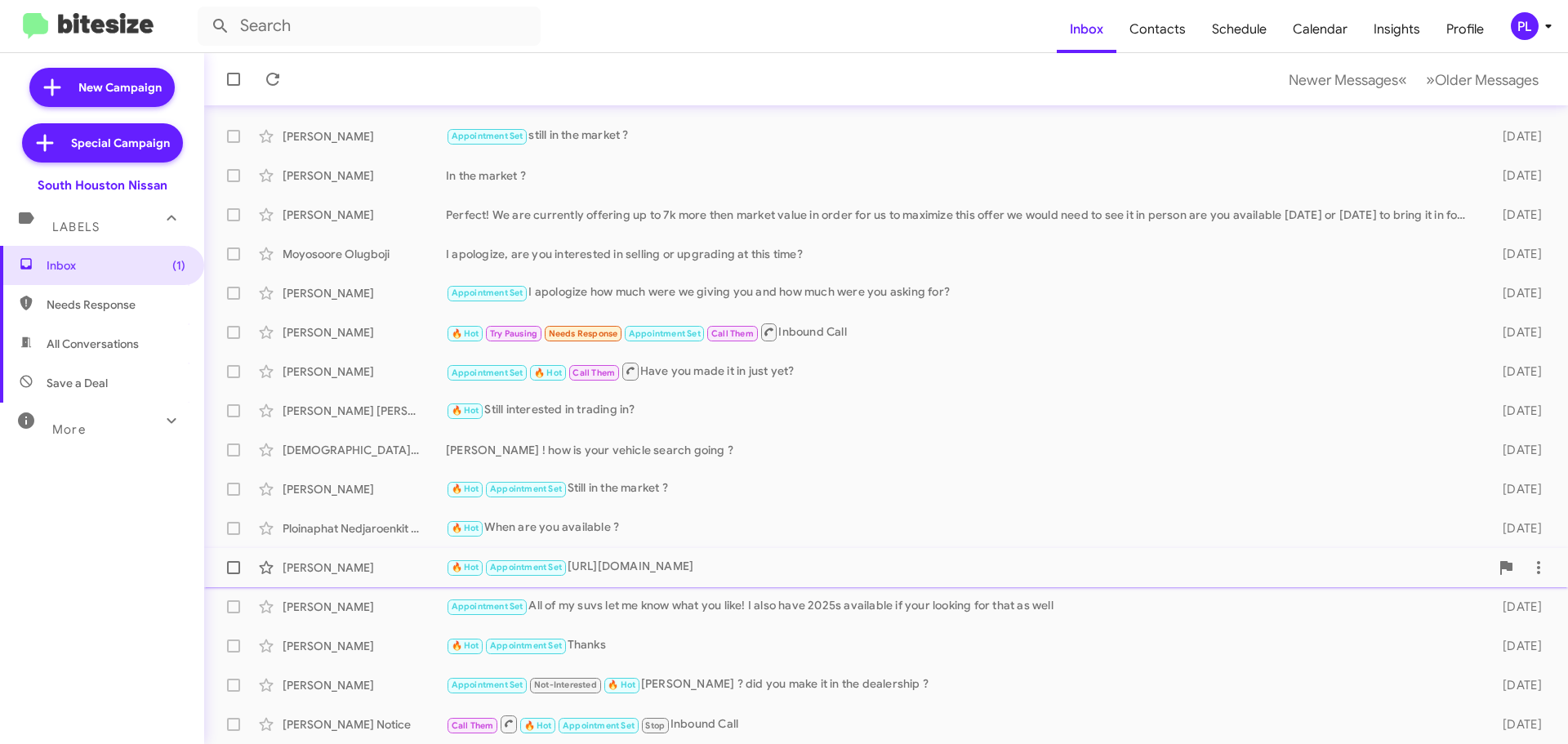
click at [339, 570] on div "[PERSON_NAME]" at bounding box center [364, 567] width 163 height 16
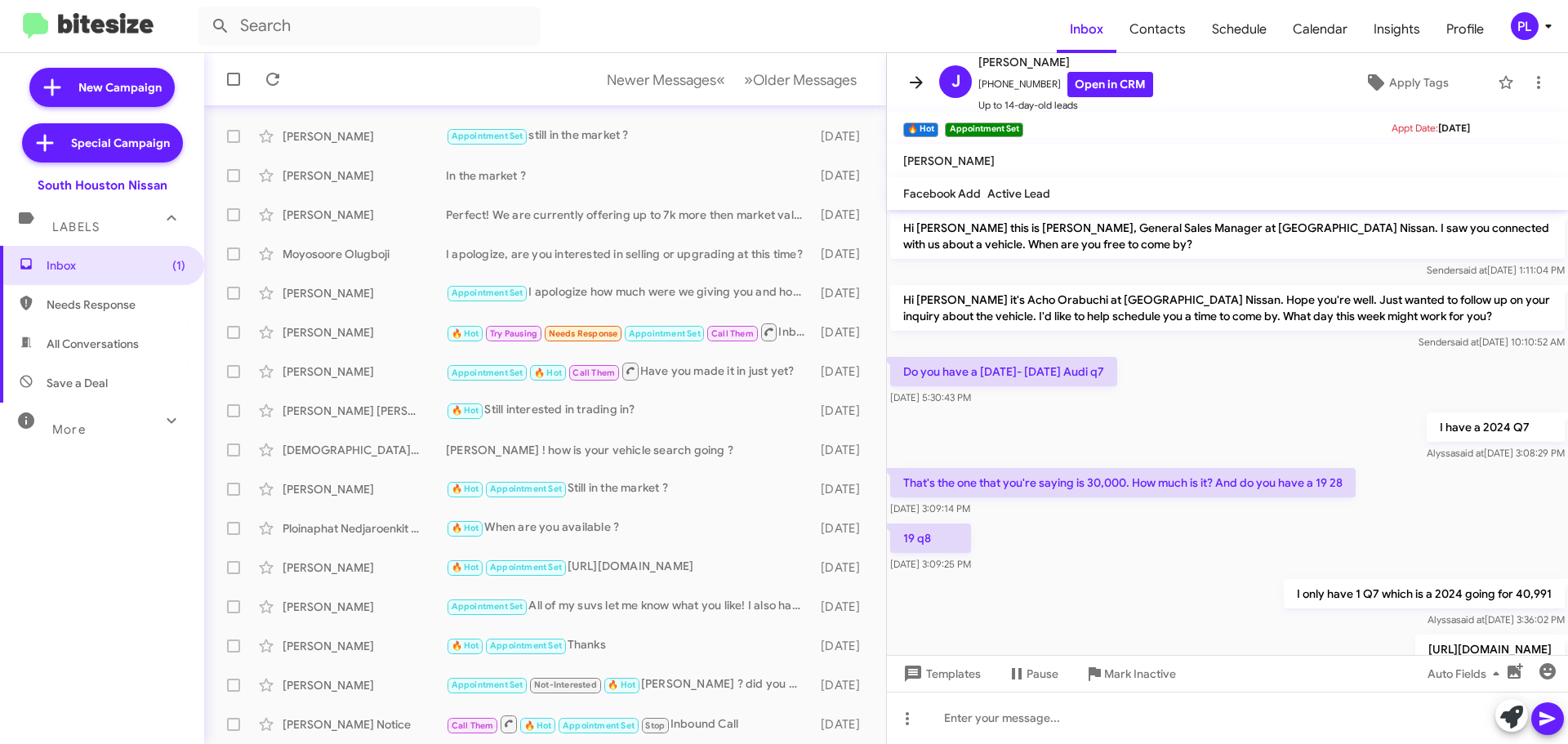
click at [919, 74] on icon at bounding box center [917, 82] width 20 height 20
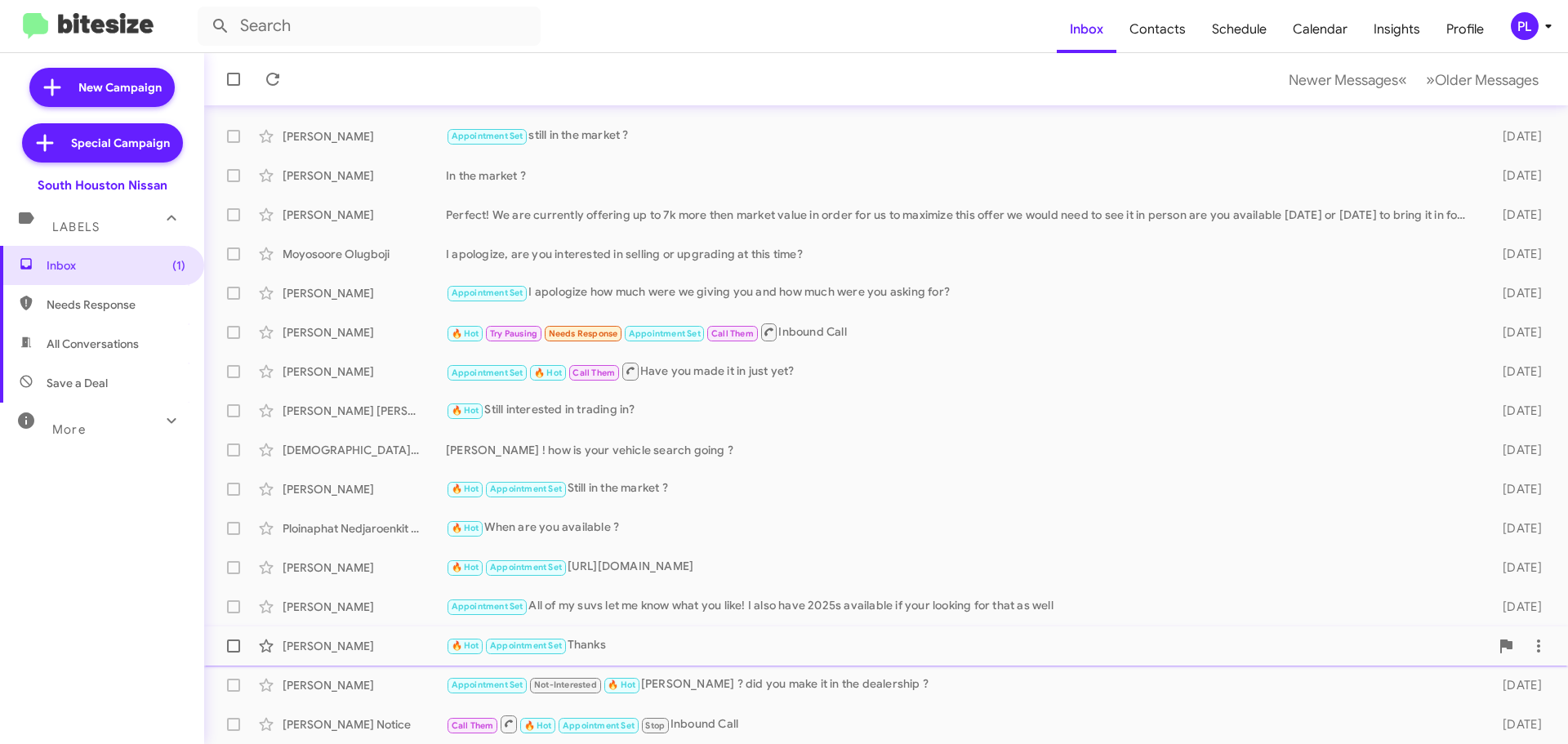
click at [502, 639] on small "Appointment Set" at bounding box center [525, 647] width 79 height 15
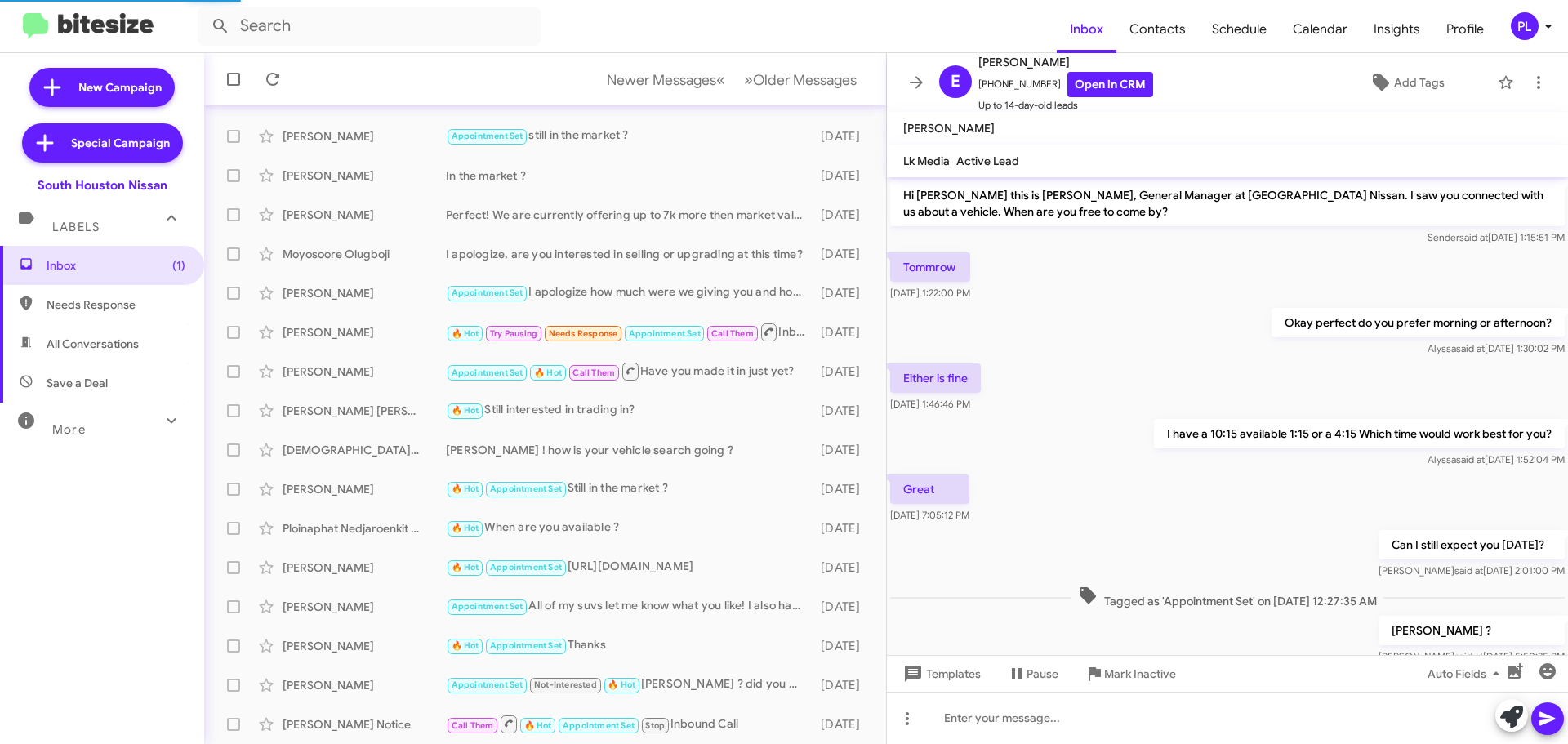
scroll to position [398, 0]
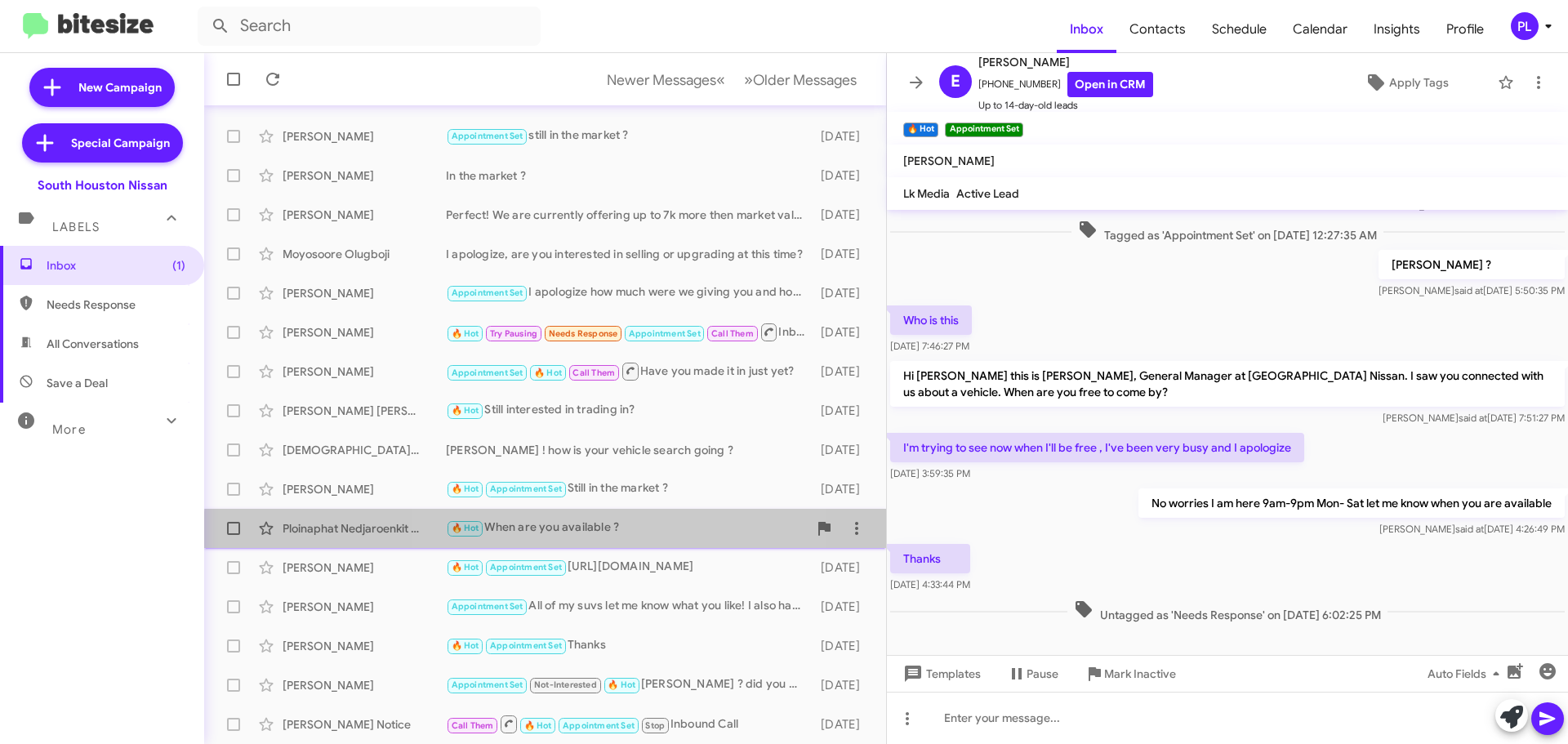
click at [598, 536] on div "🔥 Hot When are you available ?" at bounding box center [626, 528] width 362 height 19
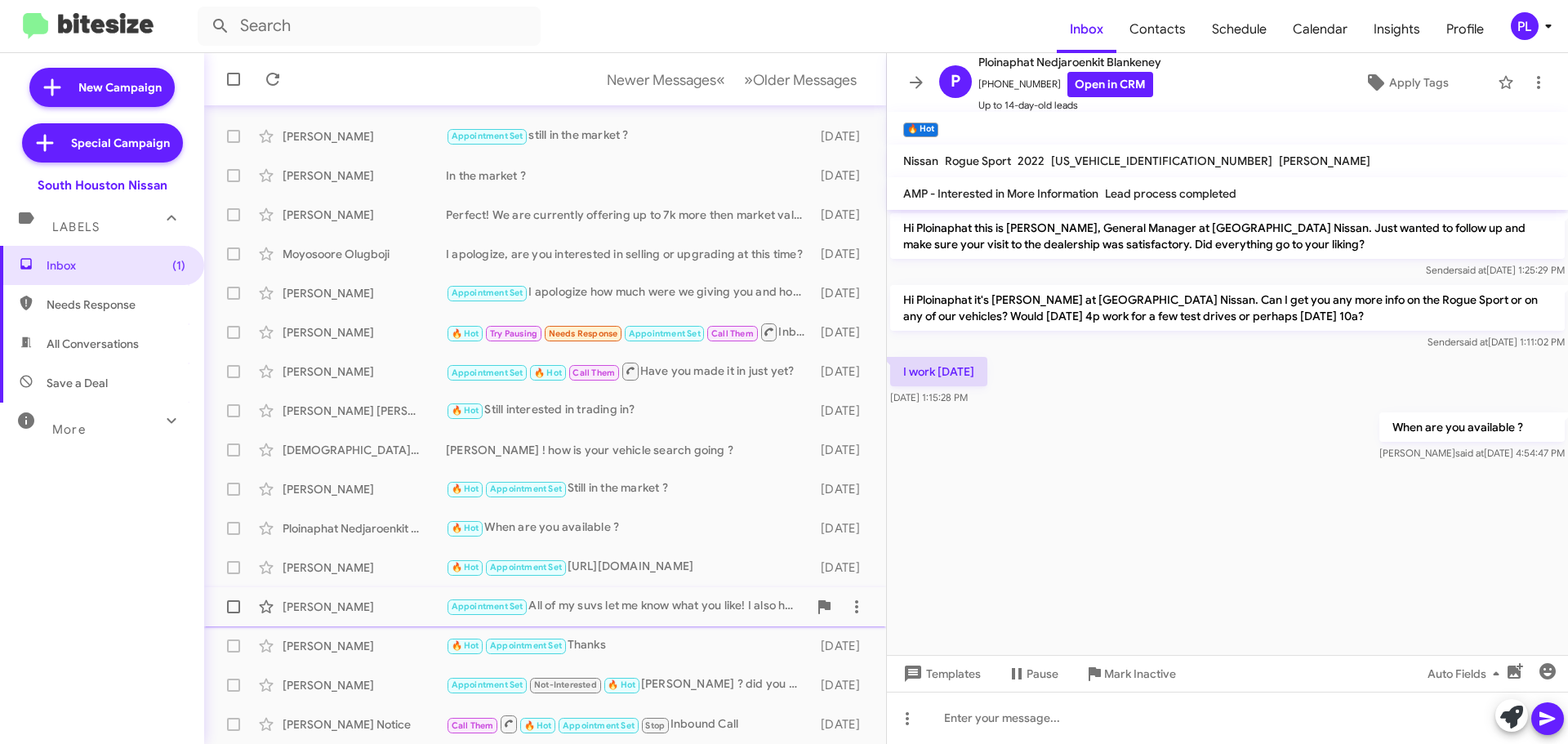
click at [621, 613] on div "Appointment Set All of my suvs let me know what you like! I also have 2025s ava…" at bounding box center [626, 606] width 362 height 19
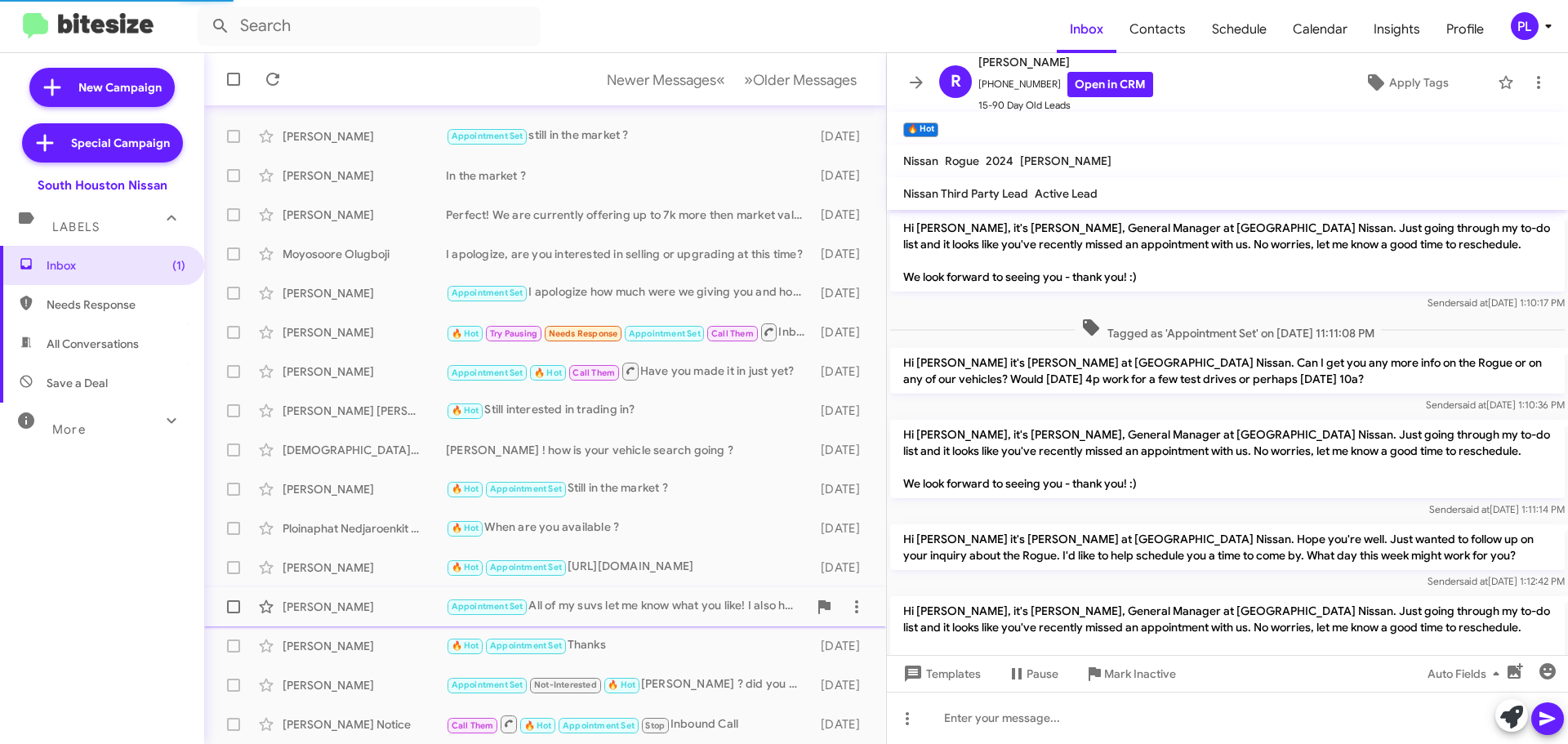
scroll to position [1076, 0]
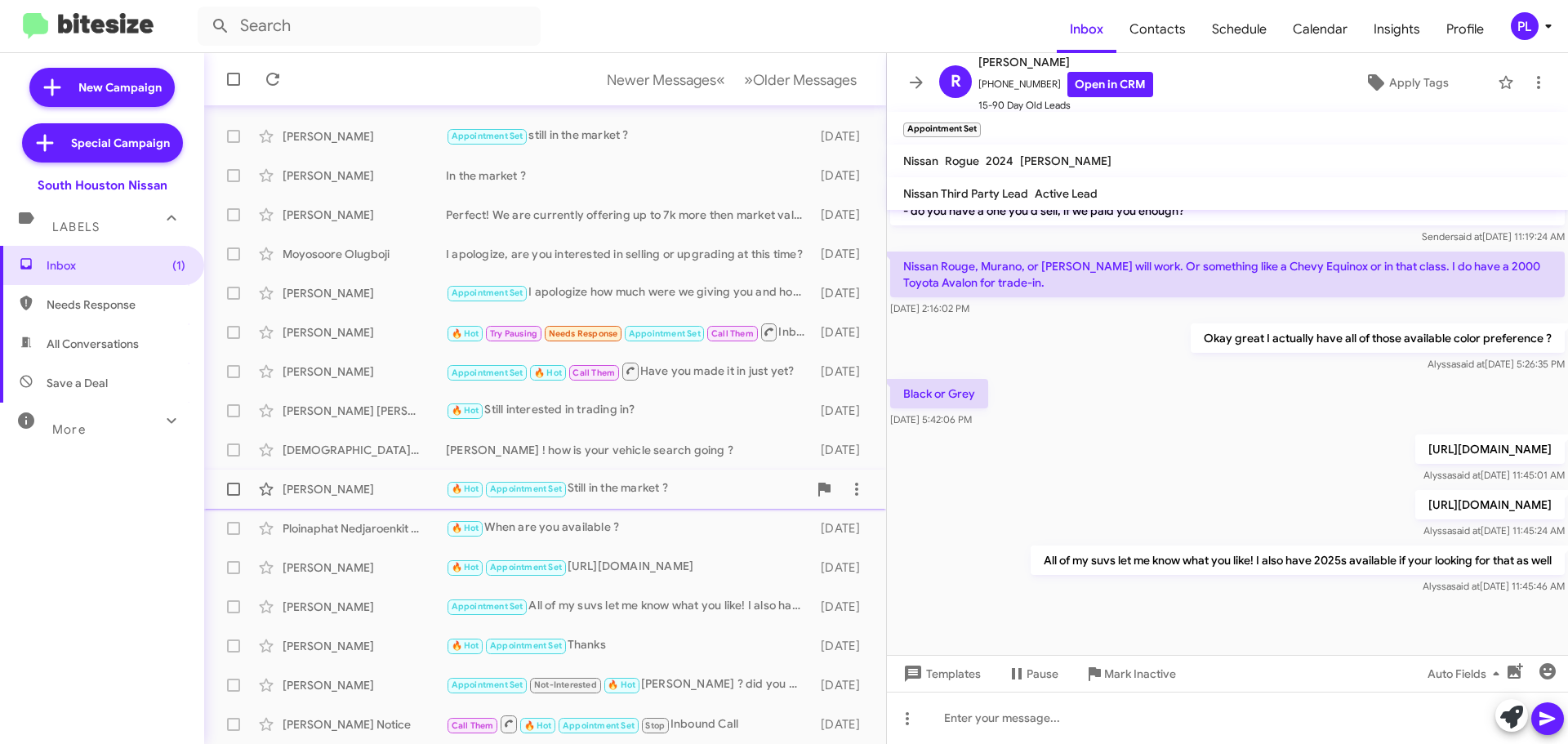
click at [390, 487] on div "[PERSON_NAME]" at bounding box center [364, 489] width 163 height 16
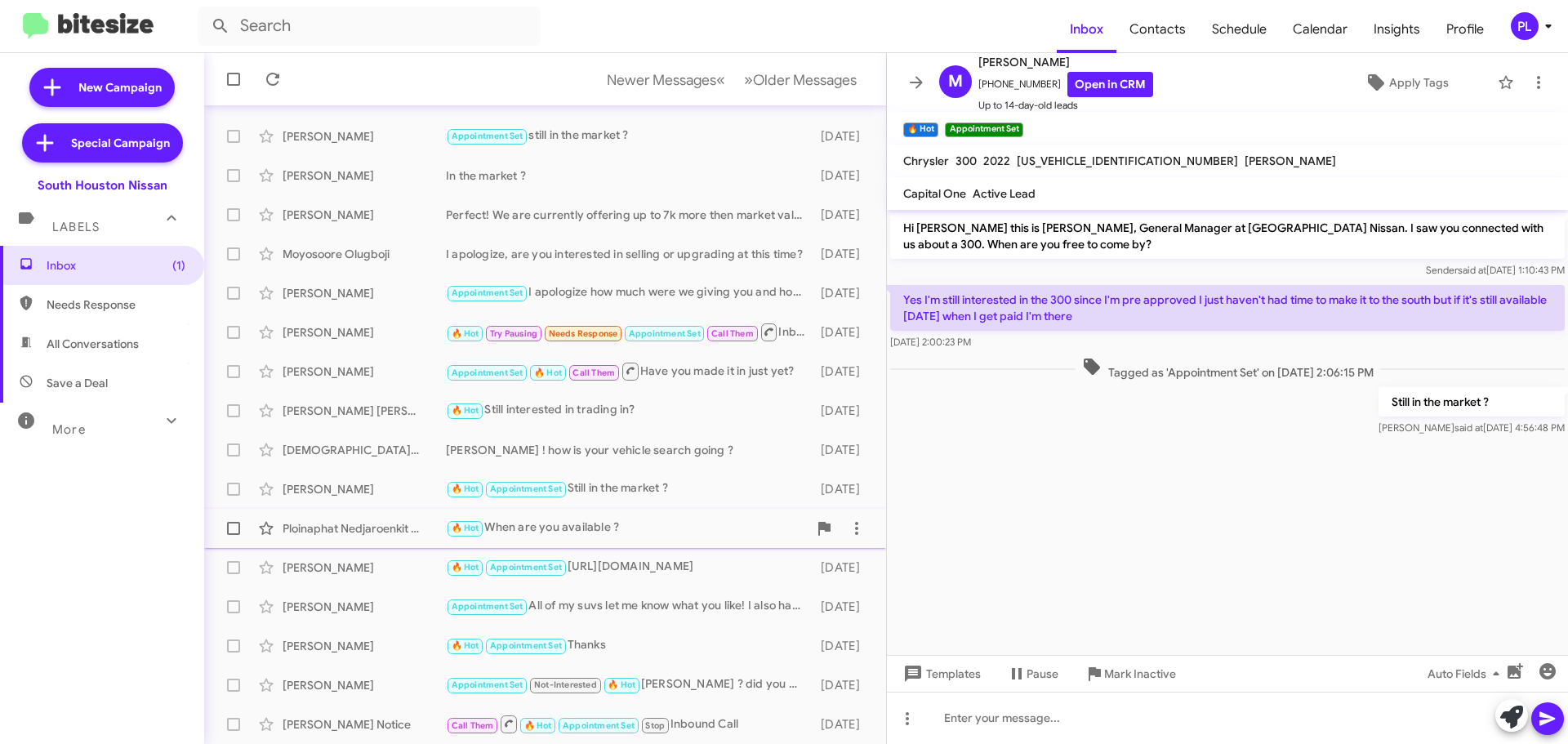
click at [369, 536] on div "Ploinaphat Nedjaroenkit Blankeney" at bounding box center [364, 528] width 163 height 16
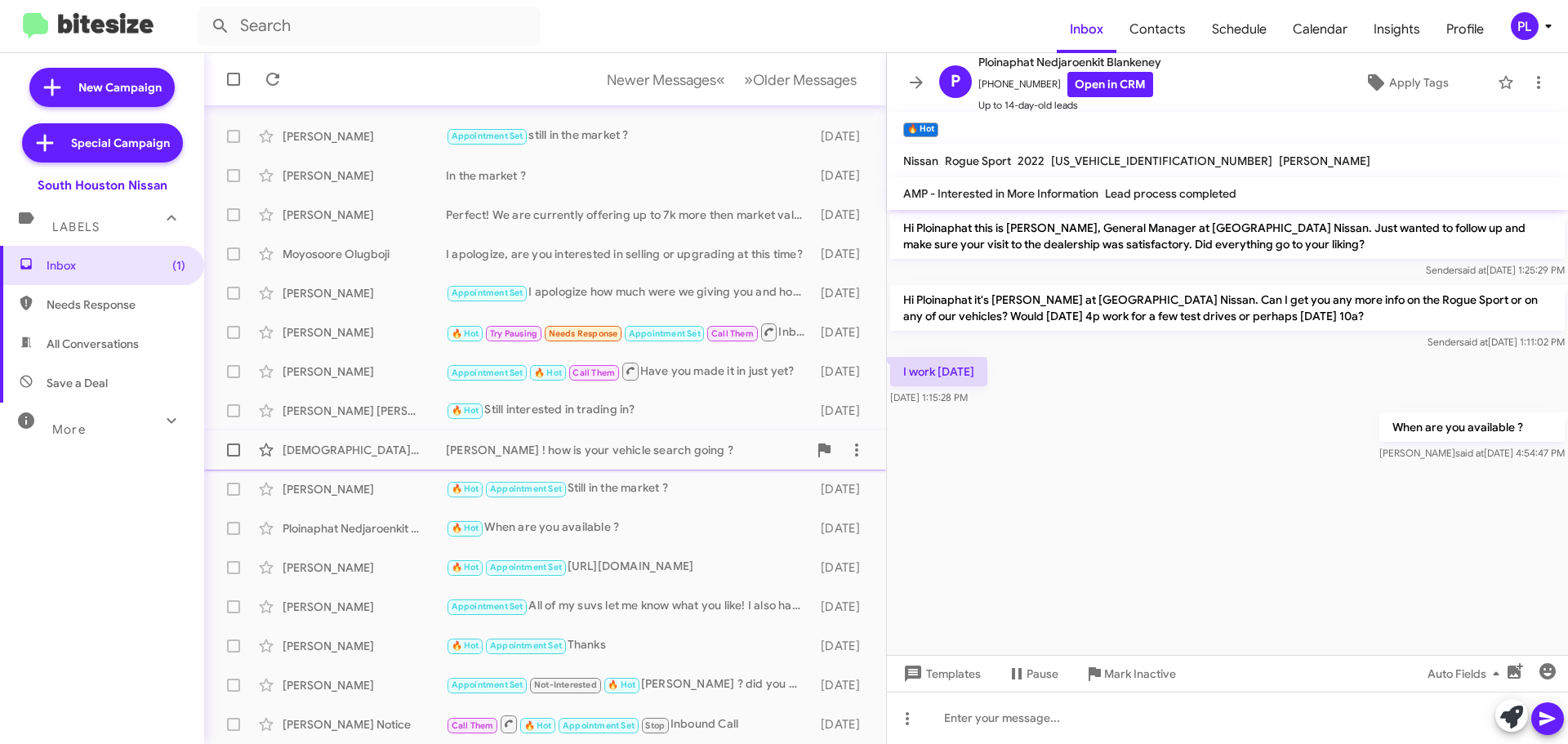
click at [387, 443] on div "[DEMOGRAPHIC_DATA][PERSON_NAME]" at bounding box center [364, 450] width 163 height 16
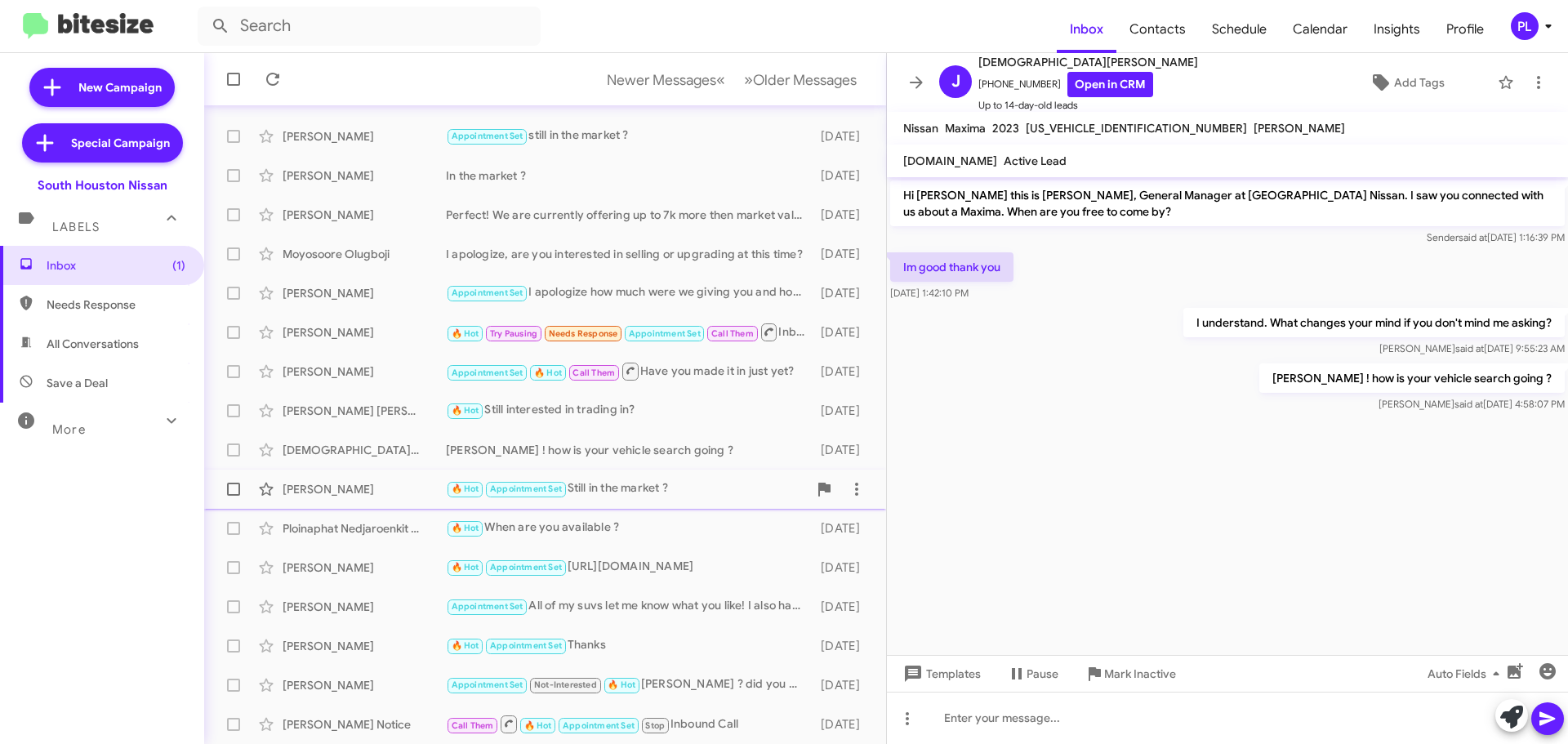
click at [375, 487] on div "[PERSON_NAME]" at bounding box center [364, 489] width 163 height 16
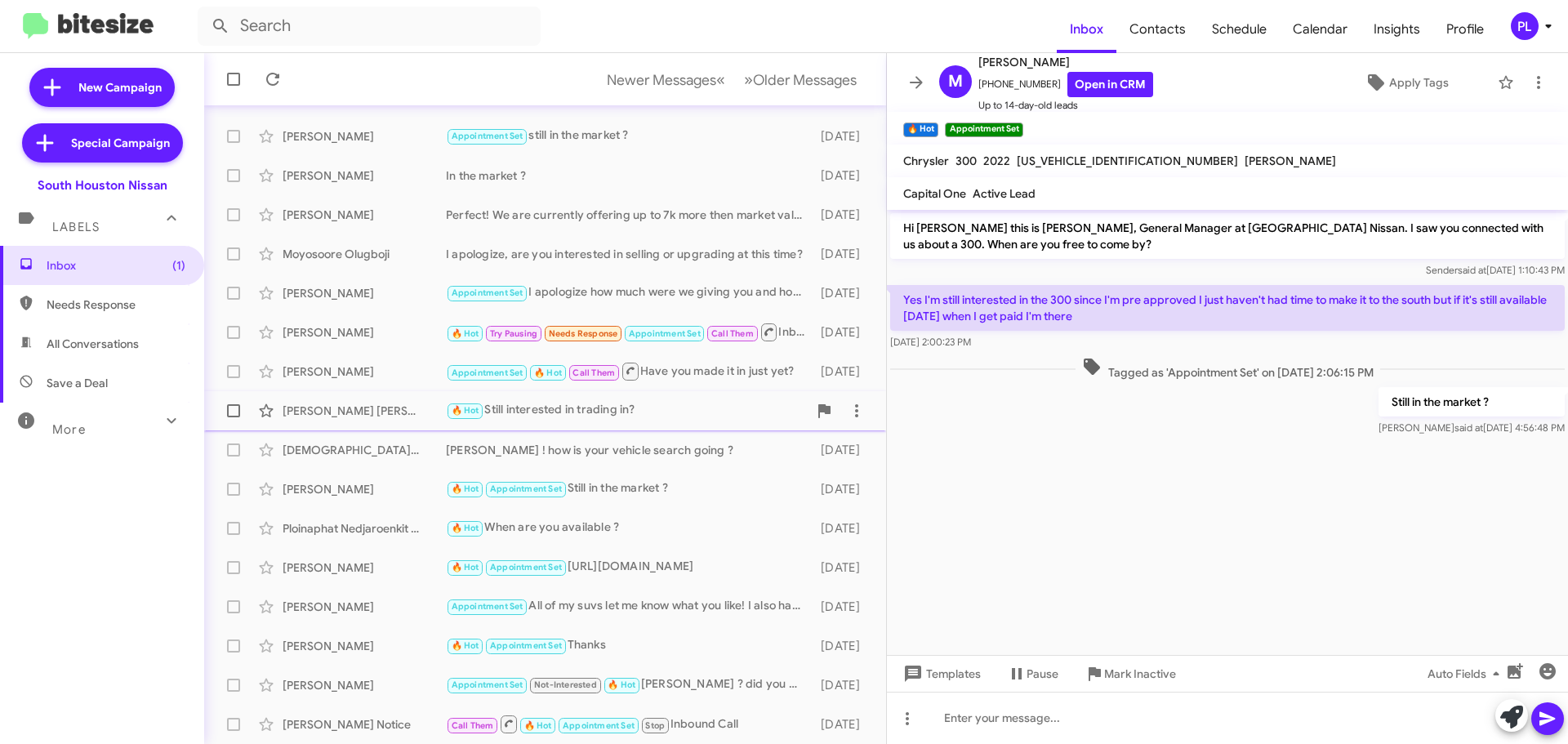
click at [294, 410] on div "[PERSON_NAME] [PERSON_NAME]" at bounding box center [364, 411] width 163 height 16
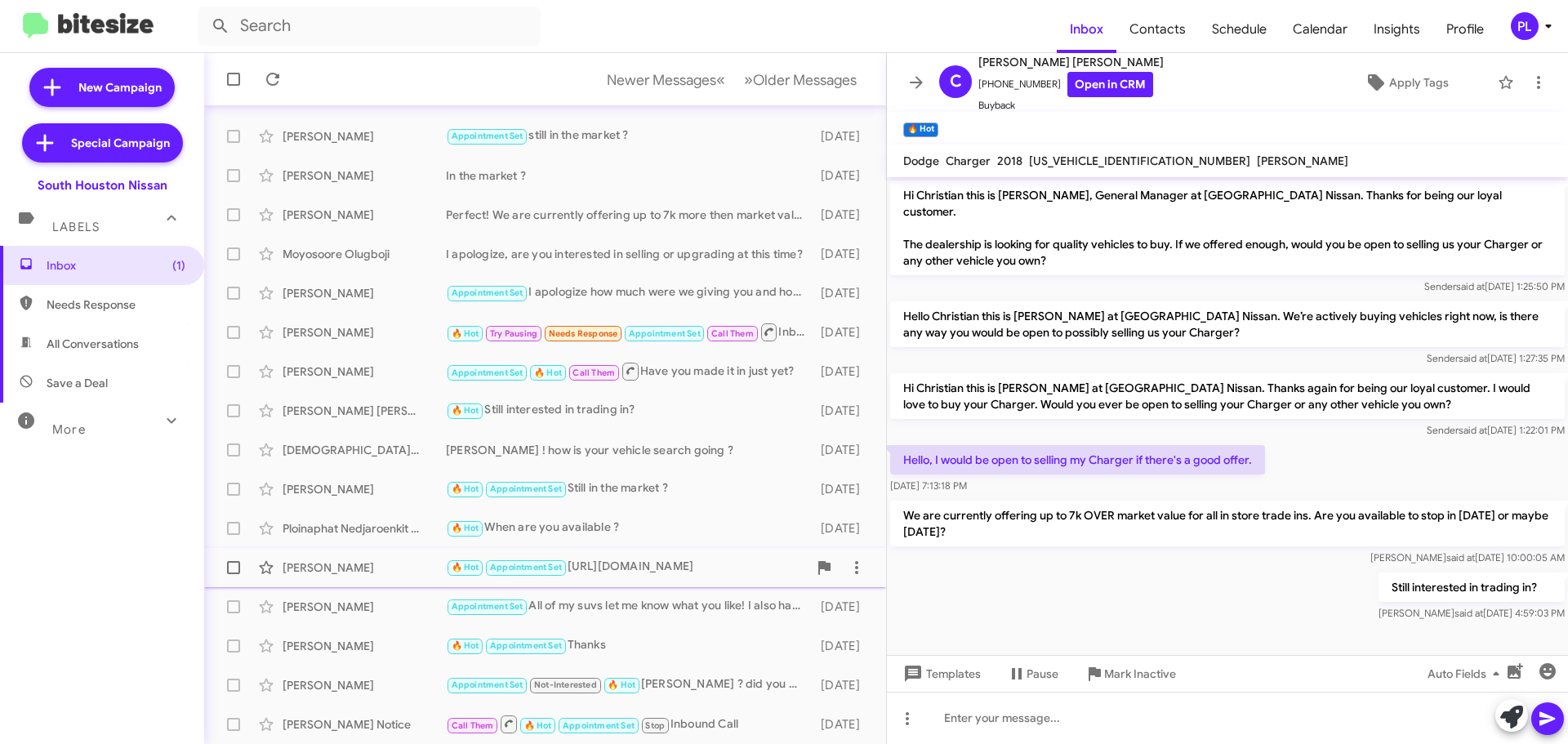
click at [351, 552] on div "Julius Allen 🔥 Hot Appointment Set https://www.centralautomotivegroup.com/used-…" at bounding box center [545, 567] width 656 height 32
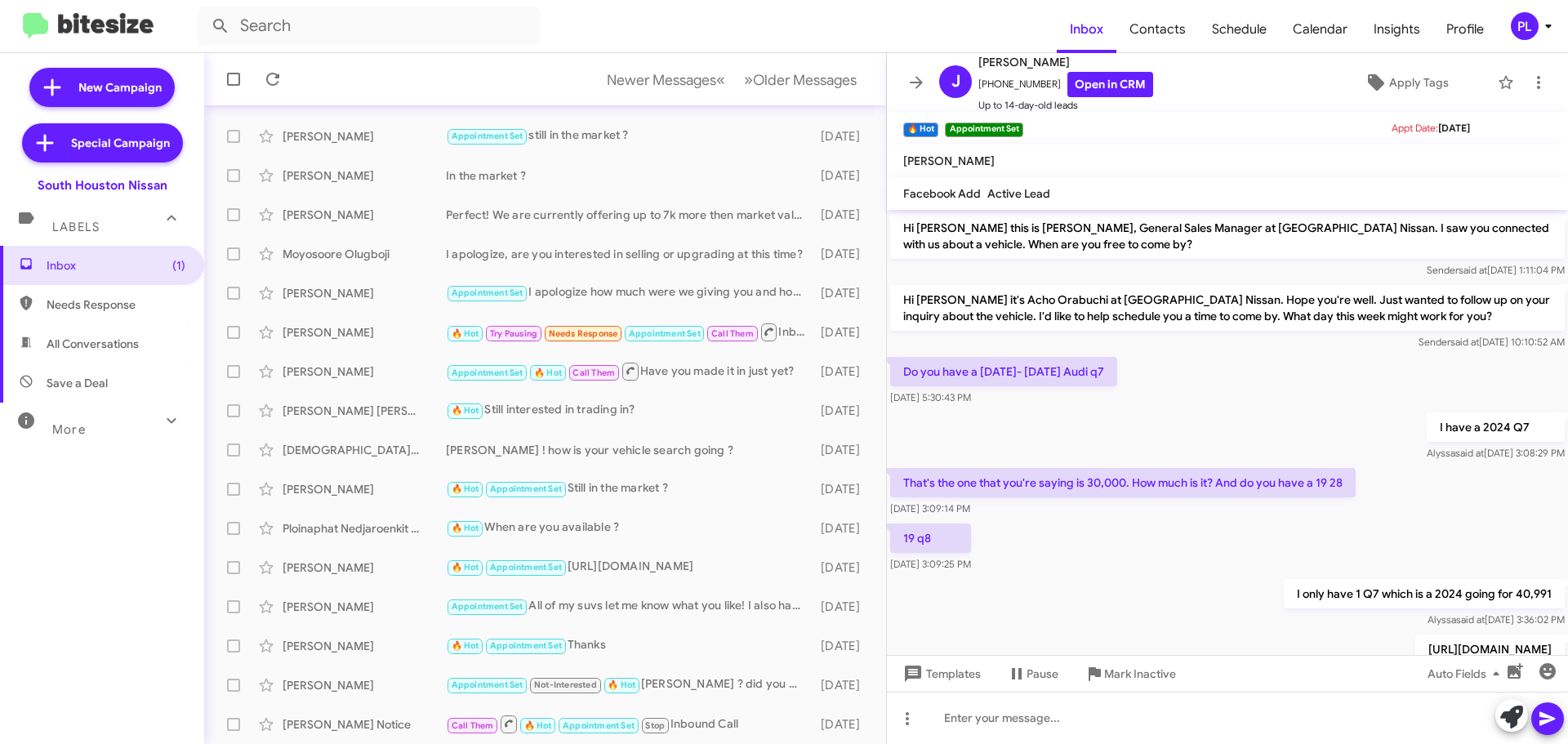
click at [119, 383] on span "Save a Deal" at bounding box center [102, 383] width 204 height 39
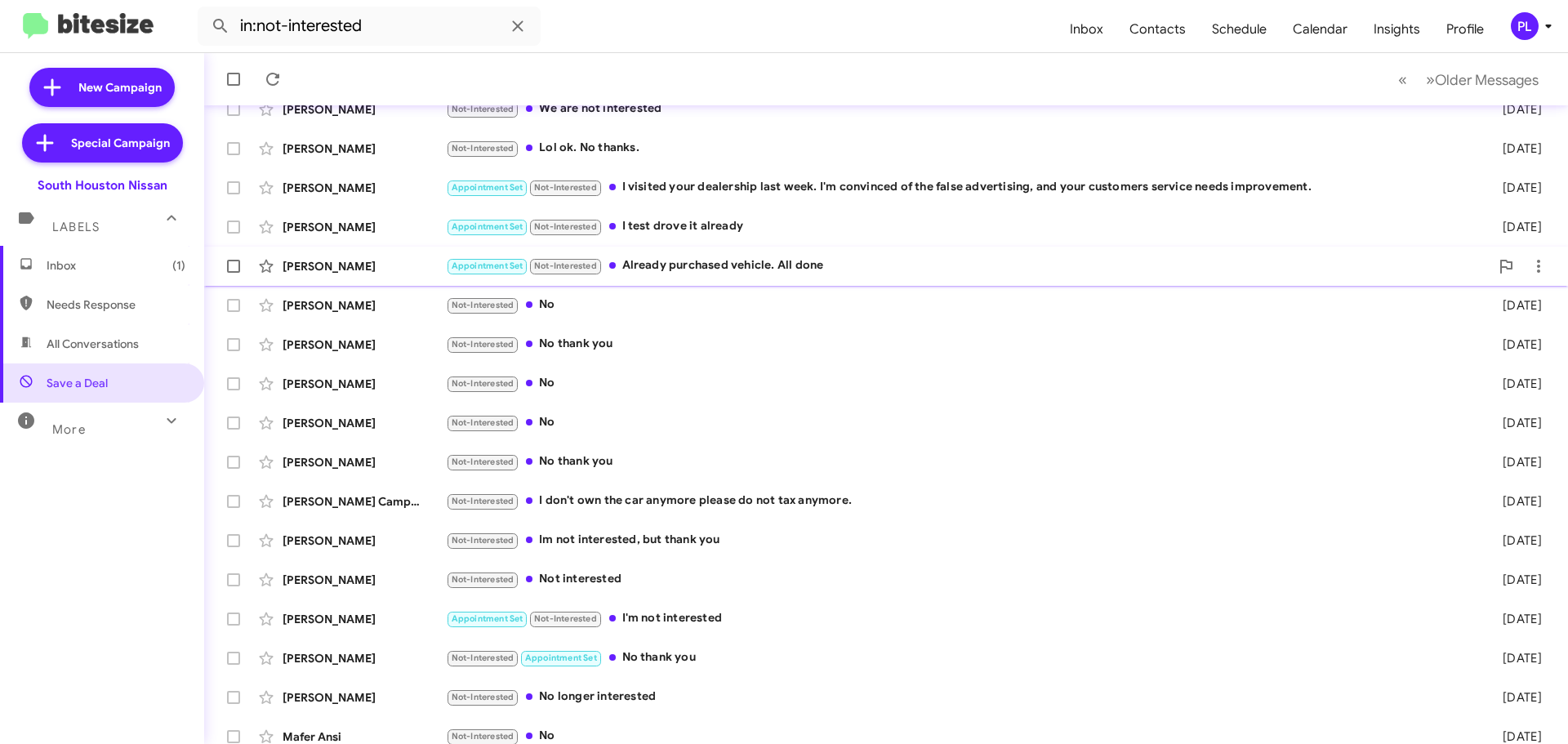
scroll to position [204, 0]
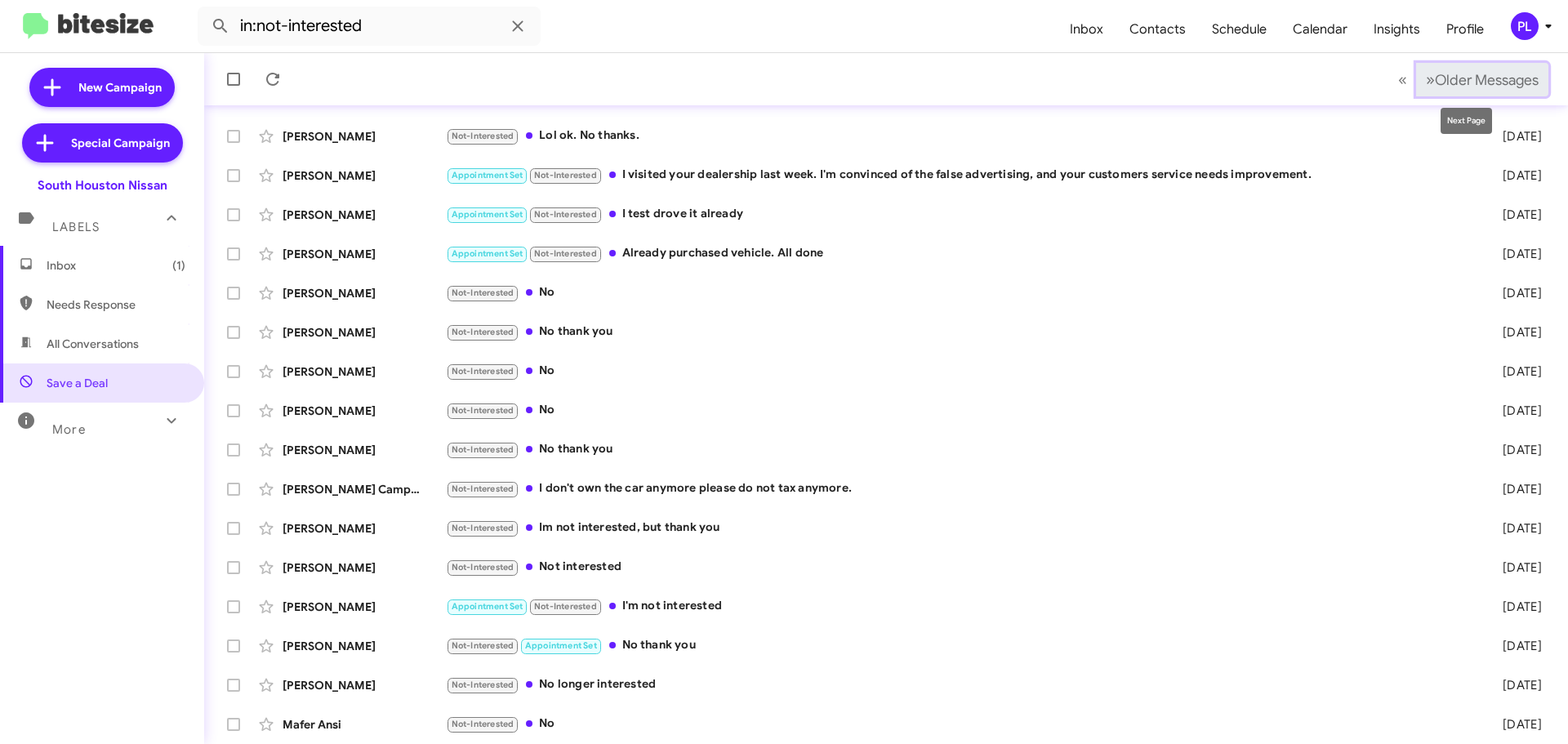
click at [1492, 80] on span "Older Messages" at bounding box center [1487, 79] width 104 height 18
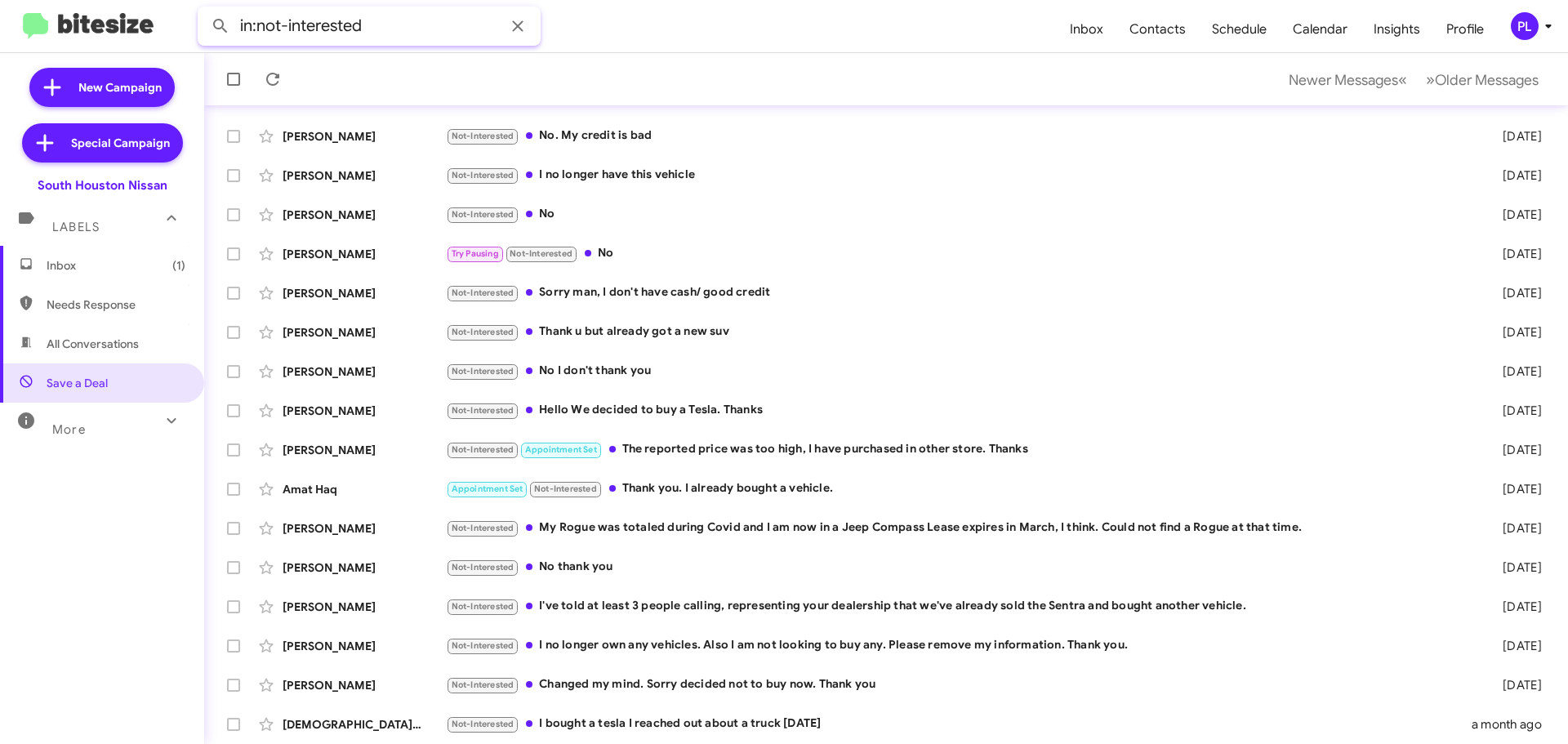
click at [440, 31] on input "in:not-interested" at bounding box center [369, 26] width 343 height 39
type input "in:not-interested Hines"
click at [204, 10] on button at bounding box center [221, 26] width 32 height 32
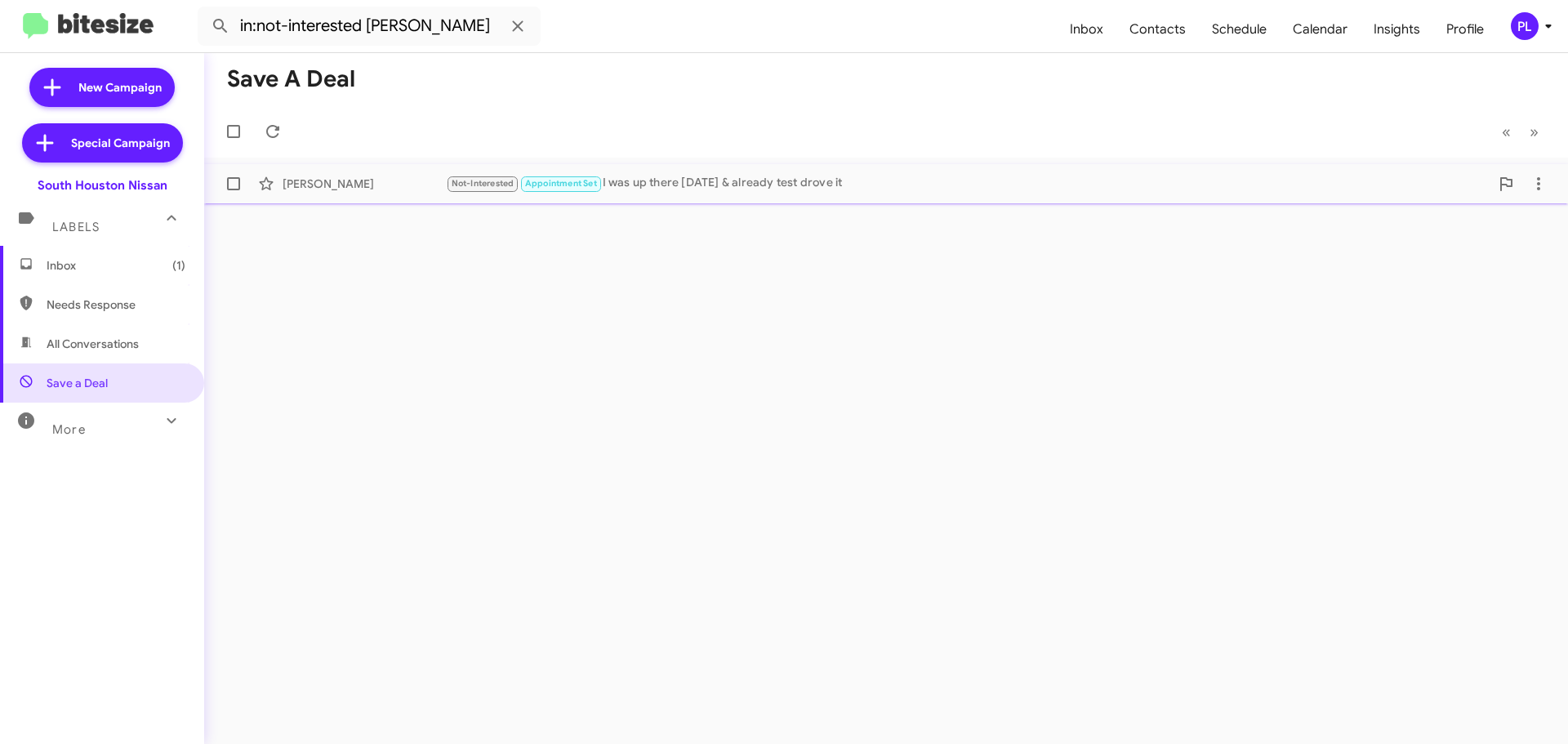
click at [227, 186] on span at bounding box center [234, 184] width 13 height 13
click at [233, 190] on input "checkbox" at bounding box center [233, 190] width 1 height 1
checkbox input "true"
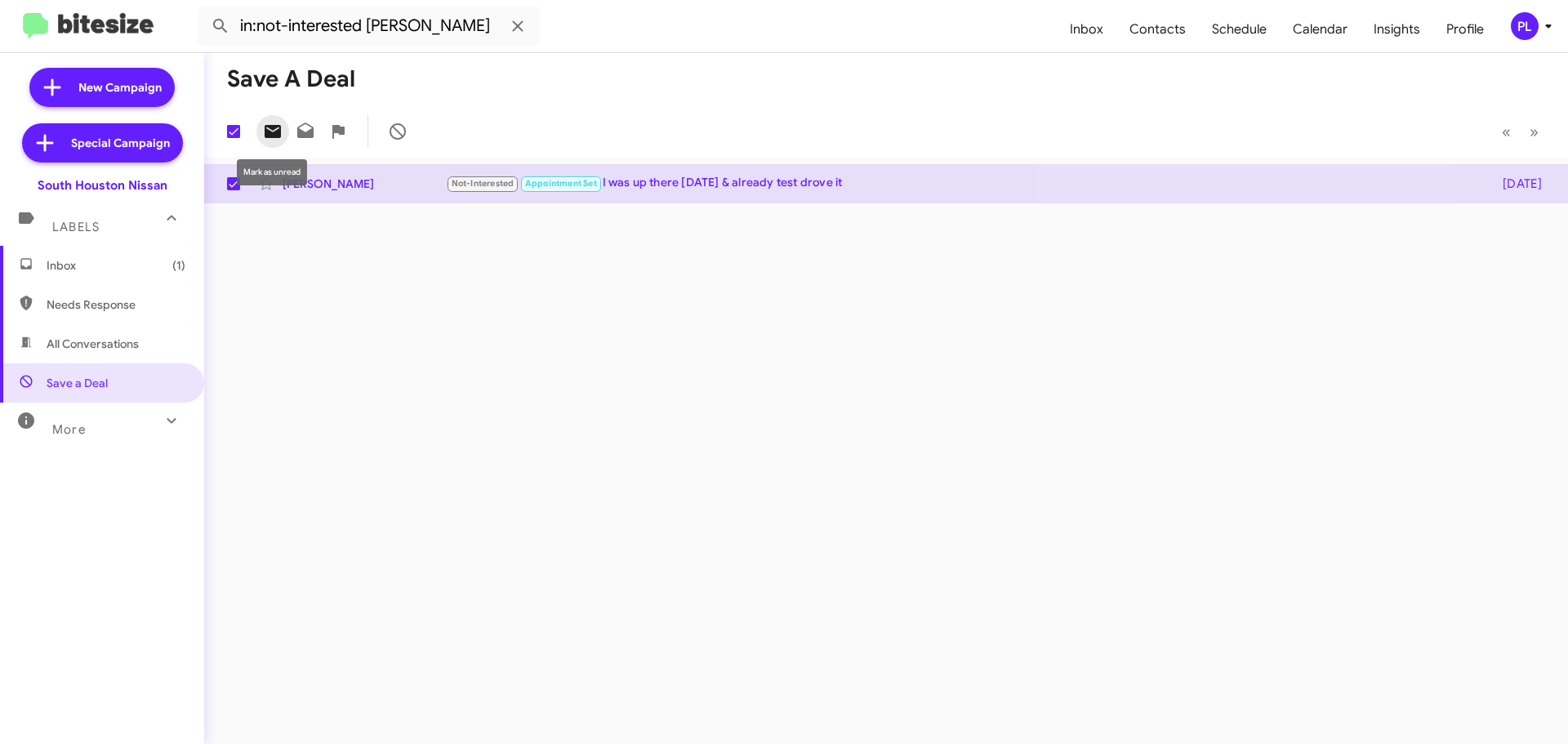
click at [270, 130] on icon at bounding box center [272, 131] width 20 height 20
click at [234, 184] on span at bounding box center [234, 184] width 13 height 13
click at [234, 190] on input "checkbox" at bounding box center [233, 190] width 1 height 1
checkbox input "false"
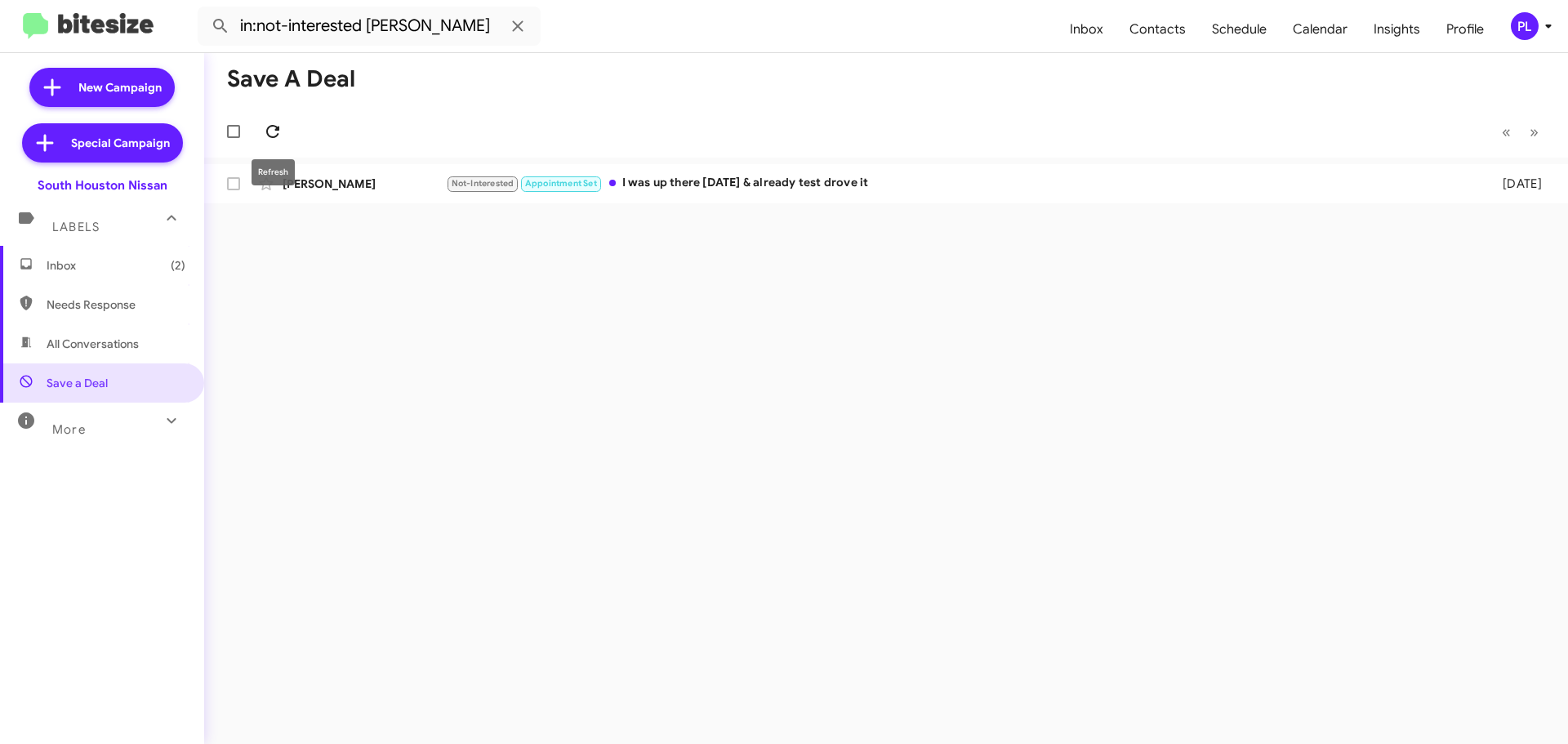
click at [272, 125] on icon at bounding box center [272, 131] width 20 height 20
click at [388, 28] on input "in:not-interested Hines" at bounding box center [369, 26] width 343 height 39
type input "in:not-interested"
click at [204, 10] on button at bounding box center [221, 26] width 32 height 32
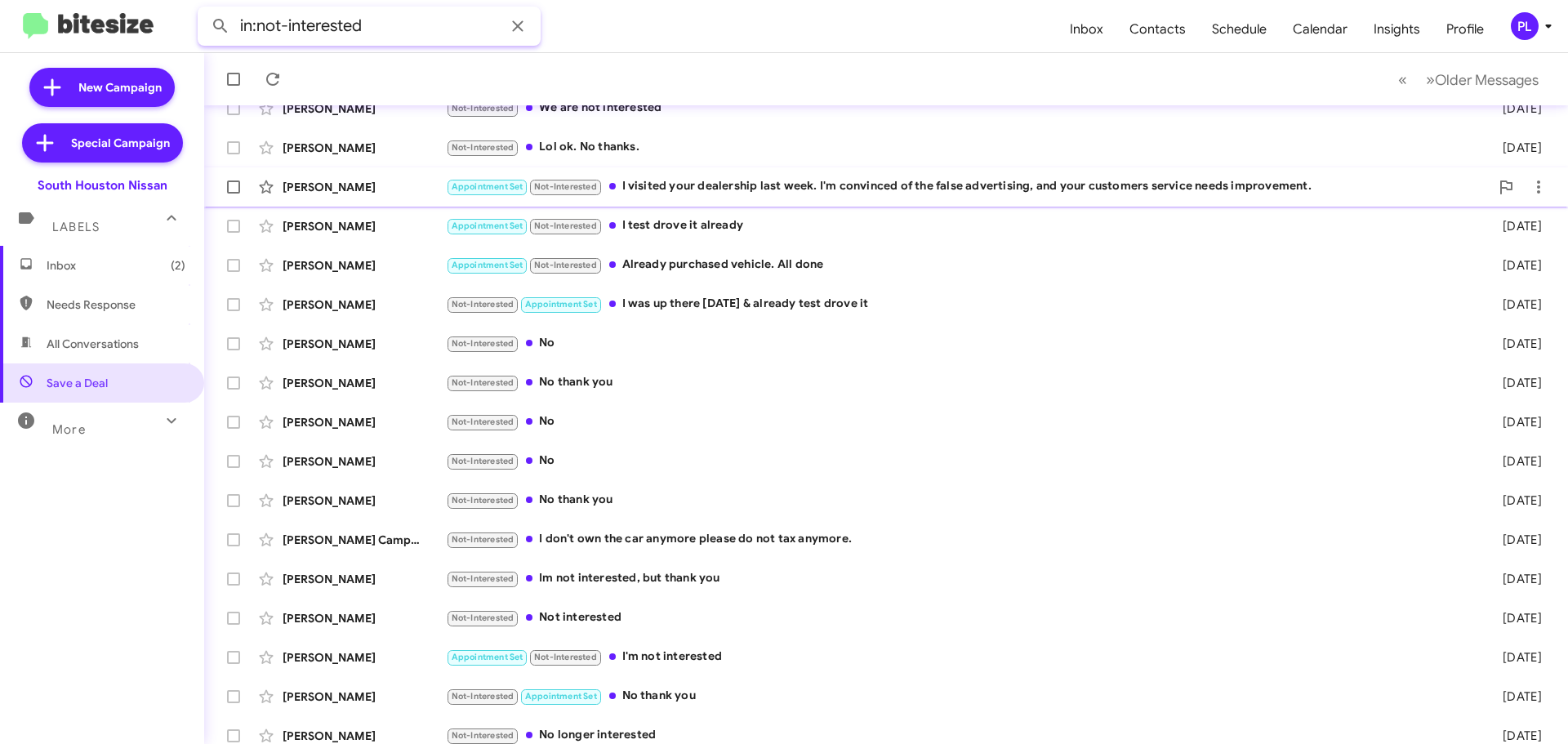
scroll to position [204, 0]
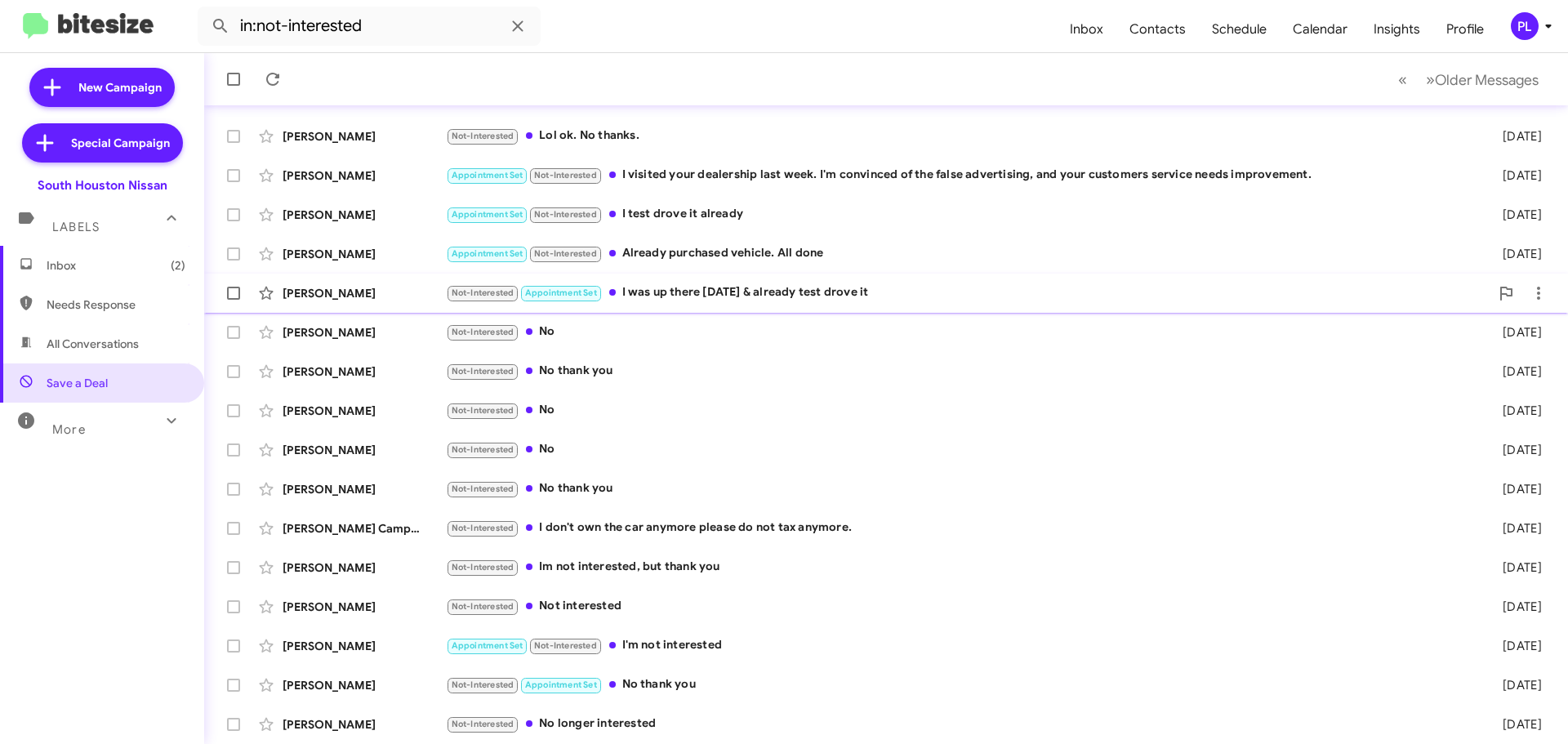
click at [791, 293] on div "Not-Interested Appointment Set I was up there Monday & already test drove it" at bounding box center [967, 293] width 1044 height 19
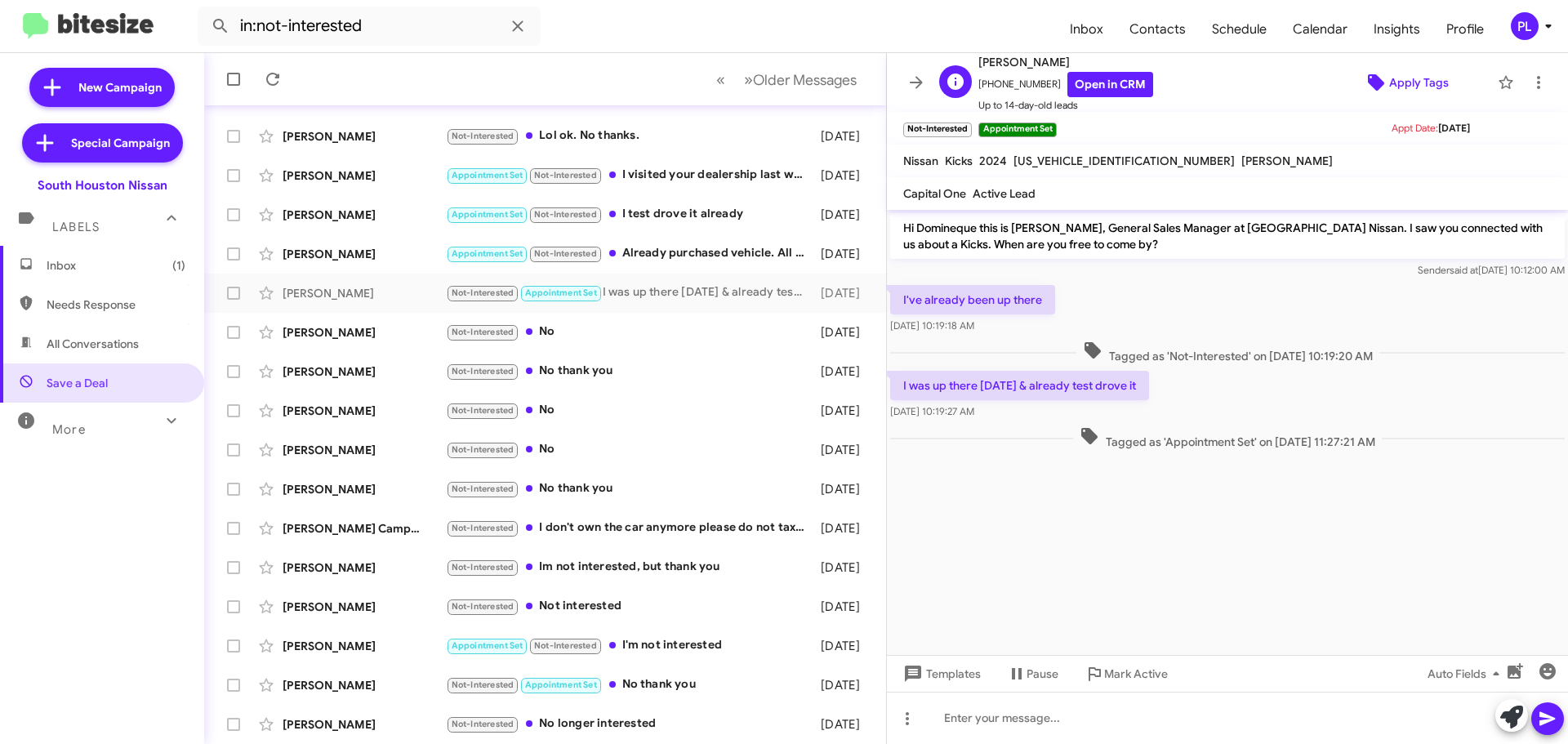
click at [1389, 73] on span "Apply Tags" at bounding box center [1419, 82] width 59 height 30
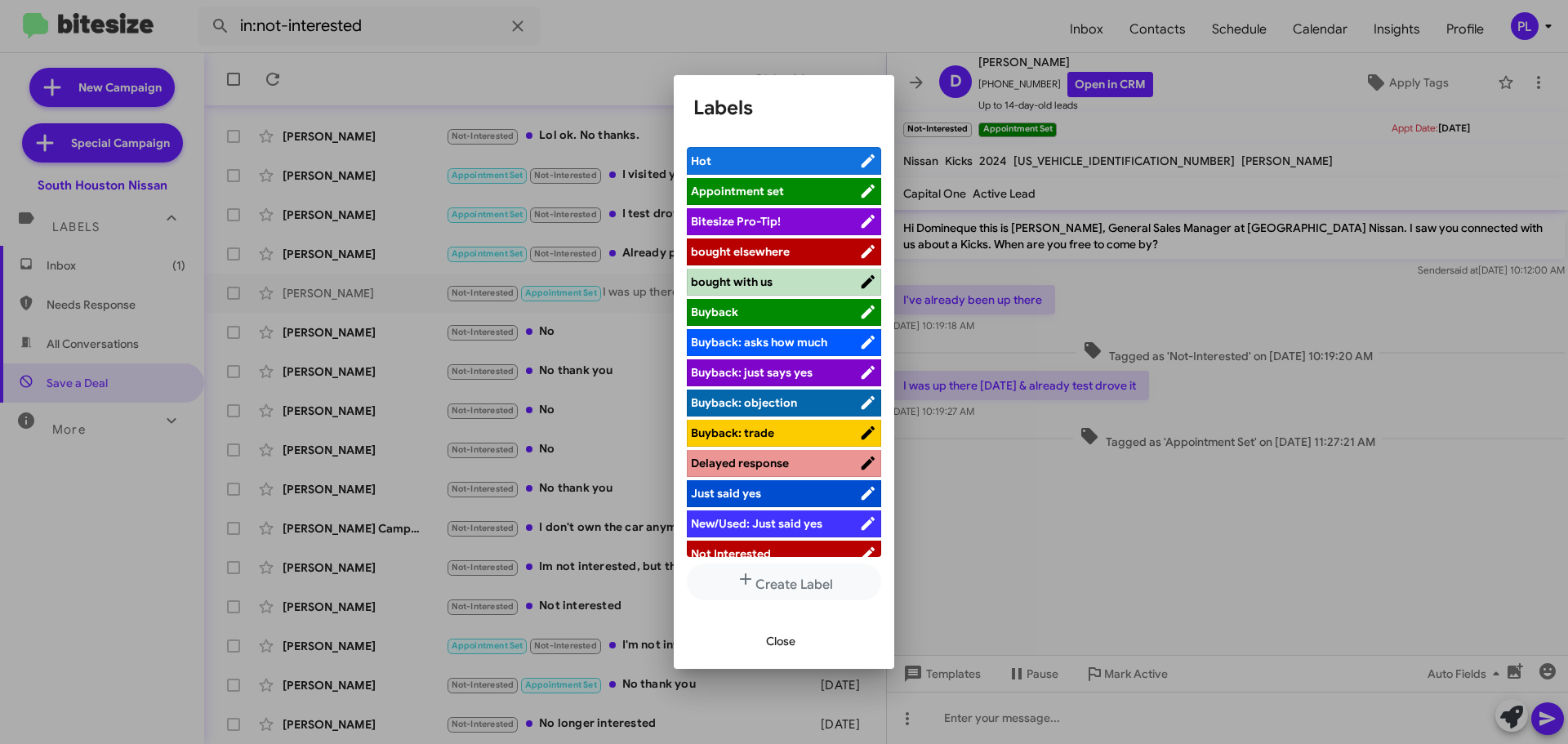
click at [753, 219] on span "Bitesize Pro-Tip!" at bounding box center [736, 221] width 90 height 14
click at [918, 80] on div at bounding box center [784, 372] width 1568 height 744
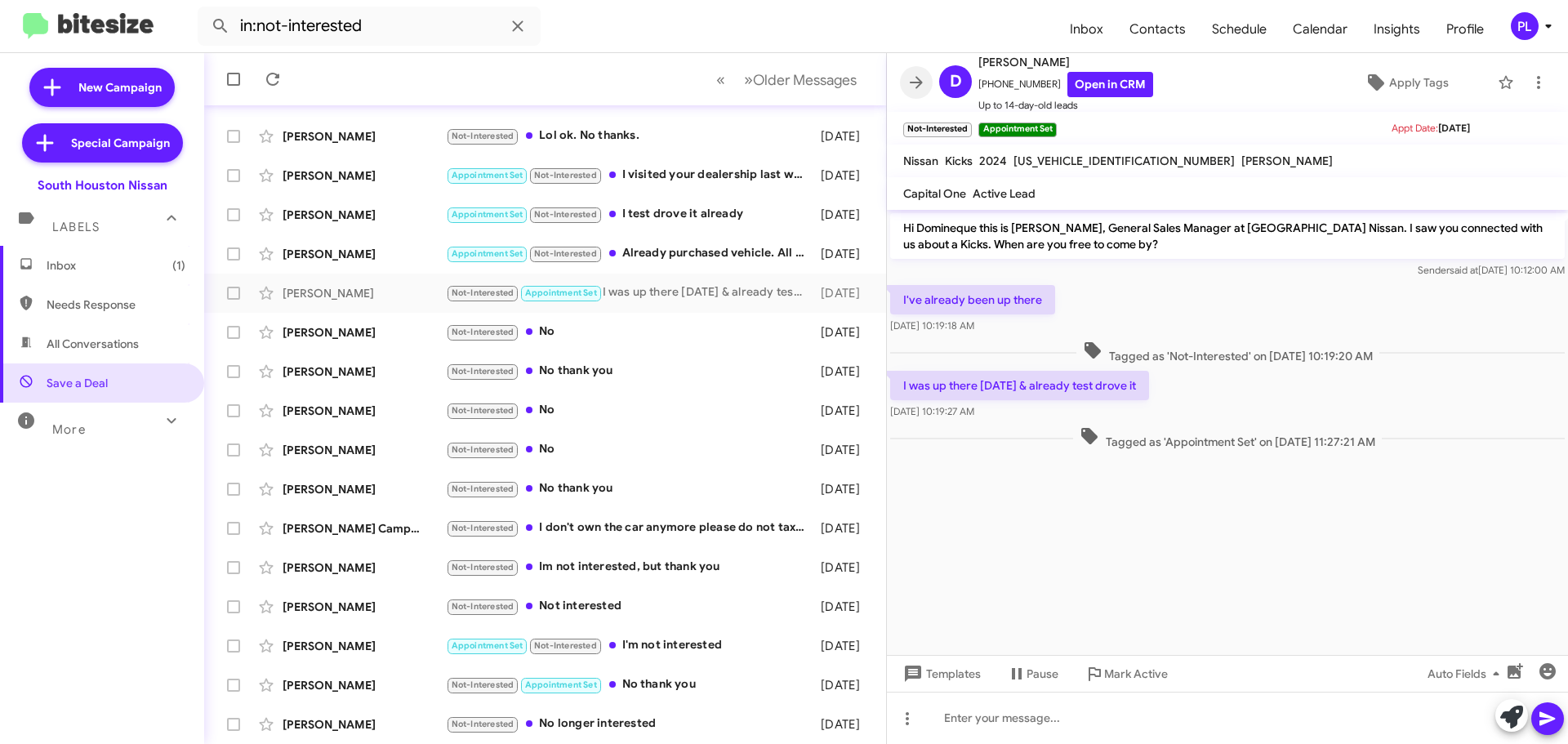
click at [918, 80] on icon at bounding box center [917, 82] width 20 height 20
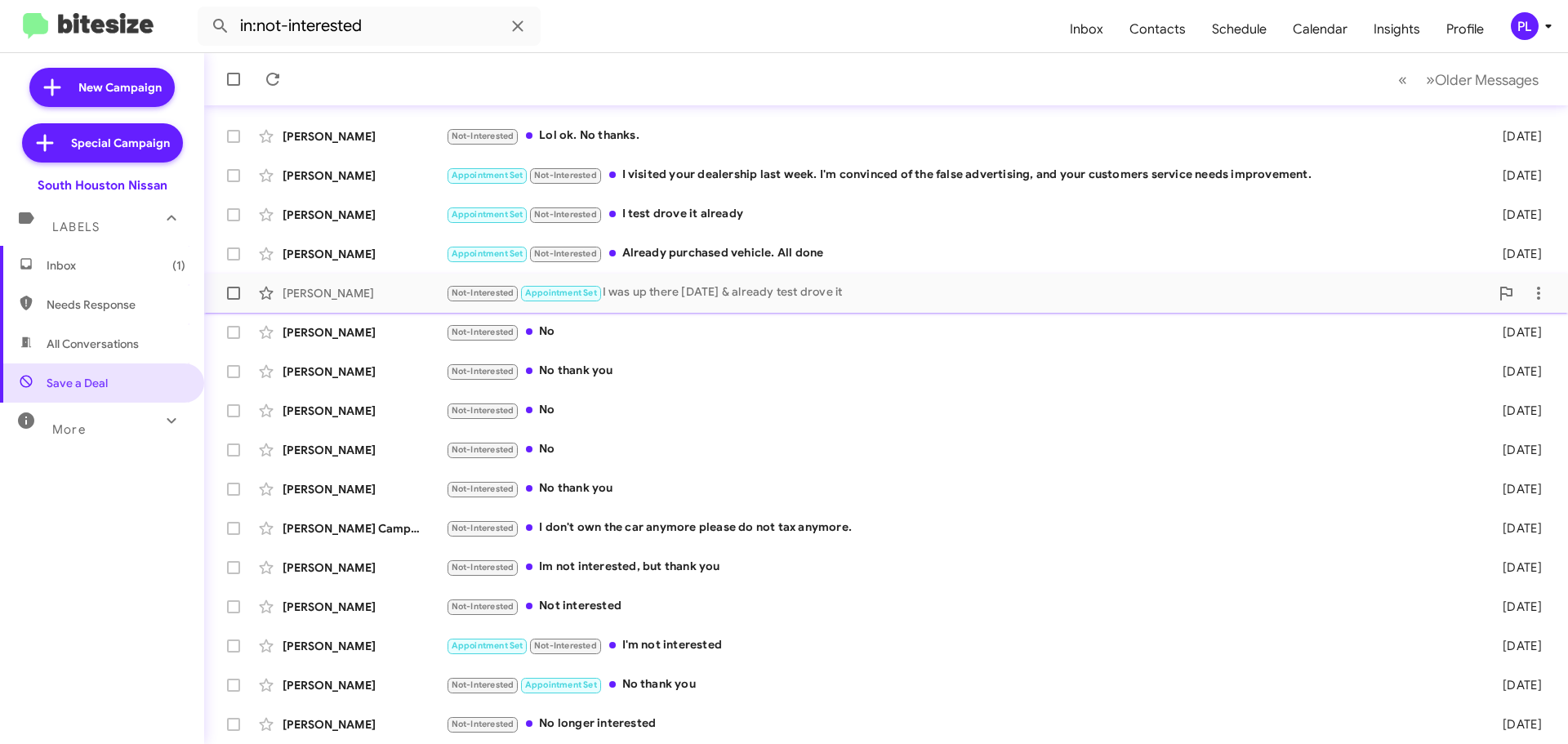
click at [233, 287] on span at bounding box center [234, 293] width 13 height 13
click at [233, 300] on input "checkbox" at bounding box center [233, 300] width 1 height 1
checkbox input "true"
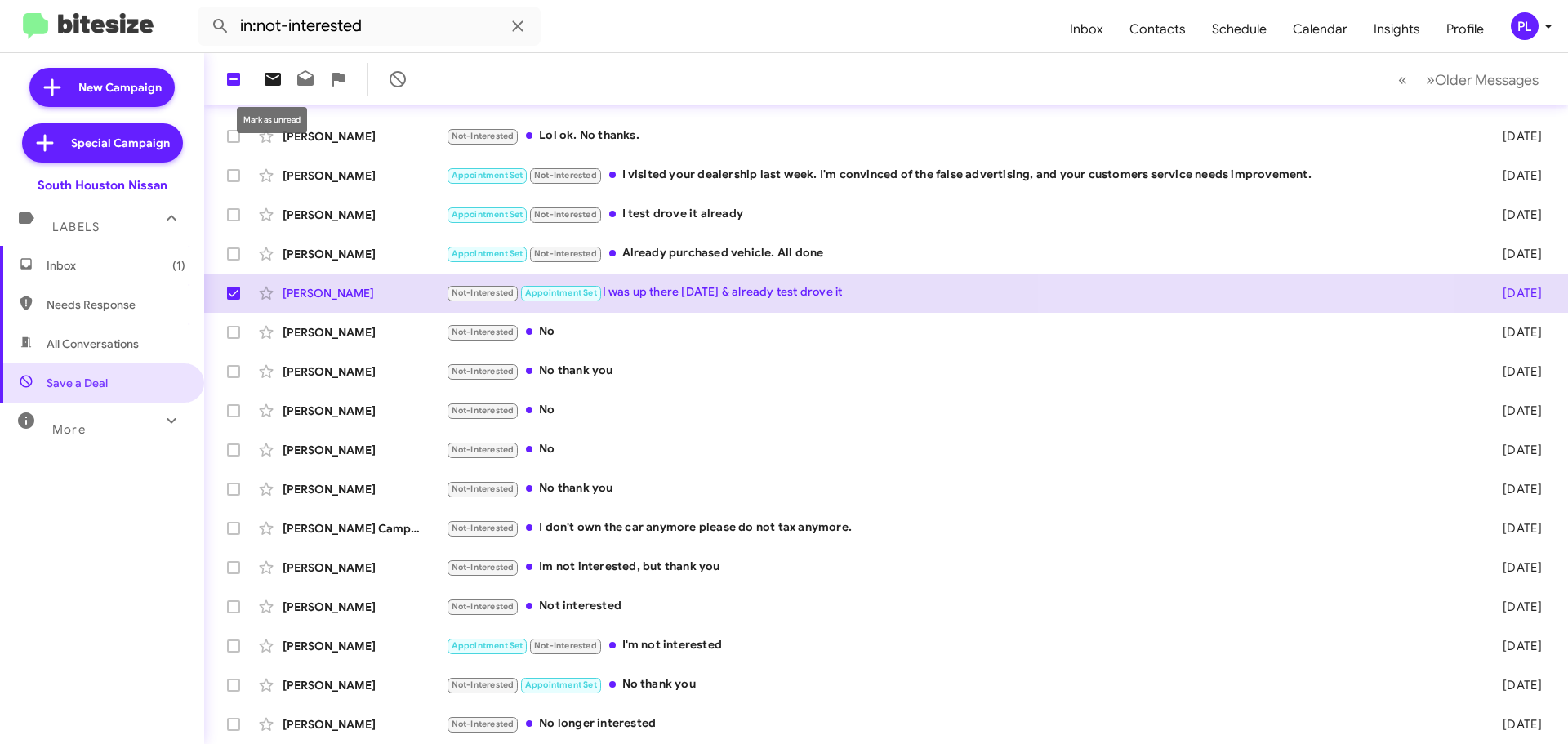
click at [275, 67] on button at bounding box center [273, 79] width 32 height 32
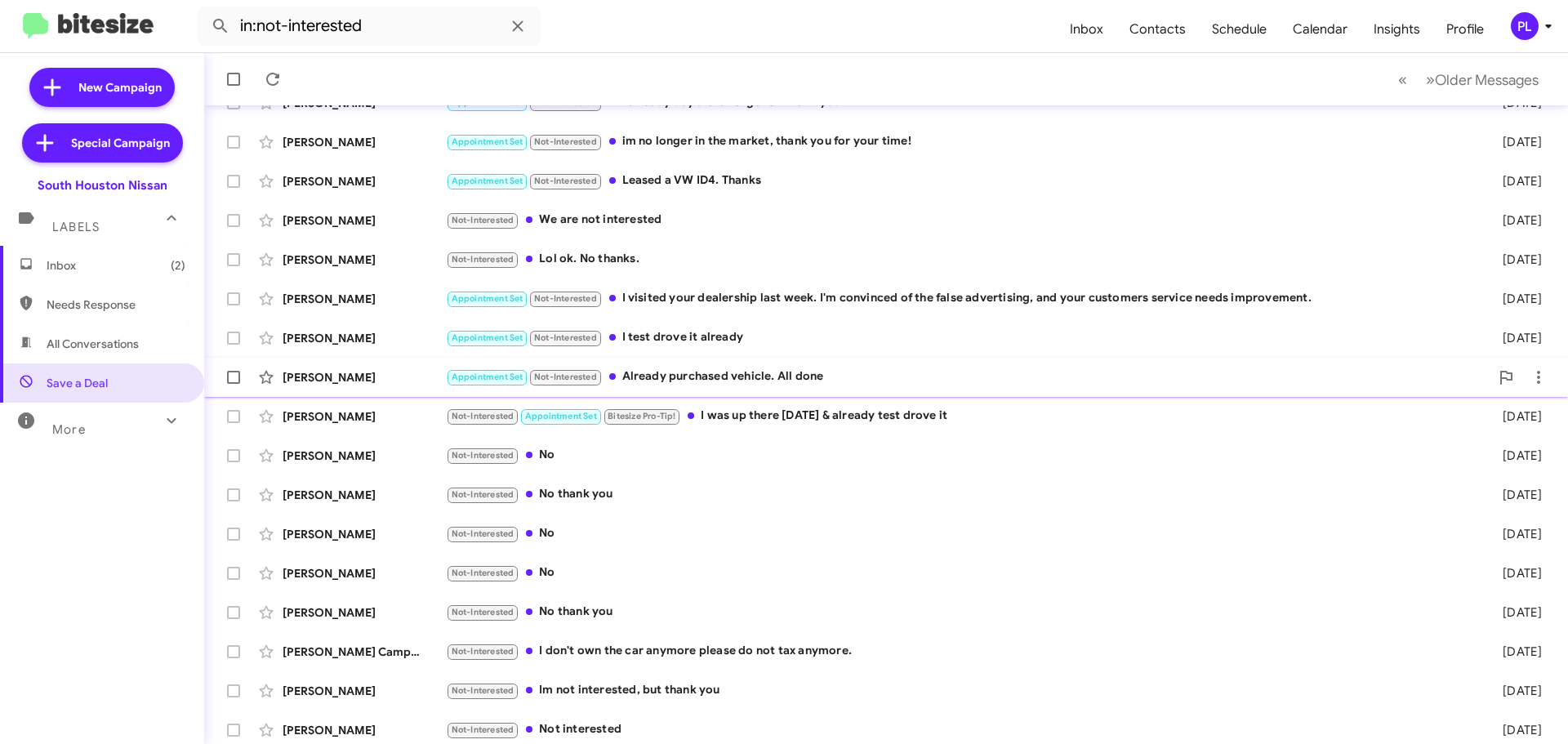
scroll to position [204, 0]
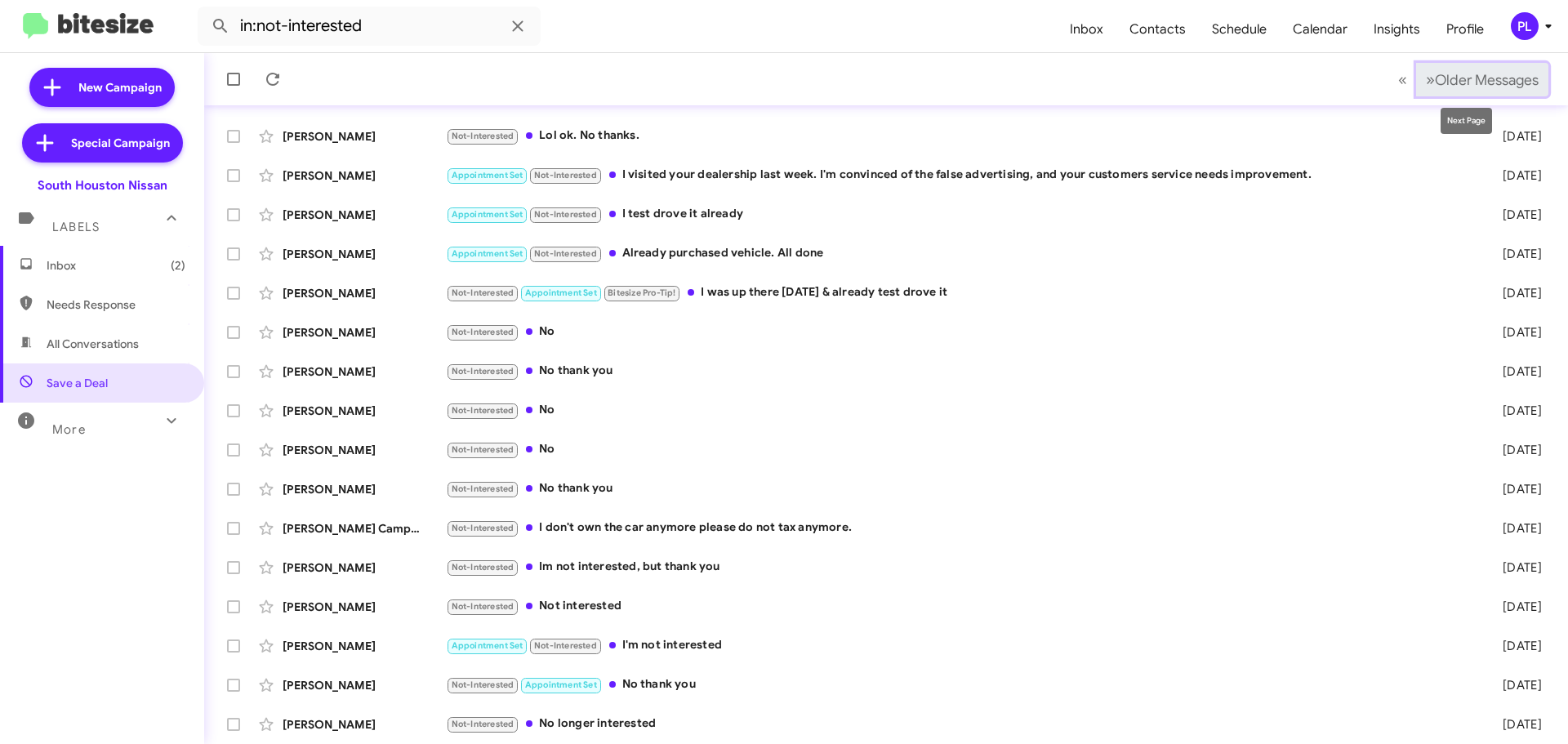
click at [1477, 74] on span "Older Messages" at bounding box center [1487, 79] width 104 height 18
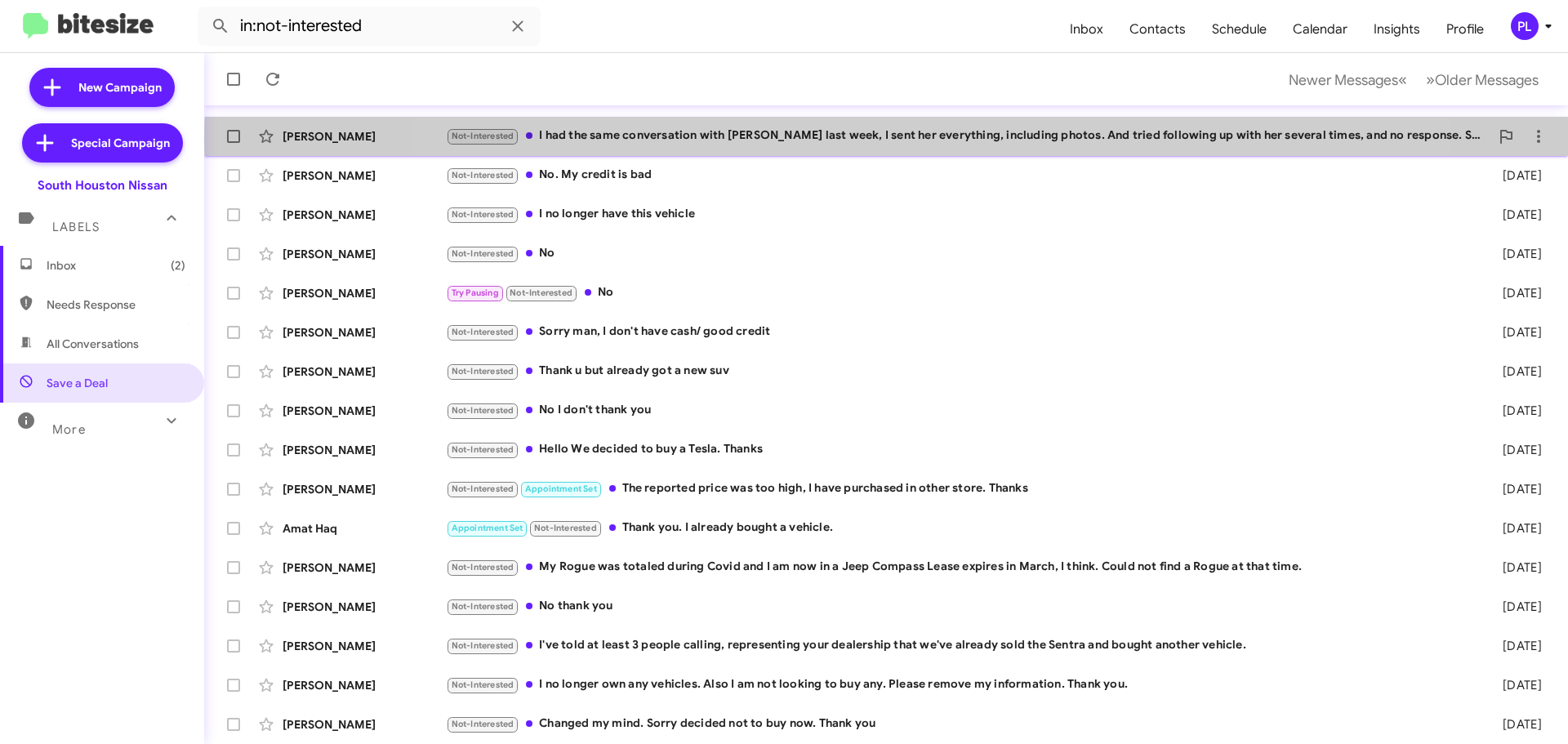
click at [895, 140] on div "Not-Interested I had the same conversation with [PERSON_NAME] last week, I sent…" at bounding box center [967, 137] width 1044 height 19
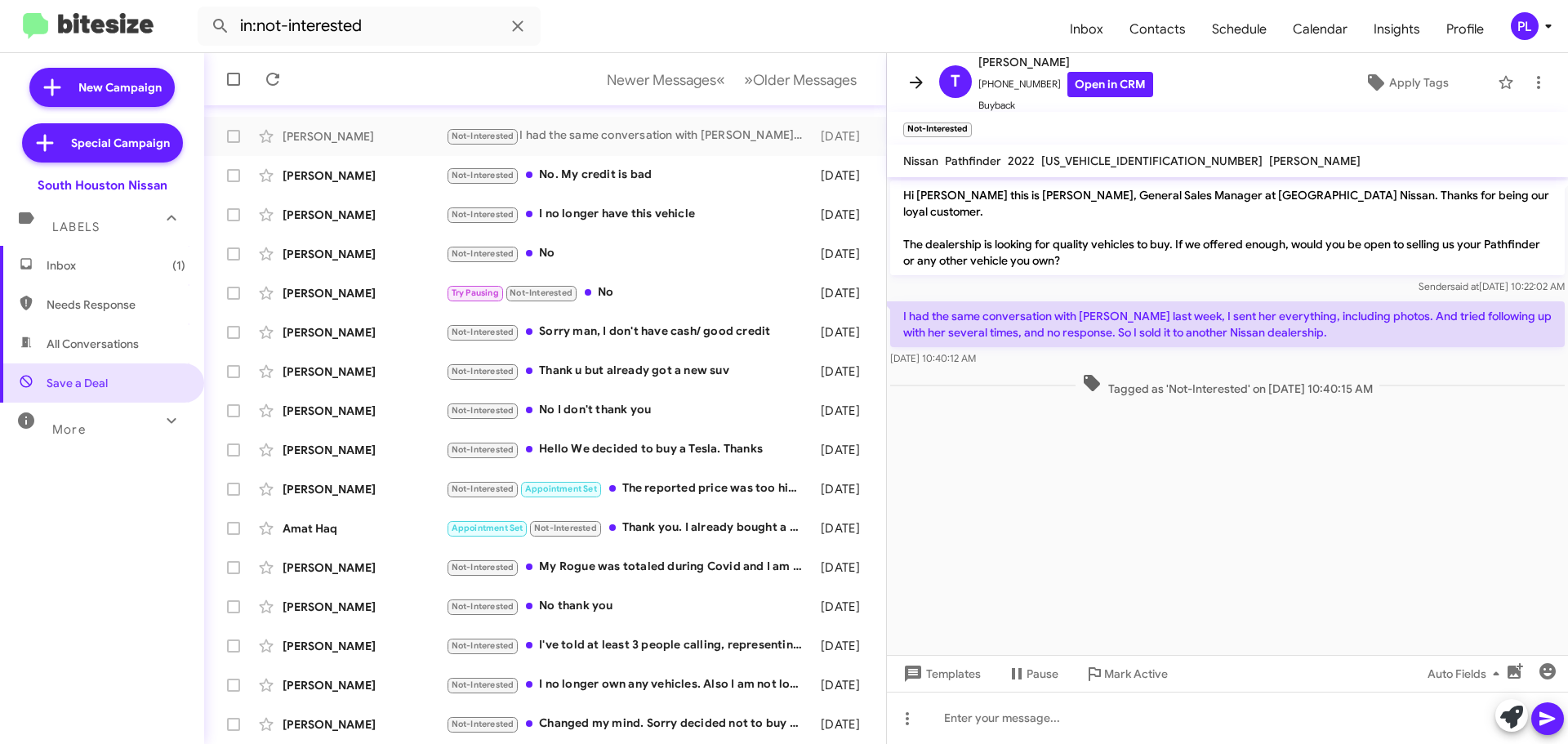
click at [917, 82] on icon at bounding box center [917, 82] width 13 height 12
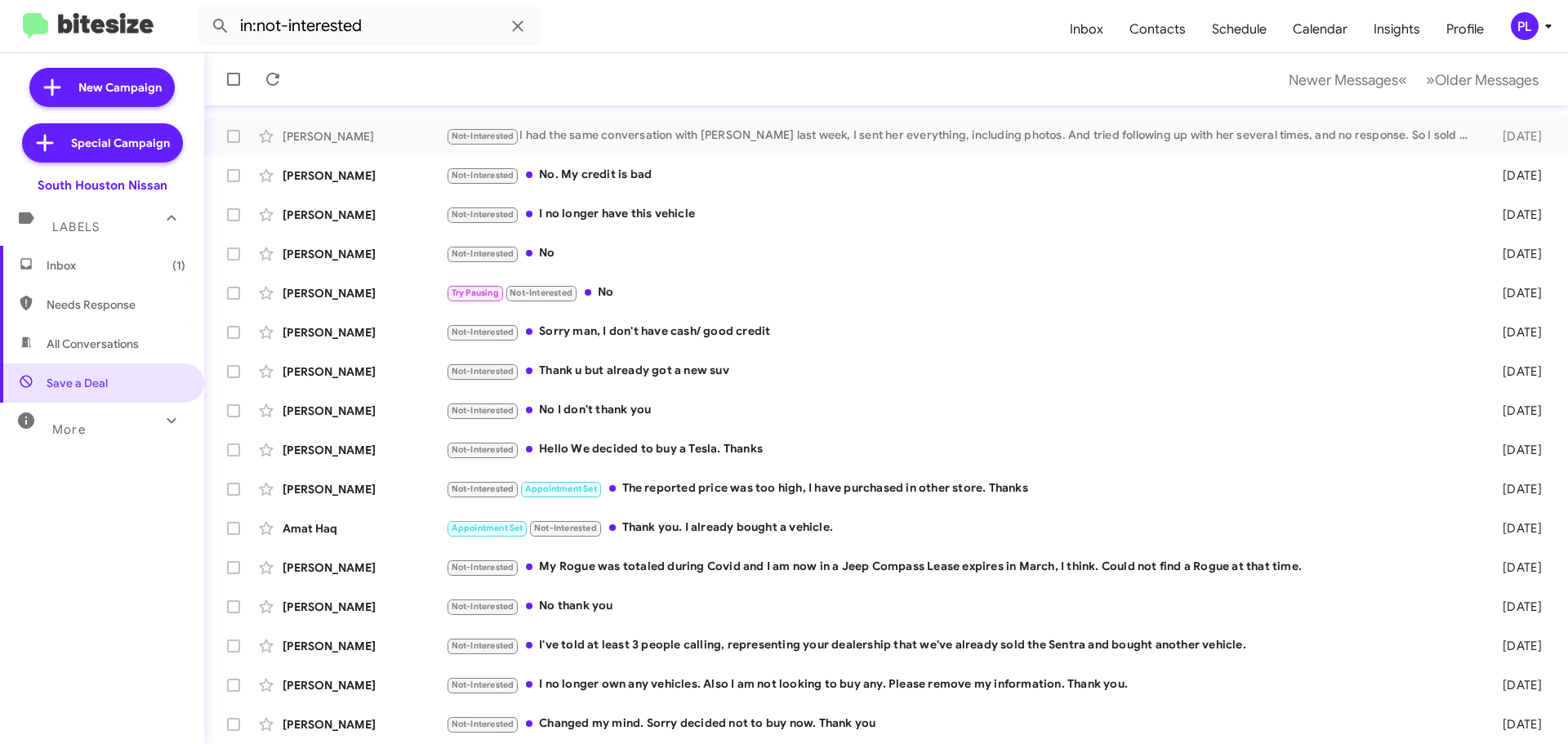
click at [102, 424] on div "More" at bounding box center [86, 423] width 145 height 31
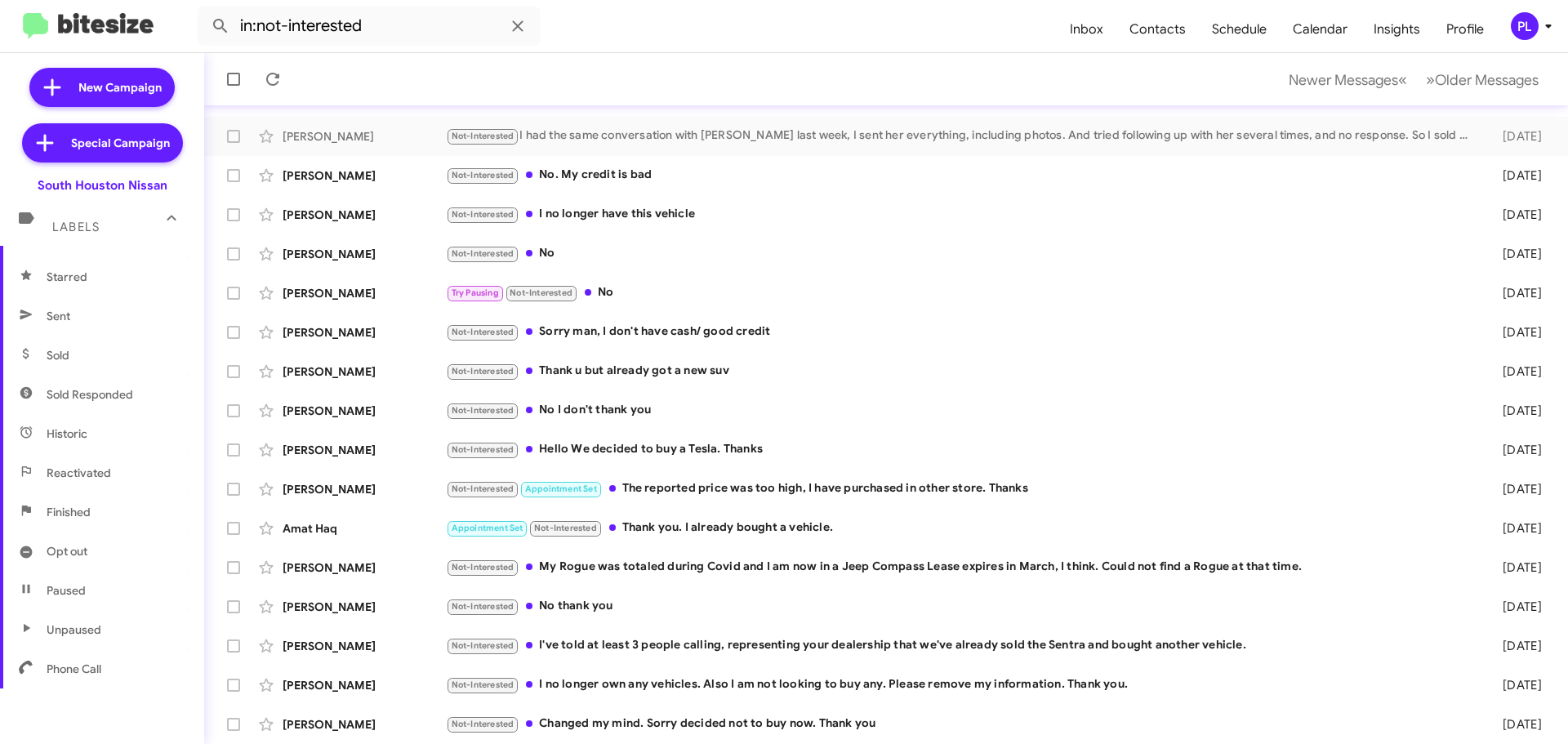
scroll to position [325, 0]
click at [88, 386] on span "Sold Responded" at bounding box center [90, 385] width 87 height 16
type input "in:sold-verified"
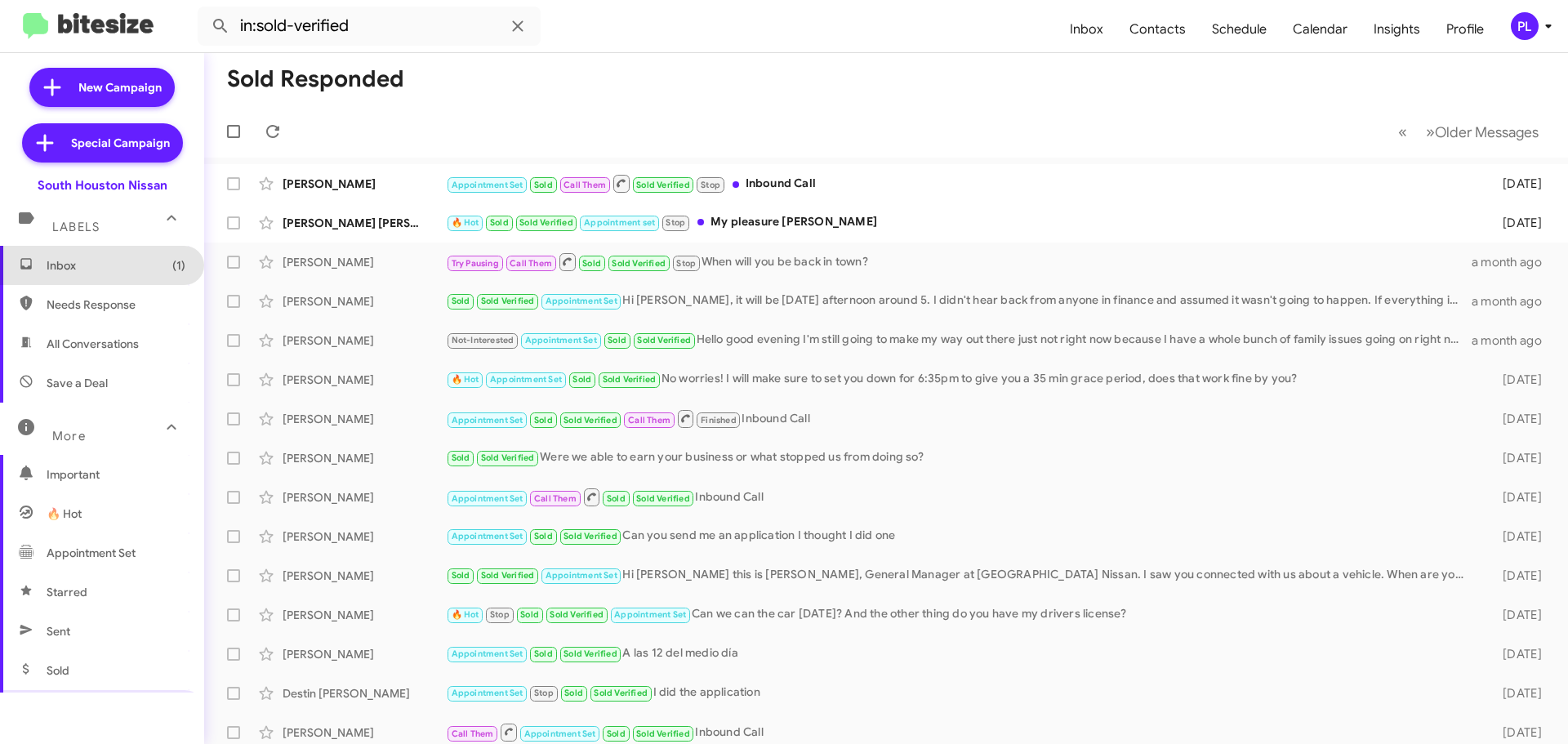
click at [114, 274] on span "Inbox (1)" at bounding box center [102, 265] width 204 height 39
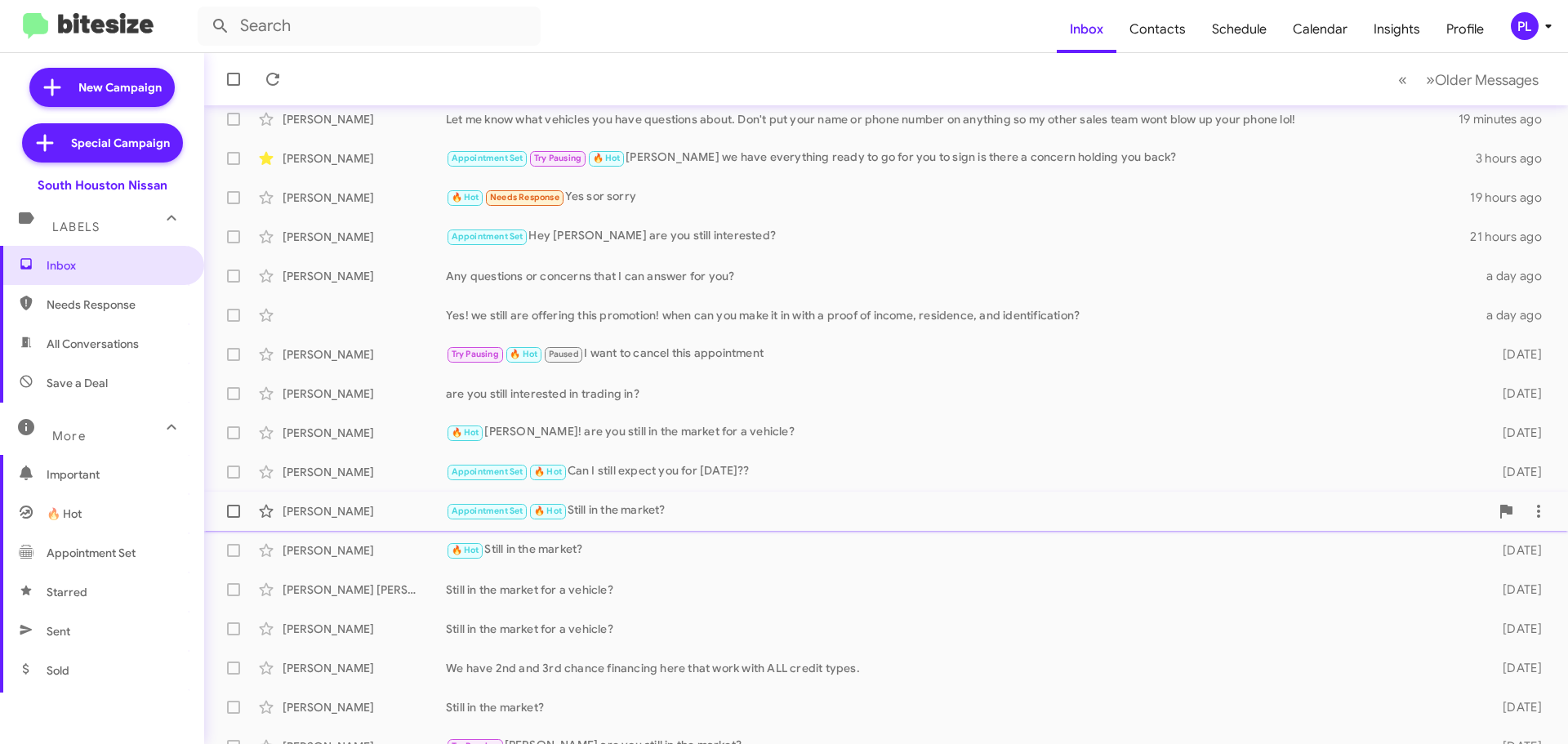
scroll to position [204, 0]
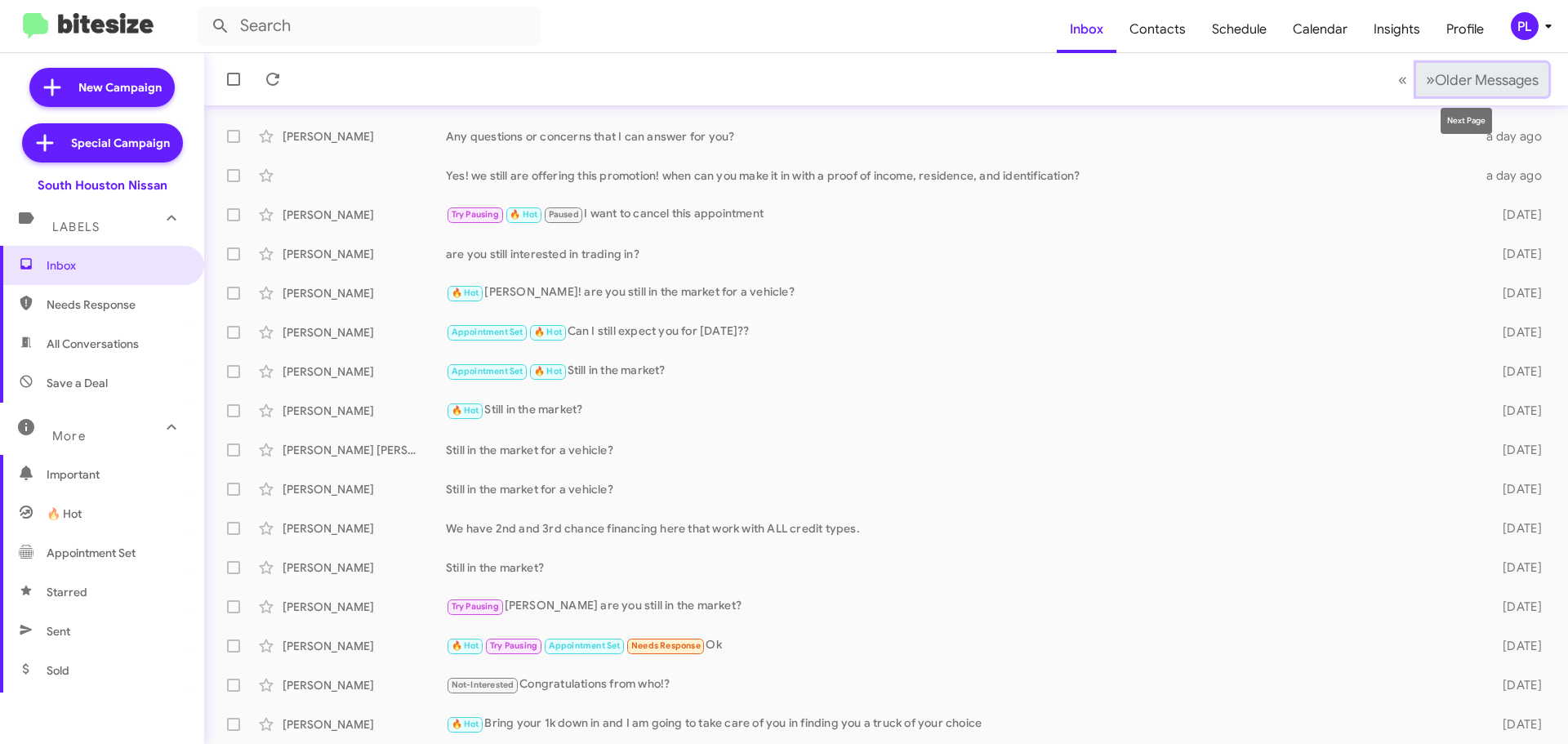
click at [1451, 94] on button "» Next Older Messages" at bounding box center [1482, 79] width 133 height 33
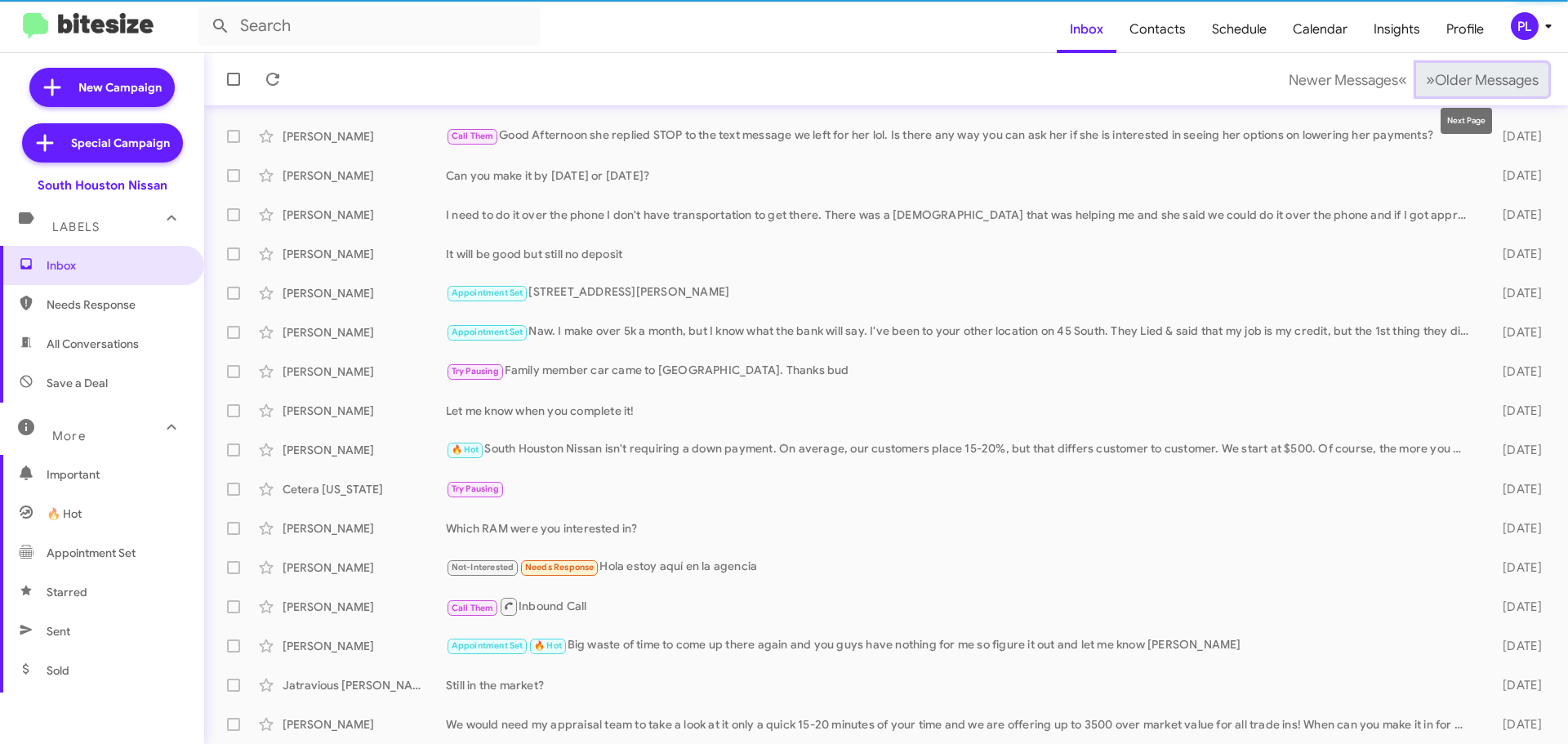
click at [1451, 94] on button "» Next Older Messages" at bounding box center [1482, 79] width 133 height 33
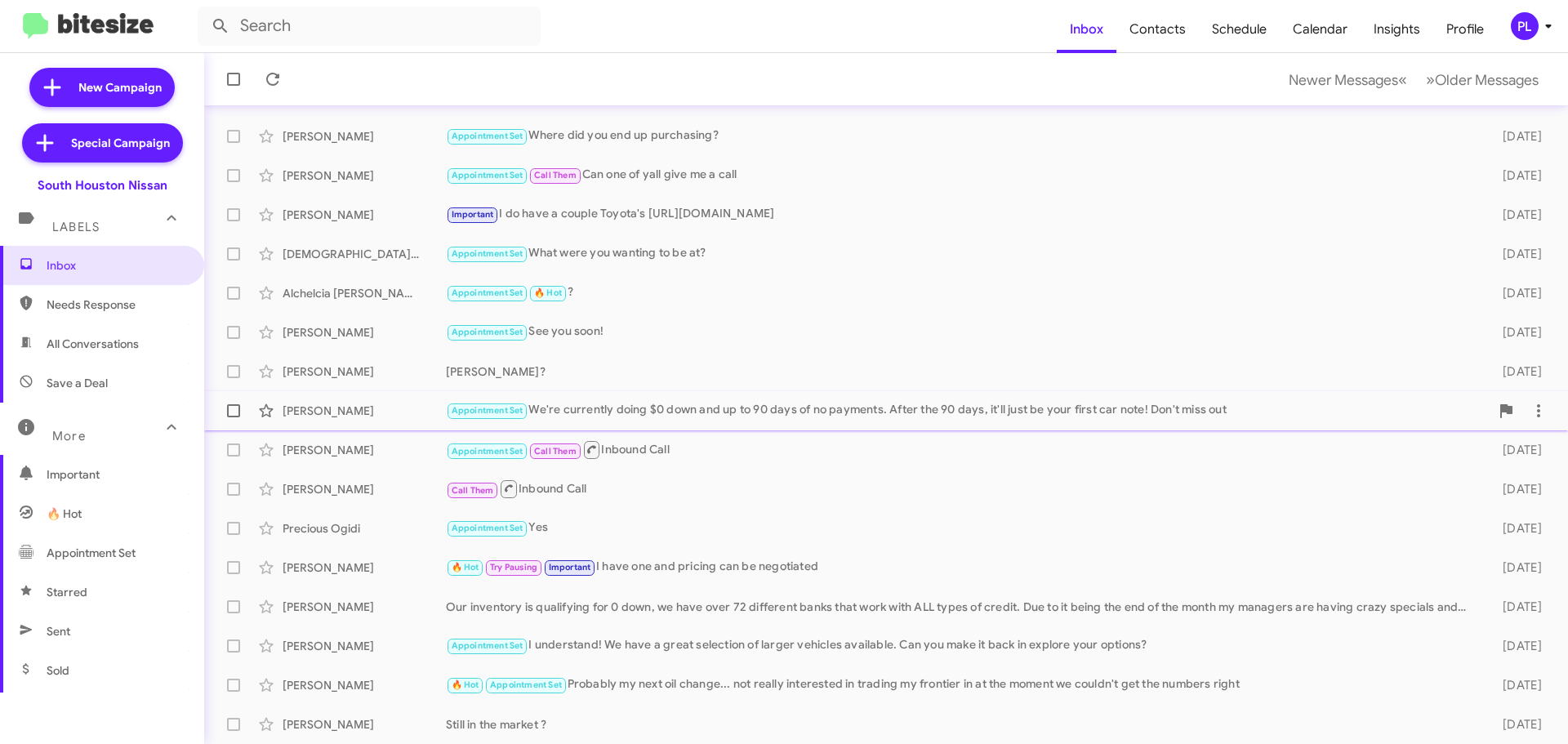
click at [683, 408] on div "Appointment Set We're currently doing $0 down and up to 90 days of no payments.…" at bounding box center [967, 411] width 1044 height 19
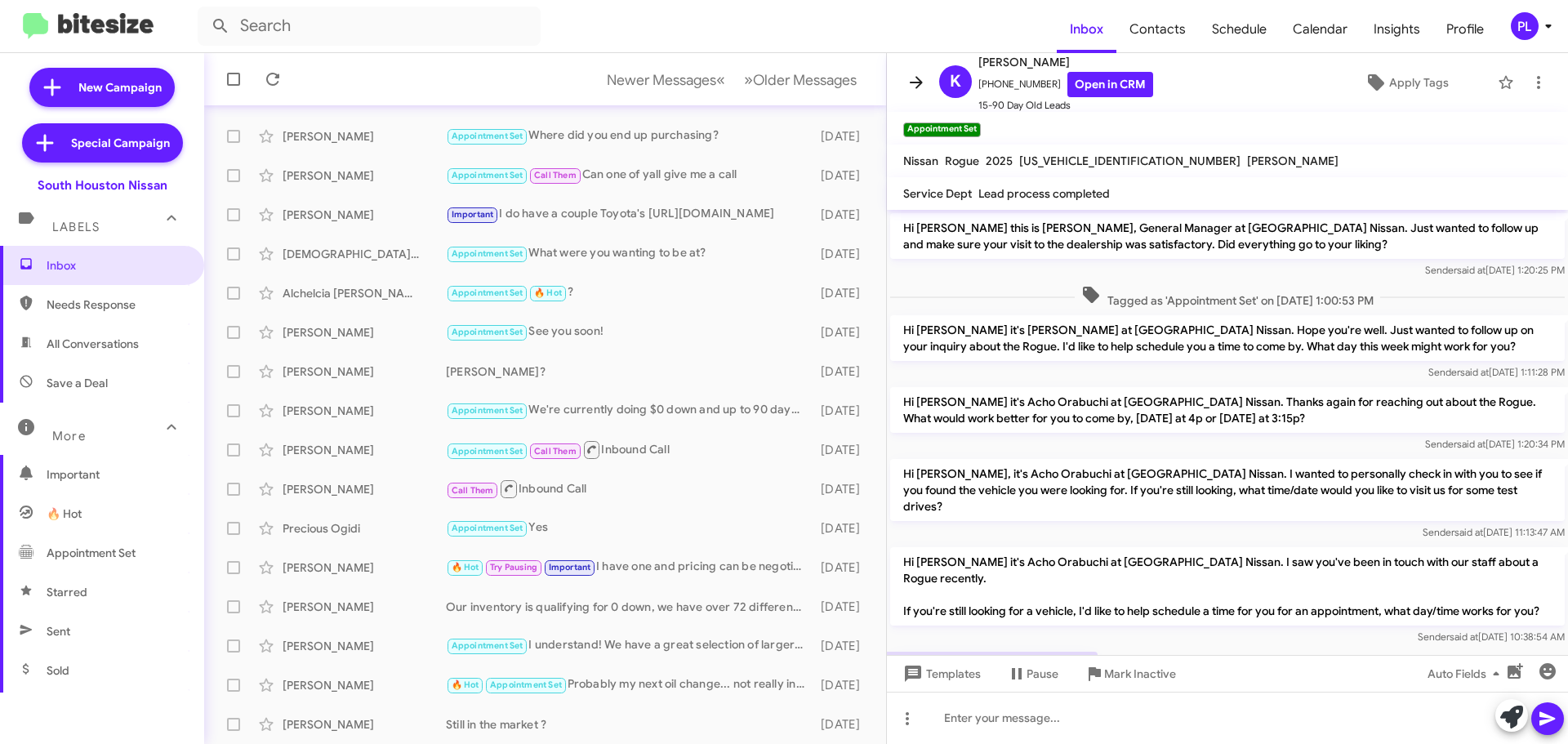
click at [911, 82] on icon at bounding box center [917, 82] width 13 height 12
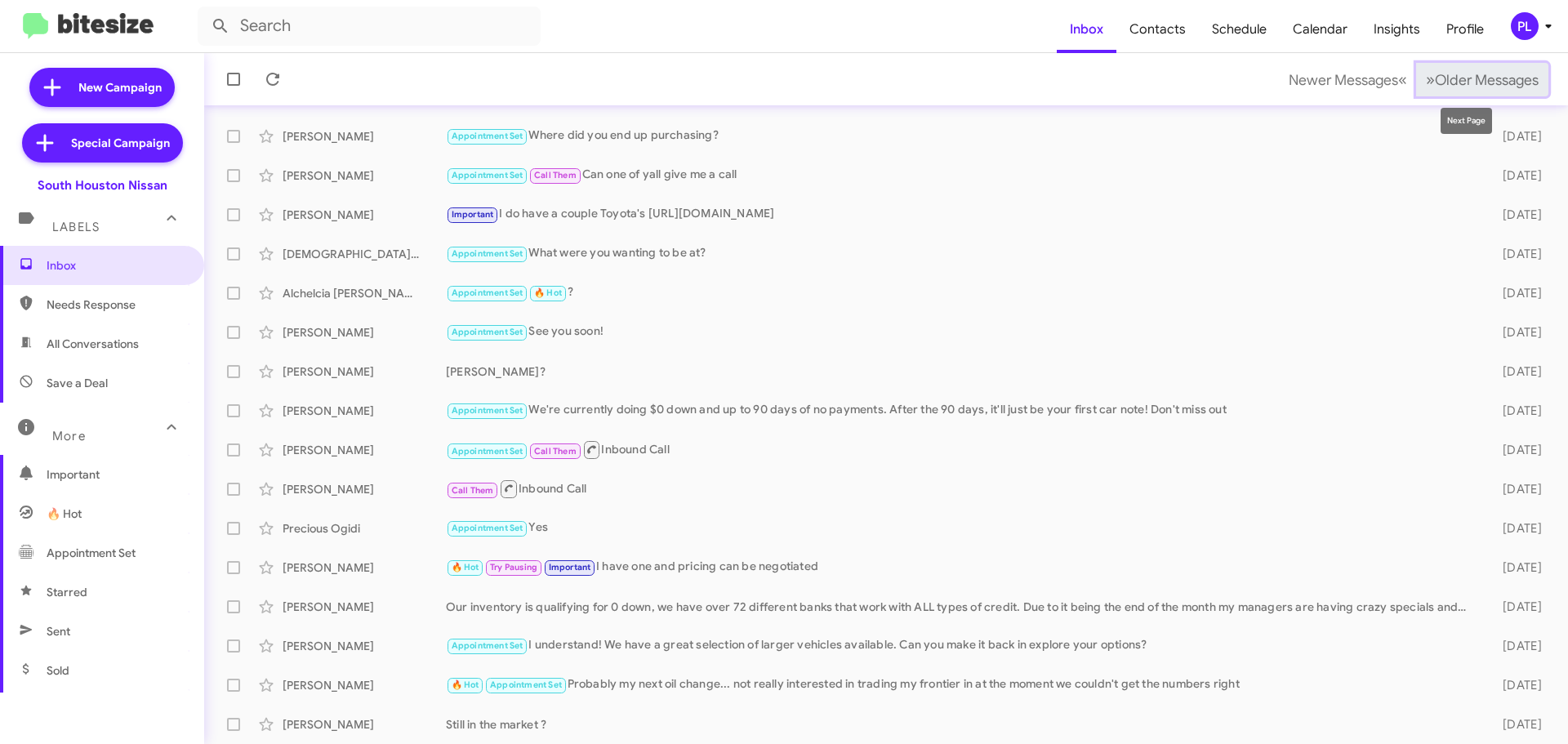
click at [1483, 81] on span "Older Messages" at bounding box center [1487, 79] width 104 height 18
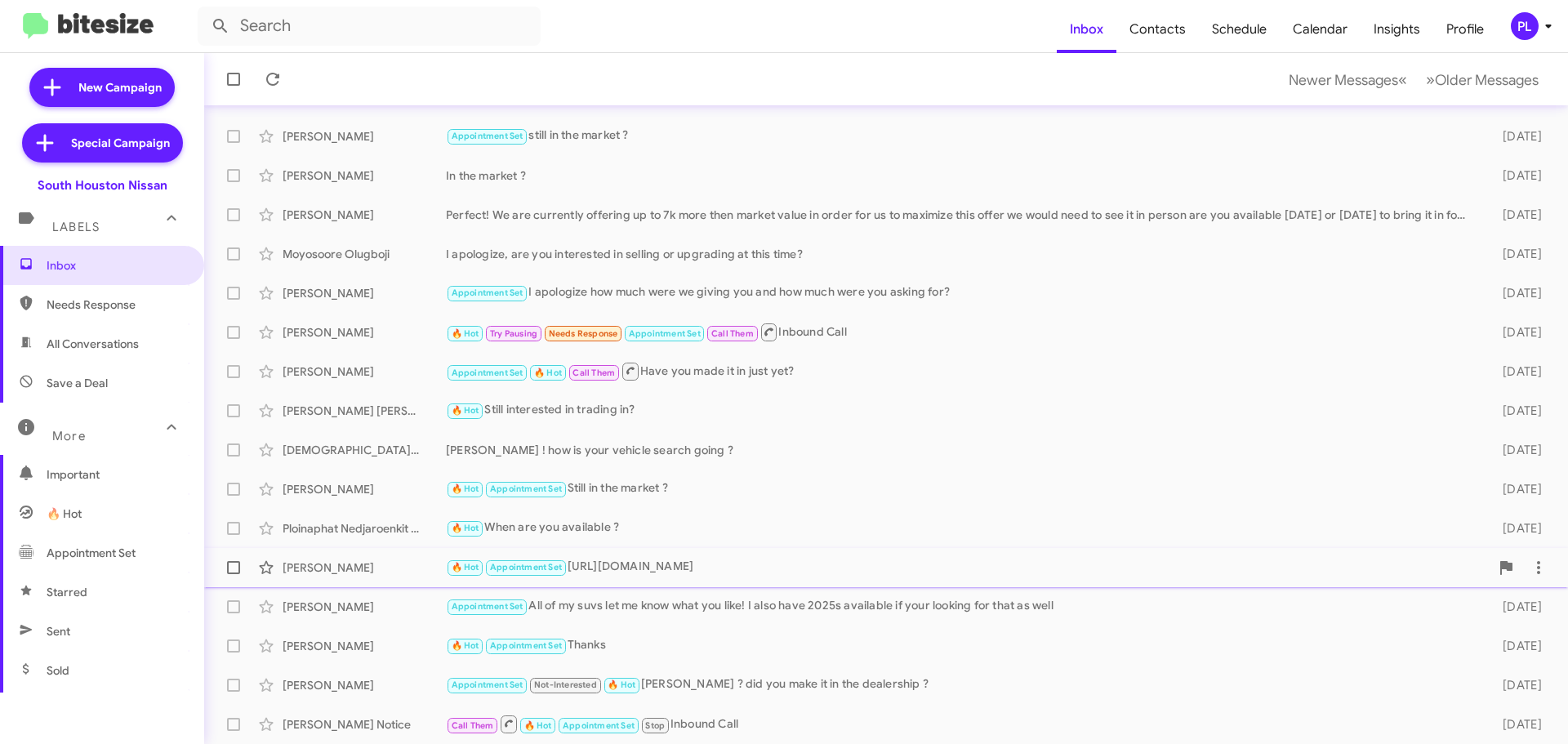
click at [1058, 562] on div "🔥 Hot Appointment Set [URL][DOMAIN_NAME]" at bounding box center [967, 567] width 1044 height 19
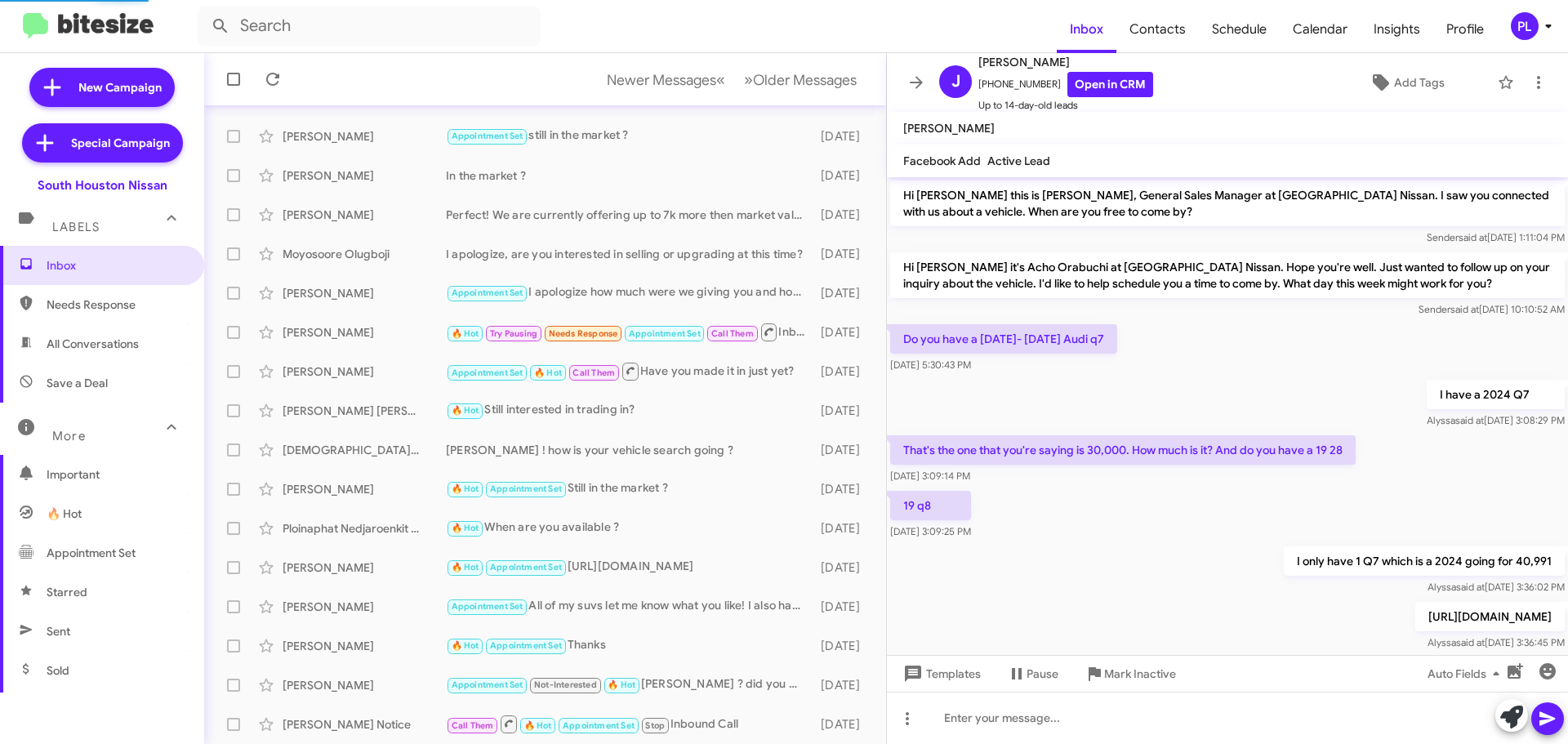
scroll to position [66, 0]
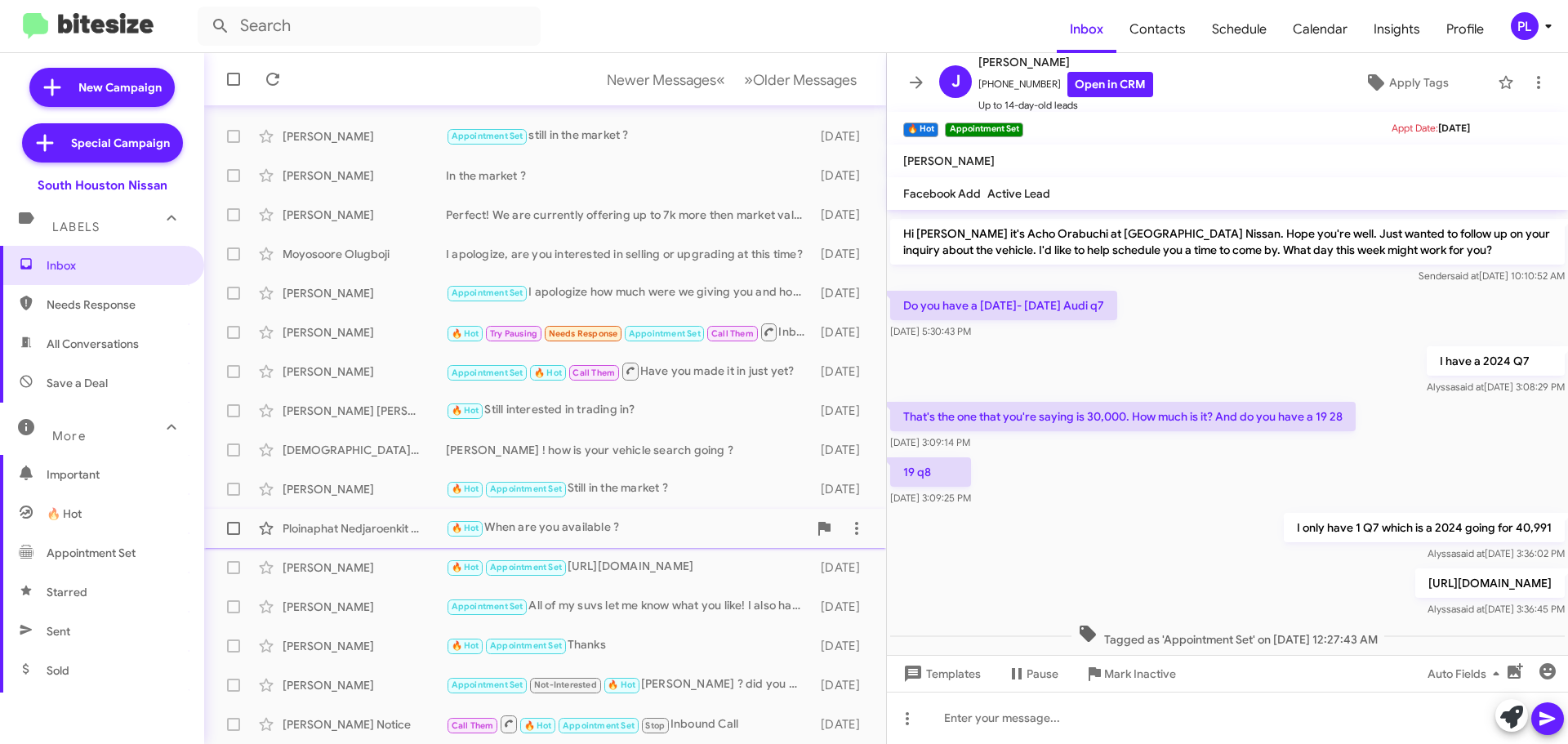
click at [341, 526] on div "Ploinaphat Nedjaroenkit Blankeney" at bounding box center [364, 528] width 163 height 16
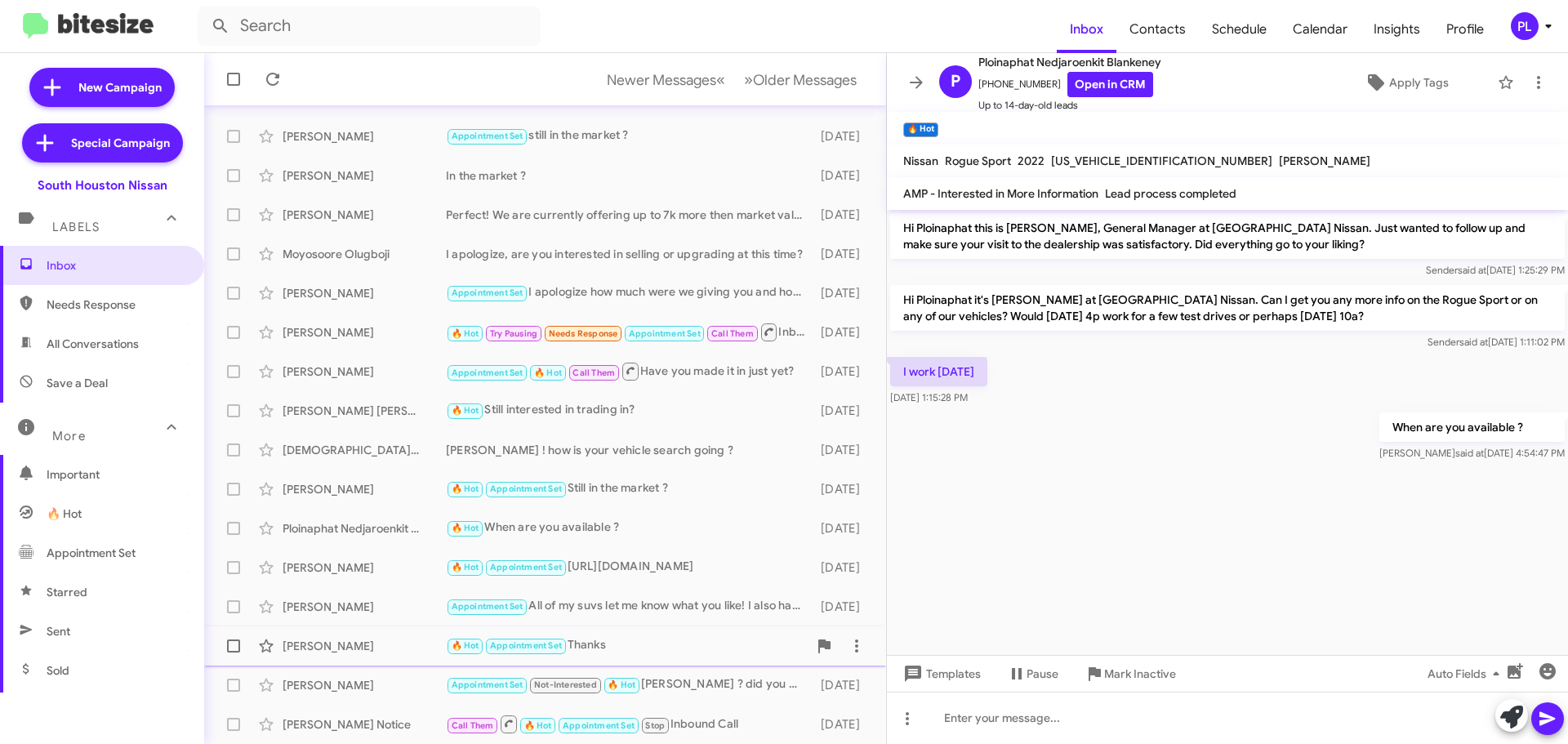
click at [319, 658] on div "[PERSON_NAME] 🔥 Hot Appointment Set Thanks [DATE]" at bounding box center [545, 647] width 656 height 32
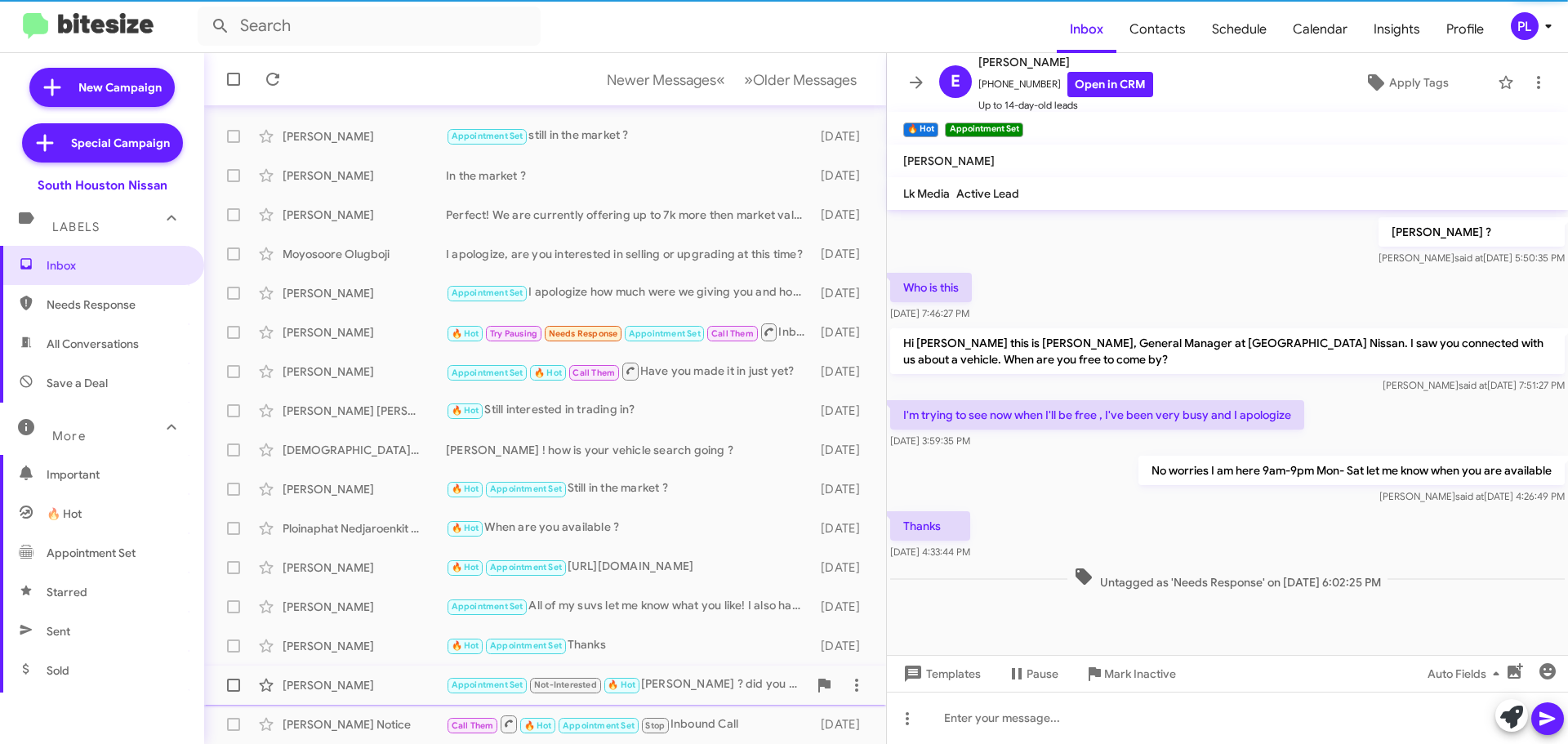
click at [330, 698] on div "[PERSON_NAME] Appointment Set Not-Interested 🔥 Hot [PERSON_NAME] ? did you make…" at bounding box center [545, 686] width 656 height 32
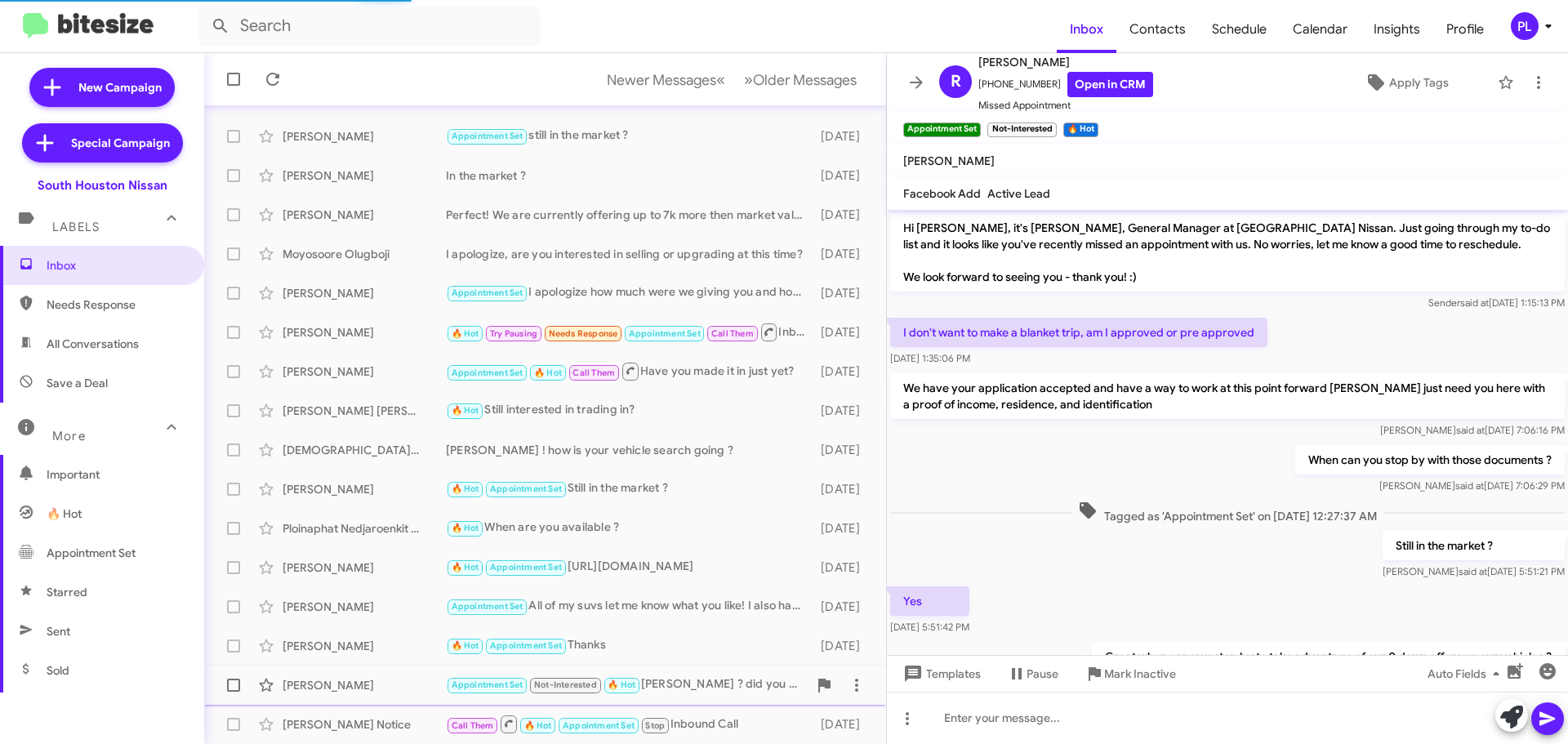
scroll to position [82, 0]
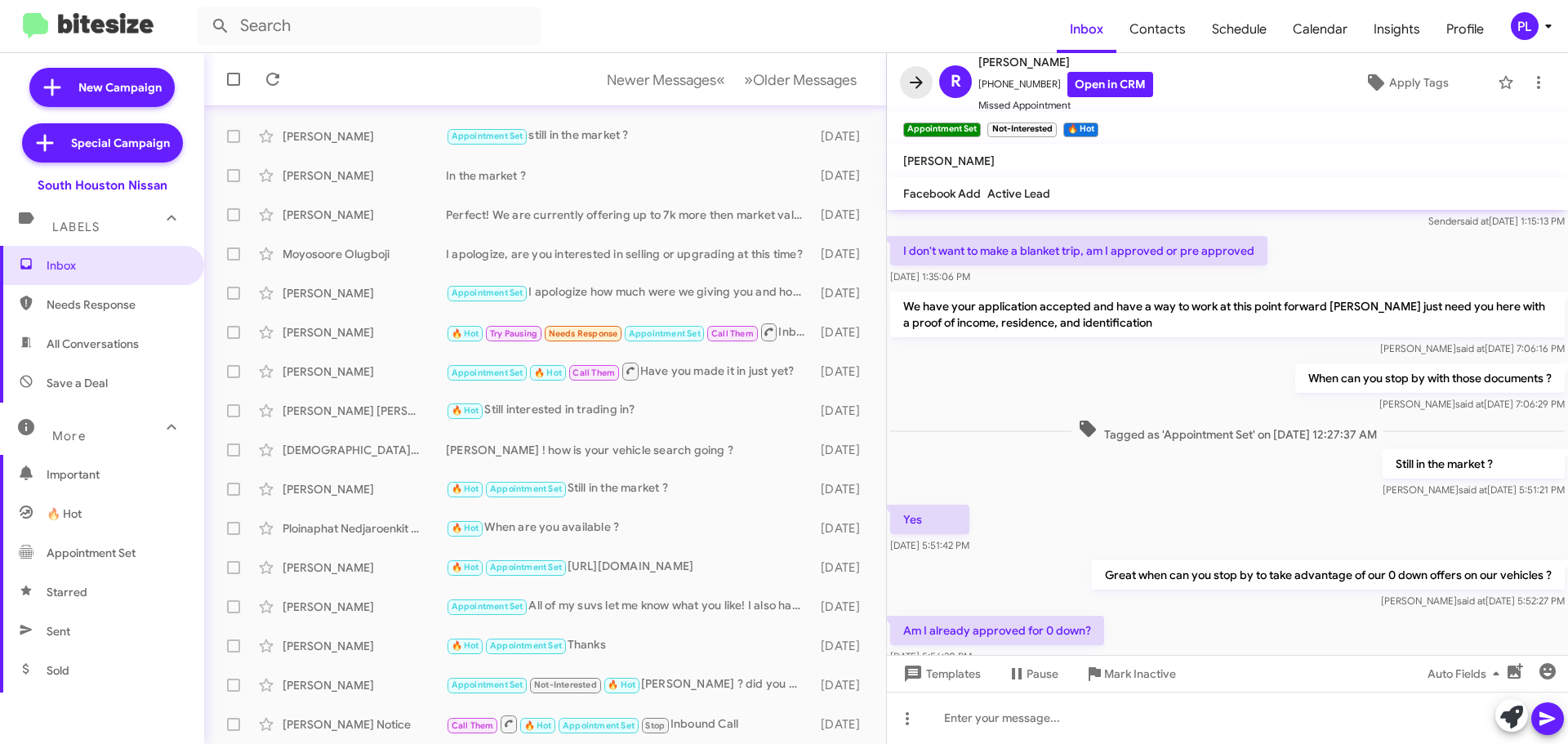
click at [924, 75] on icon at bounding box center [917, 82] width 20 height 20
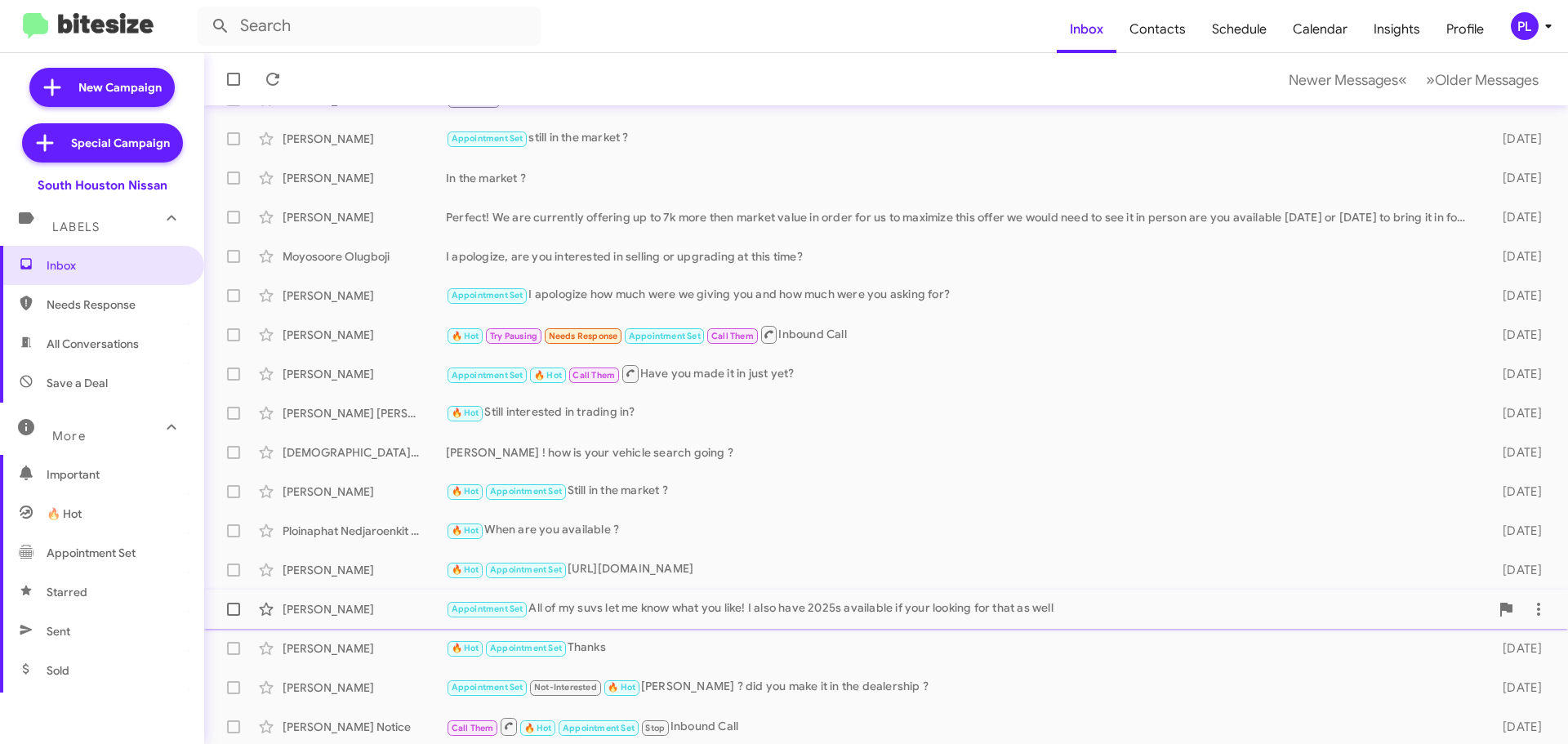
scroll to position [204, 0]
click at [802, 675] on div "Appointment Set Not-Interested 🔥 Hot [PERSON_NAME] ? did you make it in the dea…" at bounding box center [967, 685] width 1044 height 19
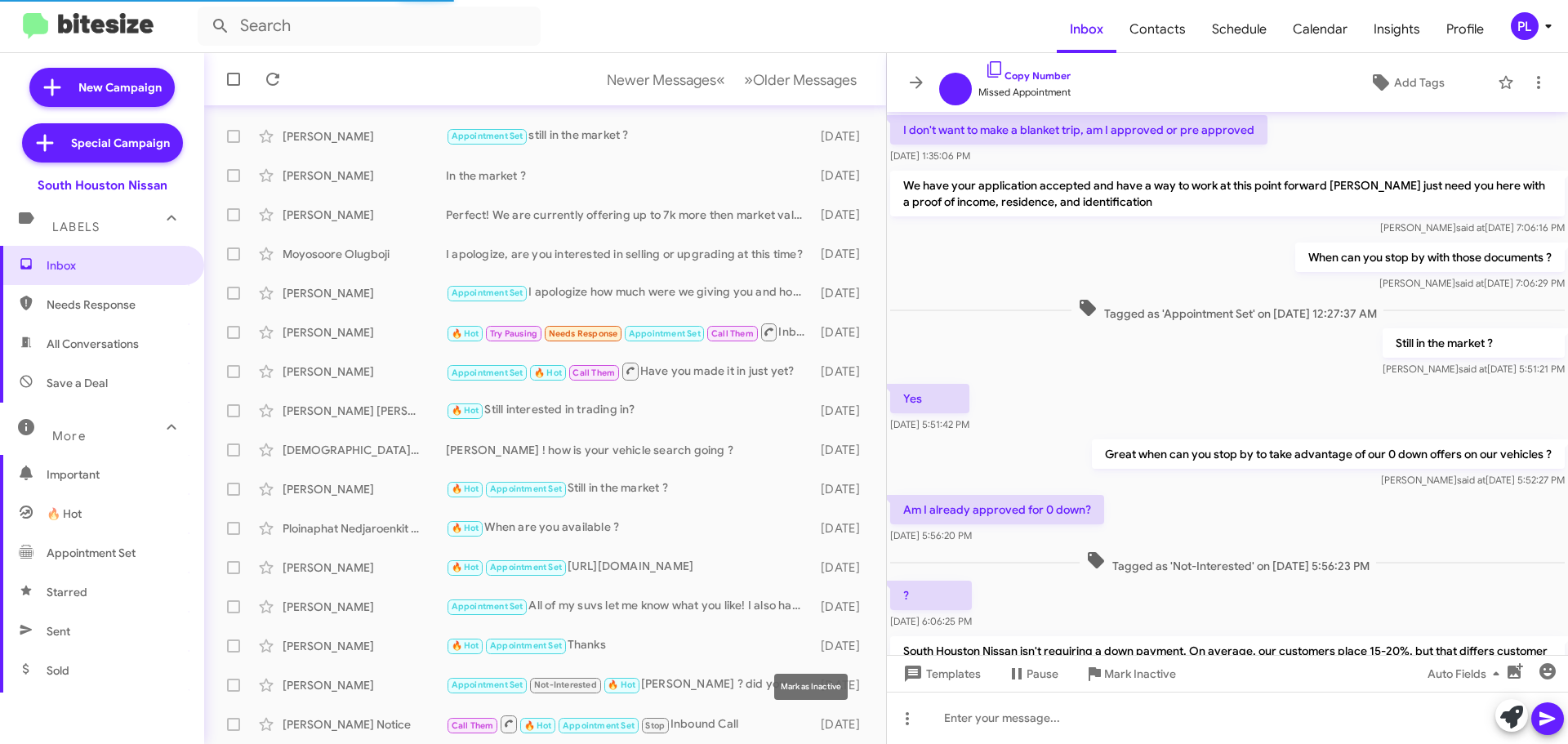
scroll to position [664, 0]
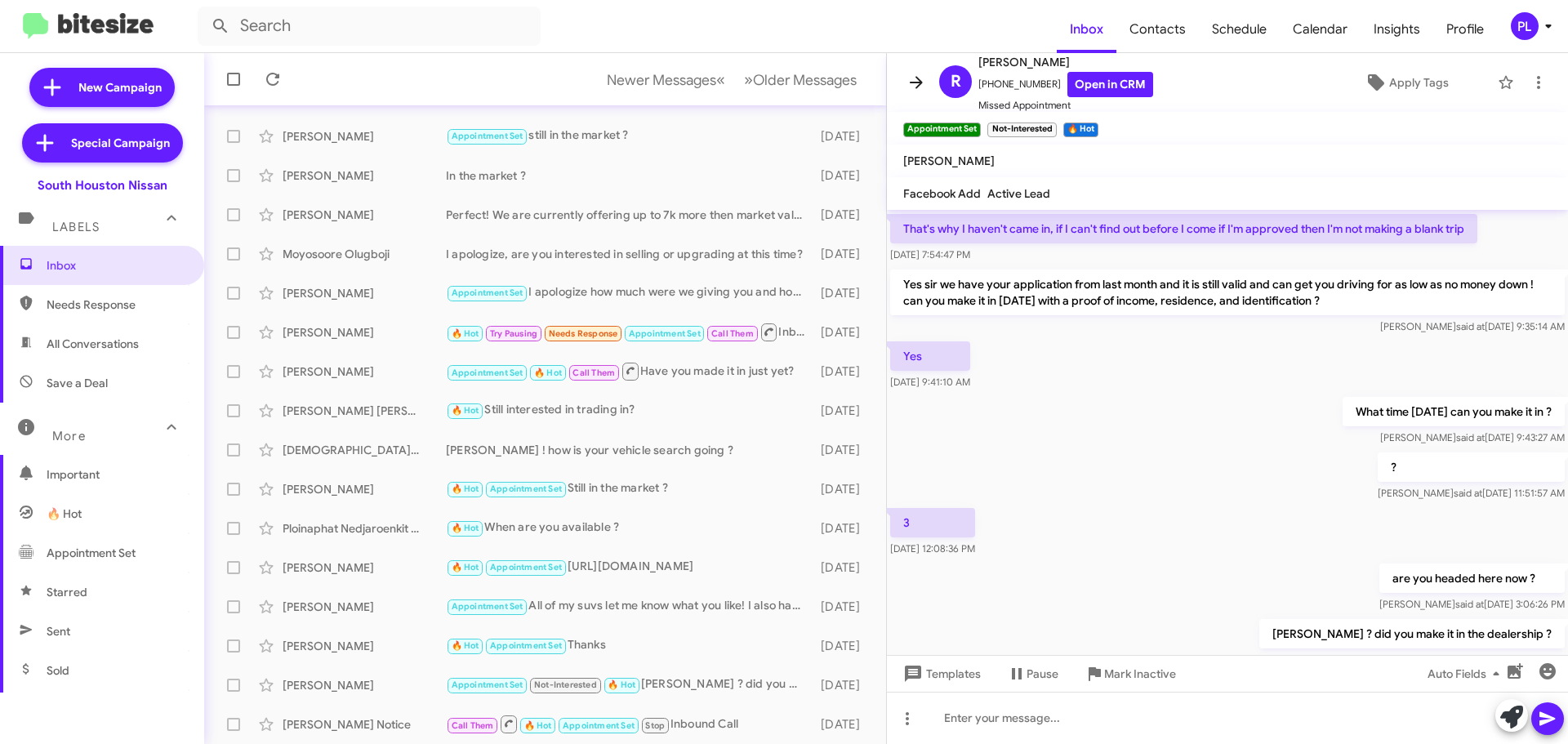
click at [921, 84] on icon at bounding box center [917, 82] width 13 height 12
